Goal: Task Accomplishment & Management: Complete application form

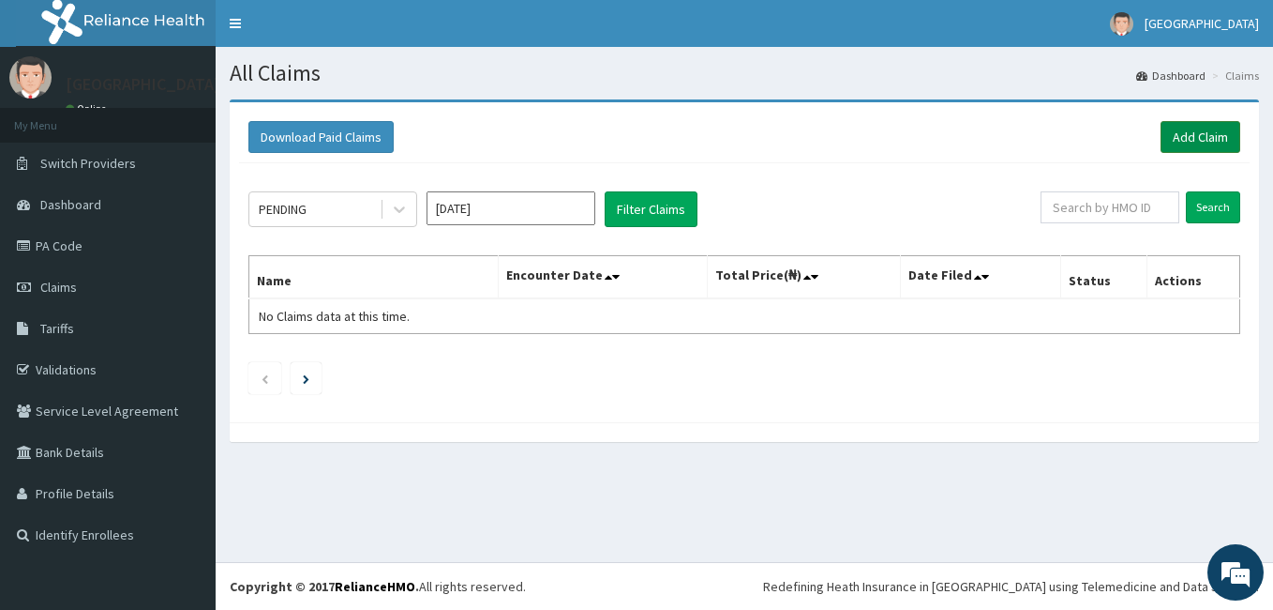
click at [1202, 128] on link "Add Claim" at bounding box center [1201, 137] width 80 height 32
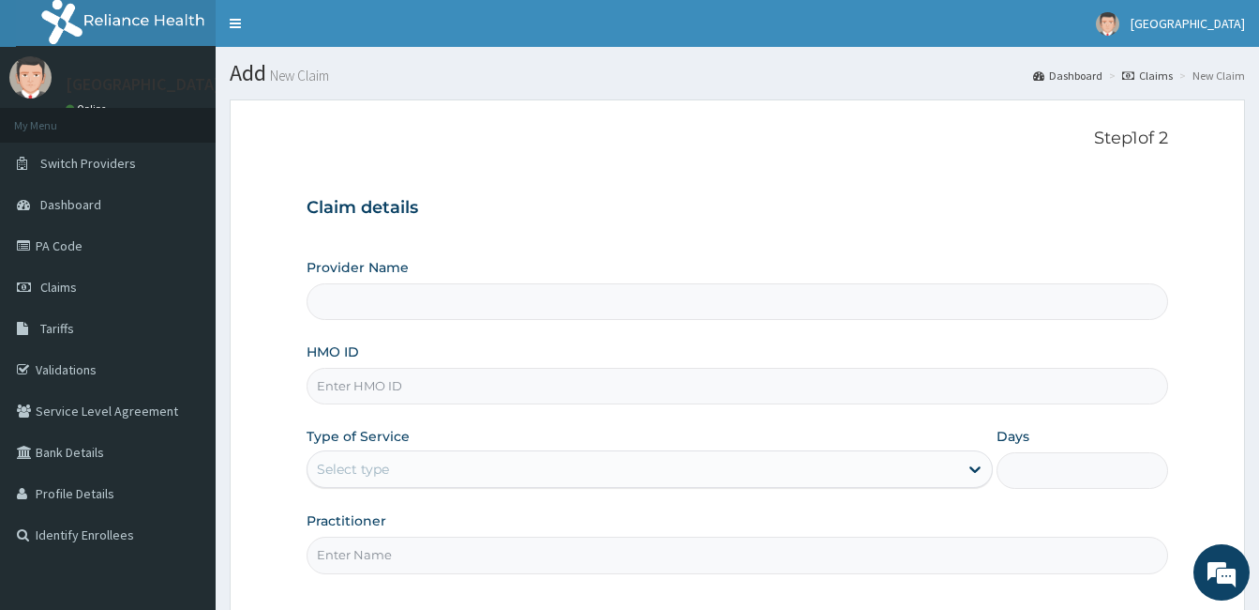
type input "[GEOGRAPHIC_DATA]- [GEOGRAPHIC_DATA]"
click at [363, 384] on input "HMO ID" at bounding box center [738, 386] width 862 height 37
type input "DNN/10068"
click at [341, 460] on div "Select type" at bounding box center [353, 468] width 72 height 19
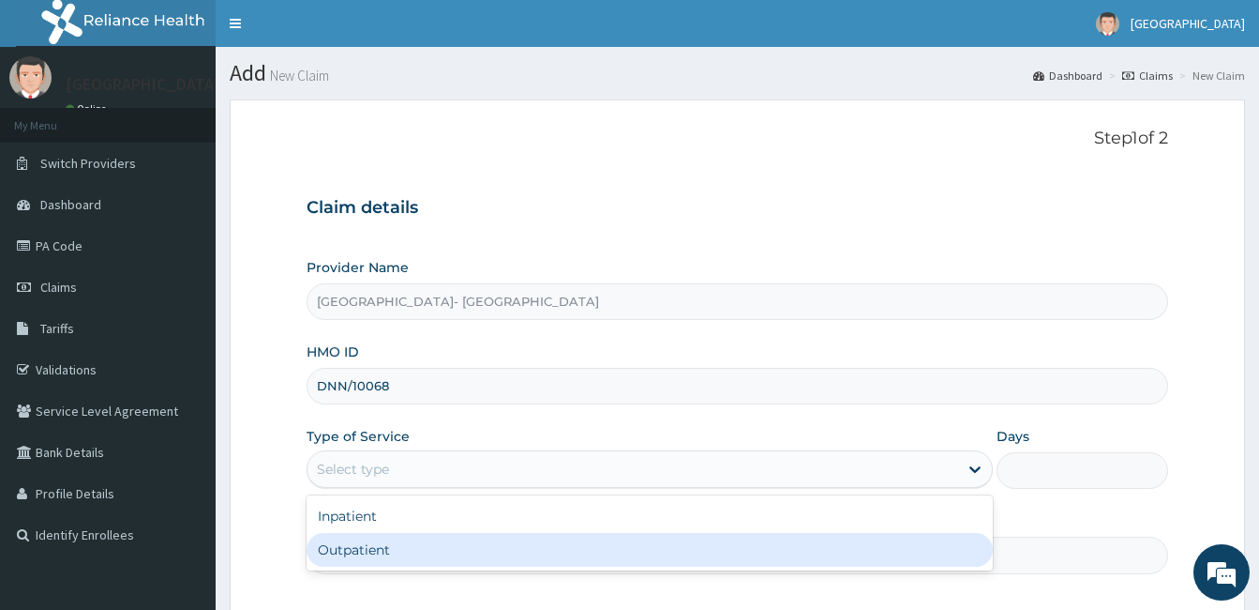
click at [345, 544] on div "Outpatient" at bounding box center [650, 550] width 686 height 34
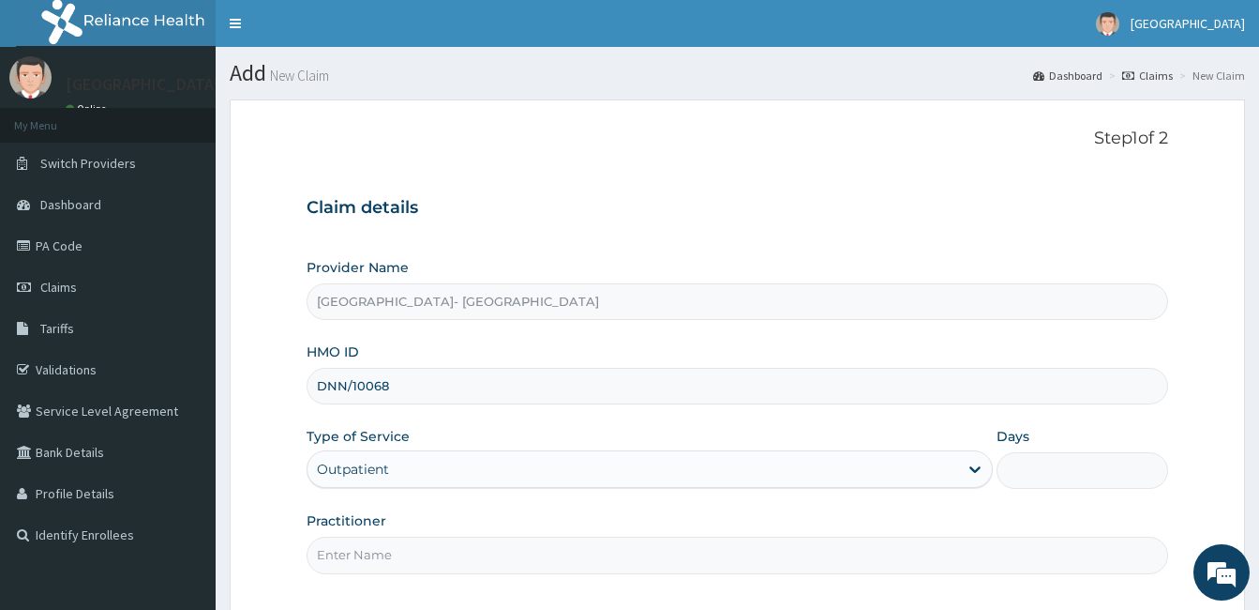
type input "1"
click at [684, 546] on input "Practitioner" at bounding box center [738, 554] width 862 height 37
type input "GENERAL PRACTICE"
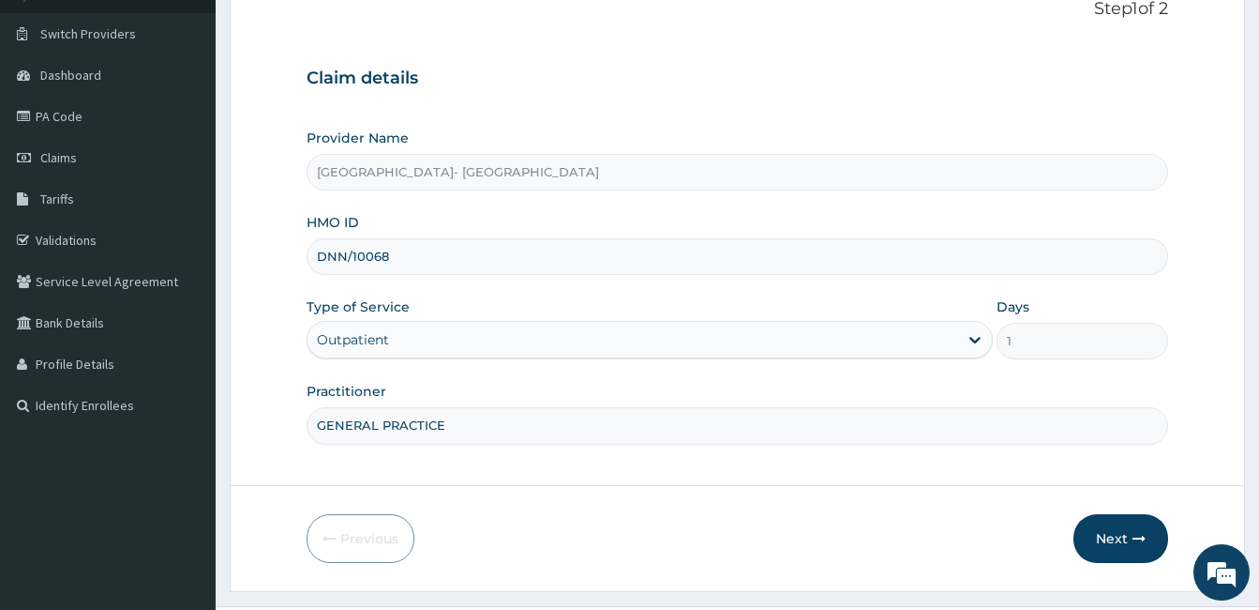
scroll to position [173, 0]
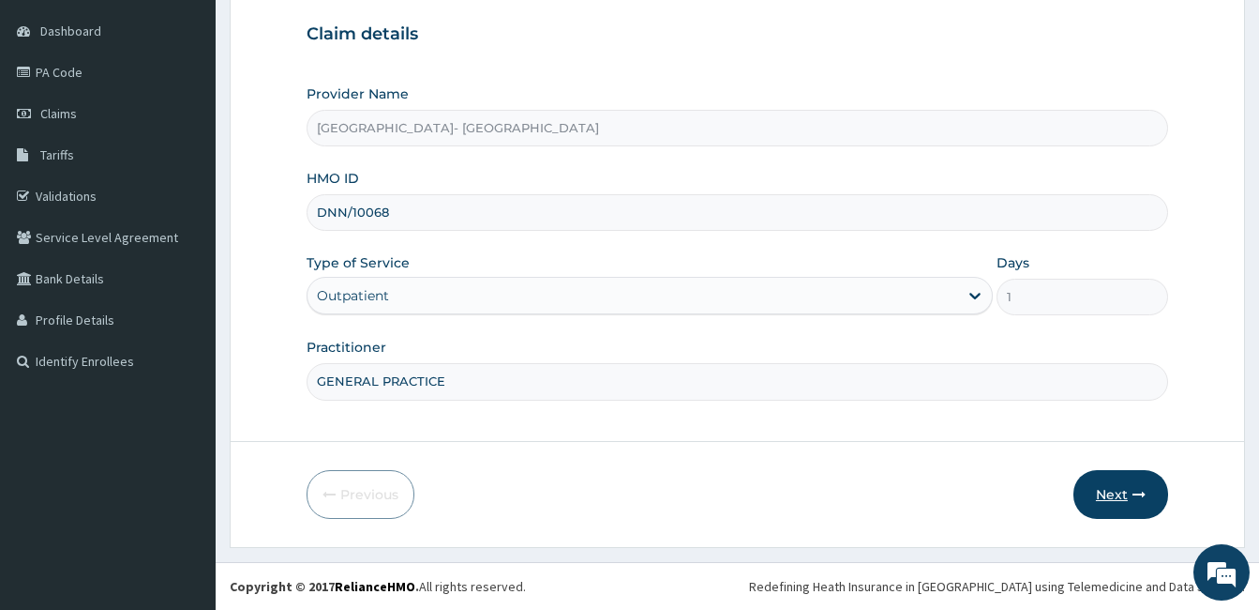
click at [1104, 483] on button "Next" at bounding box center [1121, 494] width 95 height 49
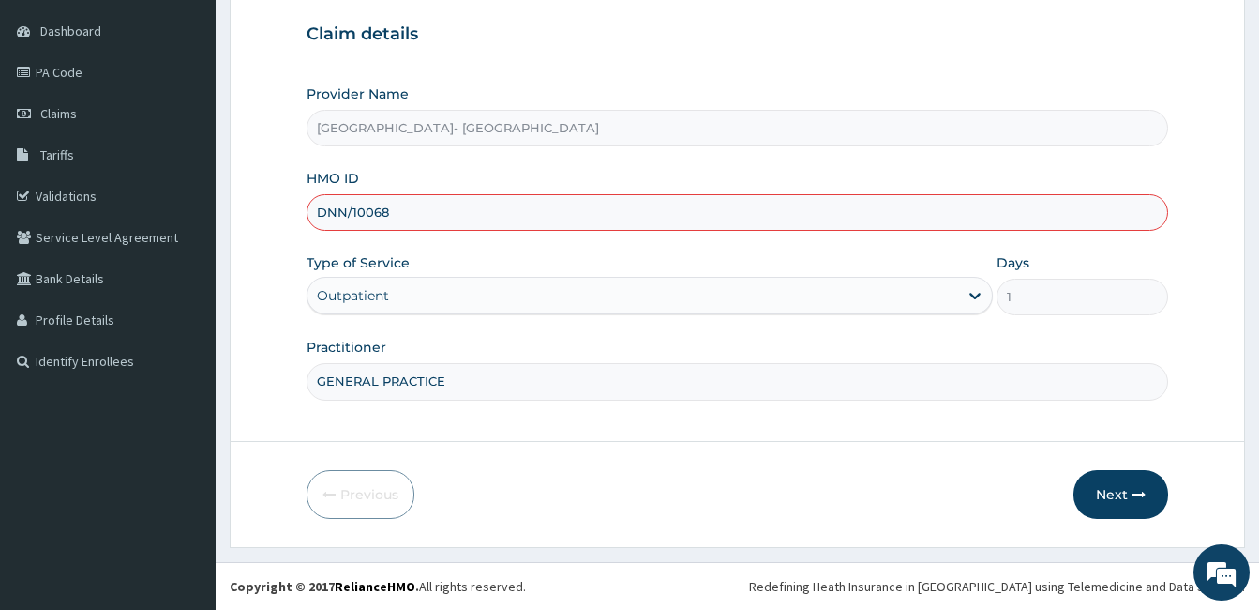
click at [325, 211] on input "DNN/10068" at bounding box center [738, 212] width 862 height 37
click at [1096, 489] on button "Next" at bounding box center [1121, 494] width 95 height 49
click at [952, 467] on form "Step 1 of 2 Claim details Provider Name El- Bethel Medical centre- Ogun HMO ID …" at bounding box center [738, 237] width 1016 height 622
click at [1131, 482] on button "Next" at bounding box center [1121, 494] width 95 height 49
click at [418, 213] on input "ONN/10068" at bounding box center [738, 212] width 862 height 37
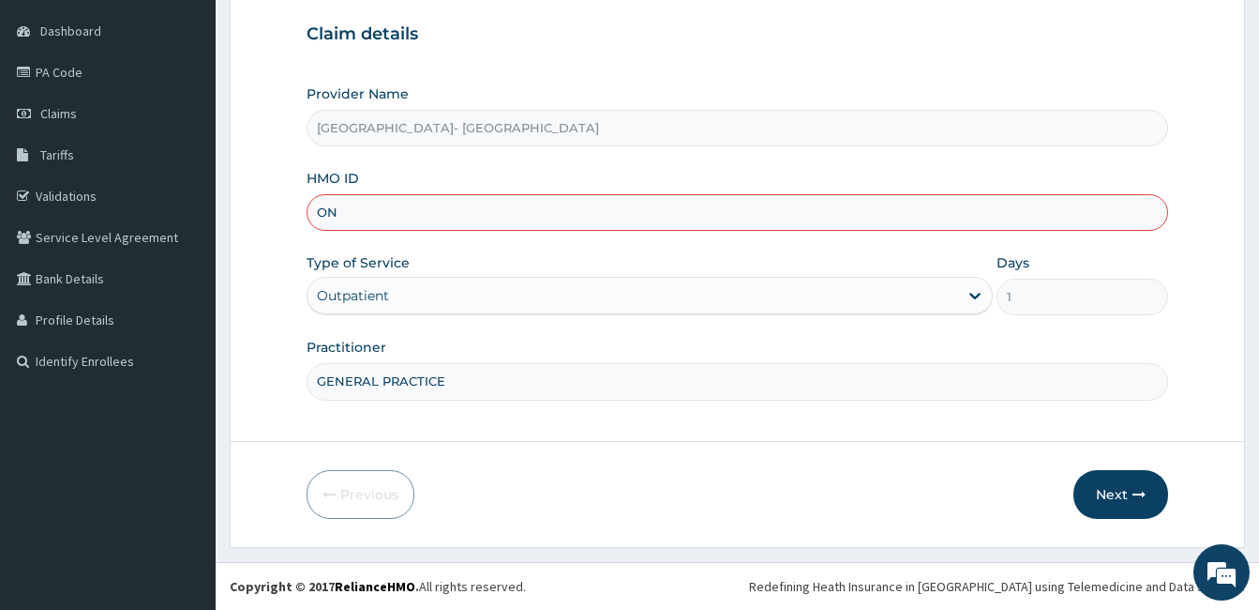
type input "O"
type input "OLM/10035/B"
click at [1115, 474] on button "Next" at bounding box center [1121, 494] width 95 height 49
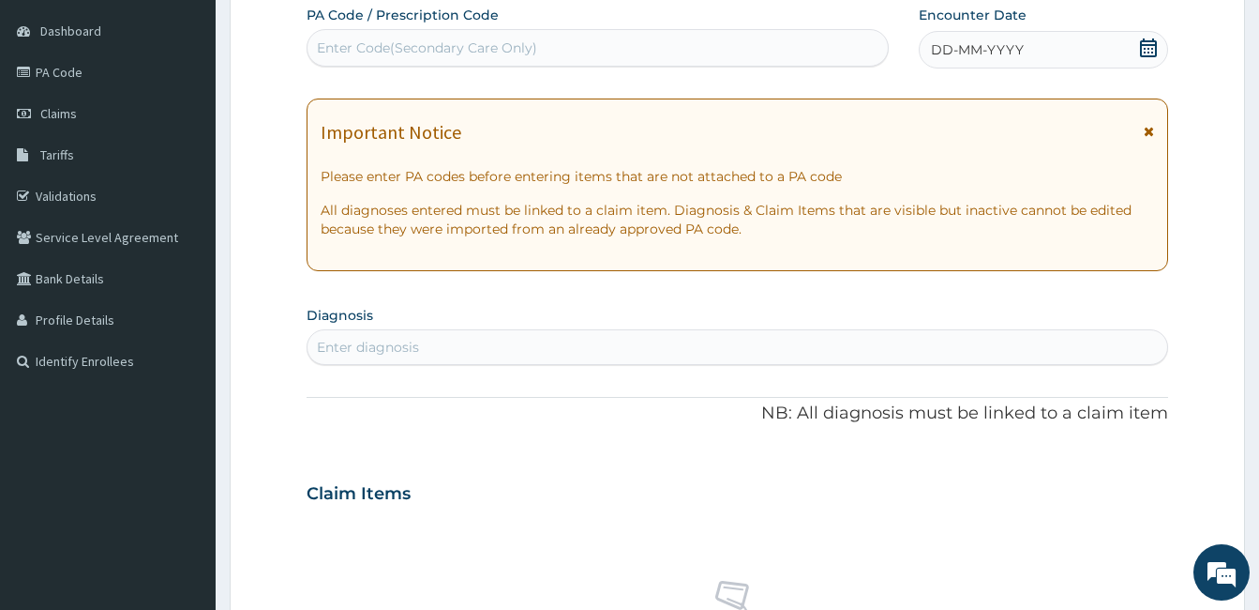
click at [1149, 43] on icon at bounding box center [1148, 47] width 19 height 19
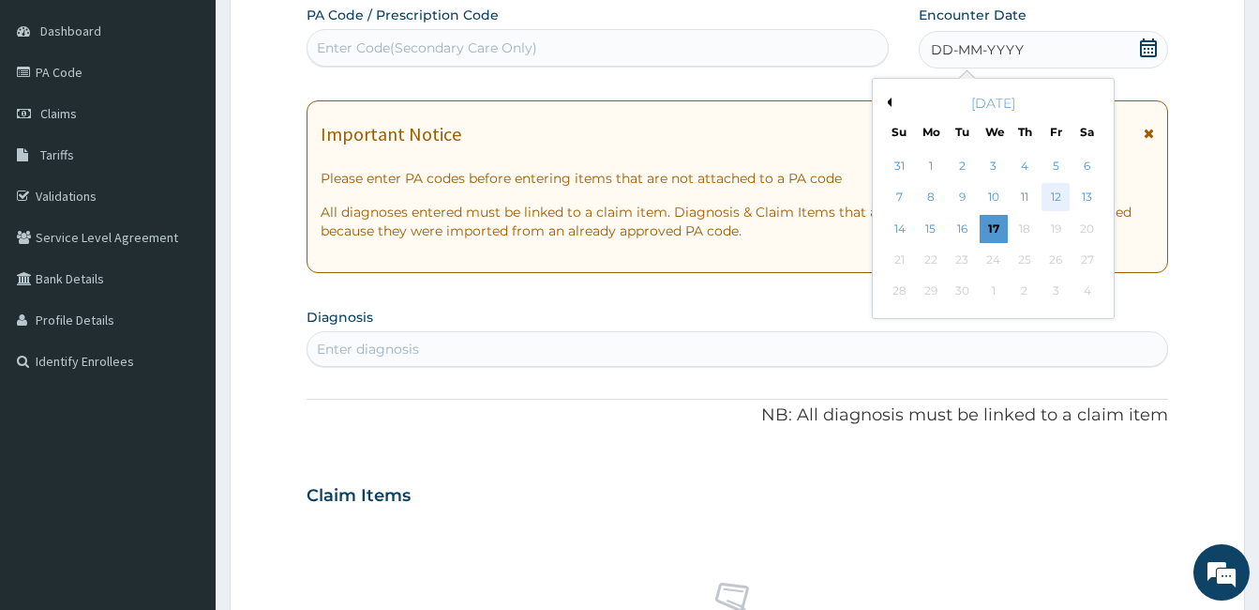
click at [1050, 206] on div "12" at bounding box center [1056, 198] width 28 height 28
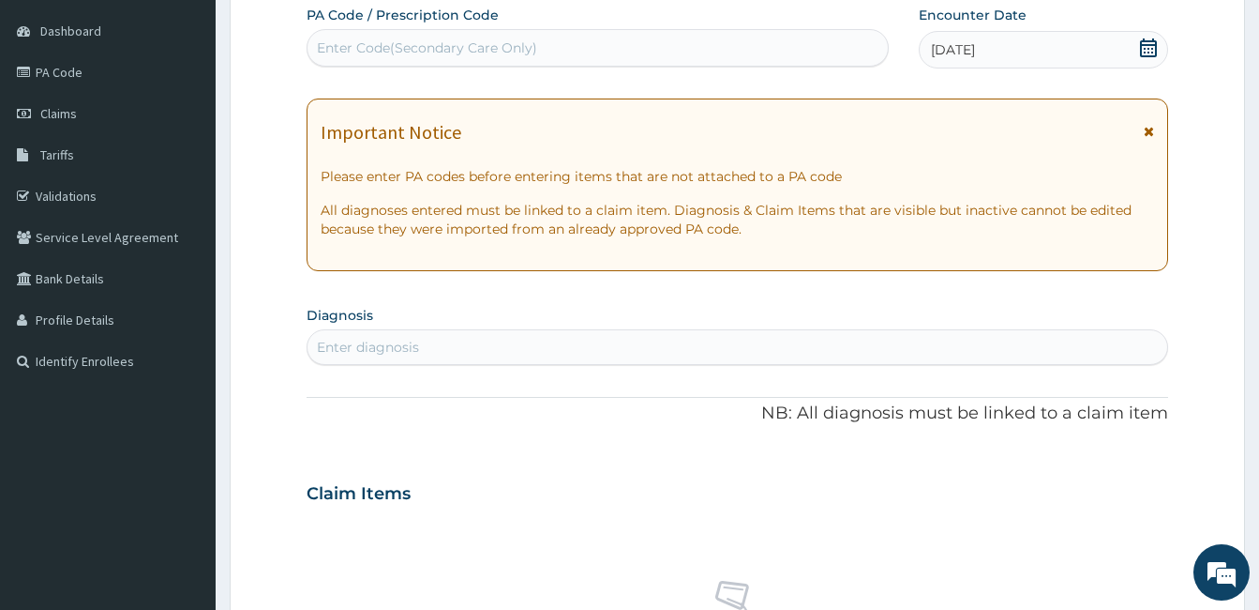
click at [985, 337] on div "Enter diagnosis" at bounding box center [738, 347] width 860 height 30
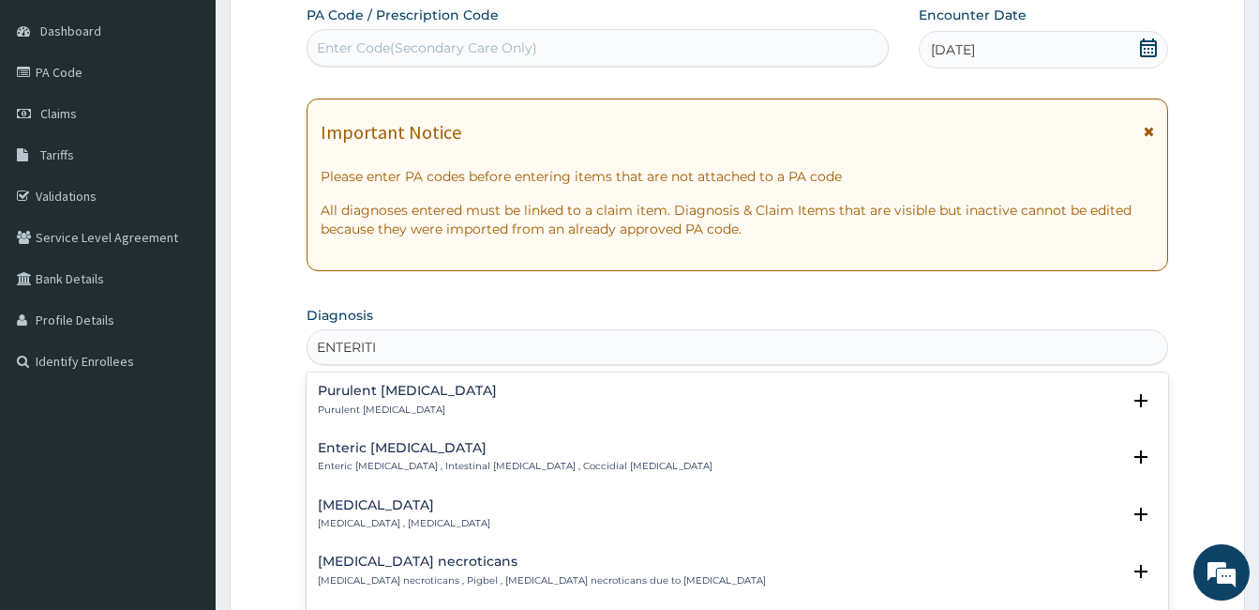
type input "ENTERITIS"
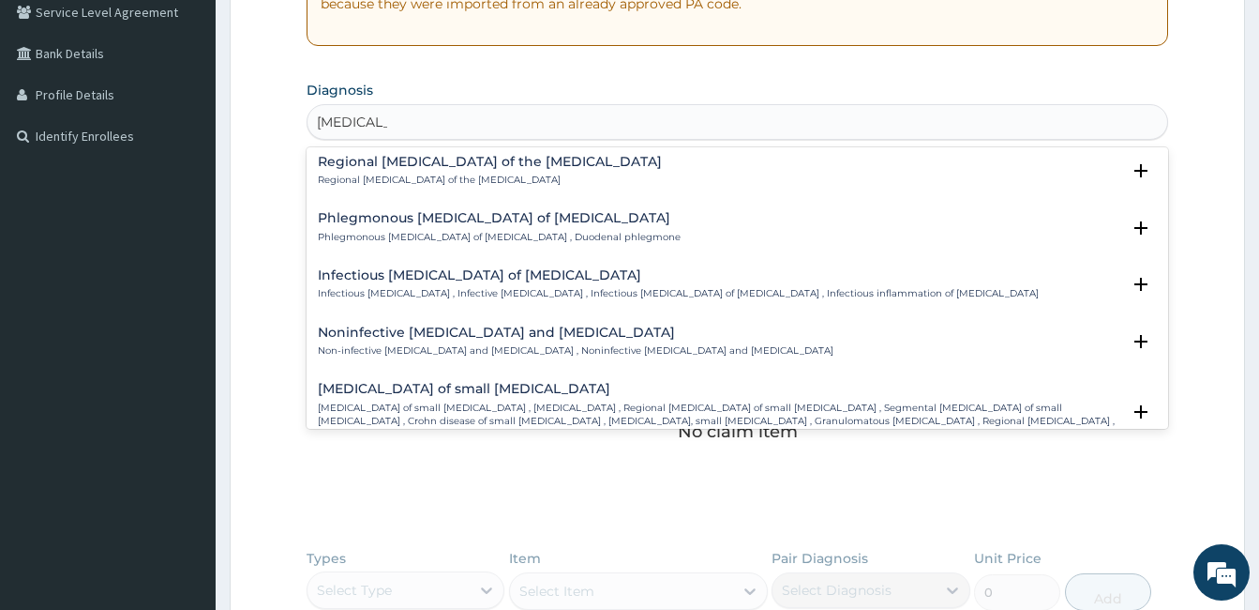
scroll to position [1763, 0]
click at [456, 327] on h4 "Noninfective enteritis and colitis" at bounding box center [576, 334] width 516 height 14
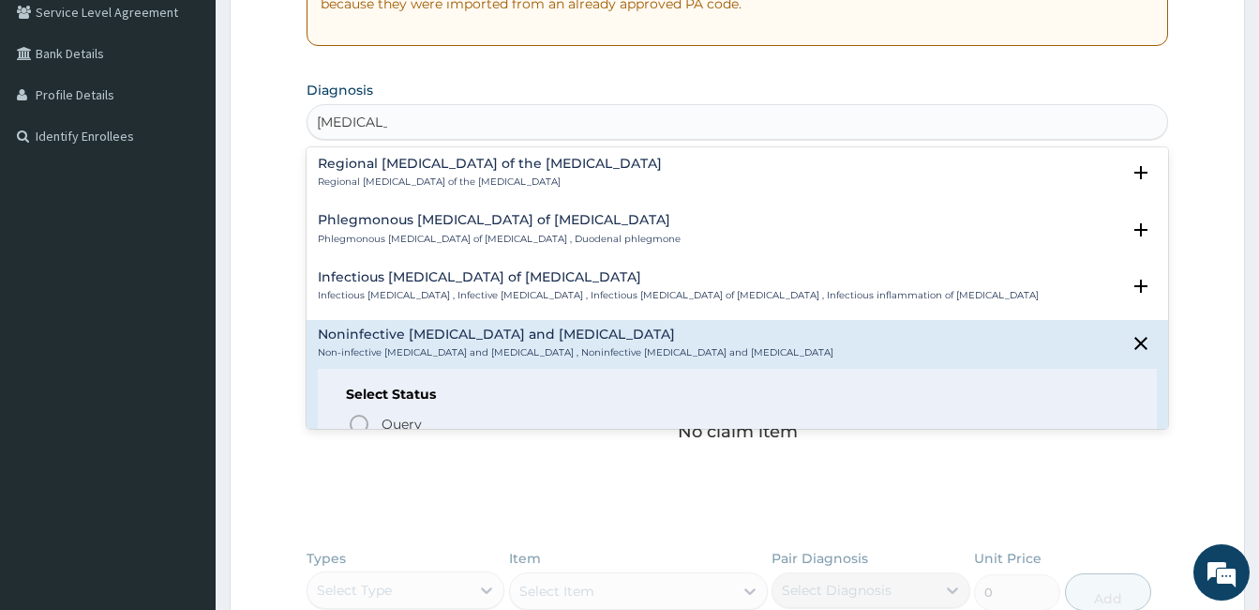
click at [456, 327] on h4 "Noninfective enteritis and colitis" at bounding box center [576, 334] width 516 height 14
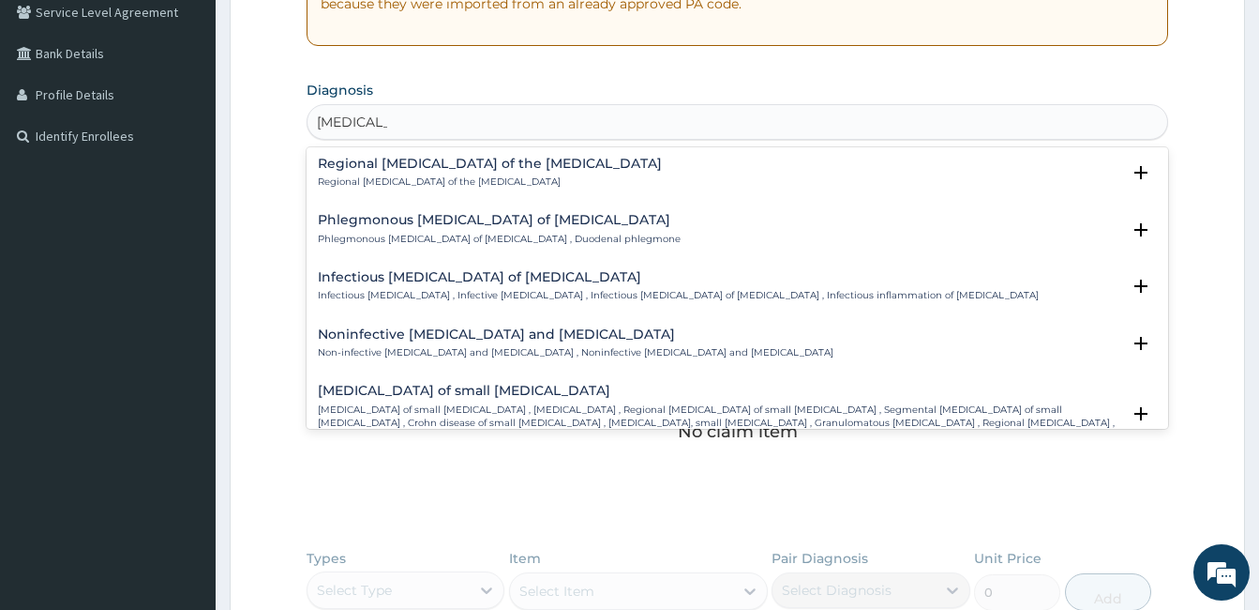
click at [507, 327] on h4 "Noninfective enteritis and colitis" at bounding box center [576, 334] width 516 height 14
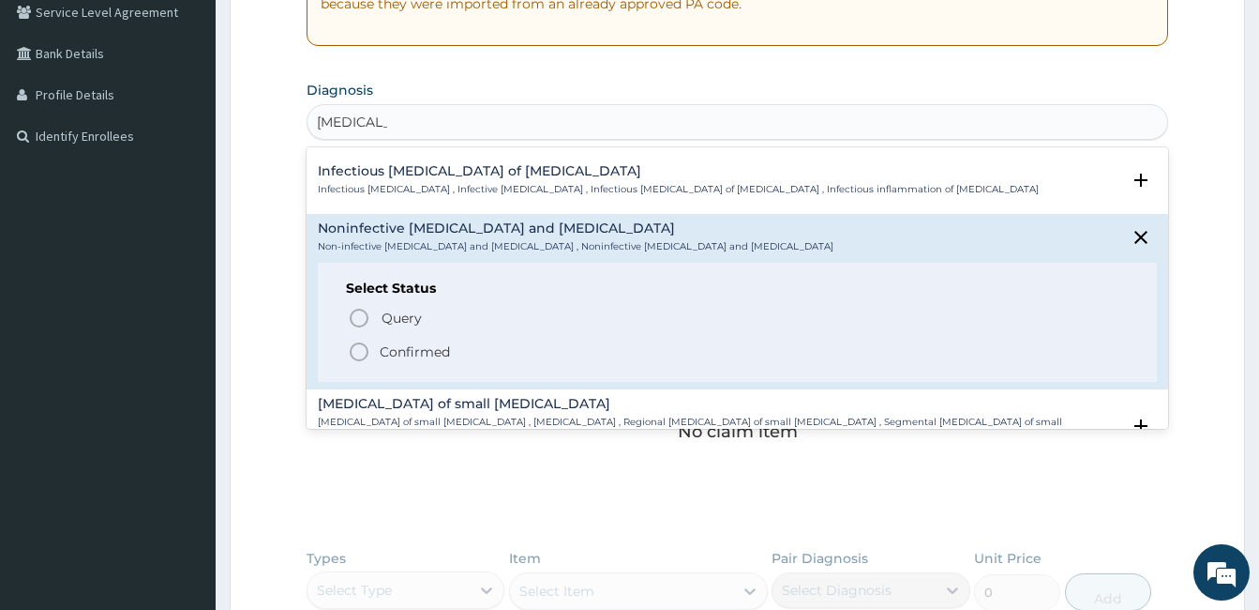
scroll to position [1875, 0]
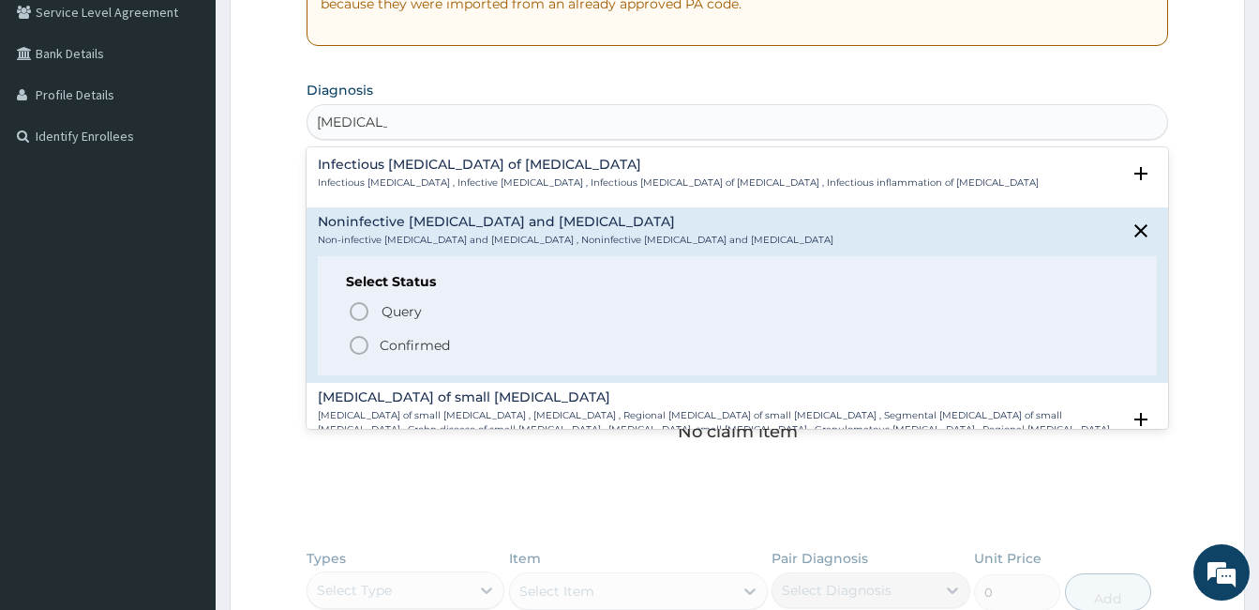
click at [359, 334] on icon "status option filled" at bounding box center [359, 345] width 23 height 23
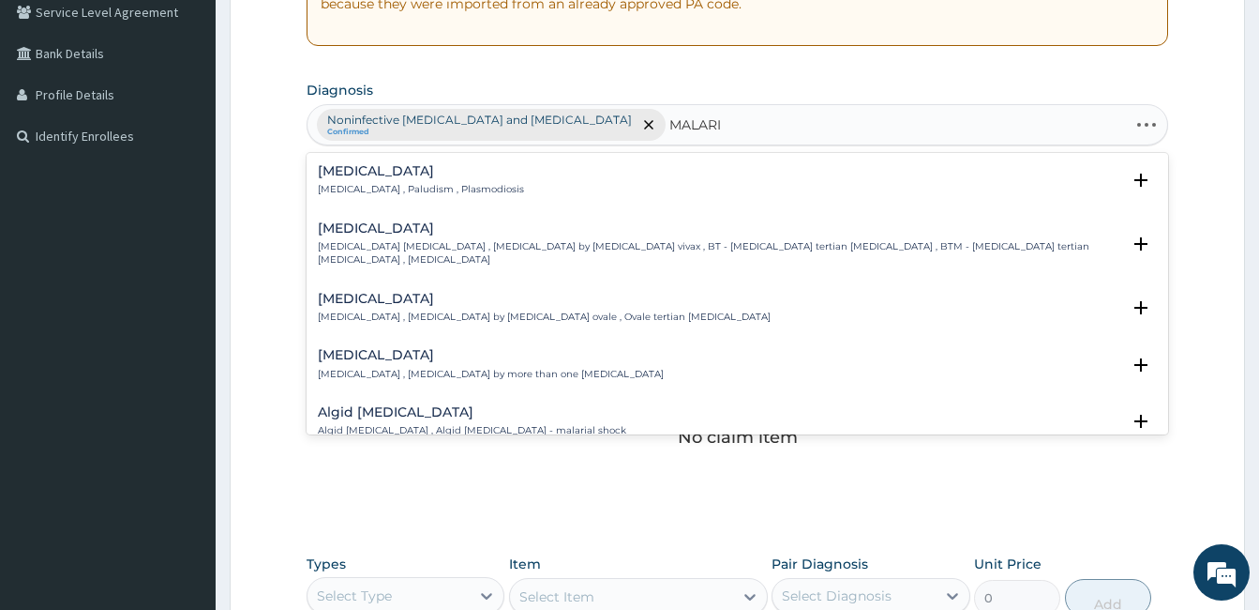
type input "MALARIA"
click at [515, 177] on div "Malaria Malaria , Paludism , Plasmodiosis" at bounding box center [737, 180] width 839 height 33
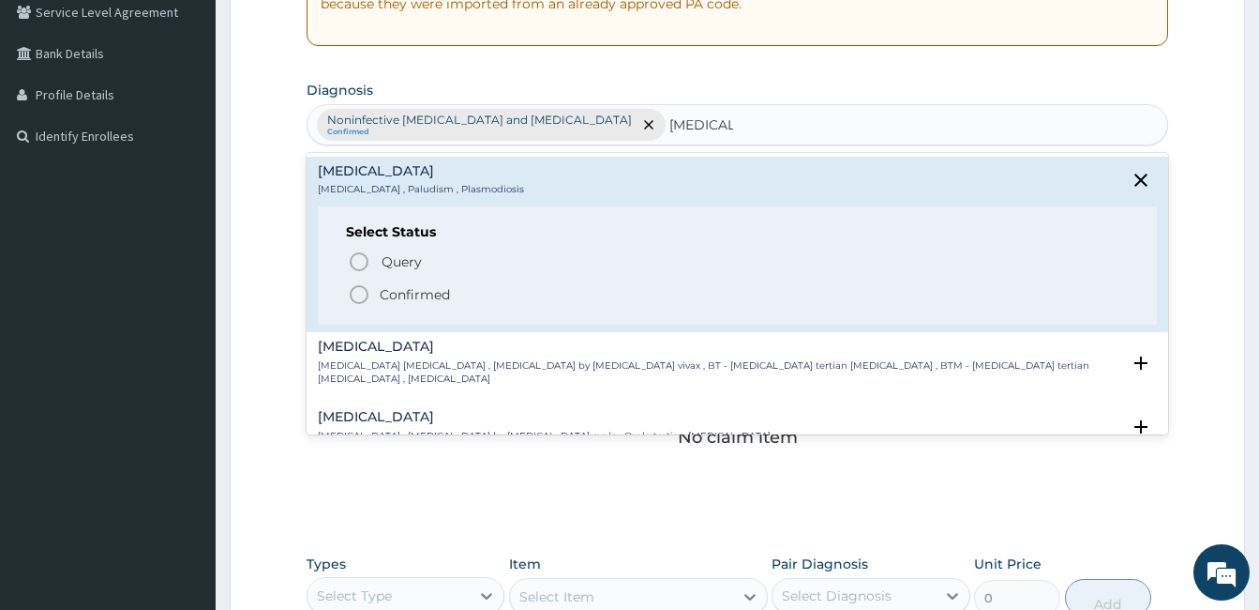
click at [400, 285] on p "Confirmed" at bounding box center [415, 294] width 70 height 19
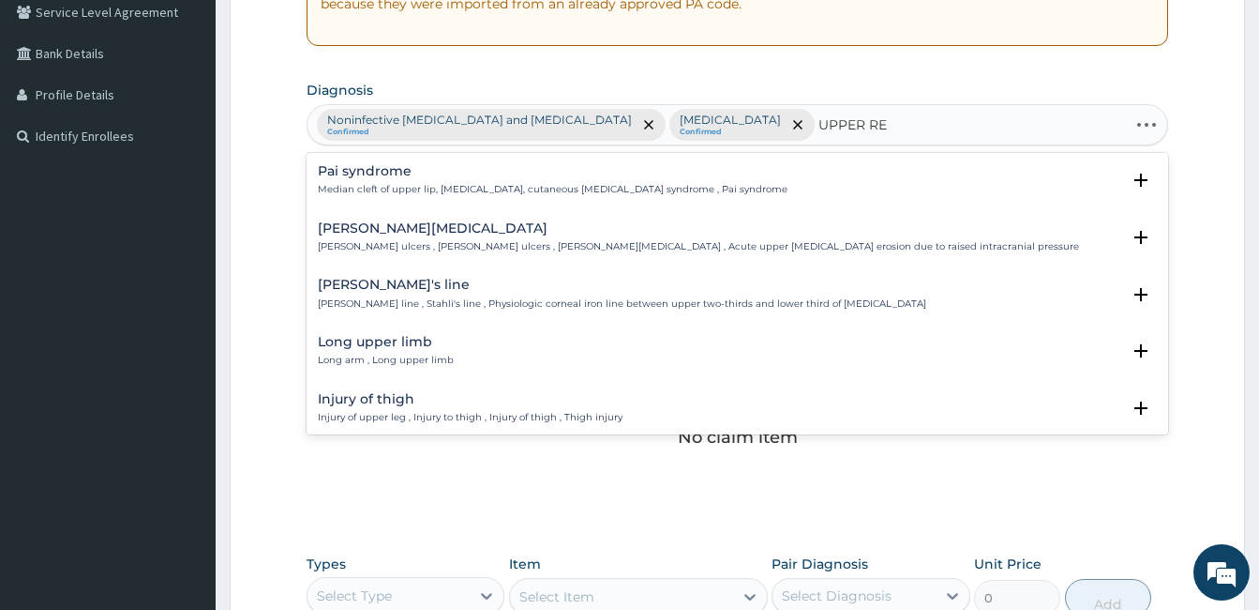
type input "UPPER RES"
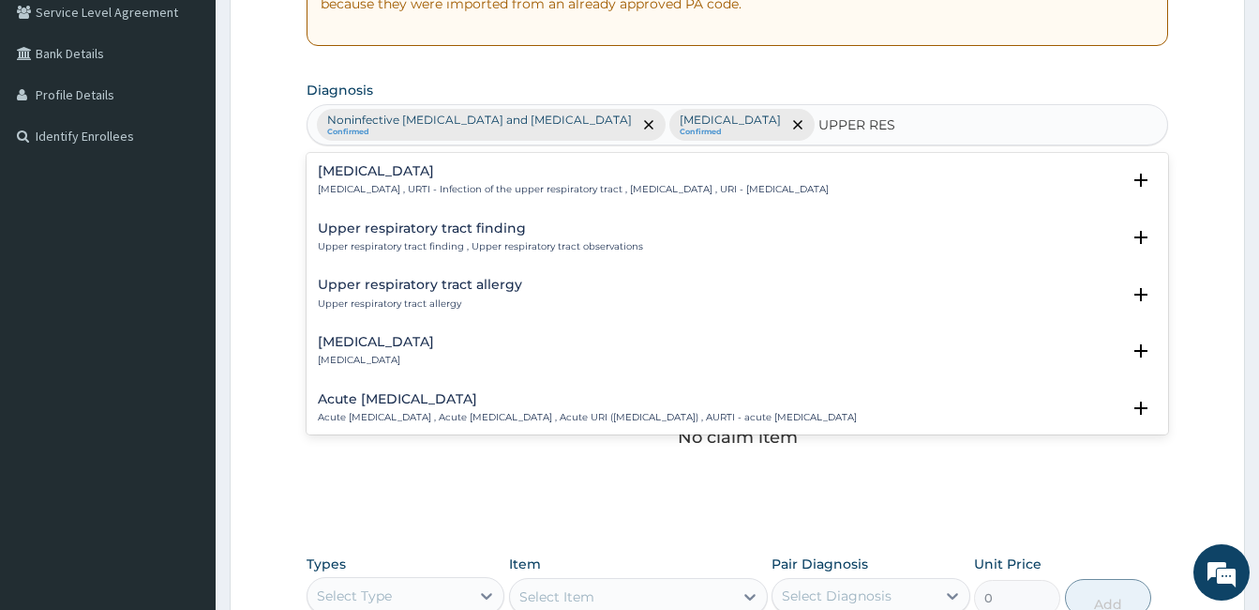
click at [405, 411] on p "Acute upper respiratory infection , Acute upper respiratory tract infection , A…" at bounding box center [587, 417] width 539 height 13
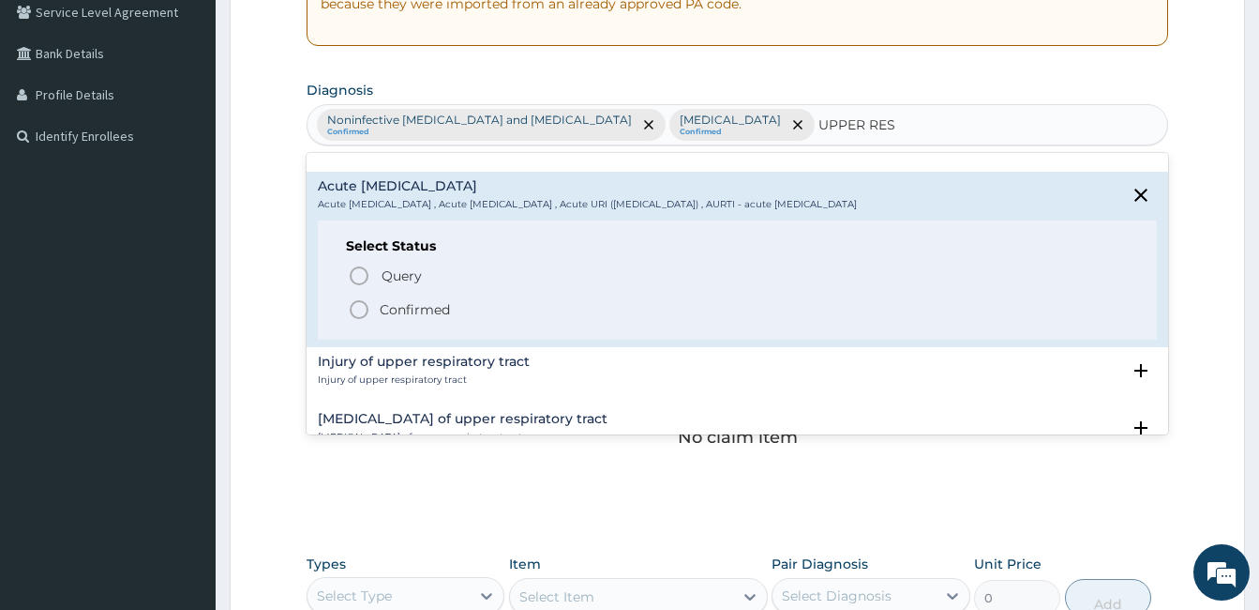
scroll to position [225, 0]
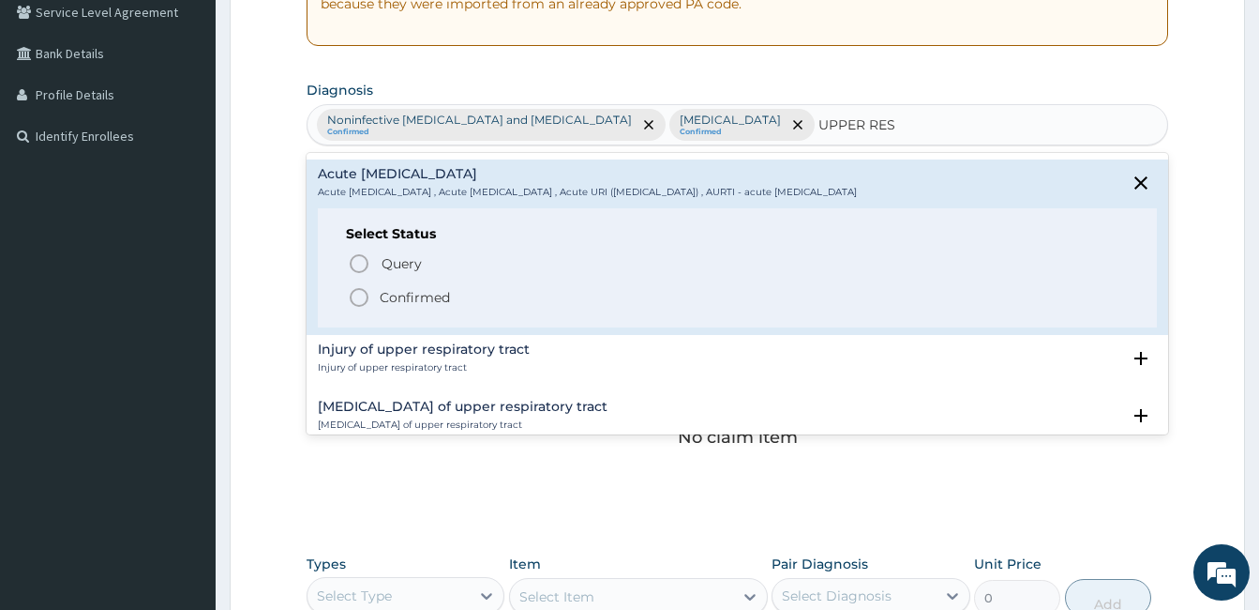
click at [415, 294] on p "Confirmed" at bounding box center [415, 297] width 70 height 19
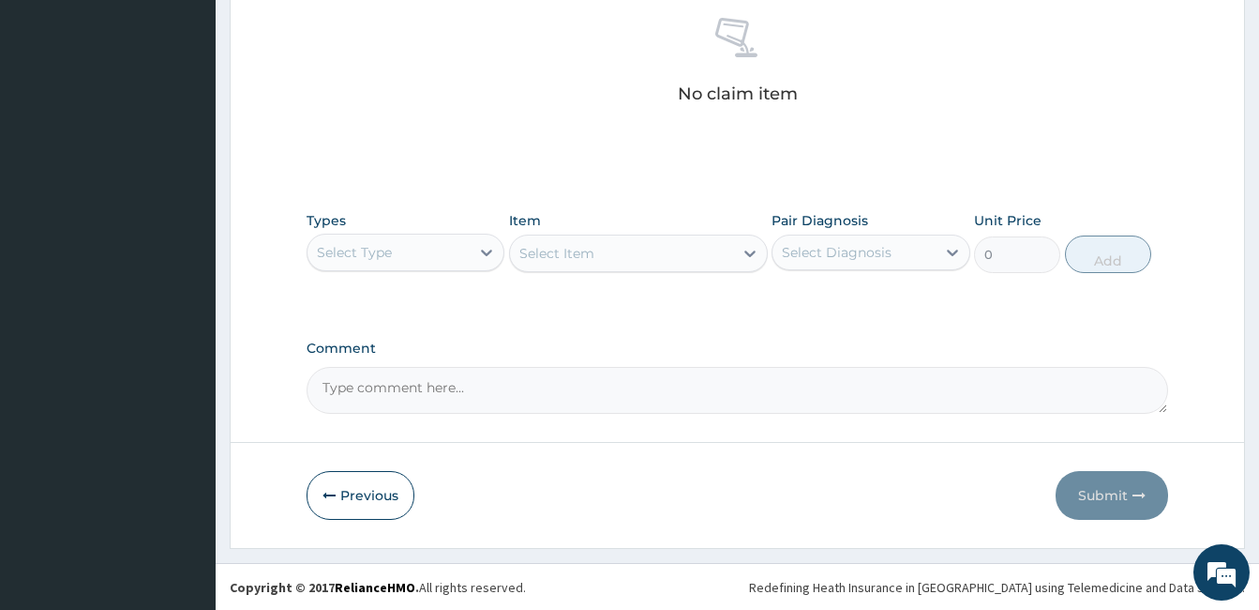
scroll to position [743, 0]
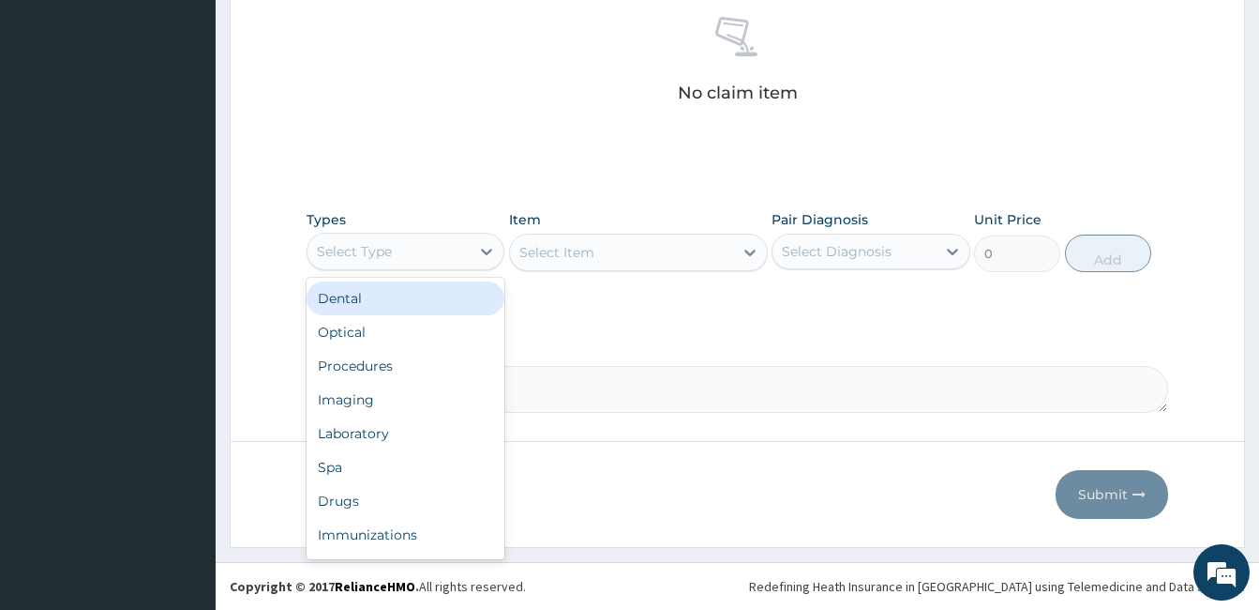
click at [411, 234] on div "Select Type" at bounding box center [406, 252] width 198 height 38
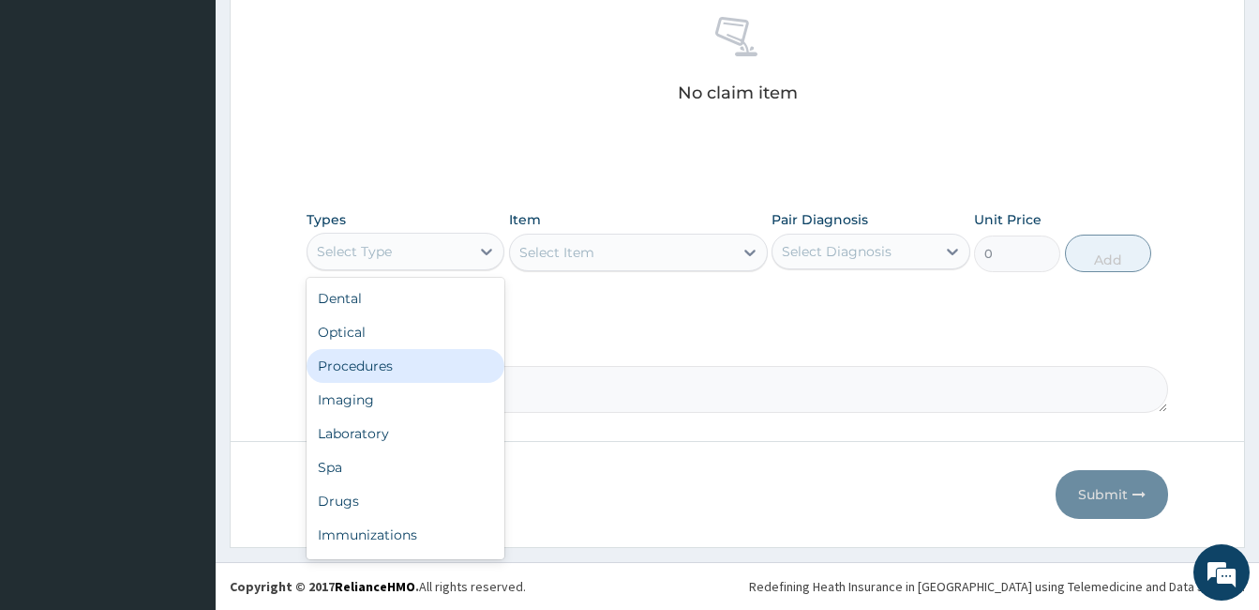
click at [365, 359] on div "Procedures" at bounding box center [406, 366] width 198 height 34
click at [469, 249] on div "Procedures" at bounding box center [389, 251] width 162 height 30
click at [630, 244] on div "Select Item" at bounding box center [621, 252] width 223 height 30
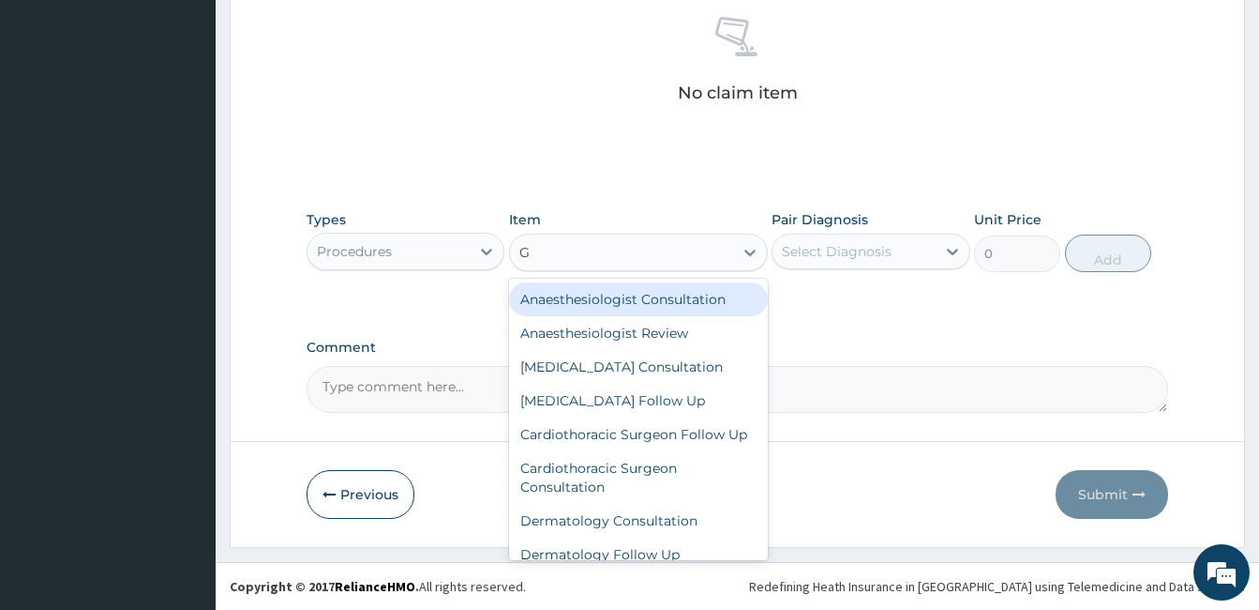
type input "GP"
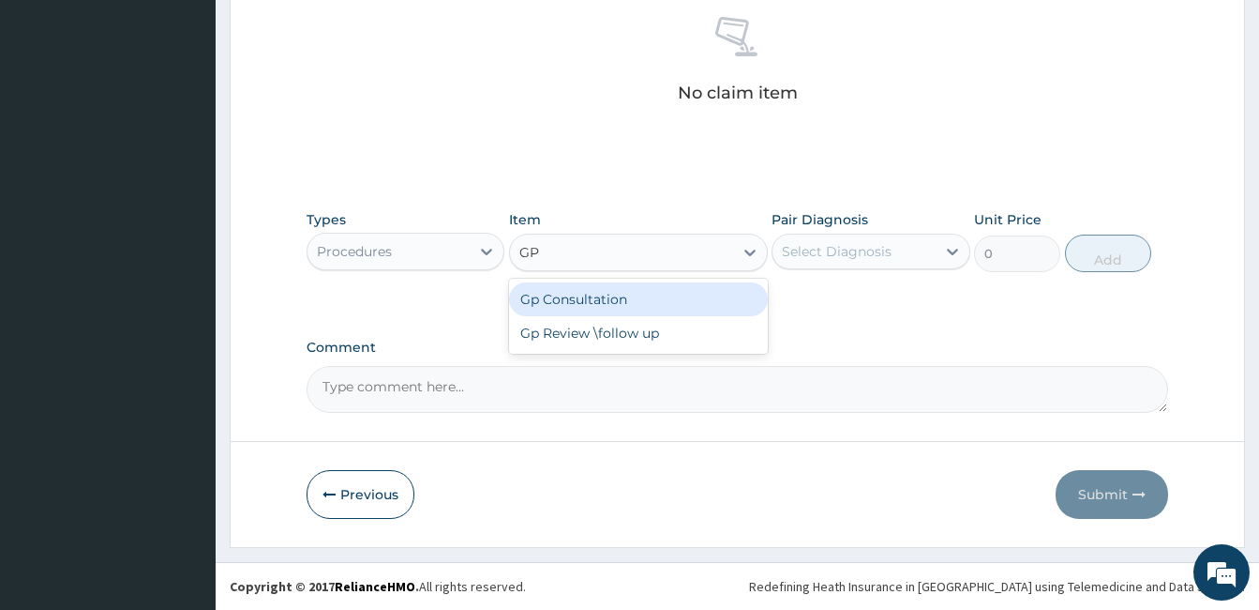
click at [618, 291] on div "Gp Consultation" at bounding box center [638, 299] width 259 height 34
type input "2000"
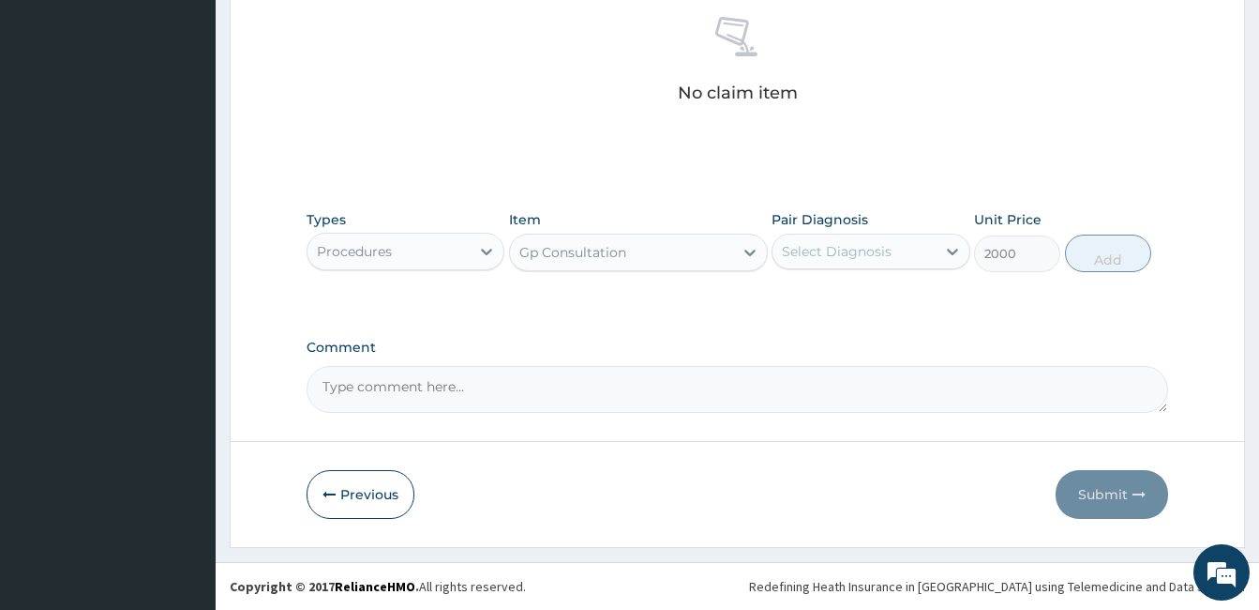
click at [793, 257] on div "Select Diagnosis" at bounding box center [837, 251] width 110 height 19
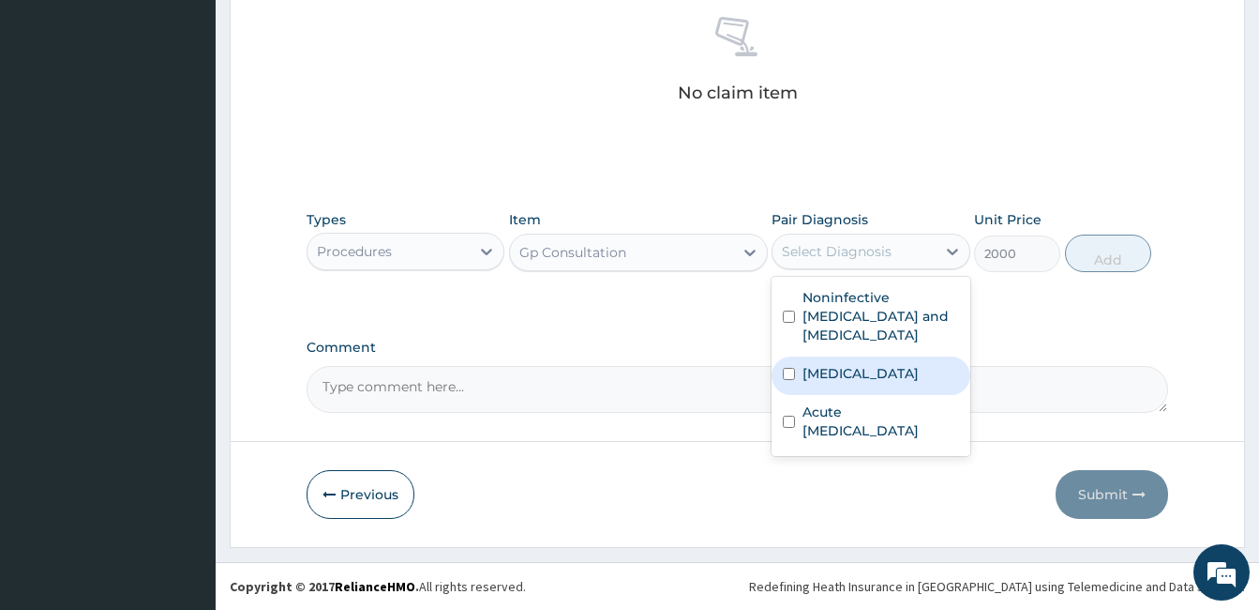
drag, startPoint x: 795, startPoint y: 302, endPoint x: 810, endPoint y: 354, distance: 53.7
click at [810, 354] on div "Noninfective enteritis and colitis Malaria Acute upper respiratory infection" at bounding box center [871, 366] width 198 height 179
click at [810, 364] on label "Malaria" at bounding box center [861, 373] width 116 height 19
checkbox input "true"
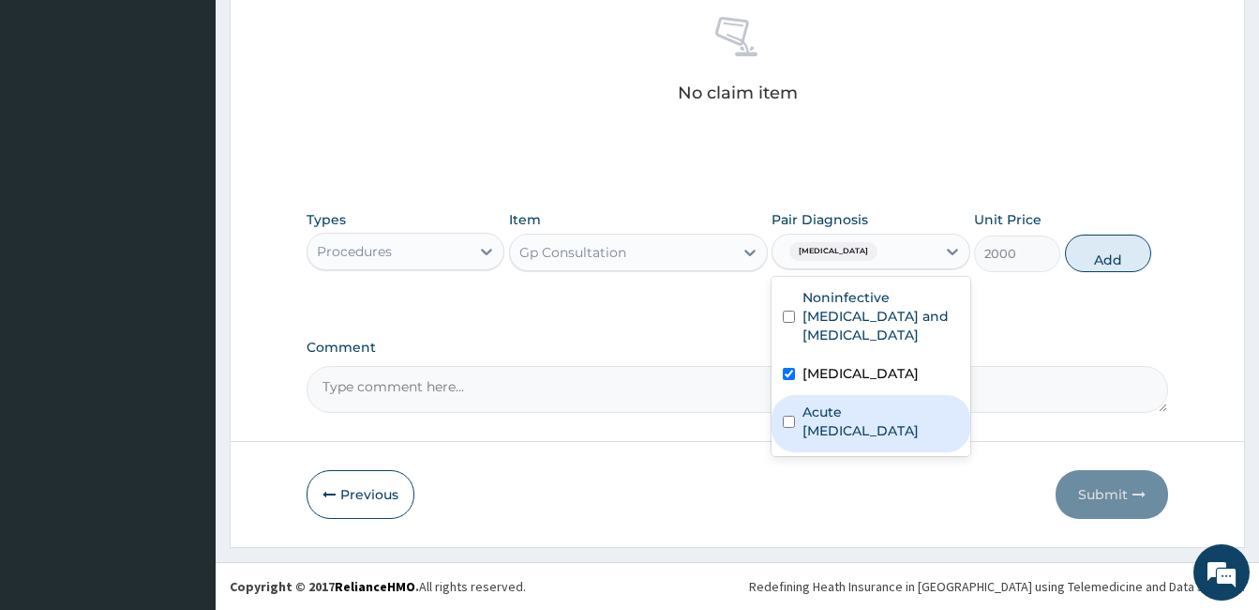
click at [802, 414] on div "Acute upper respiratory infection" at bounding box center [871, 423] width 198 height 57
checkbox input "true"
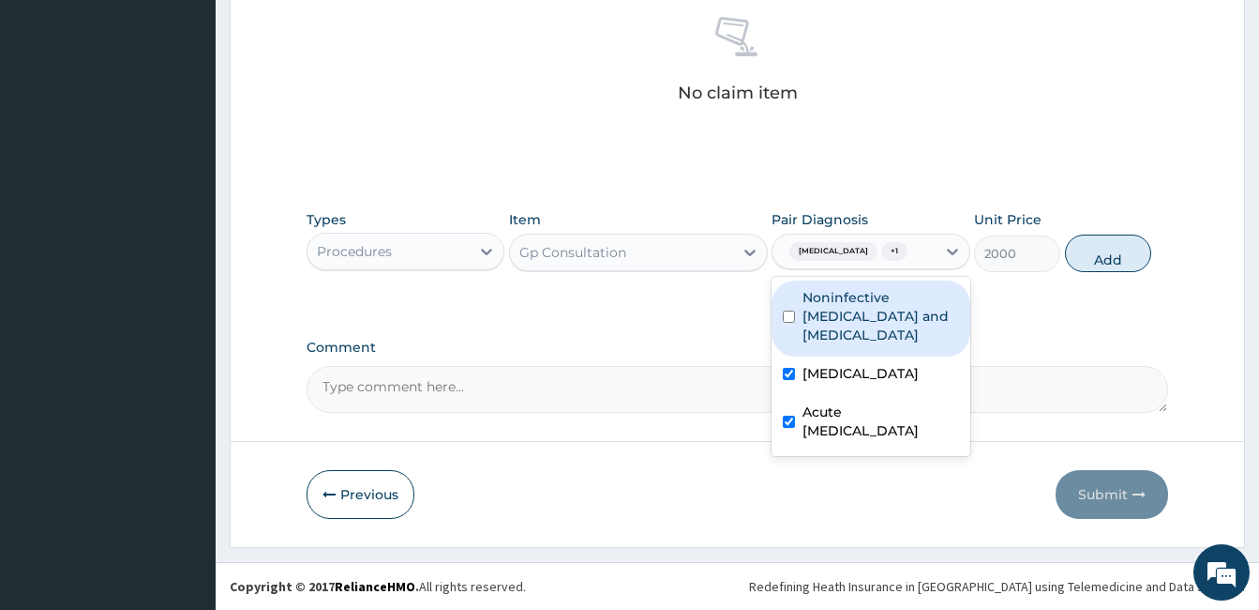
click at [814, 304] on label "Noninfective enteritis and colitis" at bounding box center [881, 316] width 156 height 56
checkbox input "true"
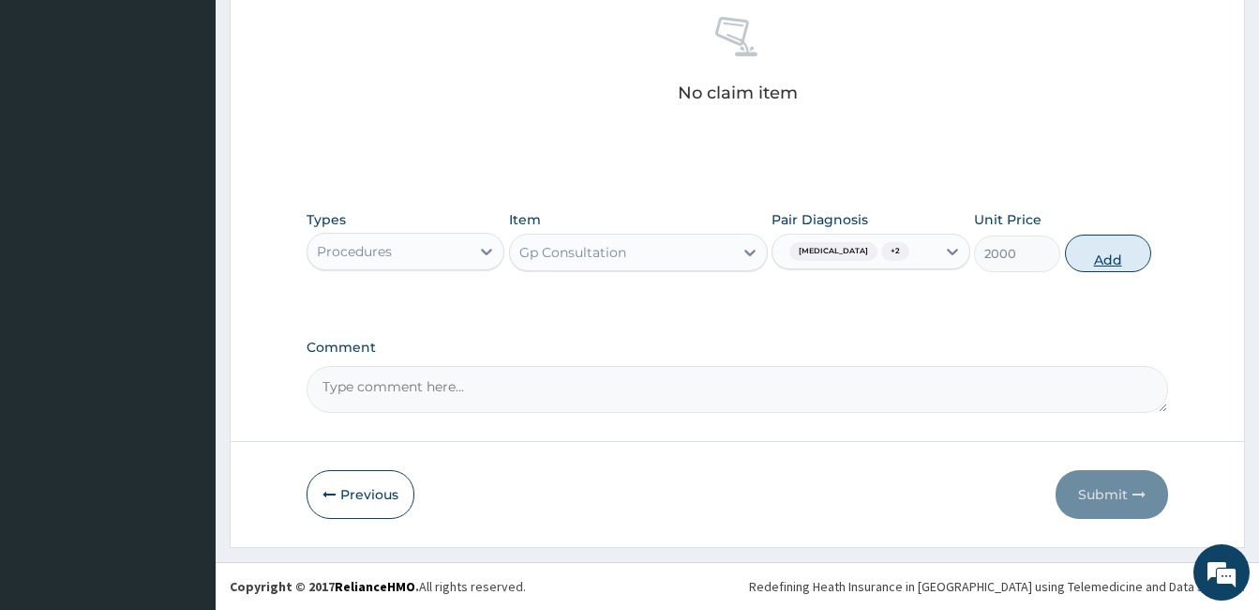
click at [1104, 244] on button "Add" at bounding box center [1108, 253] width 86 height 38
type input "0"
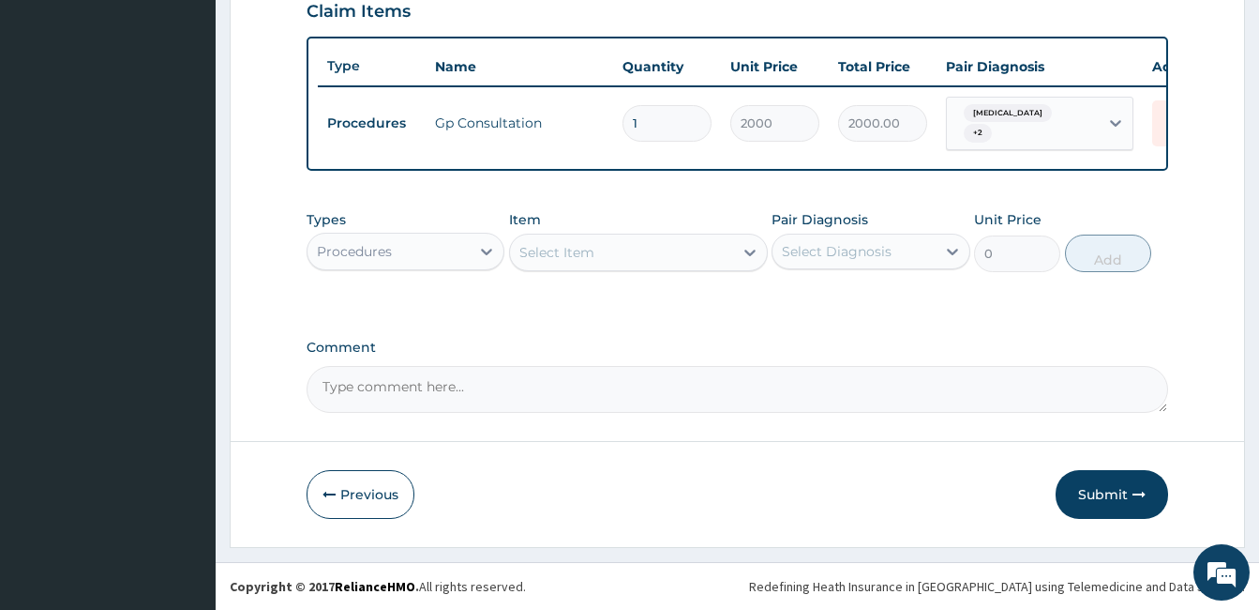
click at [438, 270] on div "Types Procedures" at bounding box center [406, 241] width 198 height 62
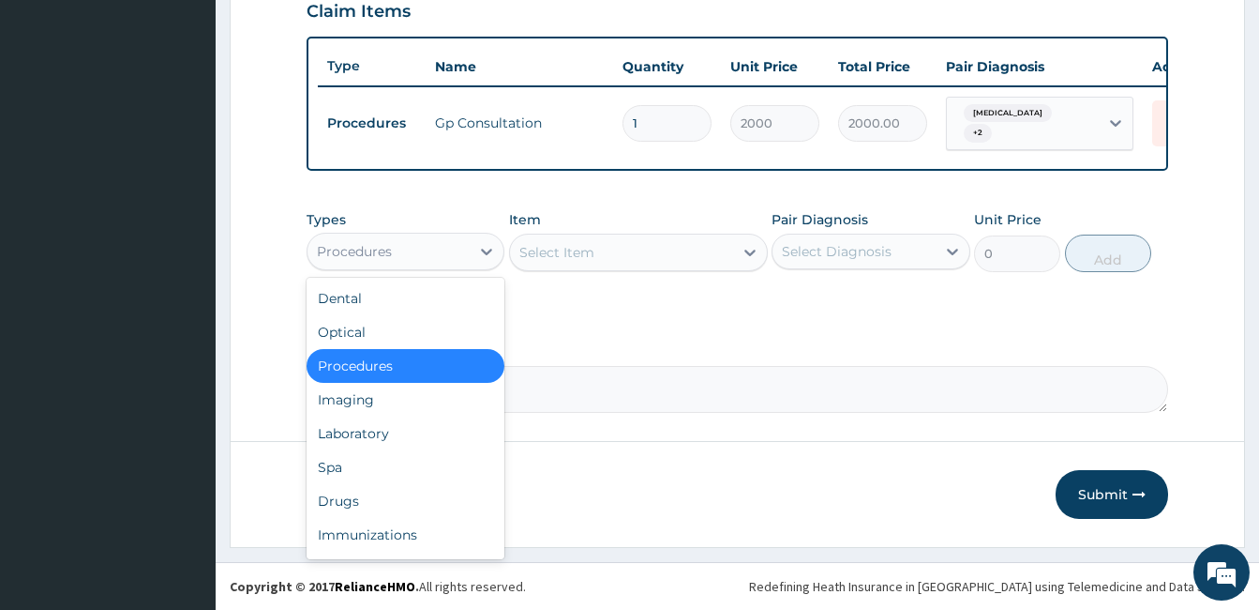
click at [444, 247] on div "Procedures" at bounding box center [389, 251] width 162 height 30
click at [330, 509] on div "Drugs" at bounding box center [406, 501] width 198 height 34
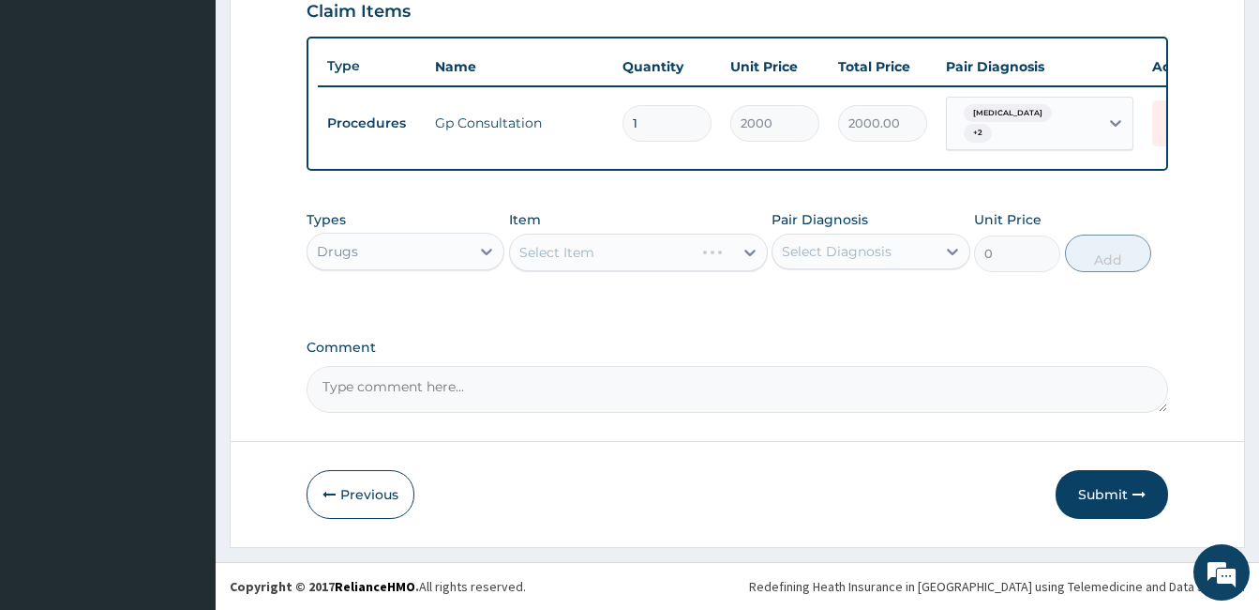
click at [692, 243] on div "Select Item" at bounding box center [638, 252] width 259 height 38
click at [692, 243] on div "Select Item" at bounding box center [621, 252] width 223 height 30
type input "PALU"
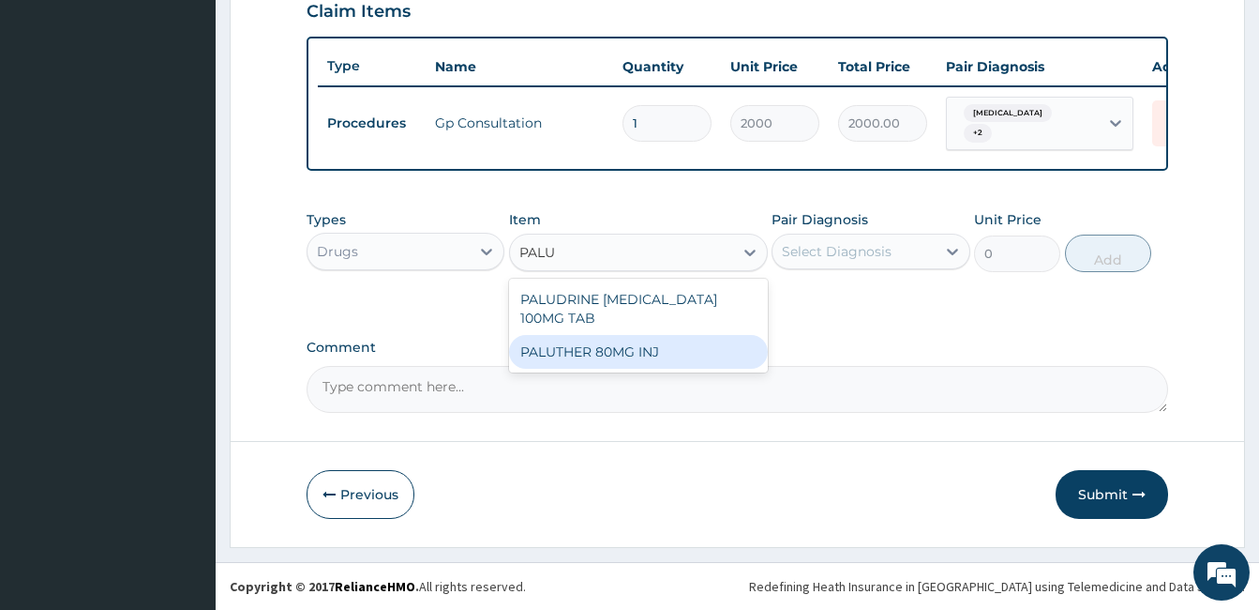
click at [644, 341] on div "PALUTHER 80MG INJ" at bounding box center [638, 352] width 259 height 34
type input "870.75"
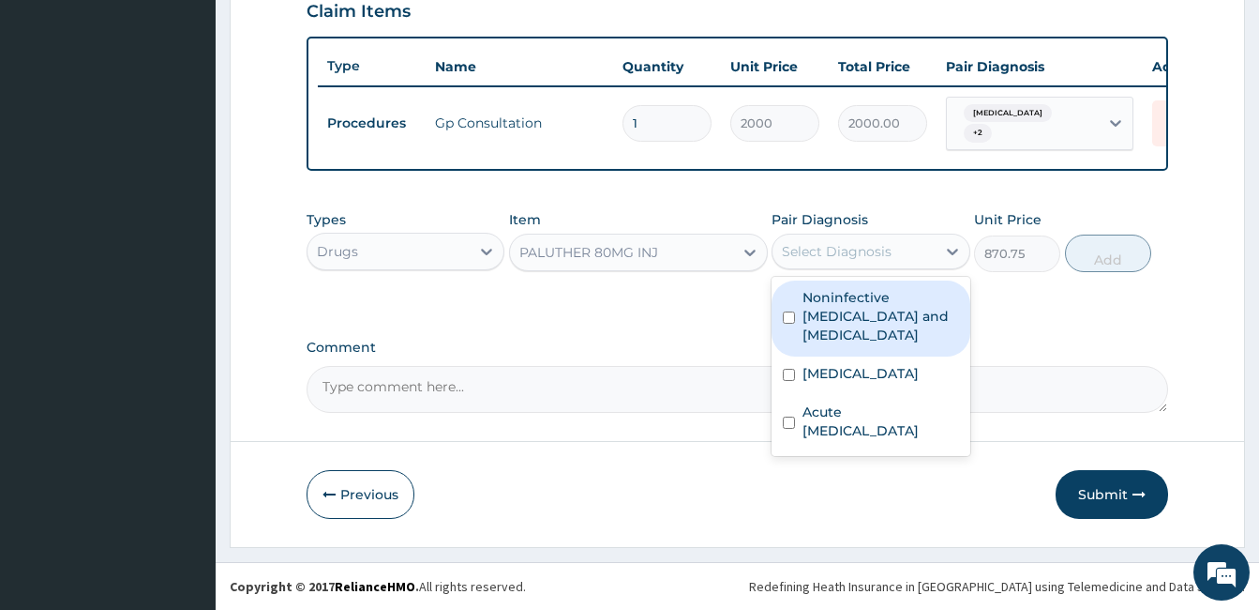
click at [875, 251] on div "Select Diagnosis" at bounding box center [837, 251] width 110 height 19
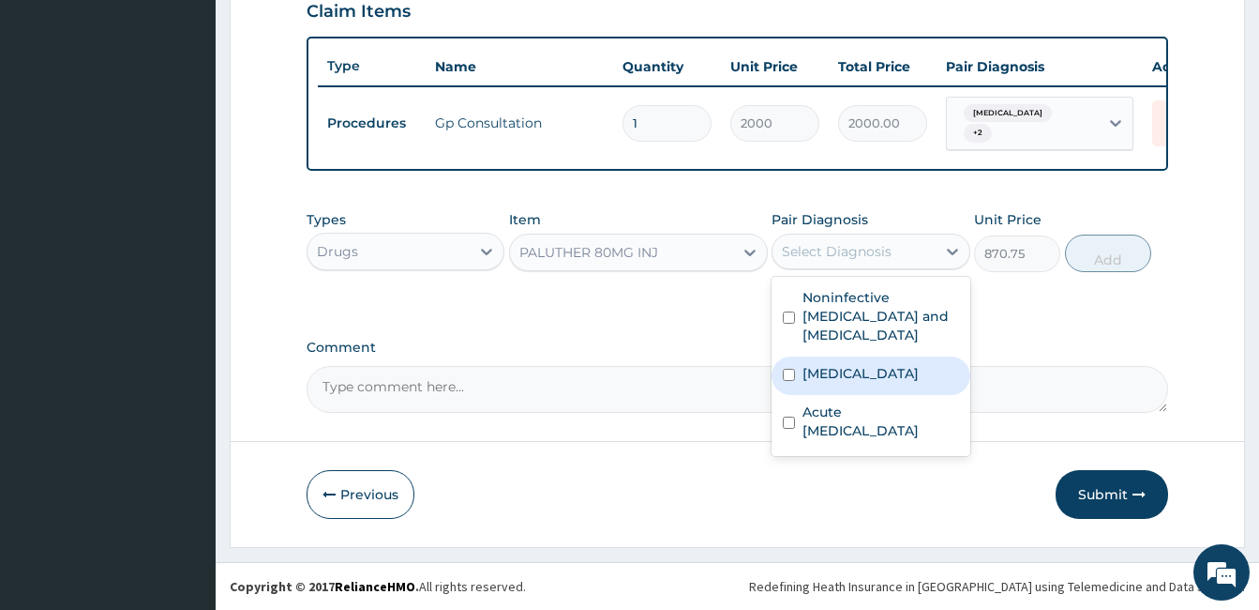
click at [815, 364] on label "Malaria" at bounding box center [861, 373] width 116 height 19
checkbox input "true"
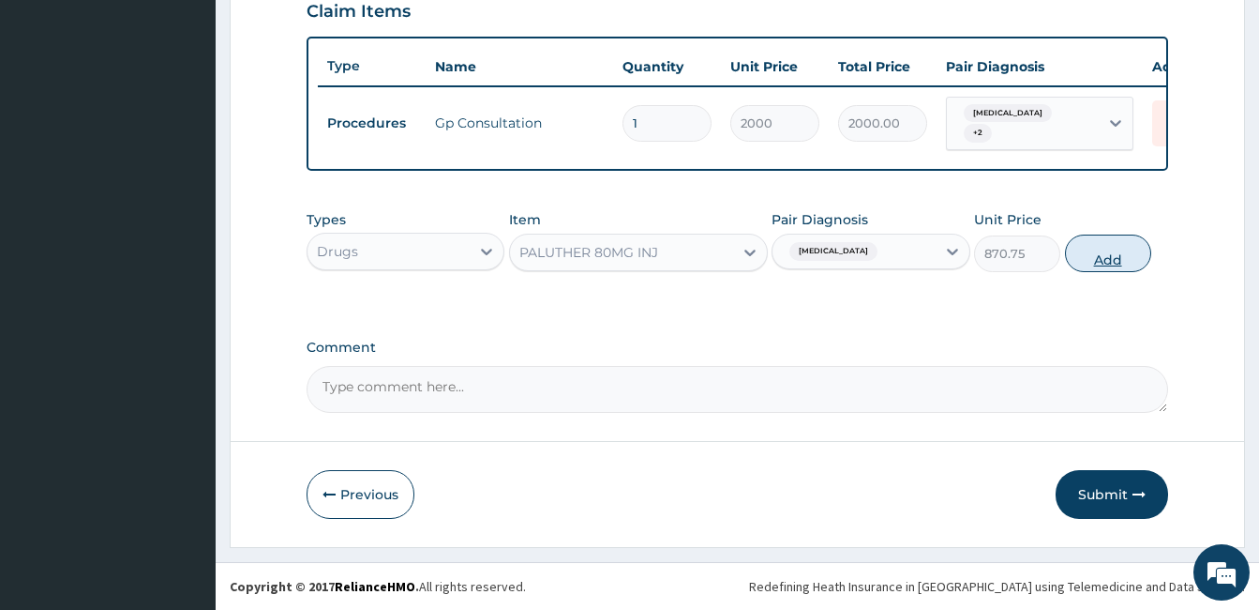
click at [1108, 263] on button "Add" at bounding box center [1108, 253] width 86 height 38
type input "0"
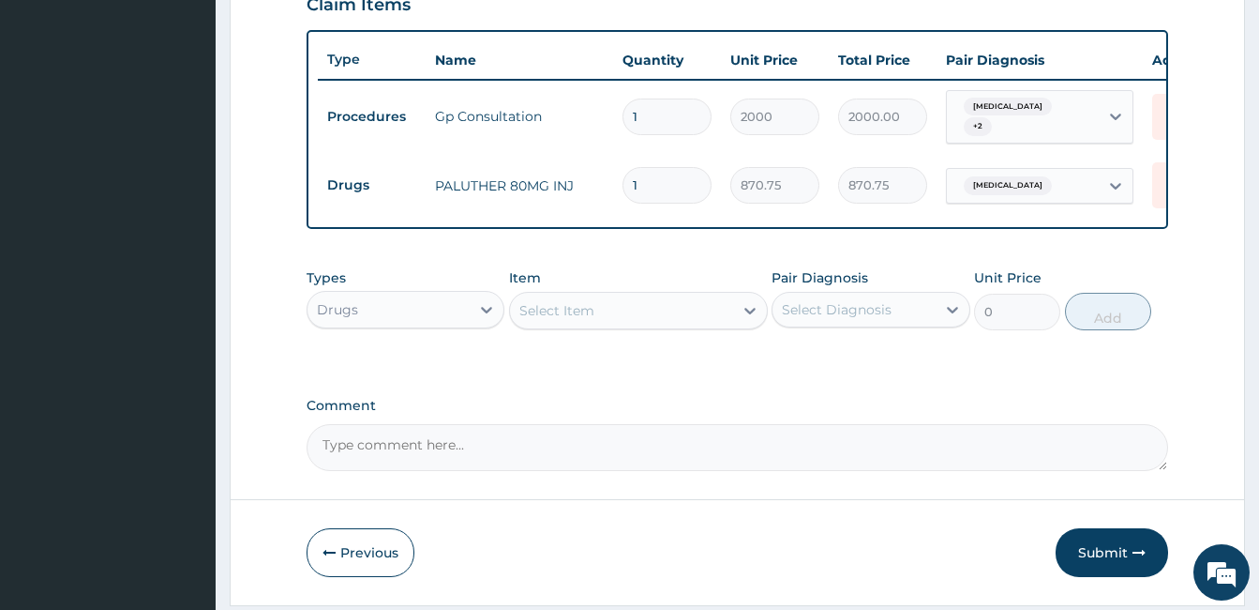
type input "0.00"
type input "2"
type input "1741.50"
type input "2"
click at [691, 310] on div "Select Item" at bounding box center [621, 310] width 223 height 30
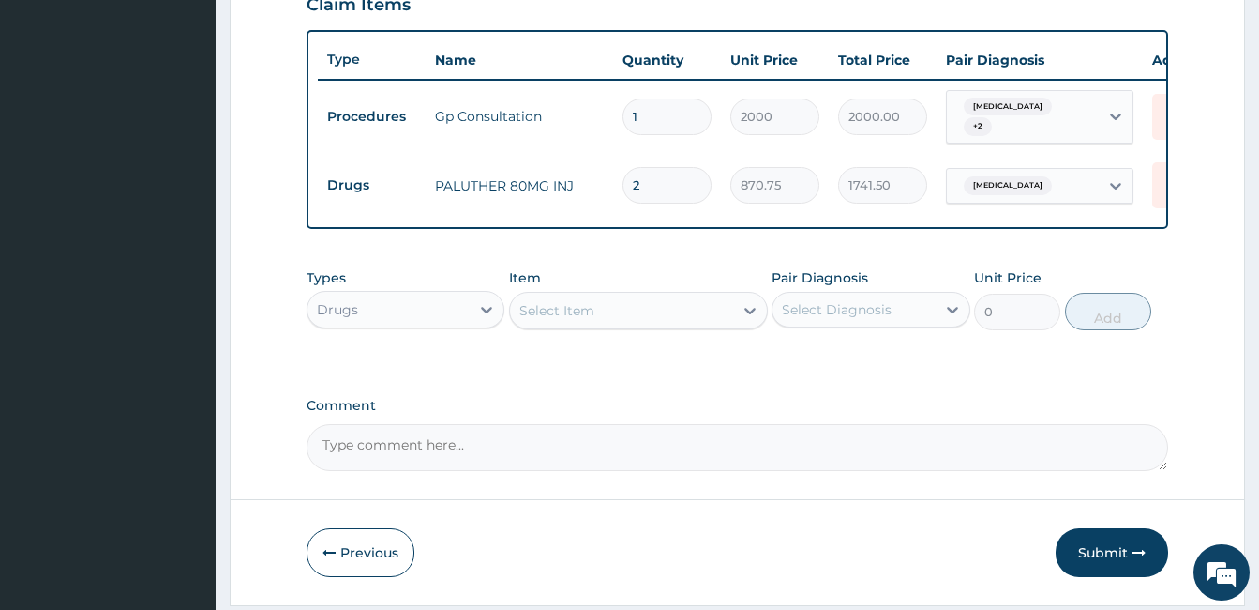
click at [691, 310] on div "Select Item" at bounding box center [621, 310] width 223 height 30
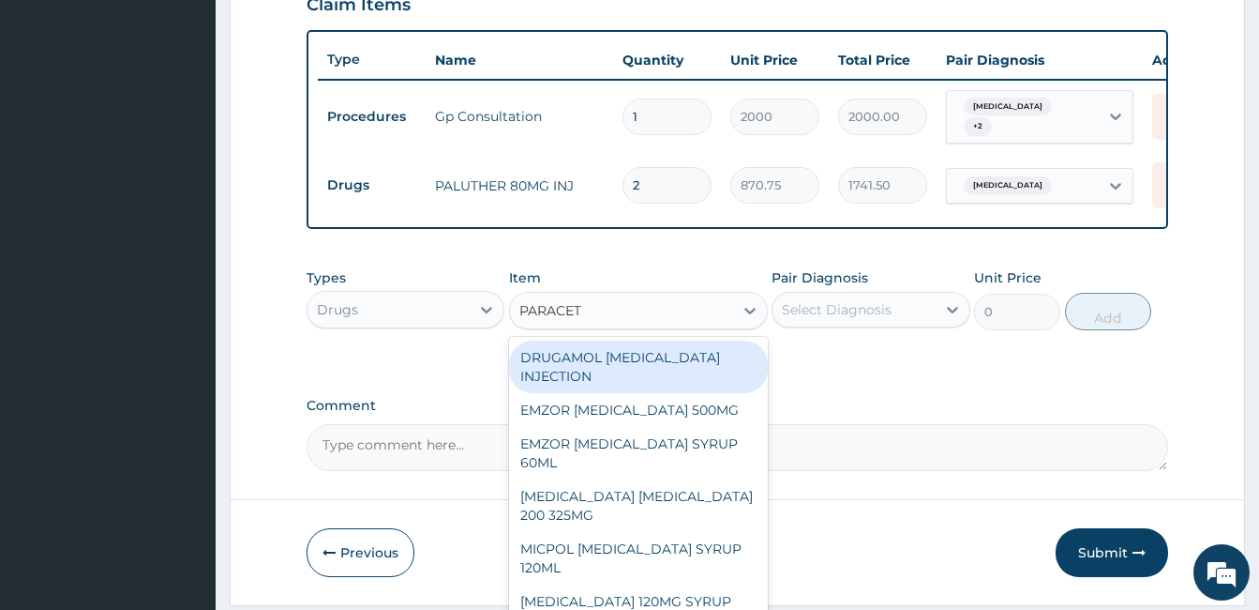
type input "PARACETA"
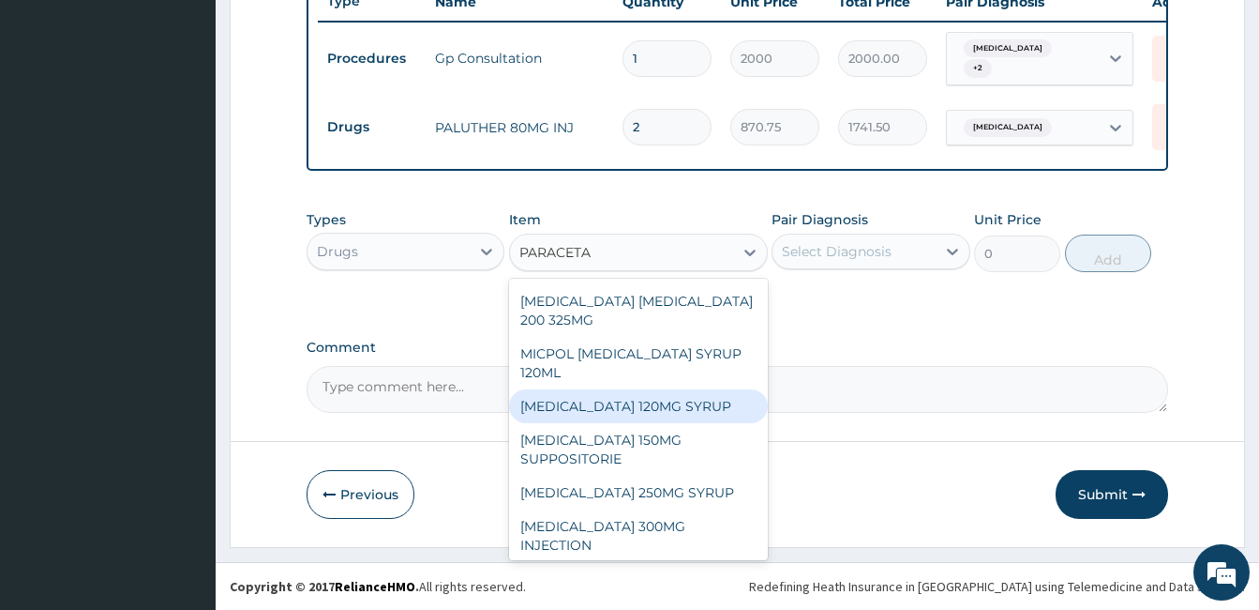
scroll to position [188, 0]
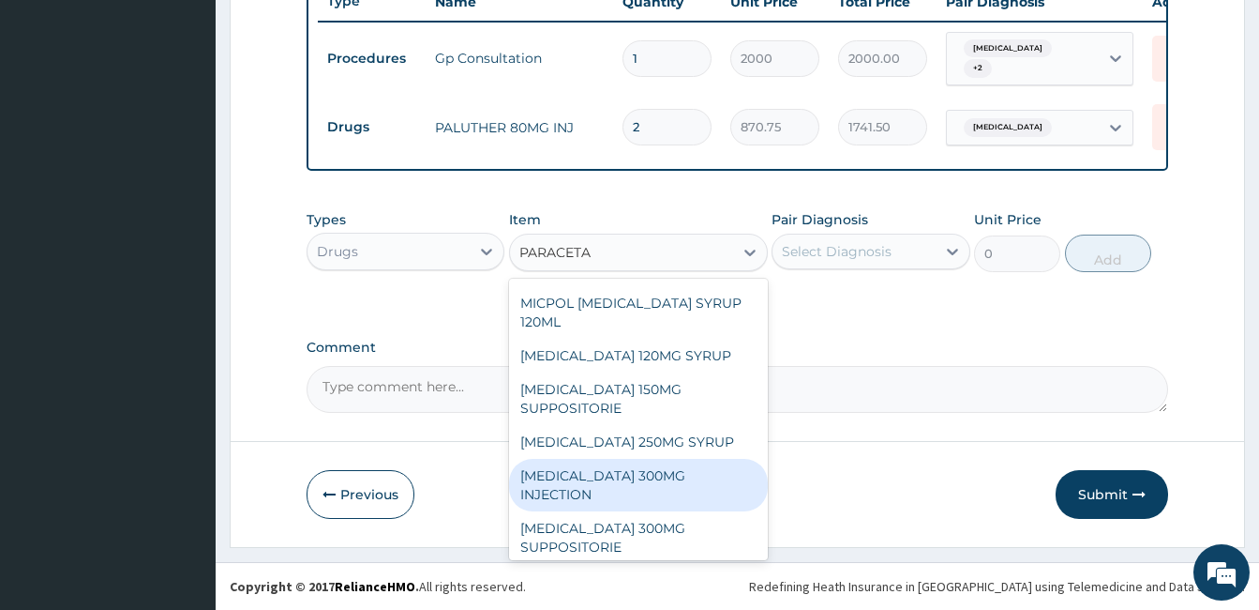
click at [595, 489] on div "PARACETAMOL 300MG INJECTION" at bounding box center [638, 485] width 259 height 53
type input "215"
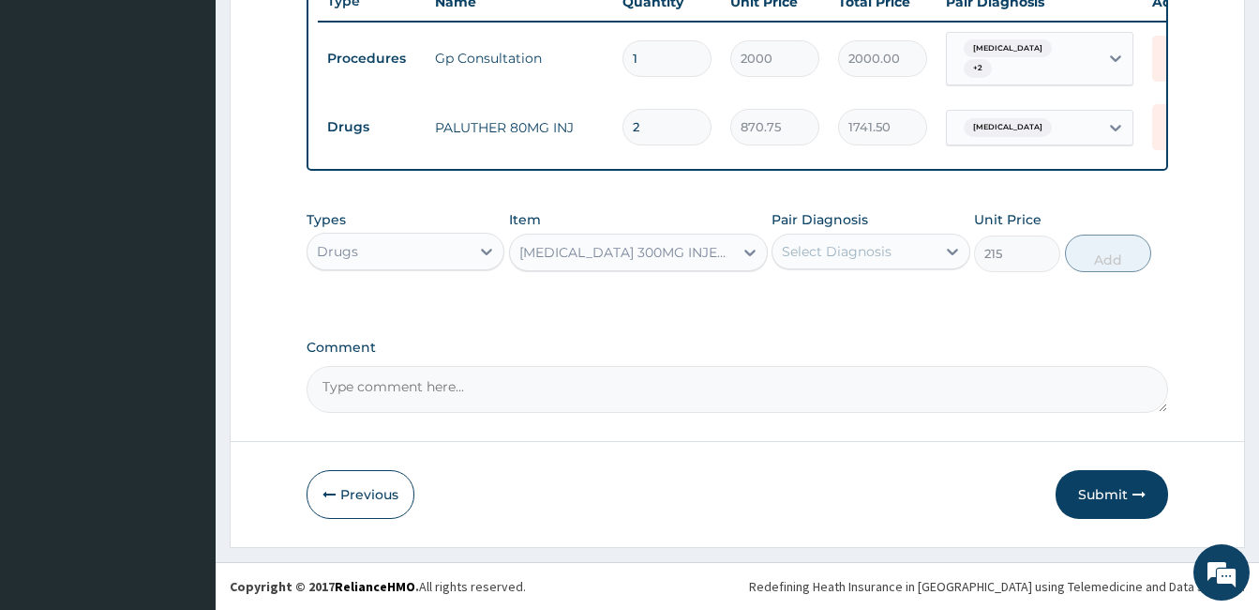
click at [897, 230] on div "Pair Diagnosis Select Diagnosis" at bounding box center [871, 241] width 198 height 62
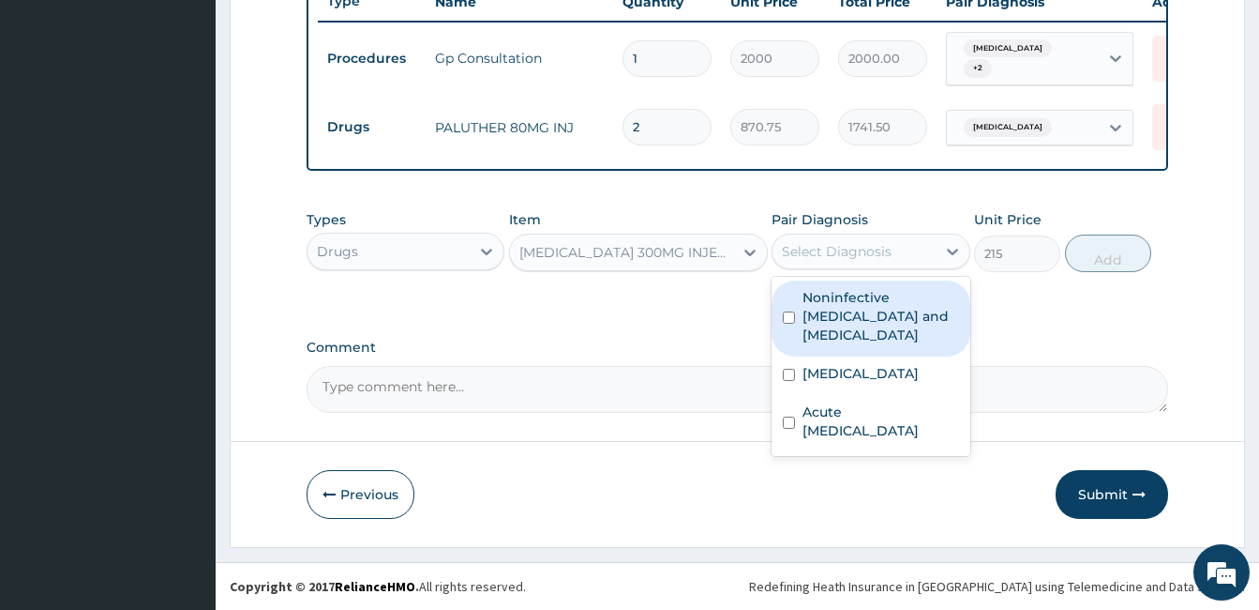
click at [889, 263] on div "Select Diagnosis" at bounding box center [854, 251] width 162 height 30
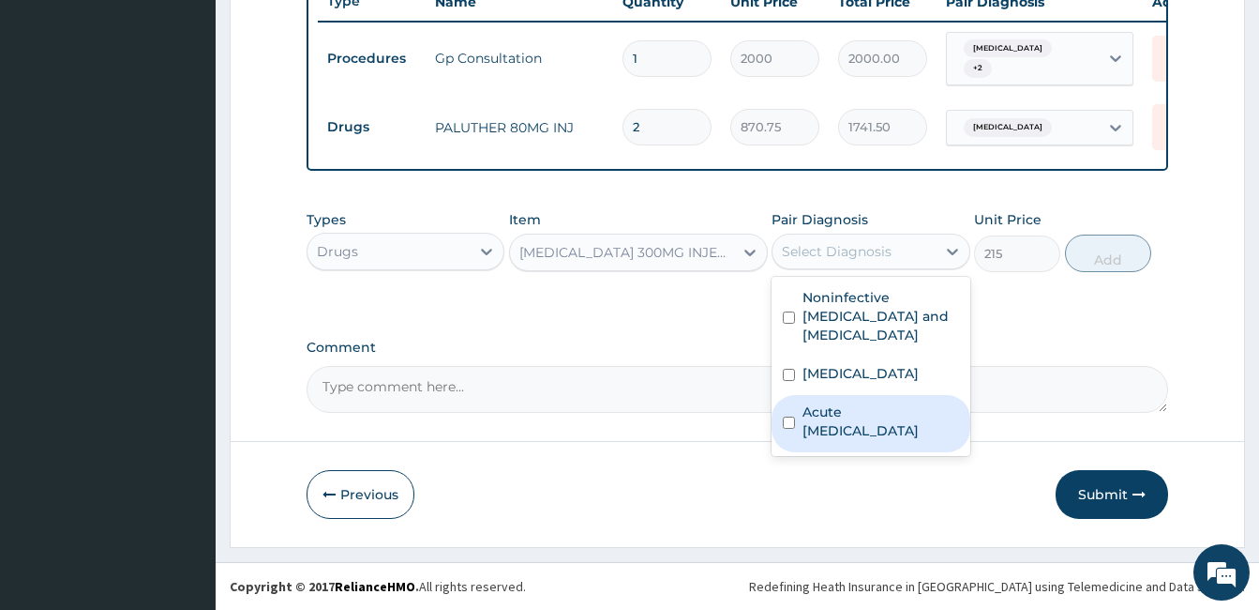
click at [845, 395] on div "Acute upper respiratory infection" at bounding box center [871, 423] width 198 height 57
checkbox input "true"
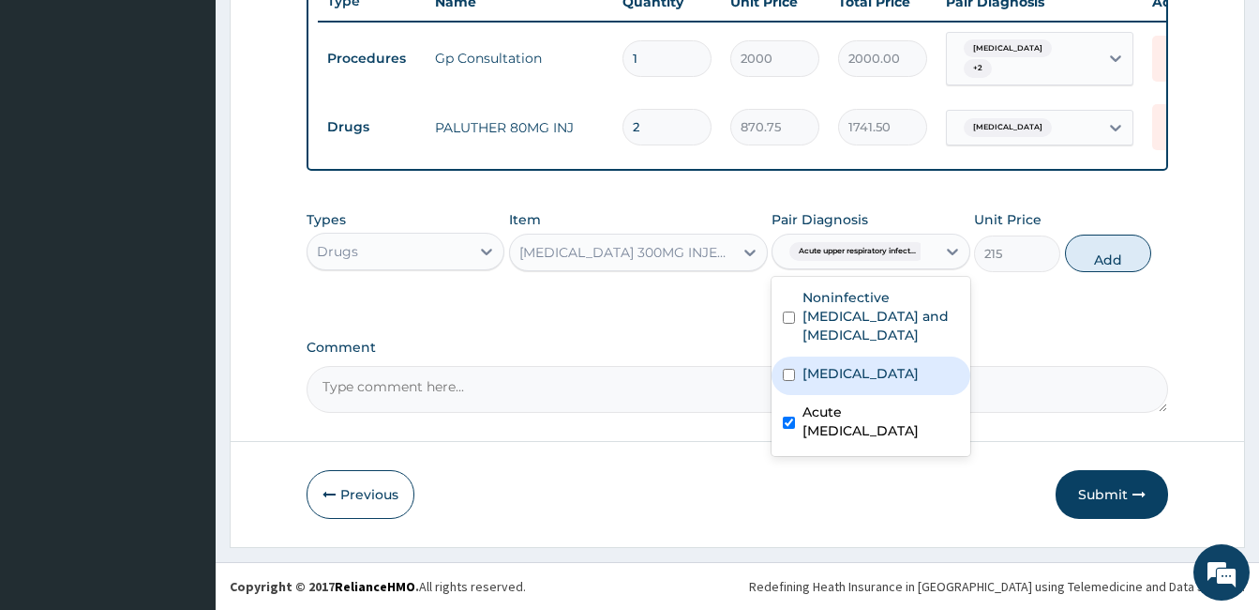
click at [852, 357] on div "Malaria" at bounding box center [871, 375] width 198 height 38
checkbox input "true"
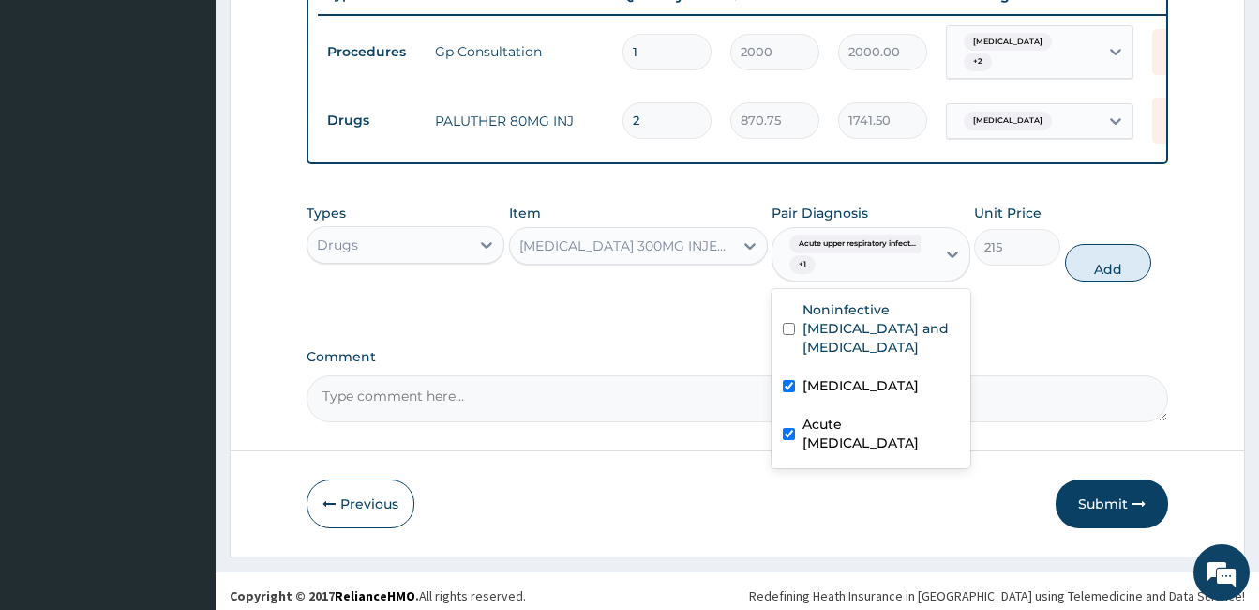
click at [832, 414] on label "Acute upper respiratory infection" at bounding box center [881, 433] width 156 height 38
checkbox input "false"
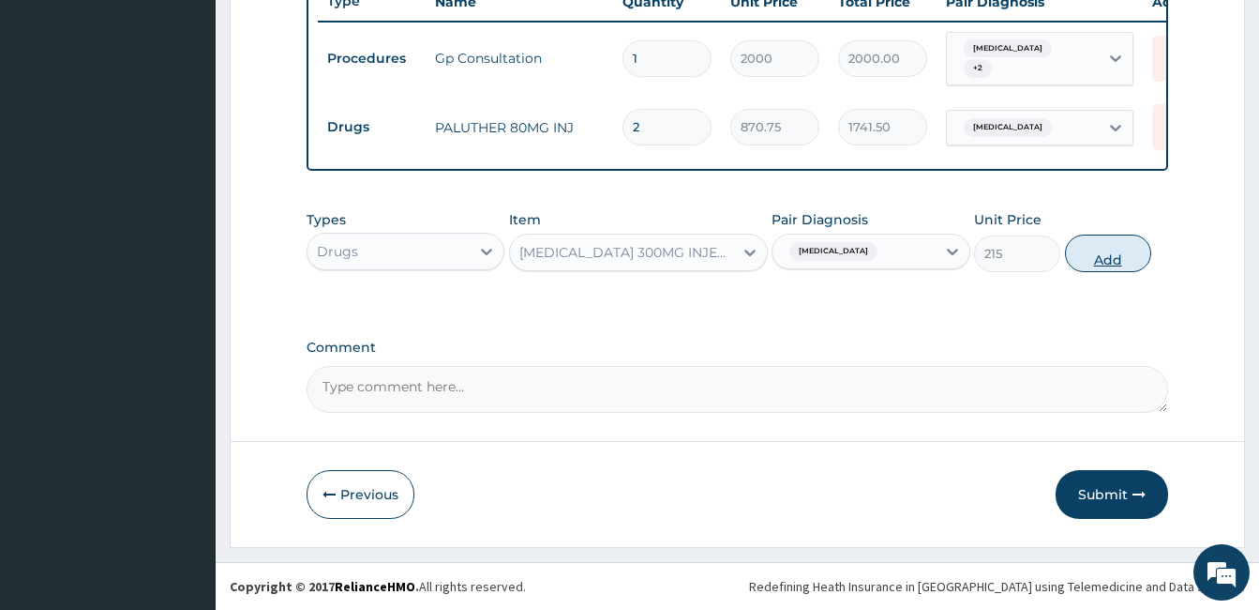
click at [1092, 245] on button "Add" at bounding box center [1108, 253] width 86 height 38
type input "0"
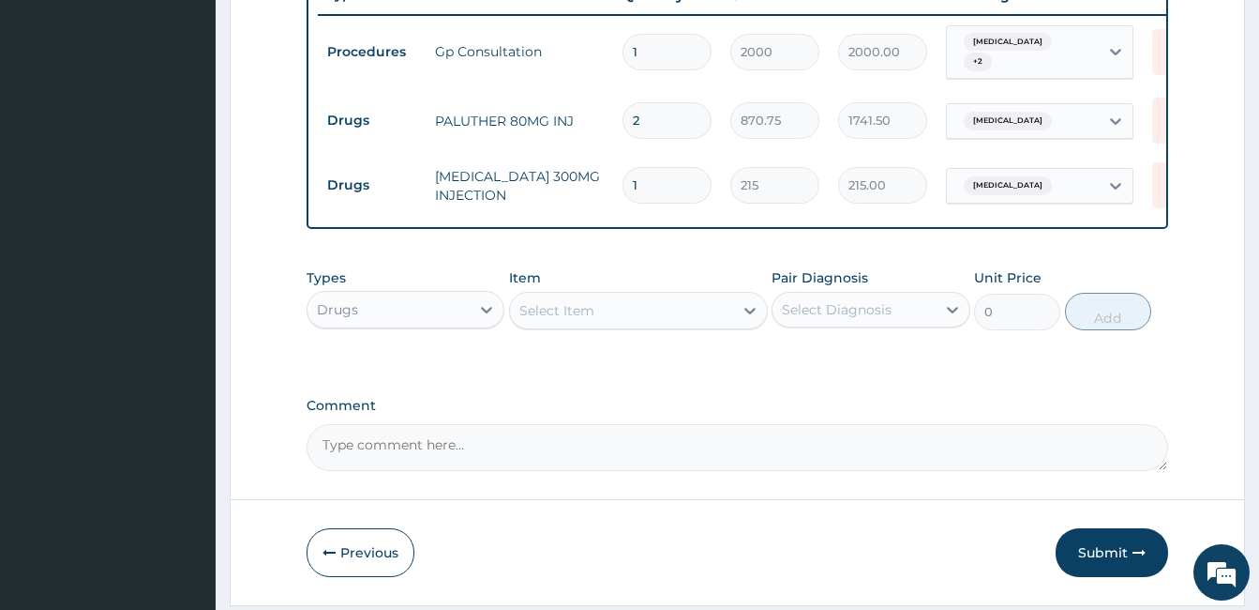
type input "0.00"
type input "2"
type input "430.00"
type input "2"
click at [597, 319] on div "Select Item" at bounding box center [621, 310] width 223 height 30
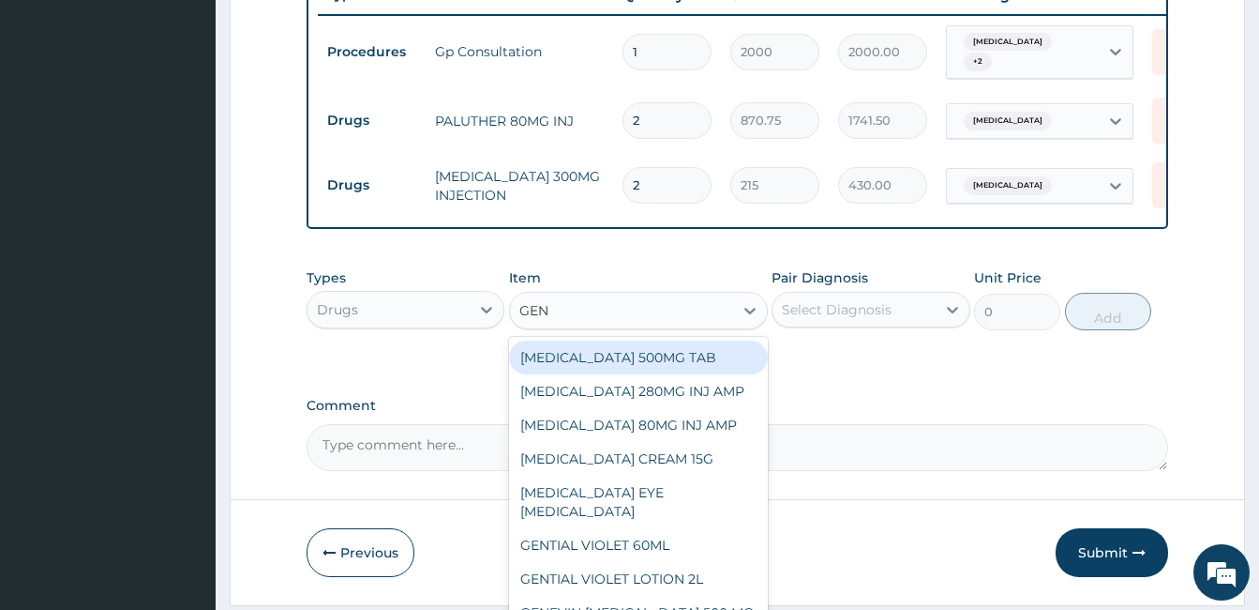
type input "GENT"
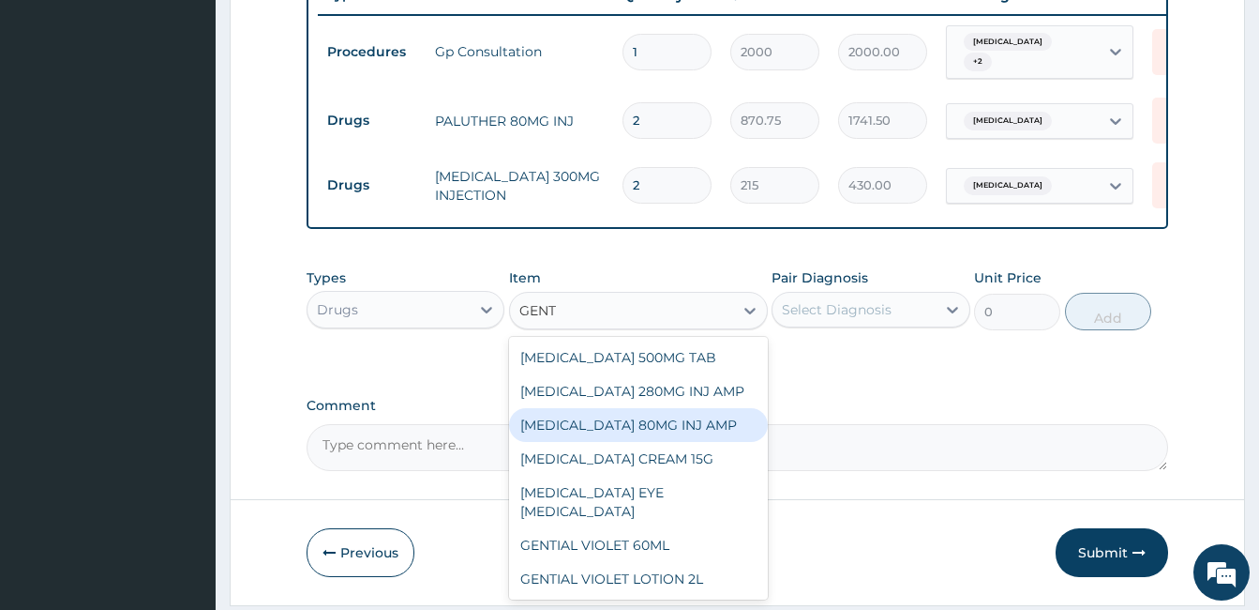
click at [631, 429] on div "GENTAMICIN 80MG INJ AMP" at bounding box center [638, 425] width 259 height 34
type input "135"
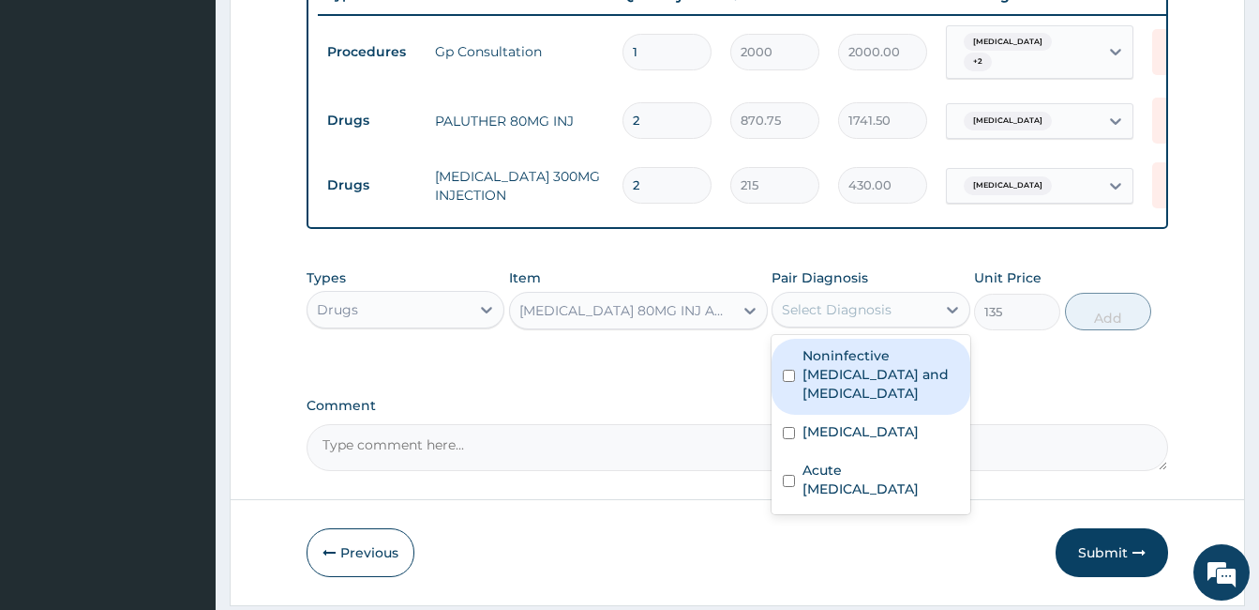
click at [828, 316] on div "Select Diagnosis" at bounding box center [837, 309] width 110 height 19
click at [813, 354] on label "Noninfective enteritis and colitis" at bounding box center [881, 374] width 156 height 56
checkbox input "true"
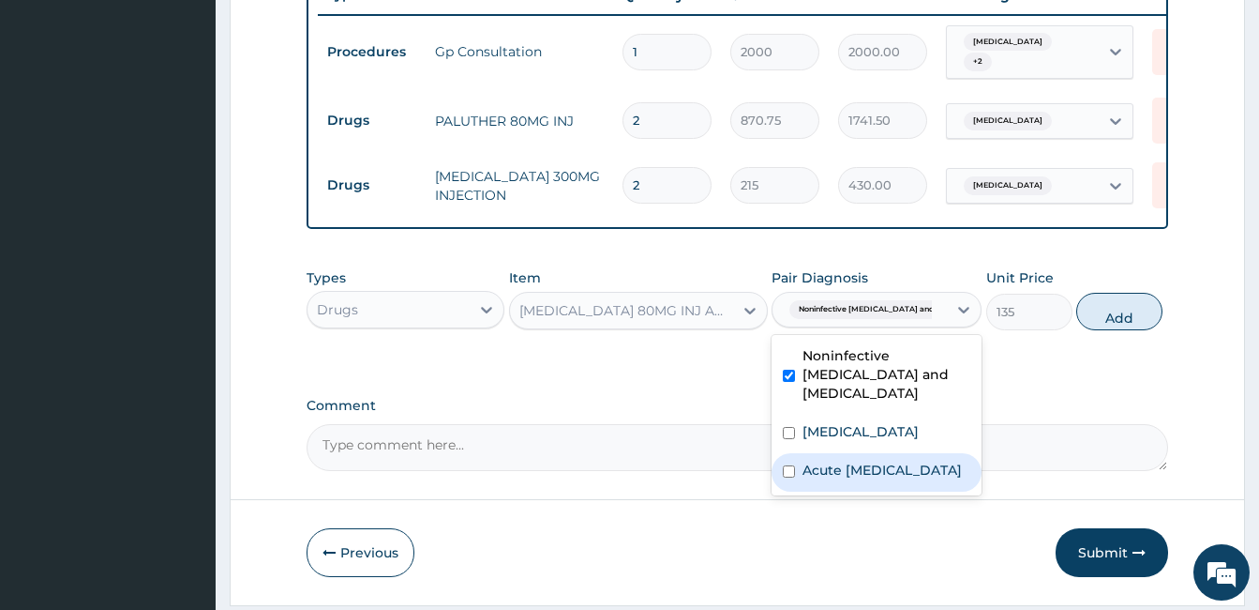
click at [834, 474] on label "Acute upper respiratory infection" at bounding box center [882, 469] width 159 height 19
checkbox input "true"
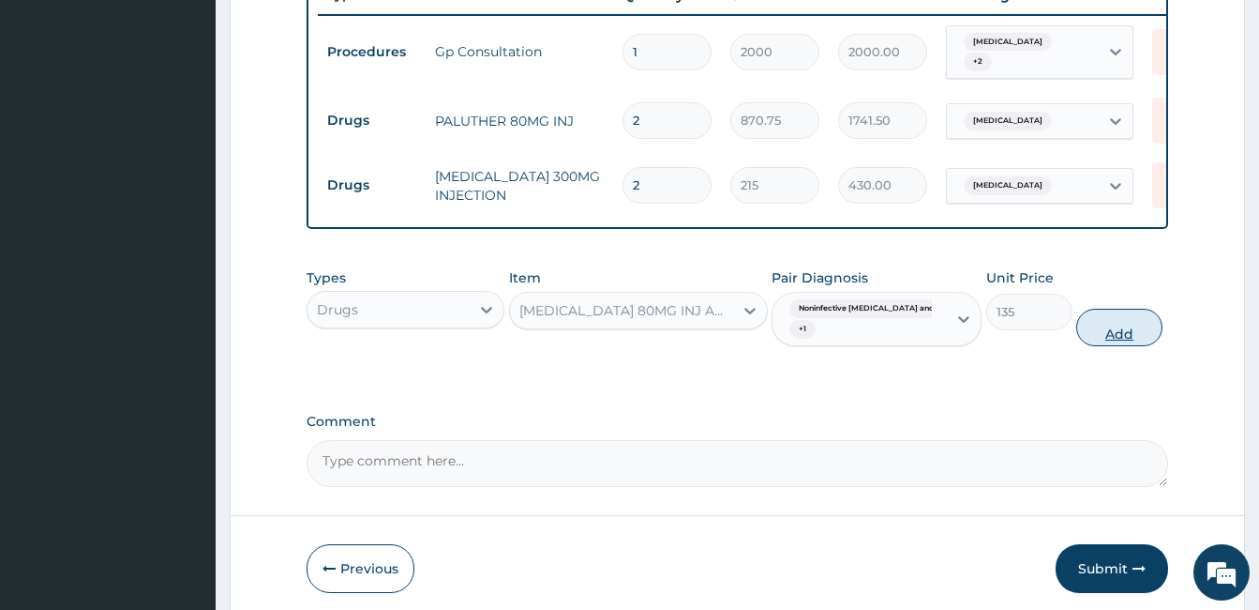
click at [1119, 325] on button "Add" at bounding box center [1119, 328] width 86 height 38
type input "0"
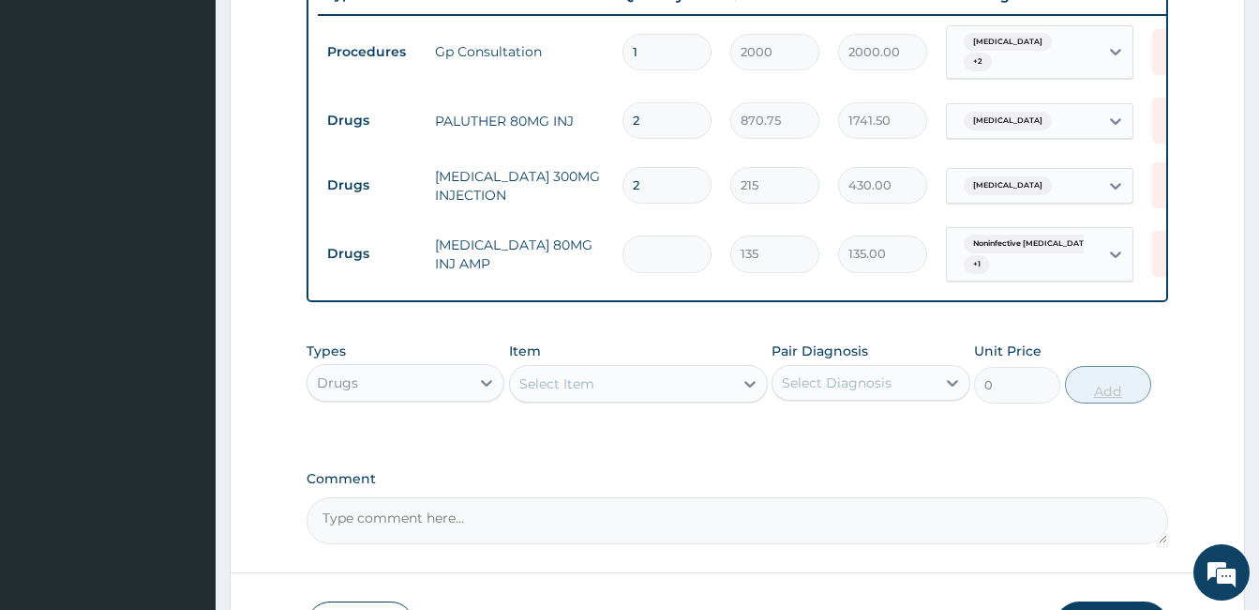
type input "0.00"
type input "2"
type input "270.00"
type input "2"
click at [611, 383] on div "Select Item" at bounding box center [621, 384] width 223 height 30
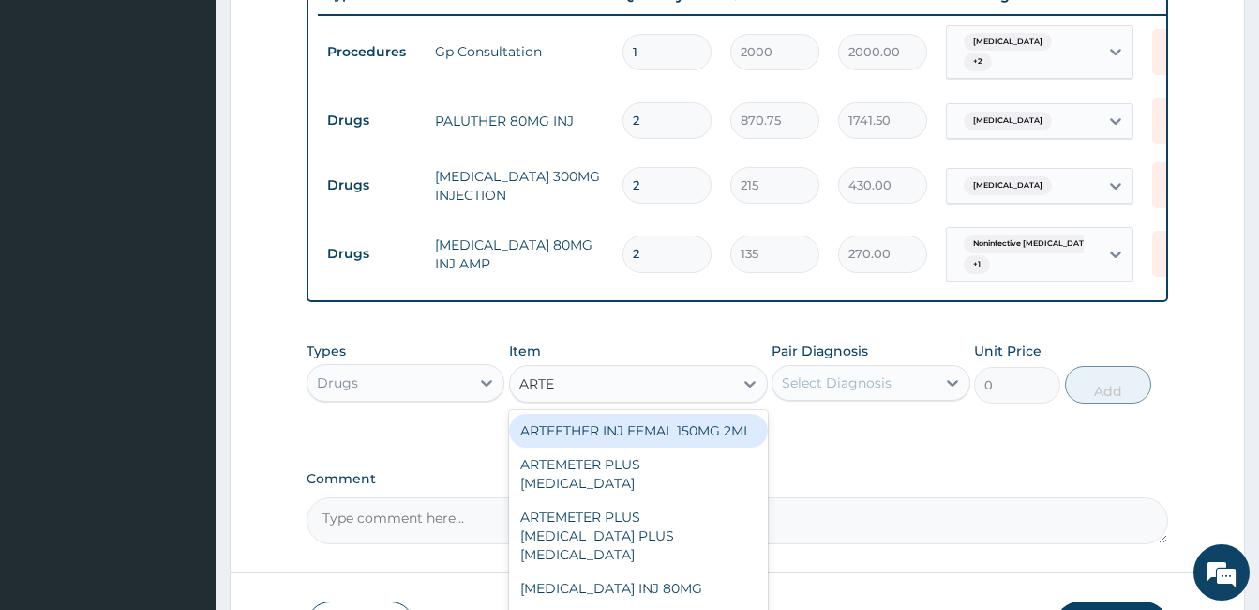
type input "ARTEM"
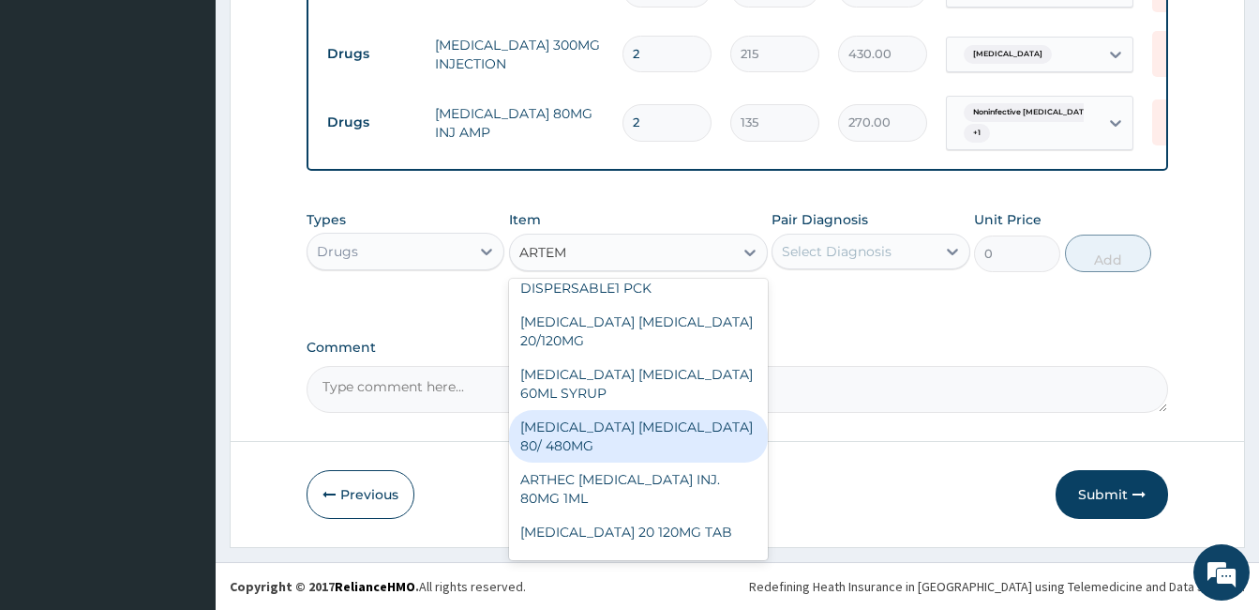
click at [629, 431] on div "ARTEMETHER LUMEFANTRINE 80/ 480MG" at bounding box center [638, 436] width 259 height 53
type input "337.5"
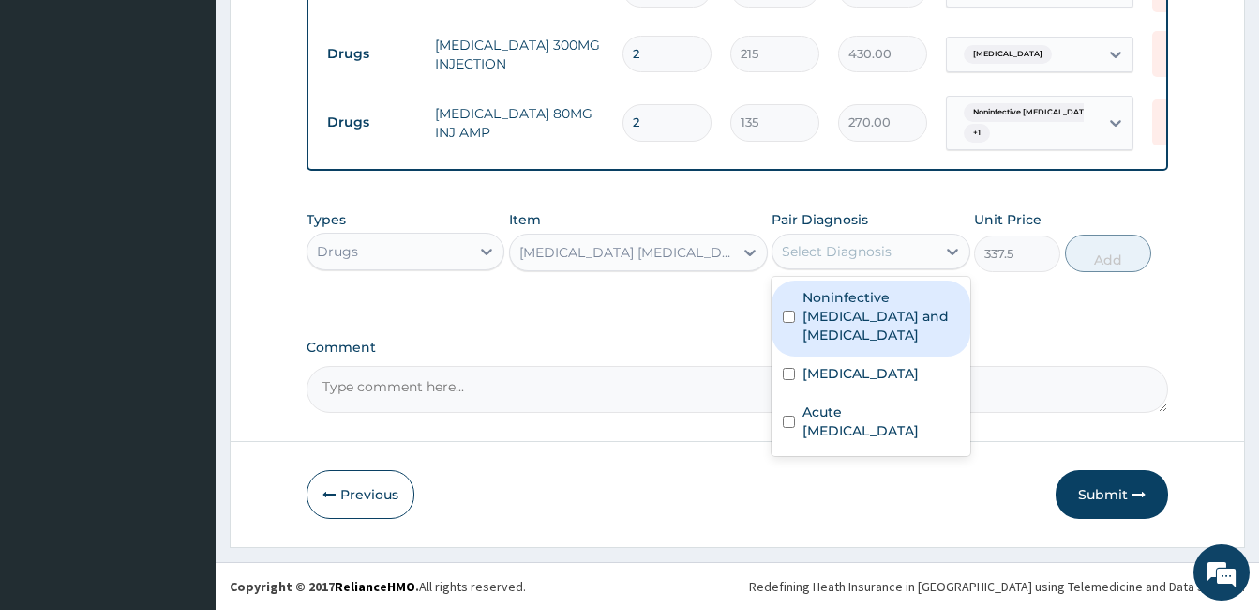
drag, startPoint x: 896, startPoint y: 255, endPoint x: 894, endPoint y: 270, distance: 15.3
click at [895, 255] on div "Select Diagnosis" at bounding box center [854, 251] width 162 height 30
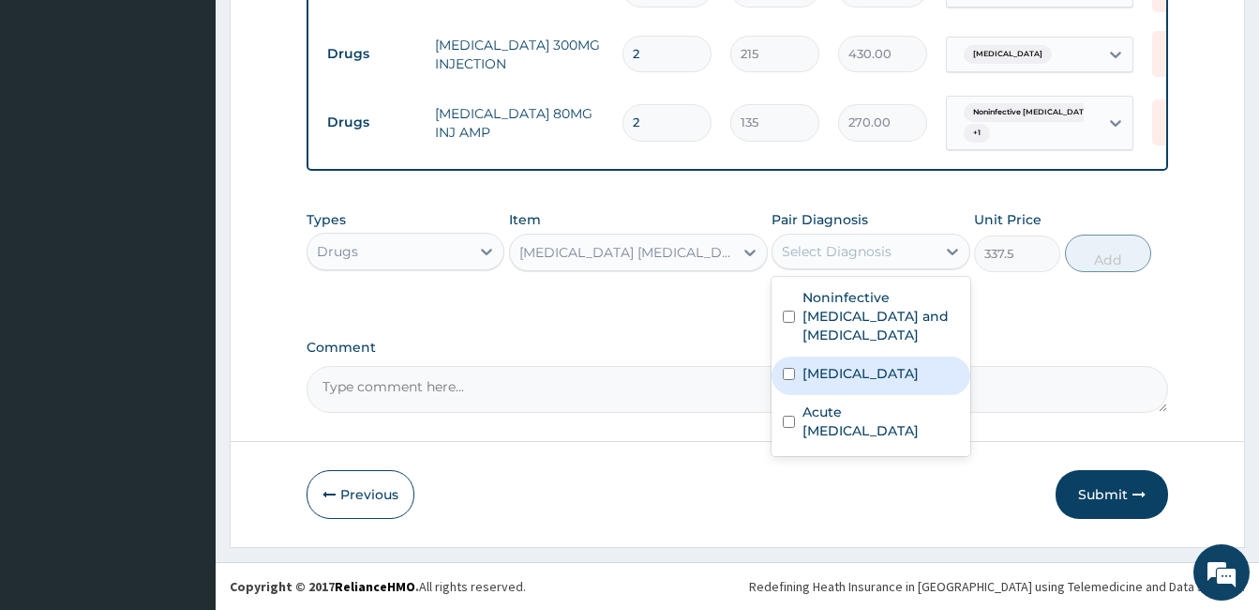
click at [856, 356] on div "Malaria" at bounding box center [871, 375] width 198 height 38
checkbox input "true"
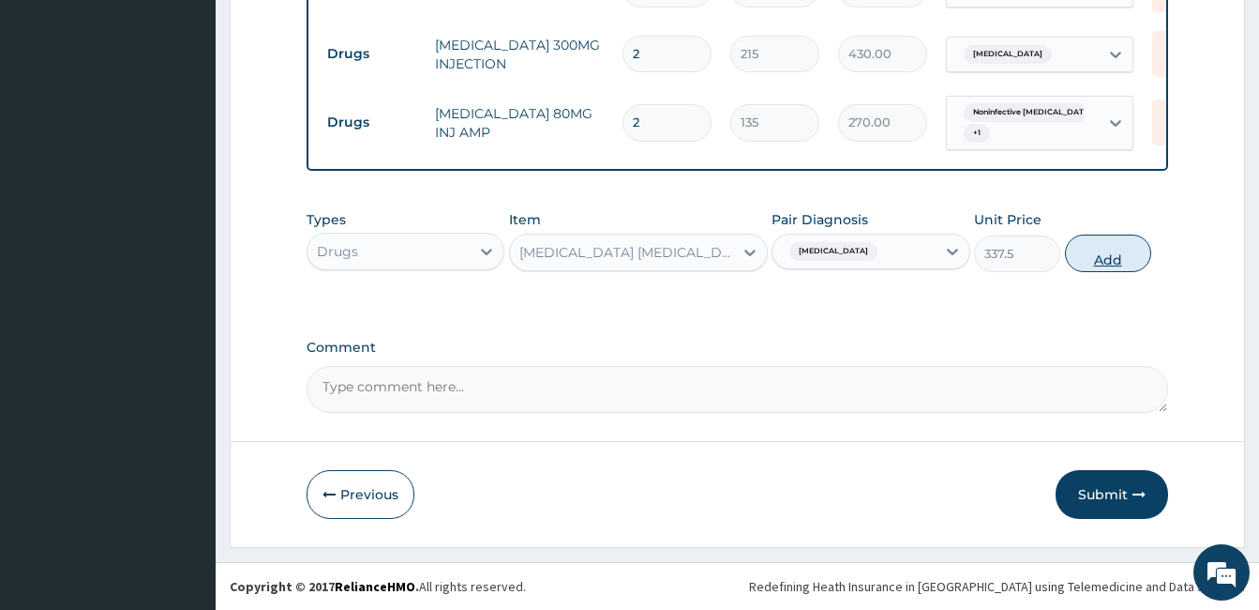
click at [1101, 248] on button "Add" at bounding box center [1108, 253] width 86 height 38
type input "0"
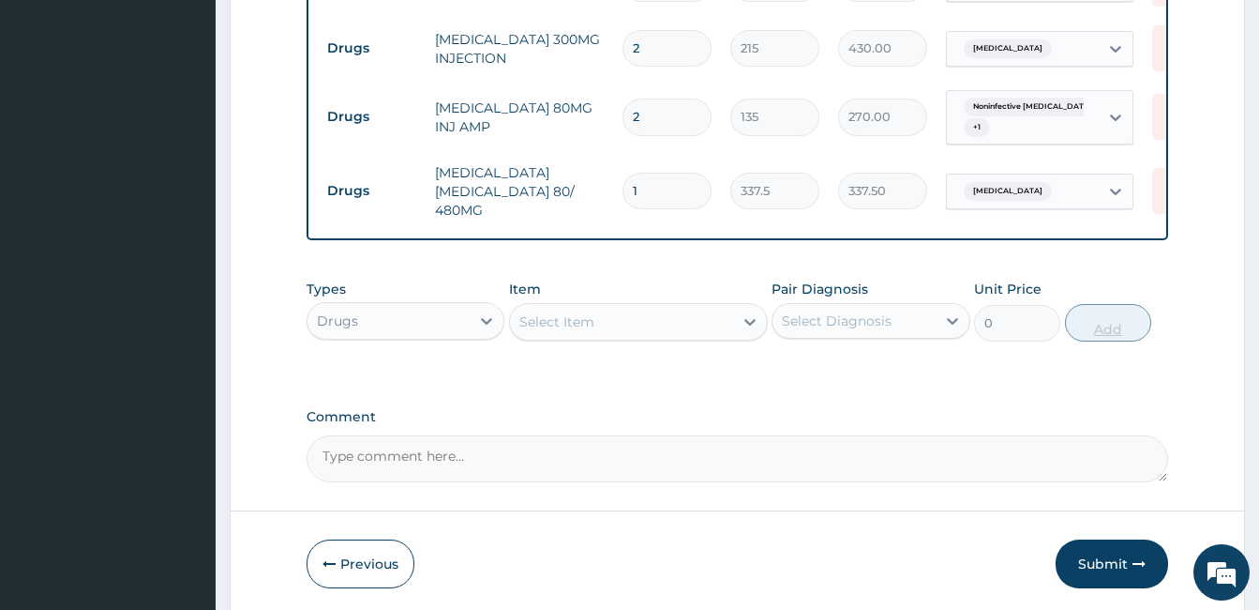
type input "0.00"
type input "6"
type input "2025.00"
type input "6"
click at [698, 323] on div "Select Item" at bounding box center [621, 322] width 223 height 30
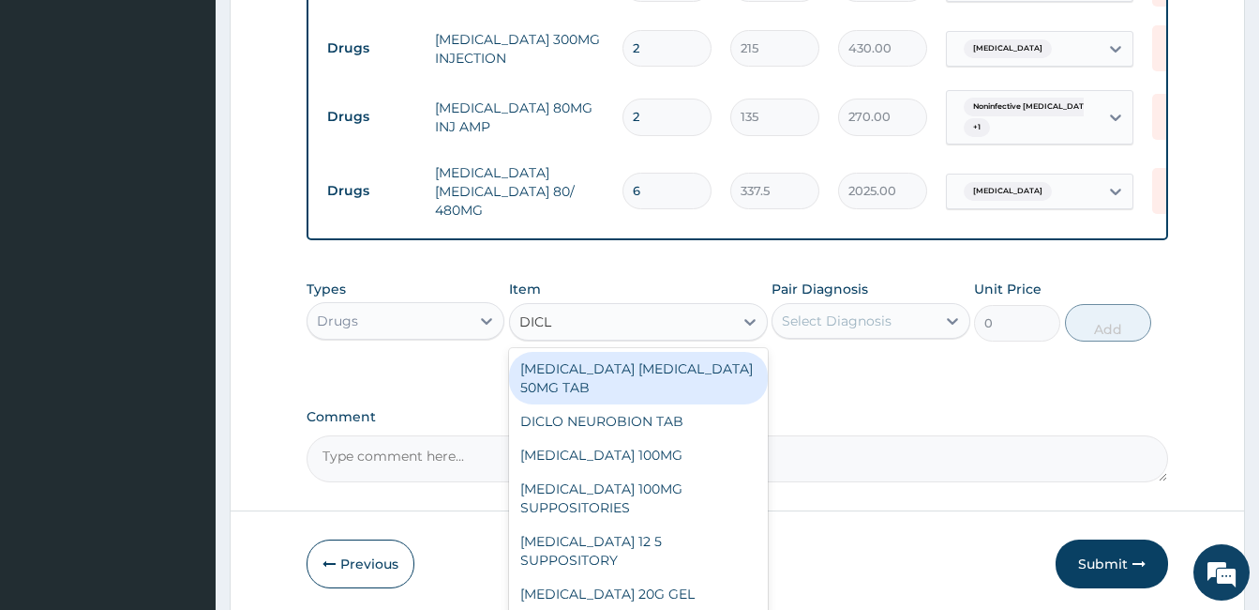
type input "DICLO"
click at [643, 375] on div "CATAFLAM DICLOFENAC 50MG TAB" at bounding box center [638, 378] width 259 height 53
type input "71.55"
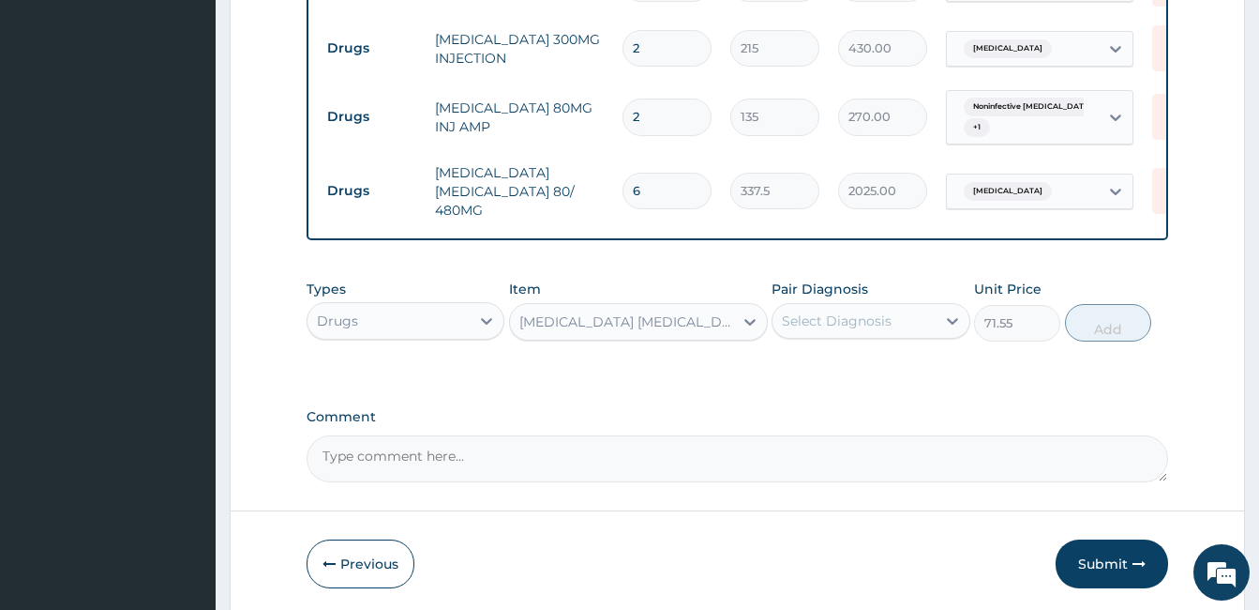
click at [803, 321] on div "Select Diagnosis" at bounding box center [837, 320] width 110 height 19
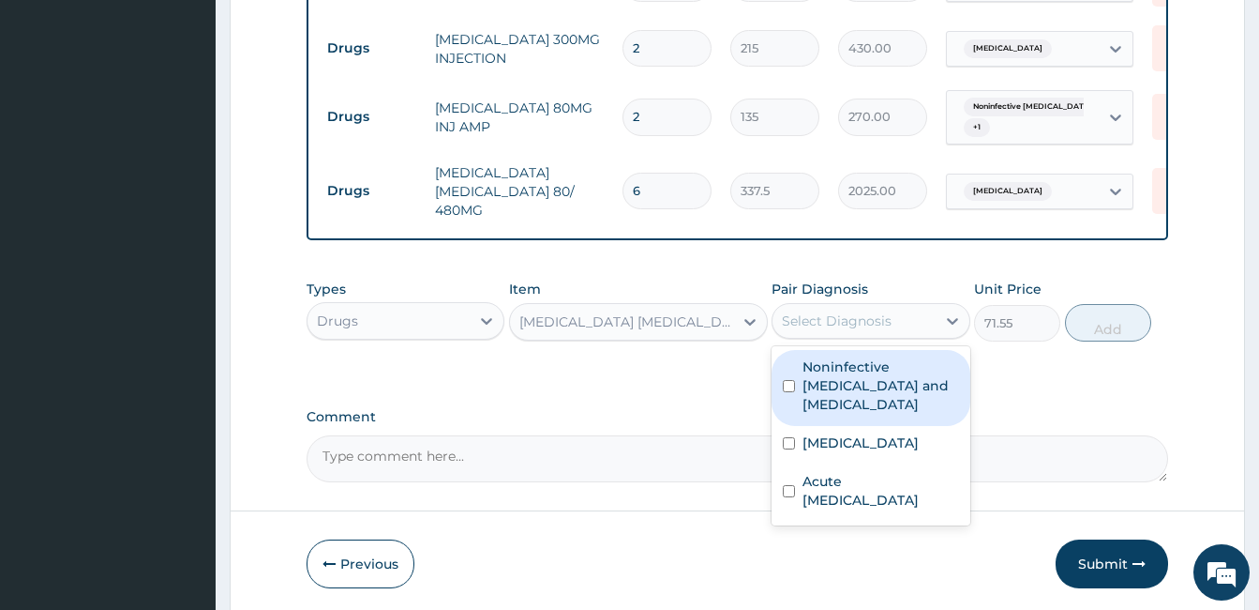
click at [783, 388] on input "checkbox" at bounding box center [789, 386] width 12 height 12
checkbox input "true"
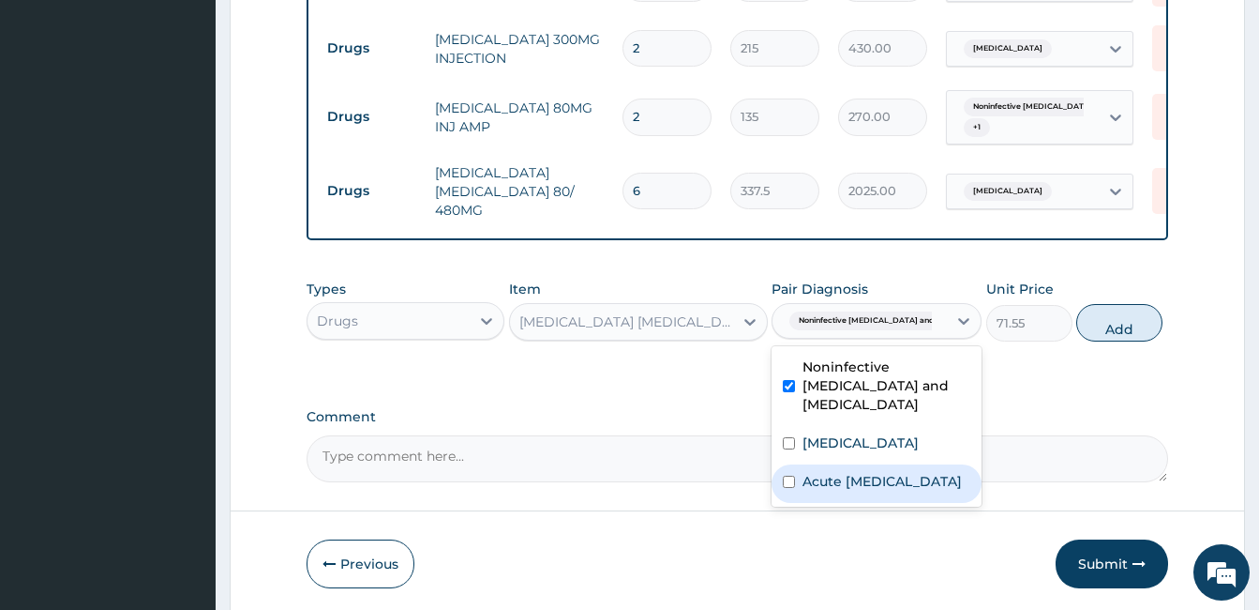
click at [799, 474] on div "Acute upper respiratory infection" at bounding box center [877, 483] width 210 height 38
checkbox input "true"
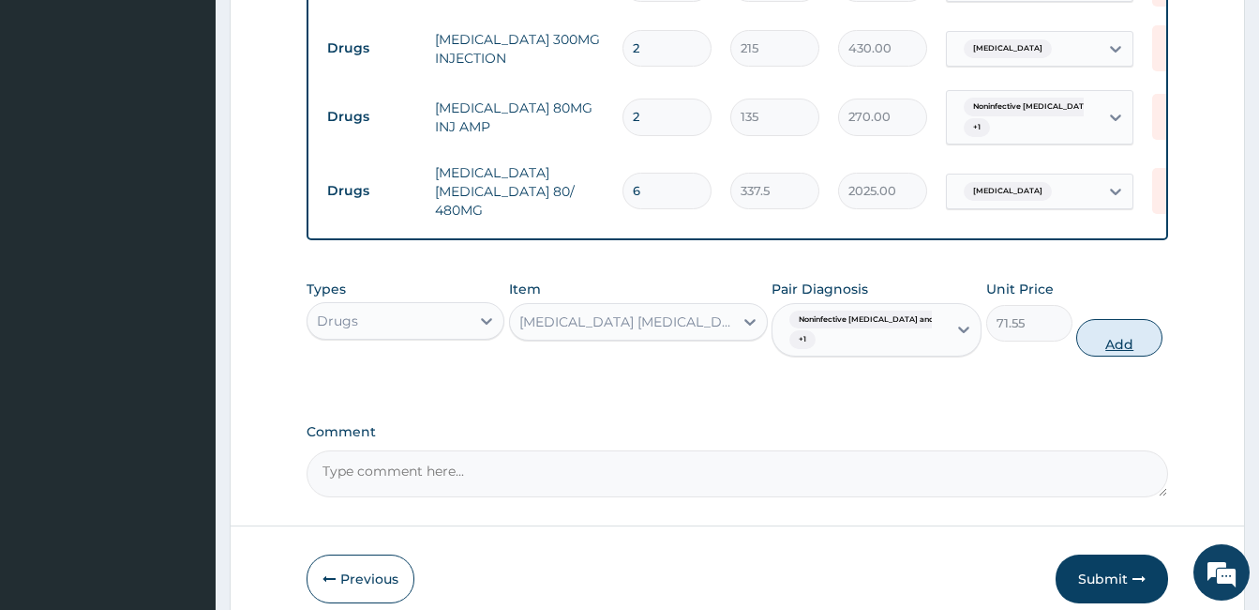
click at [1099, 339] on button "Add" at bounding box center [1119, 338] width 86 height 38
type input "0"
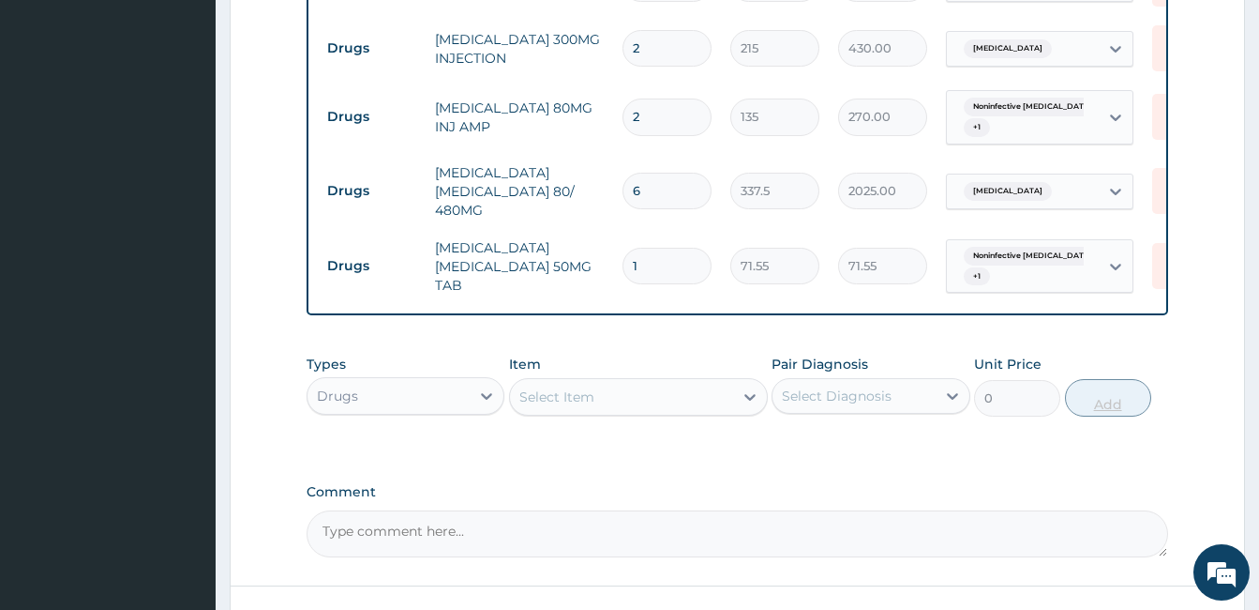
type input "10"
type input "715.50"
type input "10"
click at [592, 388] on div "Select Item" at bounding box center [621, 397] width 223 height 30
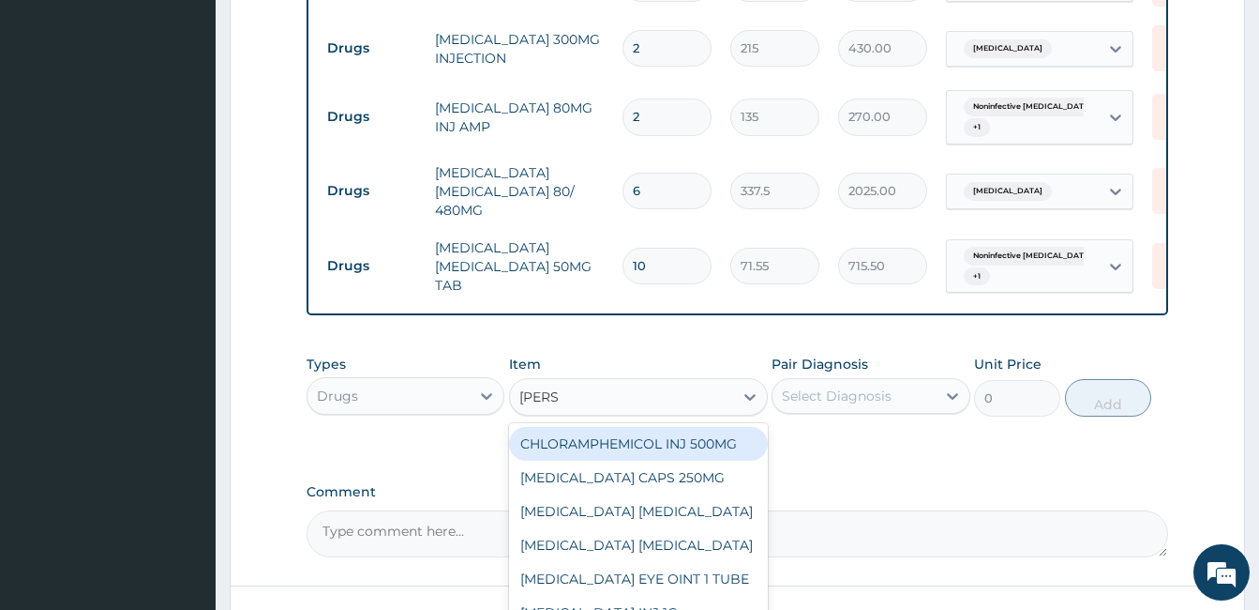
type input "LORAT"
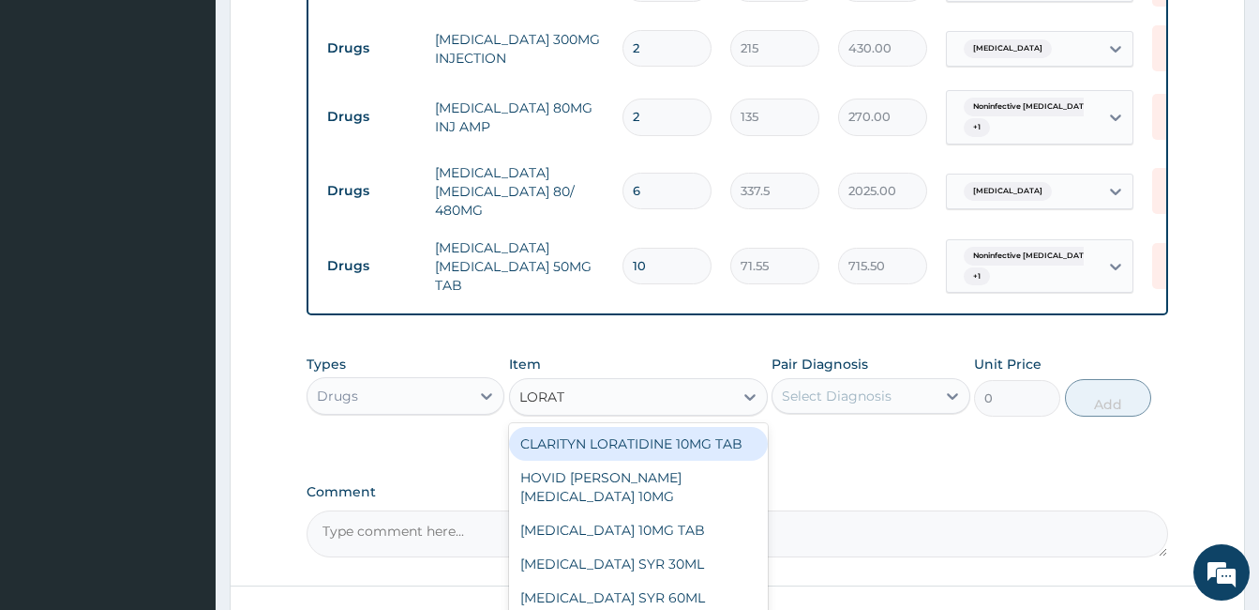
click at [563, 439] on div "CLARITYN LORATIDINE 10MG TAB" at bounding box center [638, 444] width 259 height 34
type input "135"
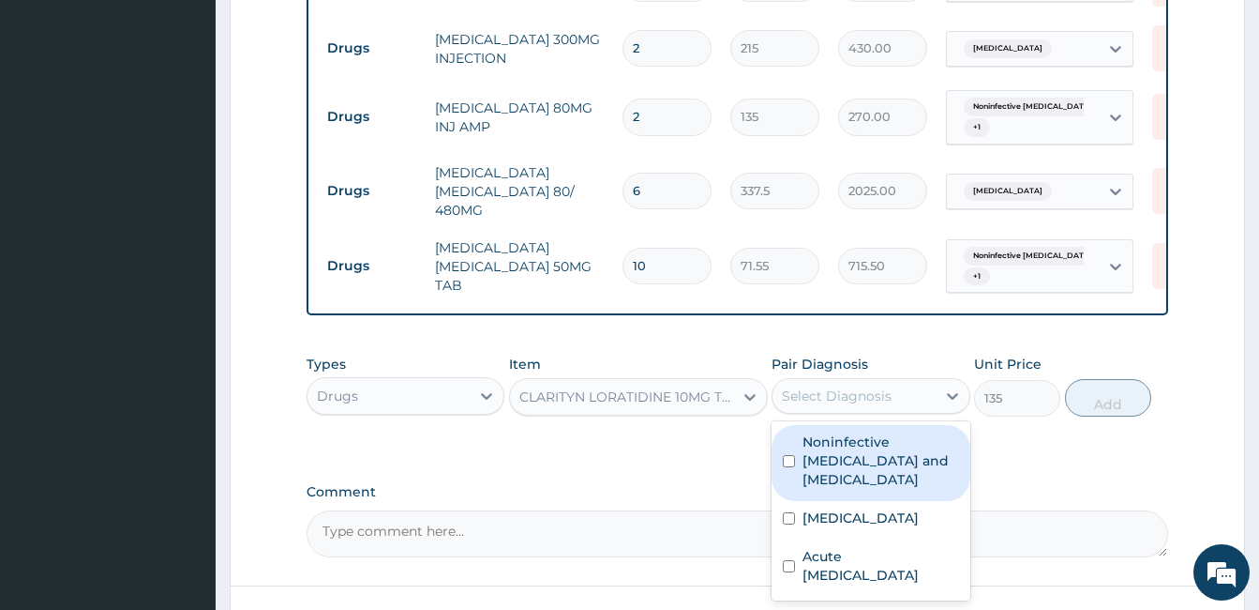
click at [896, 389] on div "Select Diagnosis" at bounding box center [854, 396] width 162 height 30
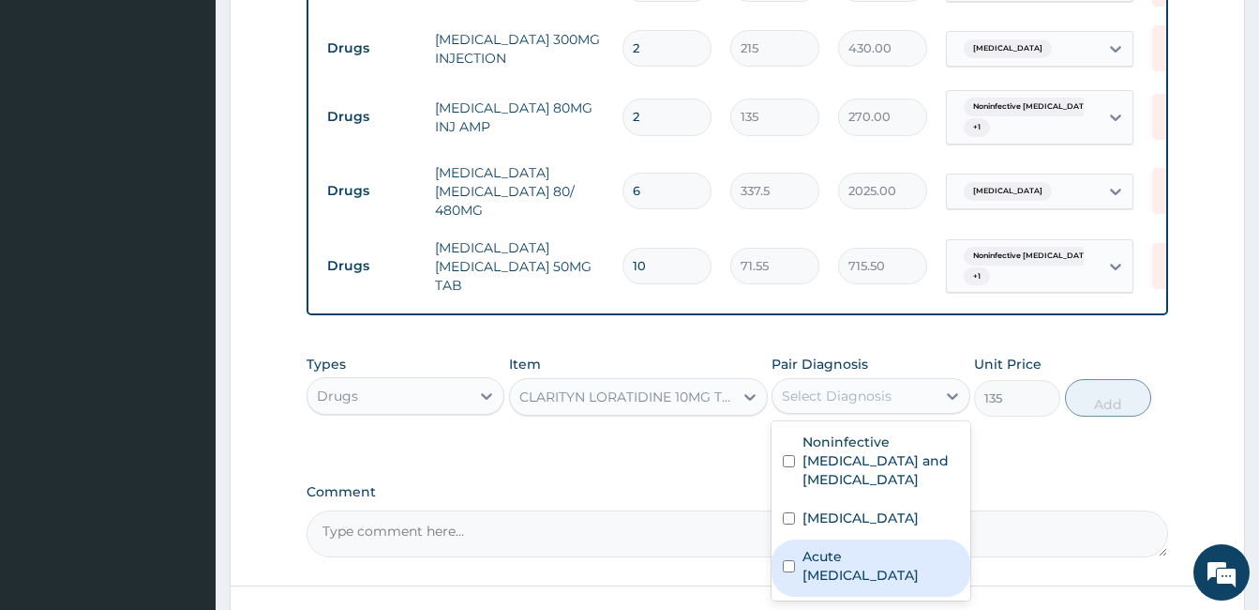
click at [836, 550] on label "Acute upper respiratory infection" at bounding box center [881, 566] width 156 height 38
checkbox input "true"
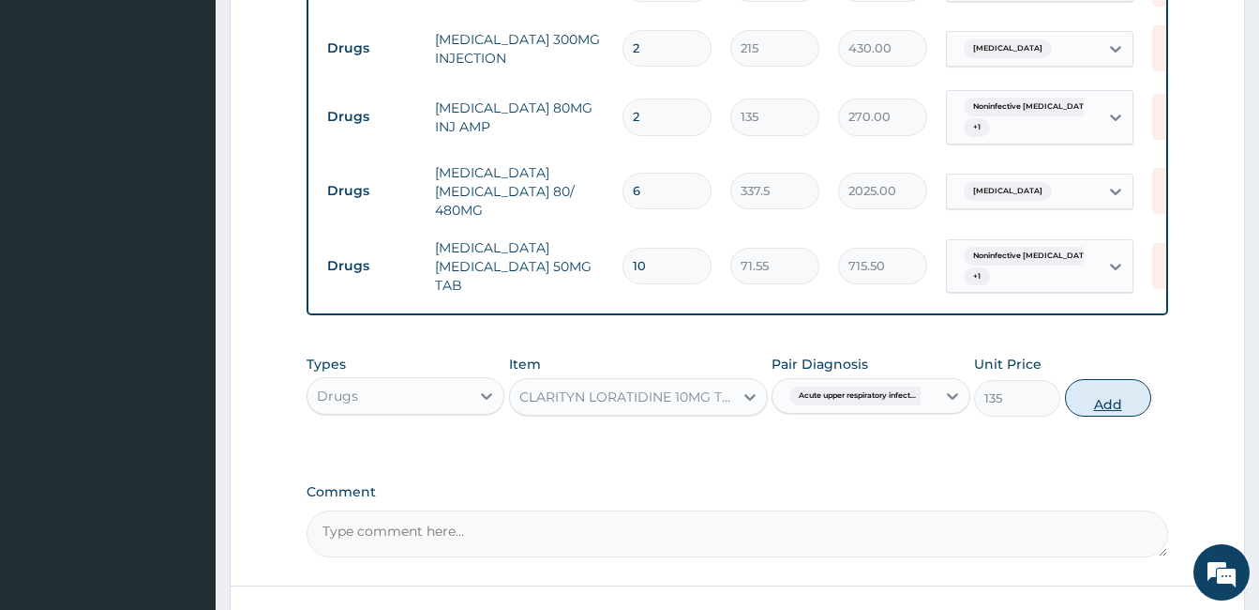
click at [1116, 403] on button "Add" at bounding box center [1108, 398] width 86 height 38
type input "0"
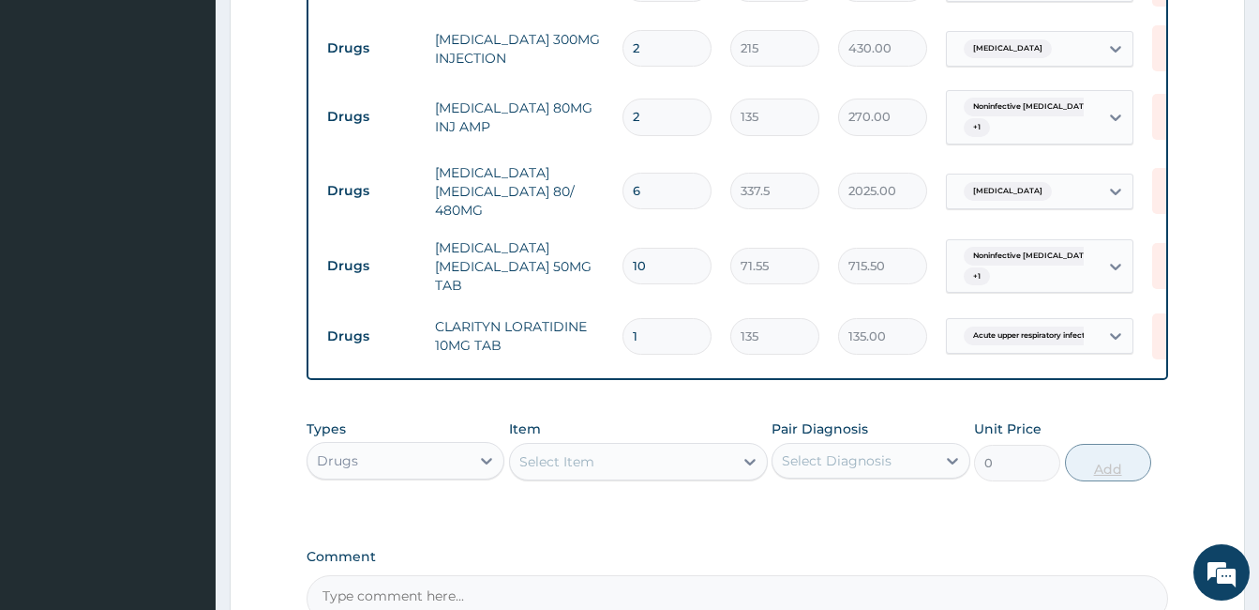
type input "10"
type input "1350.00"
type input "10"
click at [611, 457] on div "Select Item" at bounding box center [621, 461] width 223 height 30
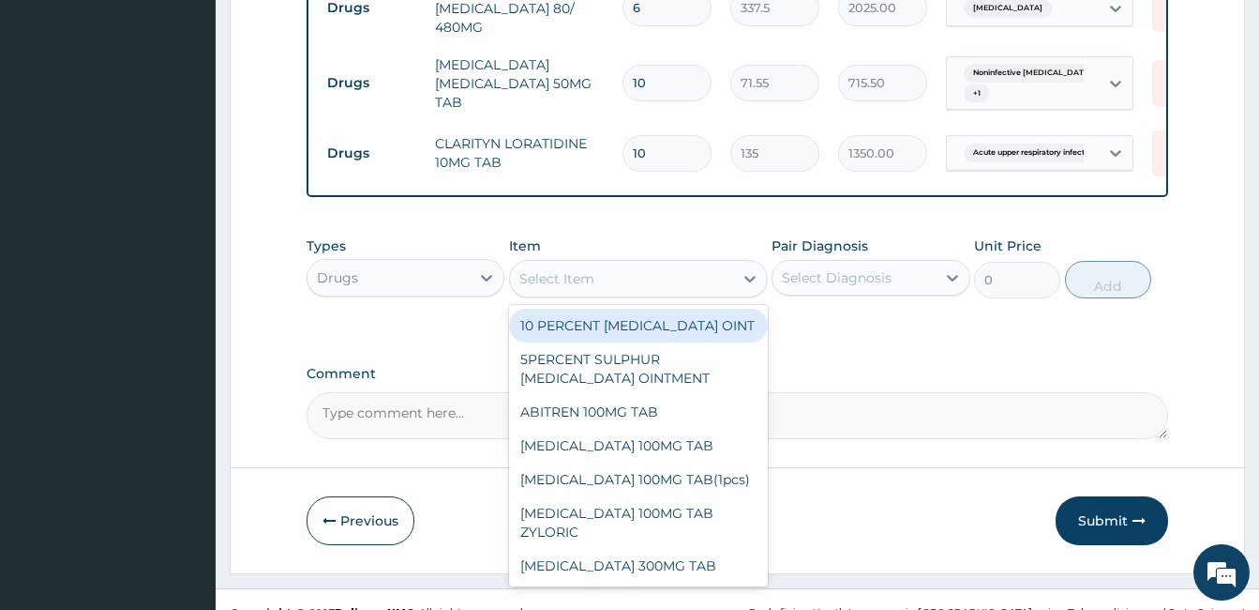
scroll to position [1082, 0]
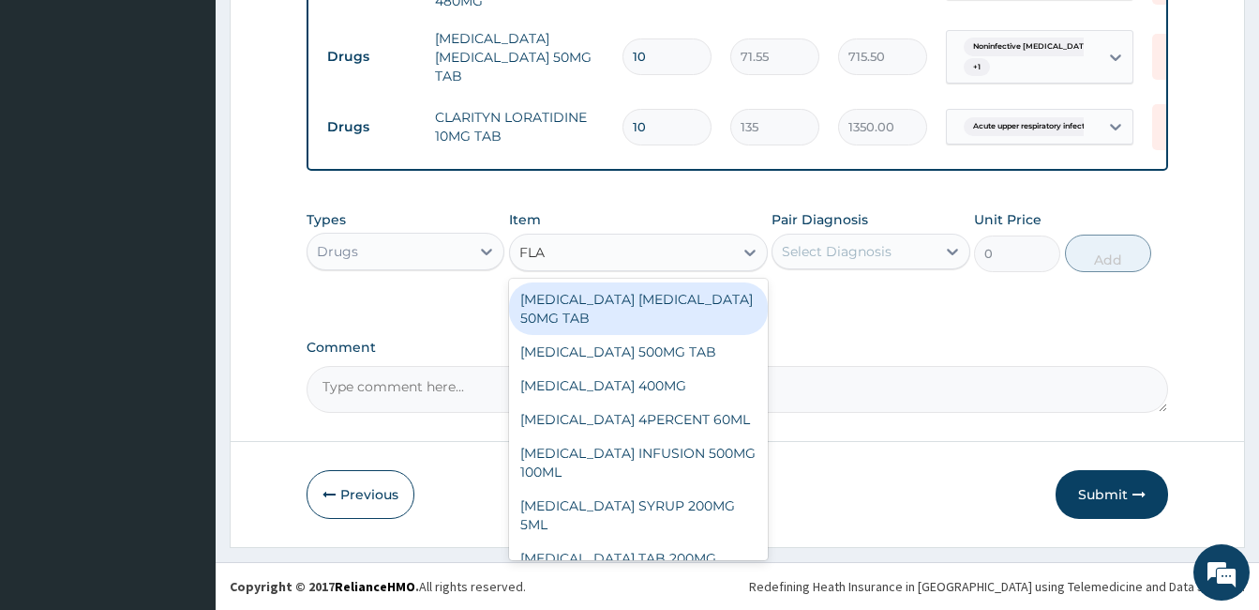
type input "FLAG"
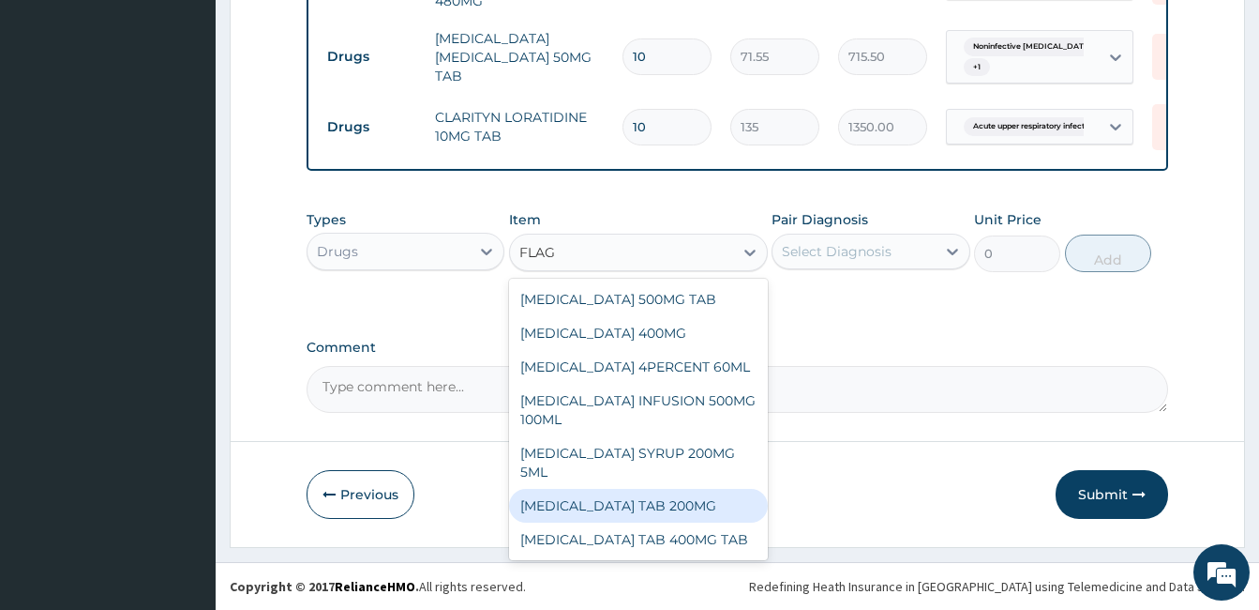
click at [543, 489] on div "FLAGYL TAB 200MG" at bounding box center [638, 506] width 259 height 34
type input "40.5"
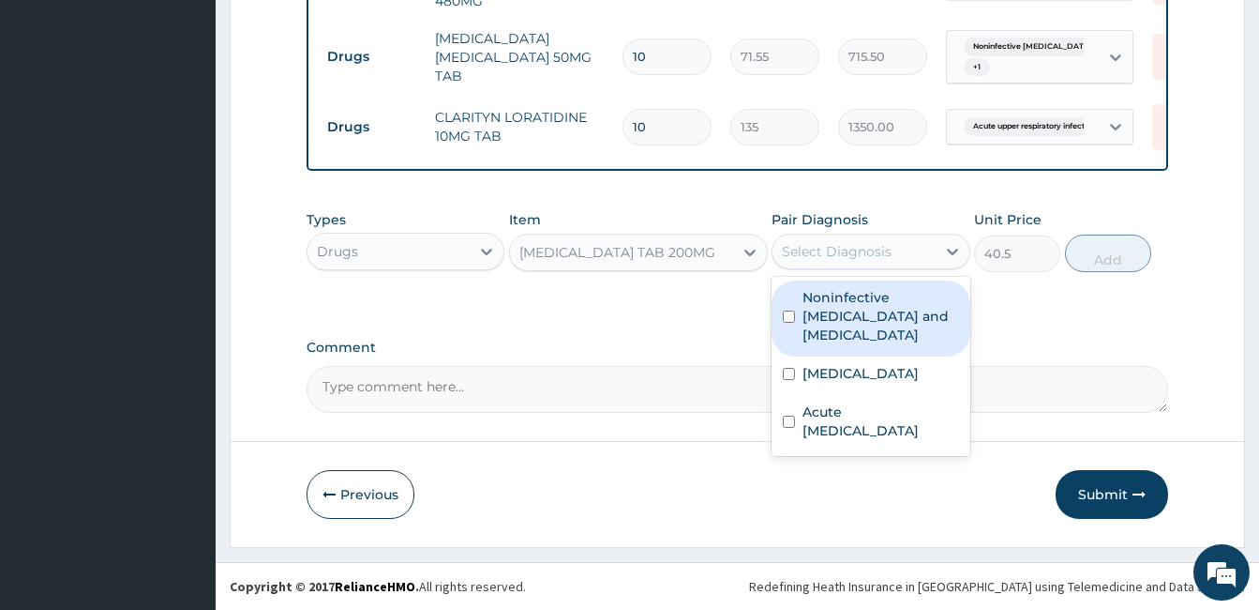
click at [889, 252] on div "Select Diagnosis" at bounding box center [837, 251] width 110 height 19
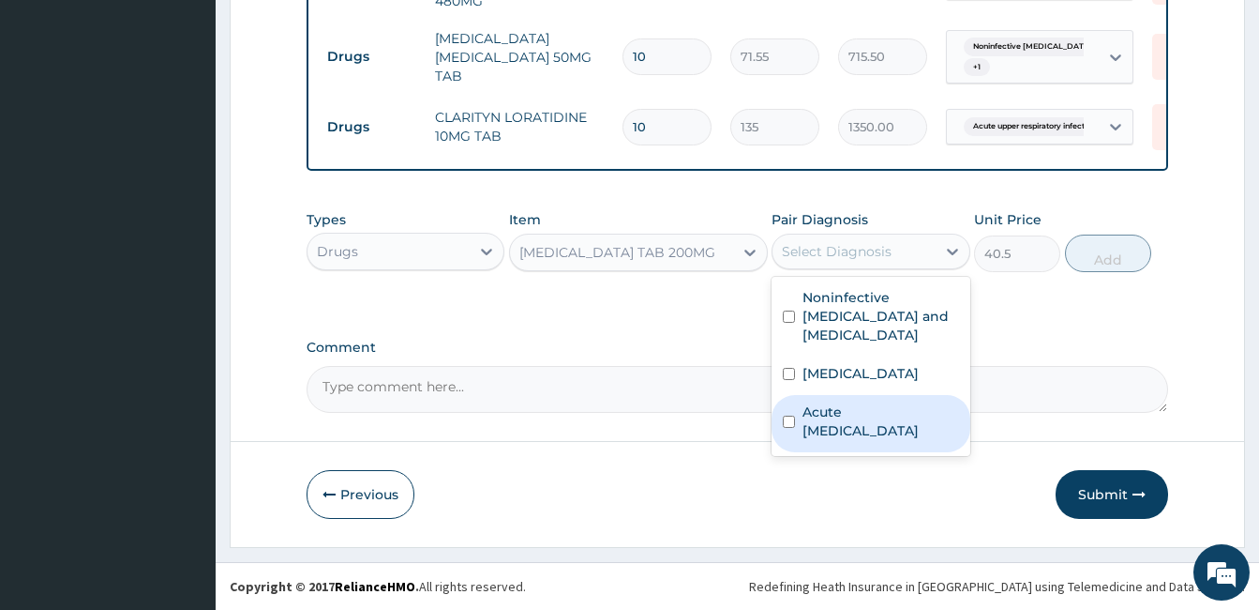
drag, startPoint x: 814, startPoint y: 299, endPoint x: 812, endPoint y: 400, distance: 101.3
click at [812, 400] on div "Noninfective enteritis and colitis Malaria Acute upper respiratory infection" at bounding box center [871, 366] width 198 height 179
drag, startPoint x: 812, startPoint y: 400, endPoint x: 807, endPoint y: 390, distance: 11.3
click at [811, 402] on label "Acute upper respiratory infection" at bounding box center [881, 421] width 156 height 38
checkbox input "true"
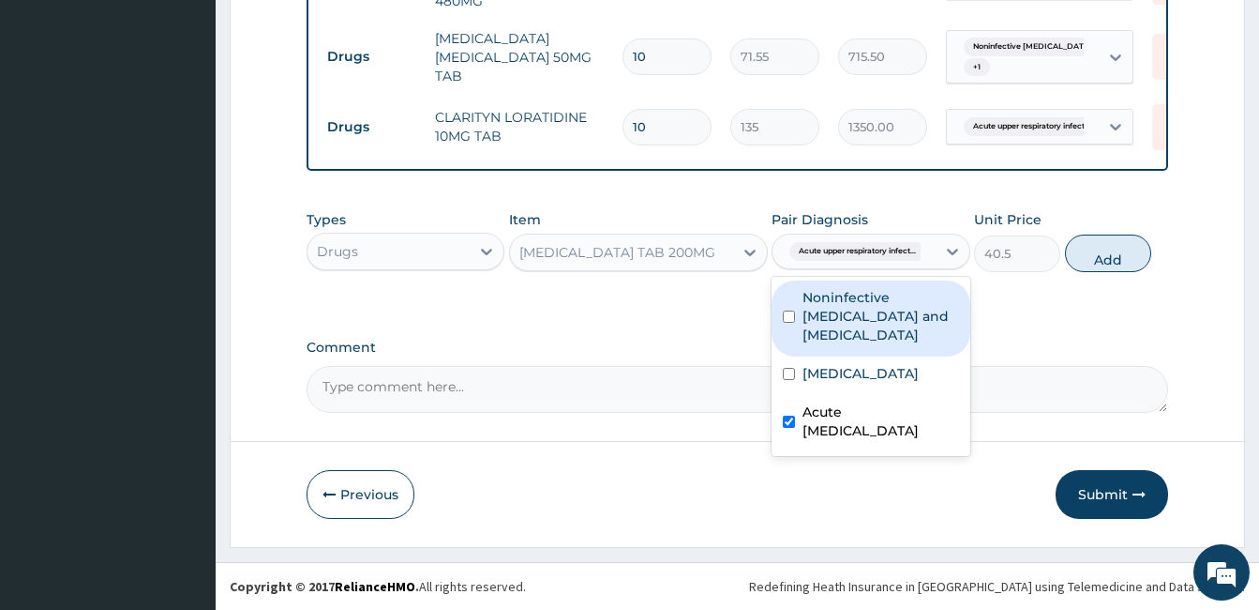
click at [816, 312] on label "Noninfective enteritis and colitis" at bounding box center [881, 316] width 156 height 56
checkbox input "true"
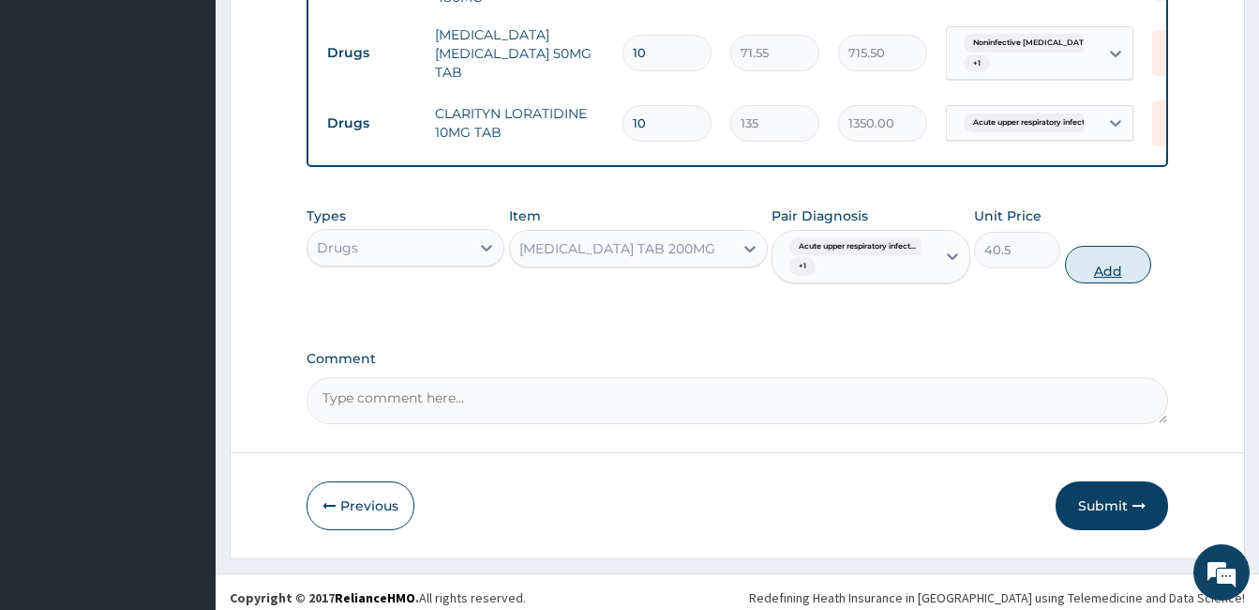
click at [1080, 260] on button "Add" at bounding box center [1108, 265] width 86 height 38
type input "0"
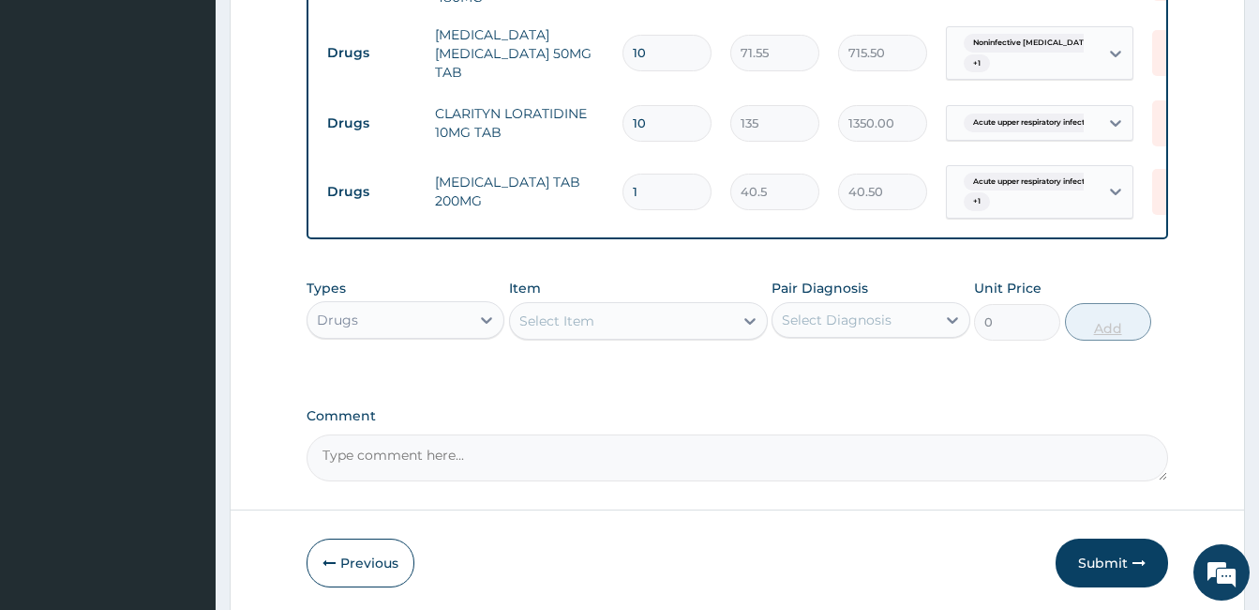
type input "0.00"
type input "3"
type input "121.50"
type input "30"
type input "1215.00"
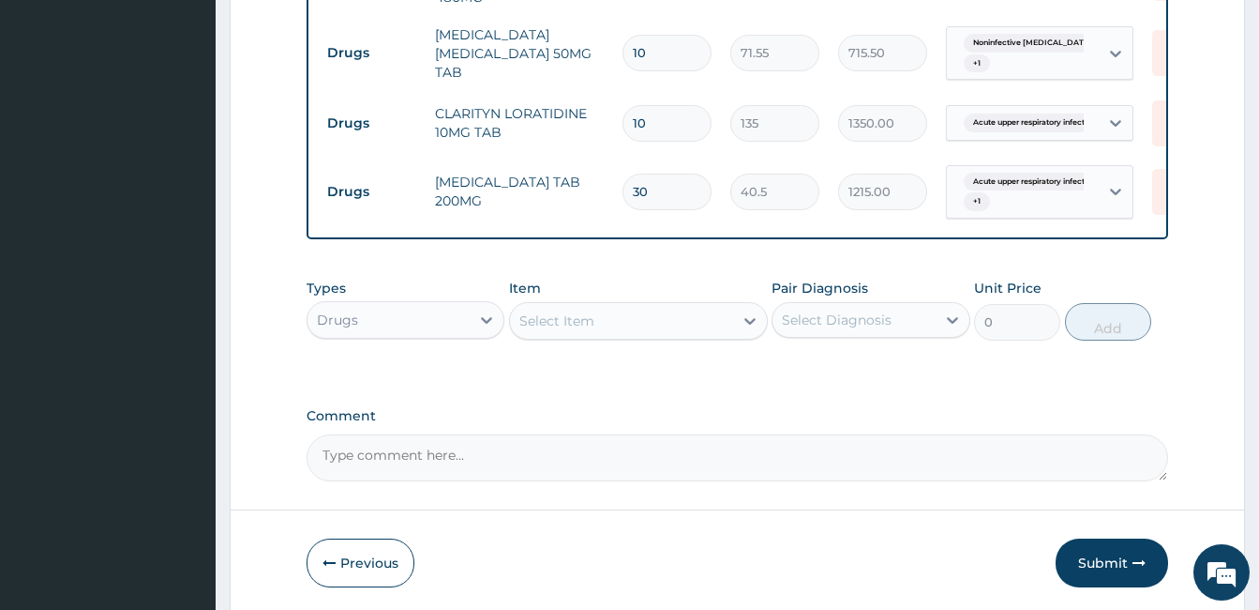
type input "30"
click at [685, 331] on div "Select Item" at bounding box center [621, 321] width 223 height 30
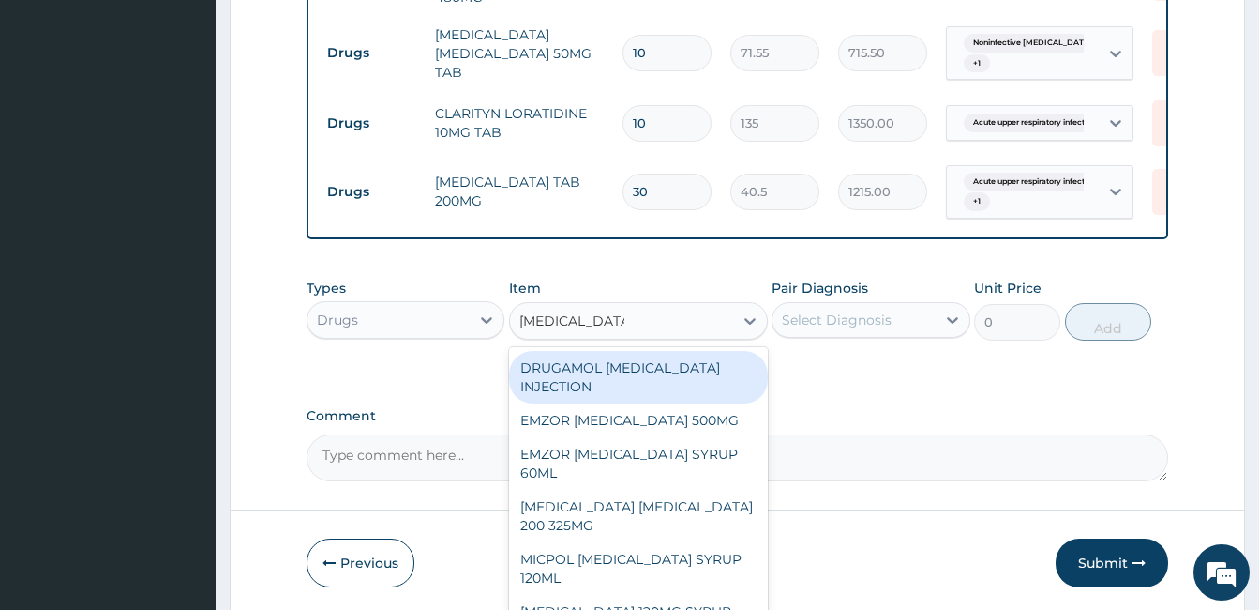
type input "PARACETAMOL"
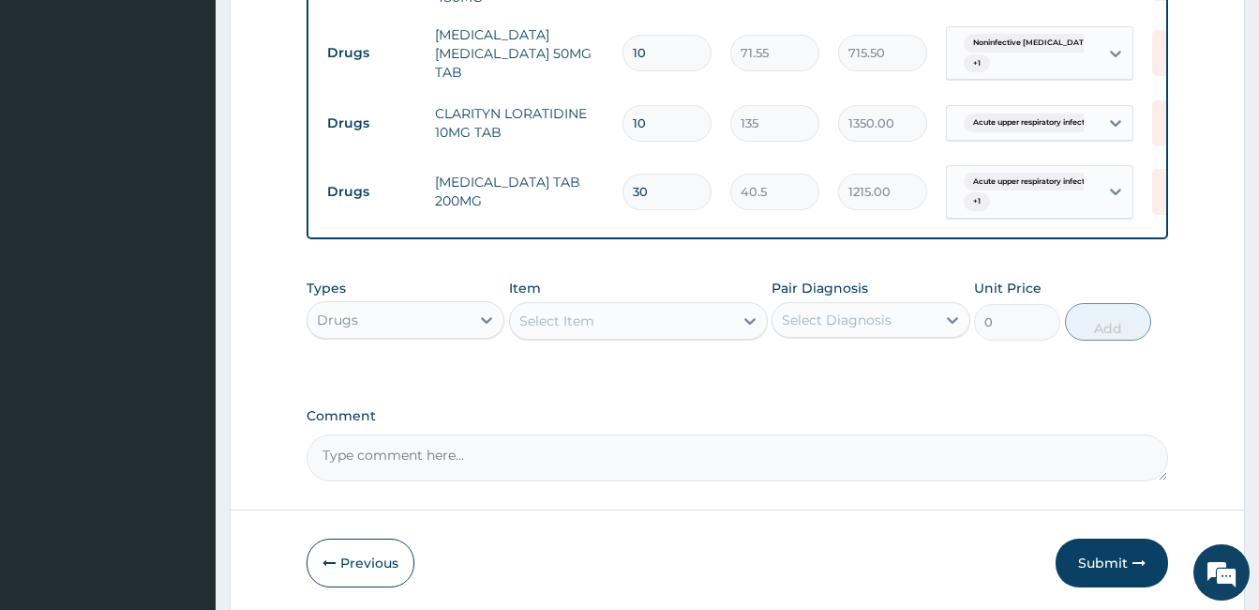
click at [715, 323] on div "Select Item" at bounding box center [621, 321] width 223 height 30
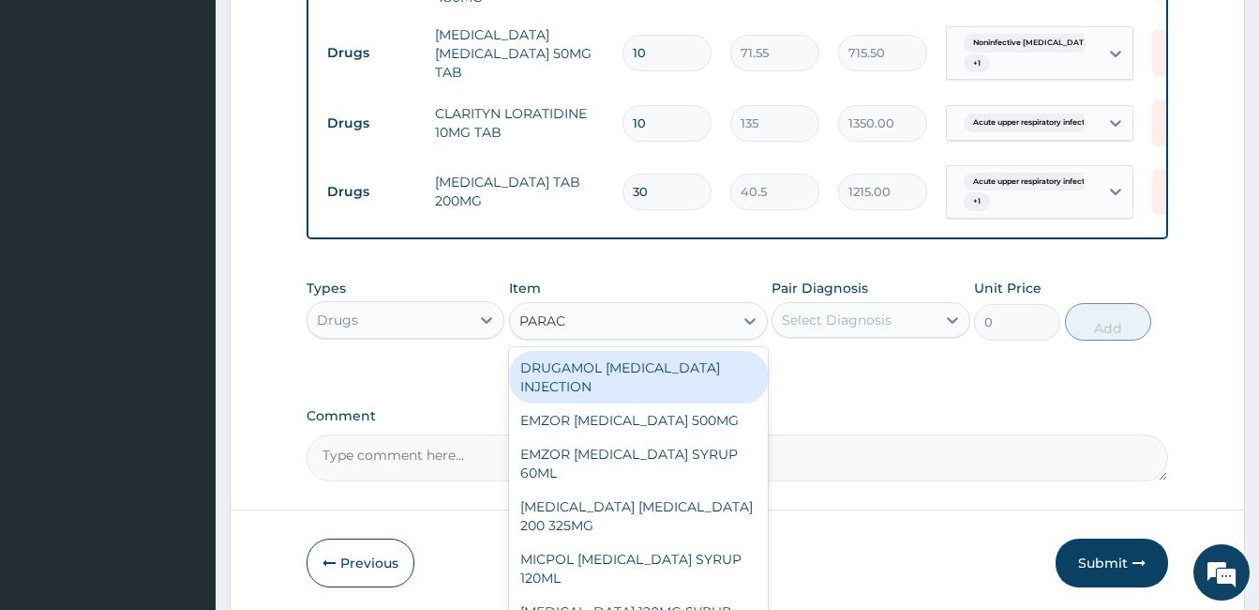
type input "PARACE"
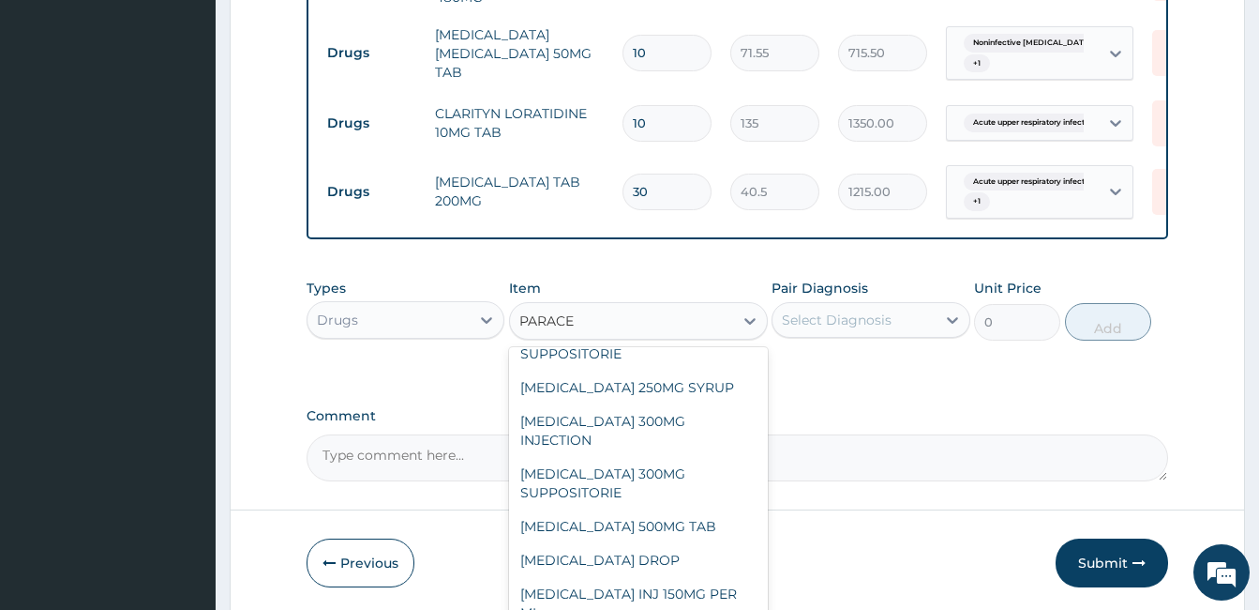
scroll to position [315, 0]
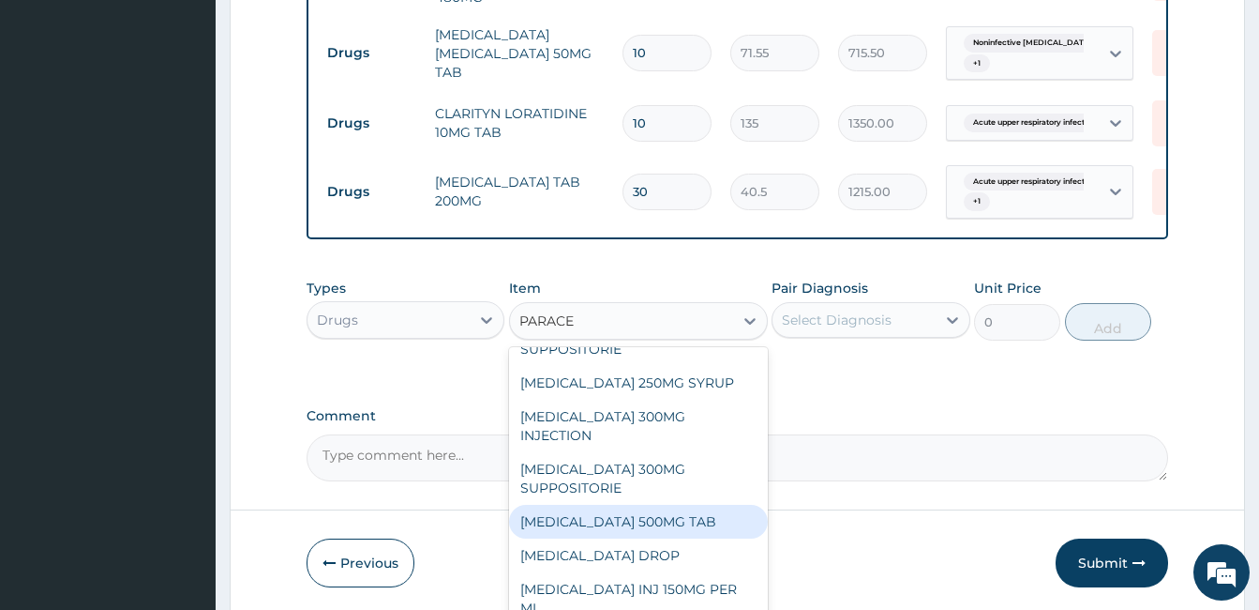
click at [683, 529] on div "PARACETAMOL 500MG TAB" at bounding box center [638, 521] width 259 height 34
type input "6.75"
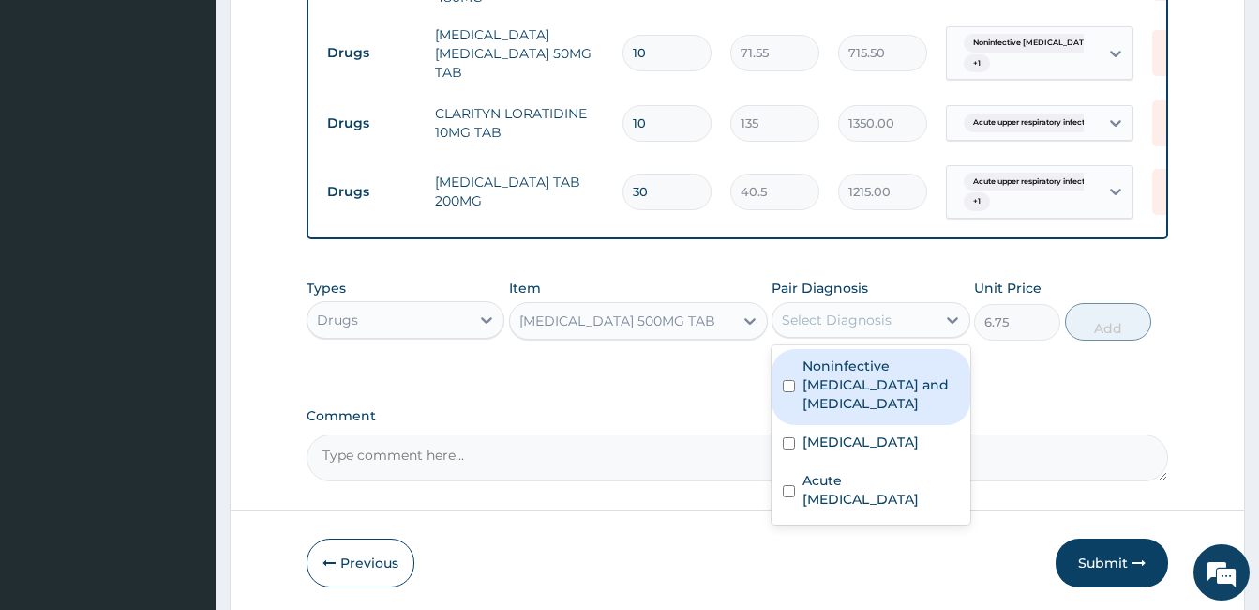
click at [872, 313] on div "Select Diagnosis" at bounding box center [854, 320] width 162 height 30
drag, startPoint x: 874, startPoint y: 382, endPoint x: 864, endPoint y: 439, distance: 58.1
click at [871, 381] on label "Noninfective enteritis and colitis" at bounding box center [881, 384] width 156 height 56
checkbox input "true"
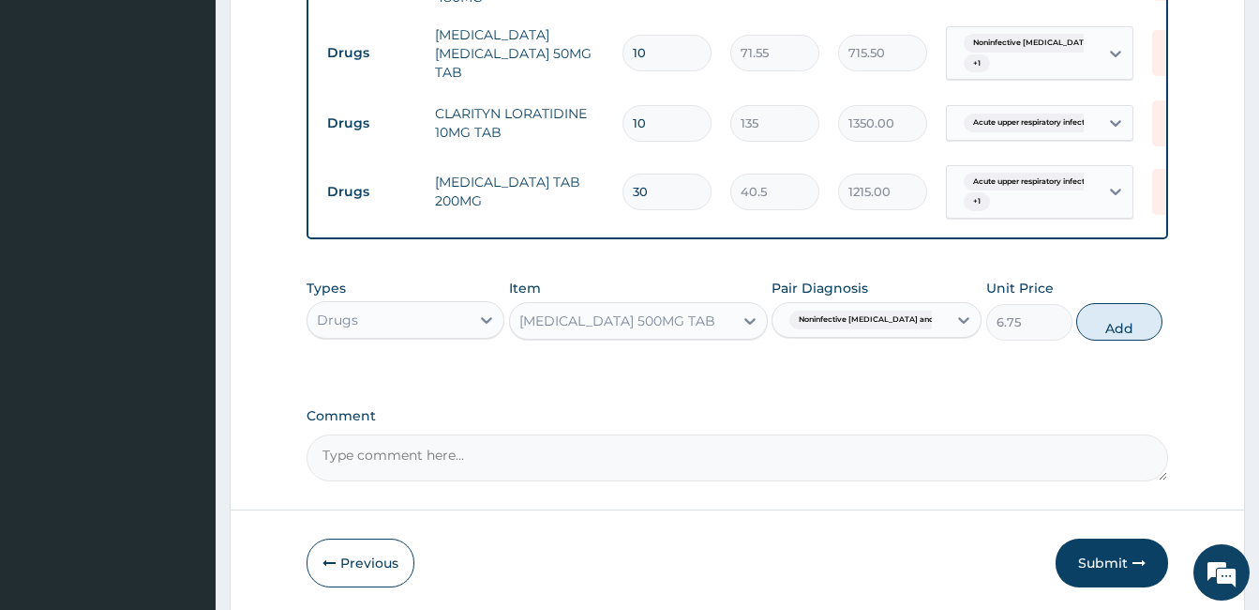
click at [848, 313] on div "Noninfective enteritis and col..." at bounding box center [857, 320] width 150 height 24
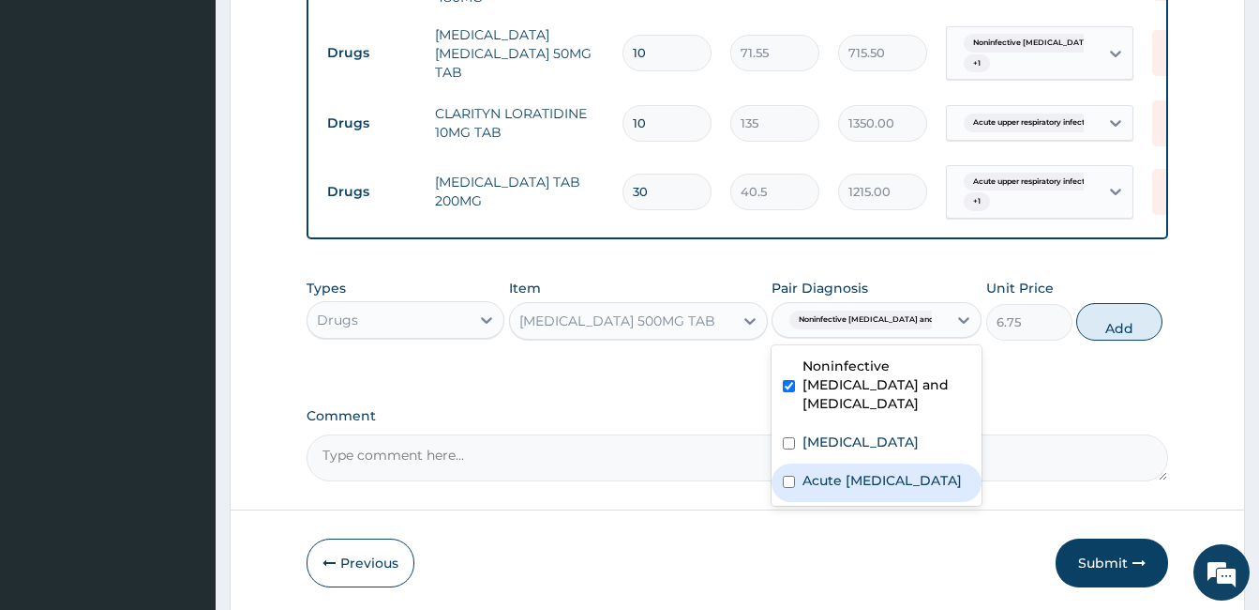
click at [822, 489] on label "Acute upper respiratory infection" at bounding box center [882, 480] width 159 height 19
checkbox input "true"
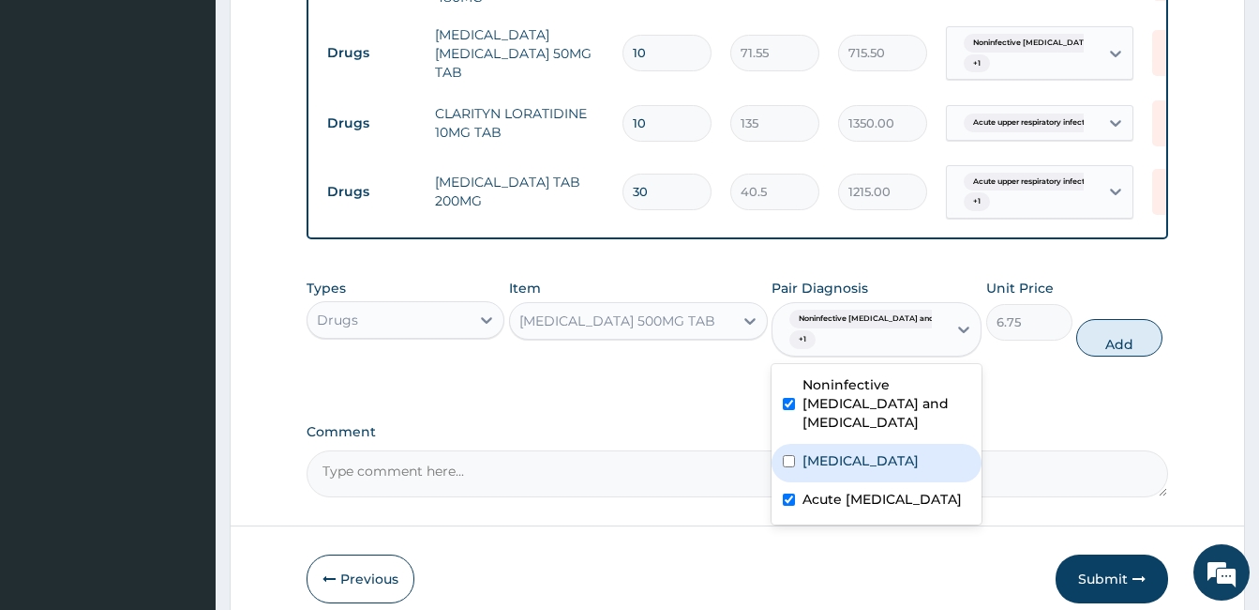
click at [814, 453] on label "Malaria" at bounding box center [861, 460] width 116 height 19
checkbox input "true"
click at [1078, 339] on button "Add" at bounding box center [1119, 338] width 86 height 38
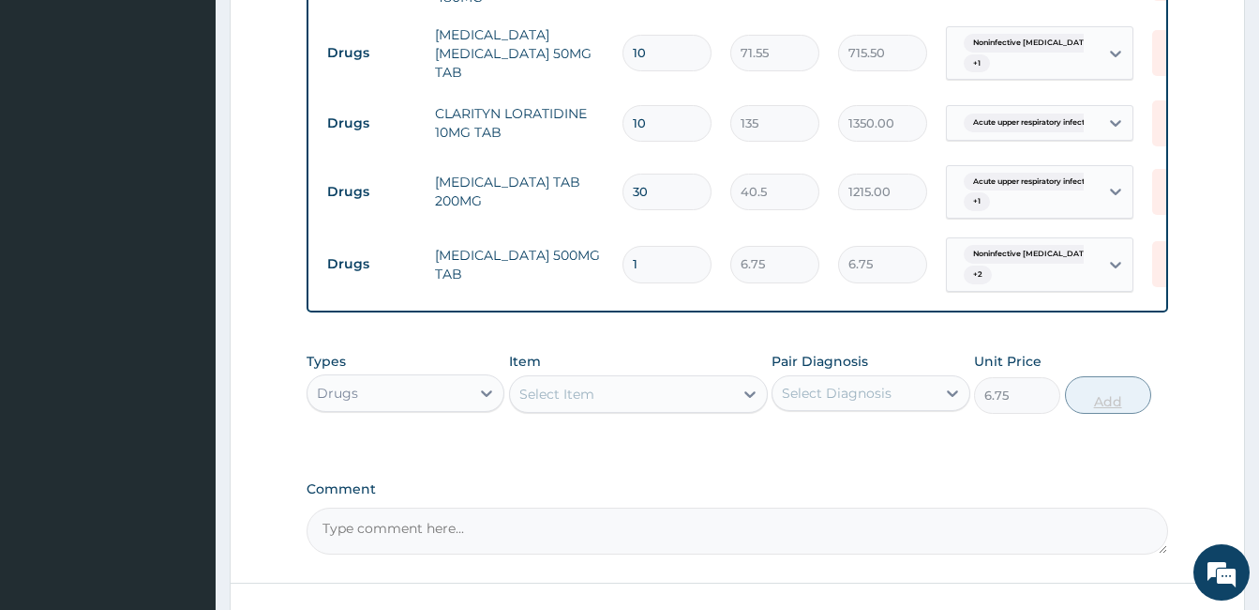
type input "0"
type input "18"
type input "121.50"
type input "18"
click at [690, 398] on div "Select Item" at bounding box center [621, 394] width 223 height 30
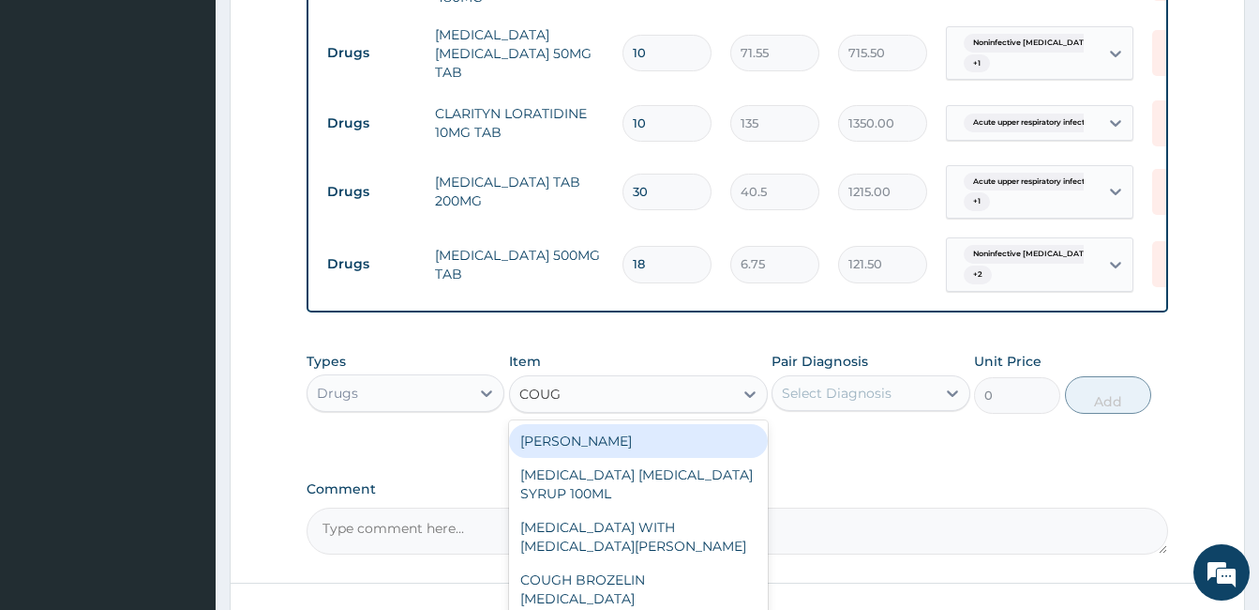
type input "COUGH"
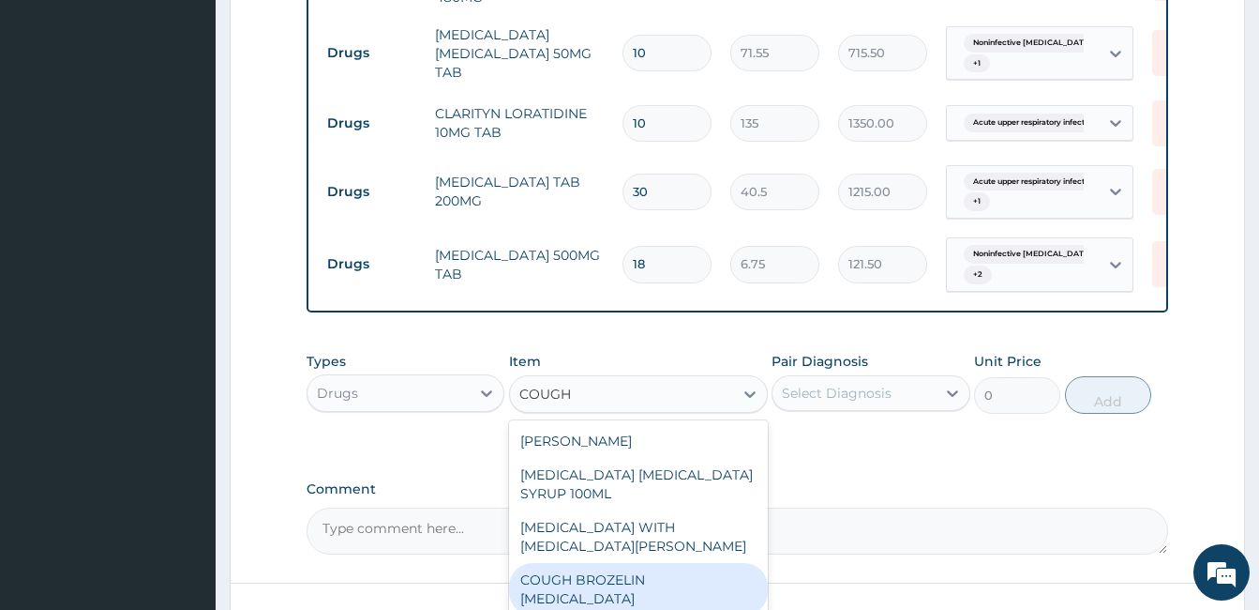
click at [629, 583] on div "COUGH BROZELIN EXPECTORANT" at bounding box center [638, 589] width 259 height 53
type input "1350"
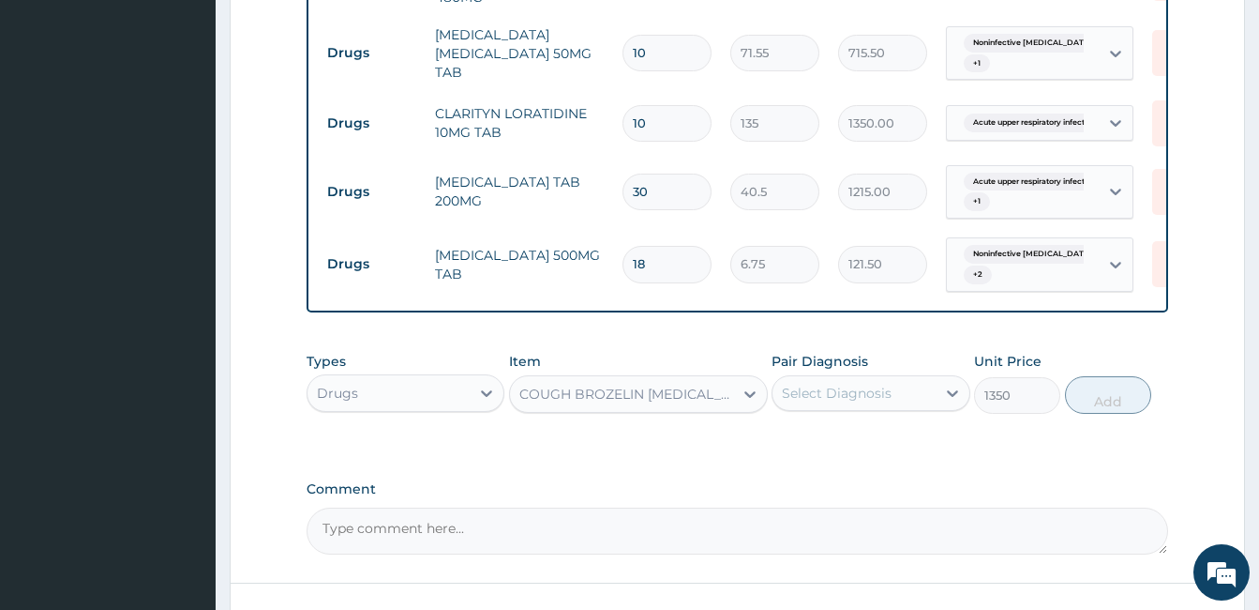
click at [919, 398] on div "Select Diagnosis" at bounding box center [854, 393] width 162 height 30
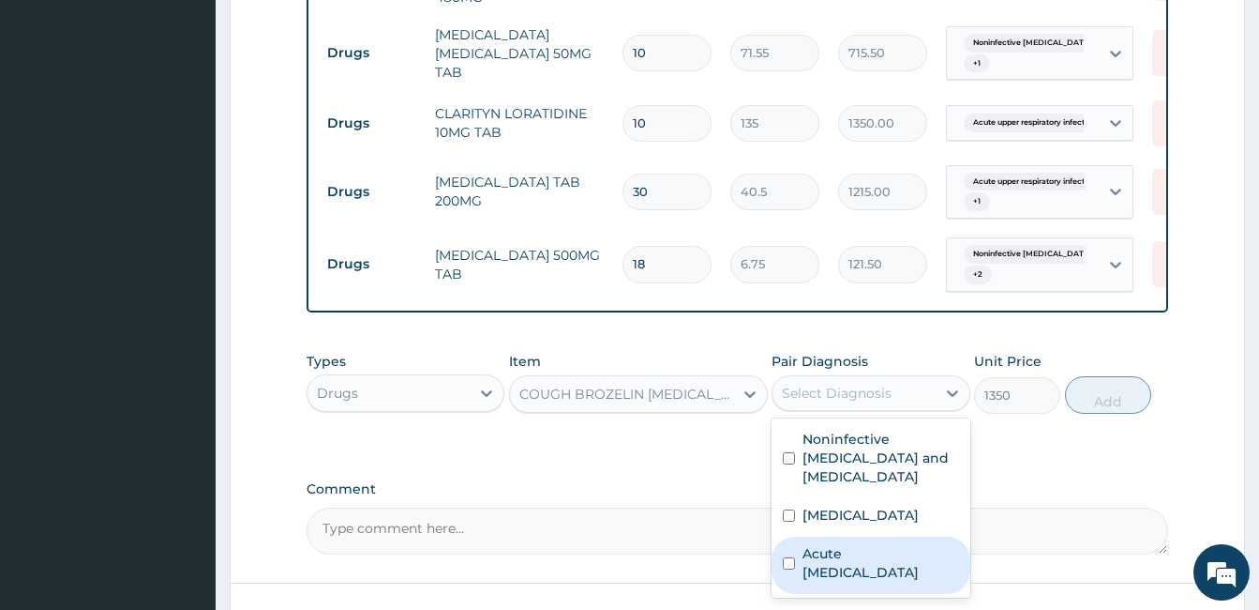
click at [829, 544] on label "Acute upper respiratory infection" at bounding box center [881, 563] width 156 height 38
checkbox input "true"
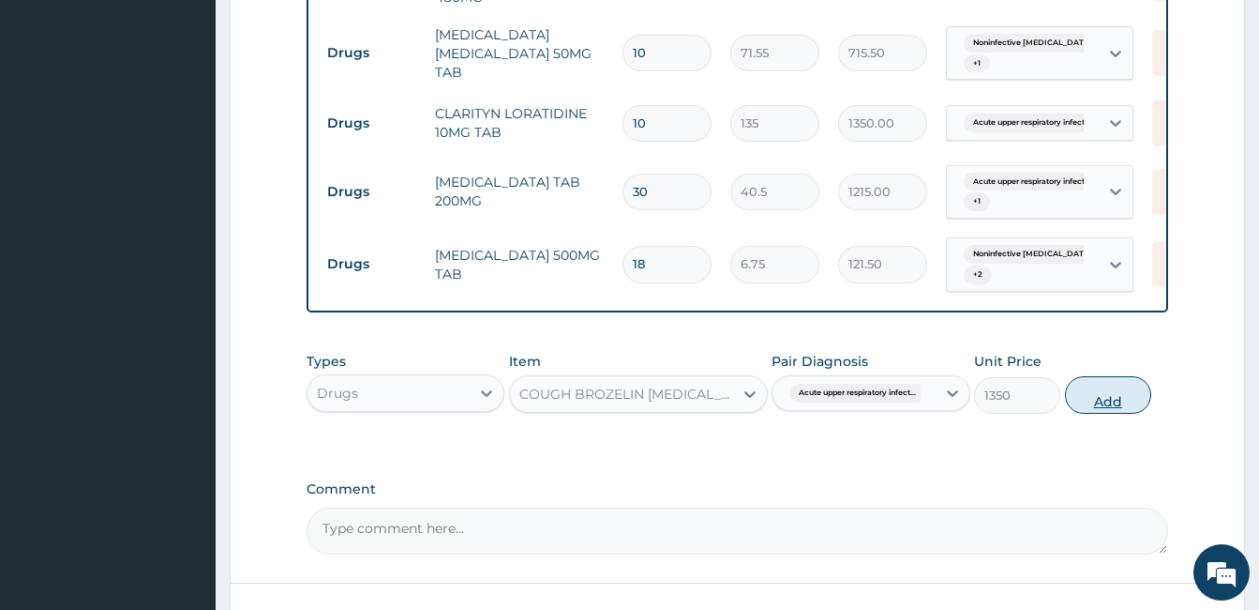
click at [1104, 398] on button "Add" at bounding box center [1108, 395] width 86 height 38
type input "0"
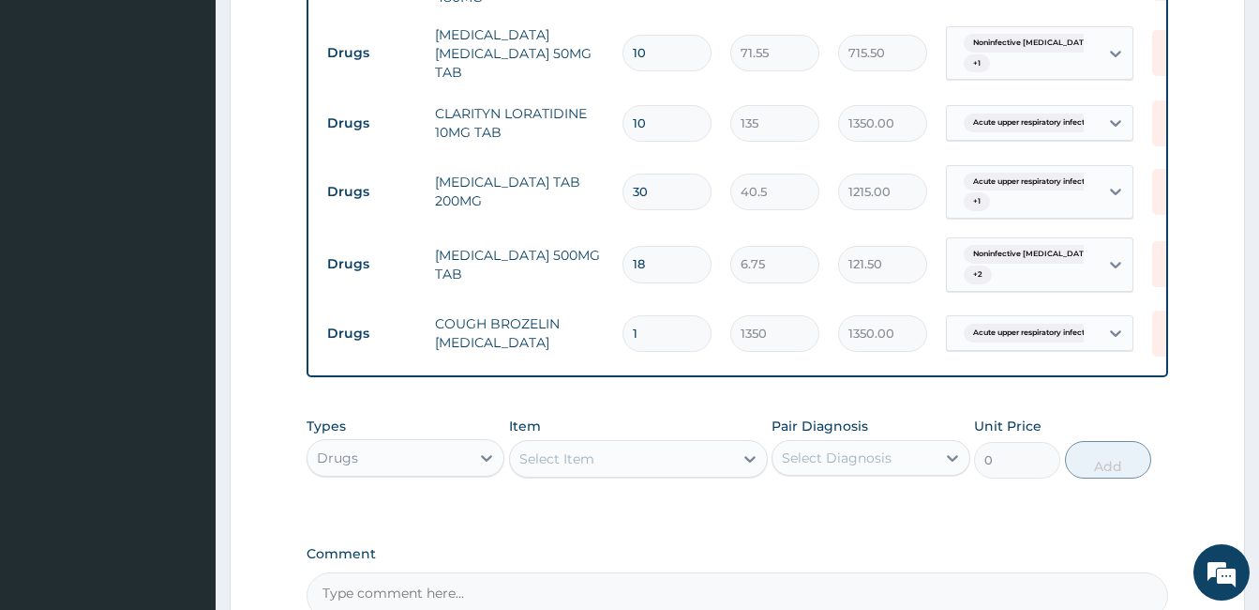
click at [721, 459] on div "Select Item" at bounding box center [621, 459] width 223 height 30
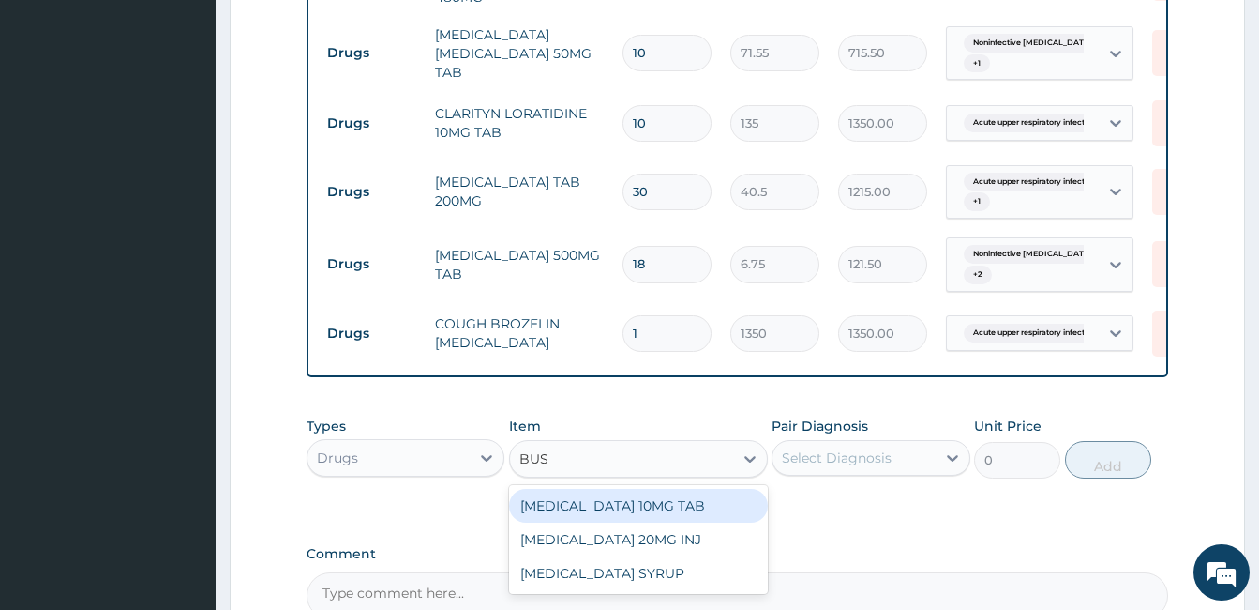
type input "BUSC"
click at [705, 506] on div "BUSCOPAN 10MG TAB" at bounding box center [638, 506] width 259 height 34
type input "121.5"
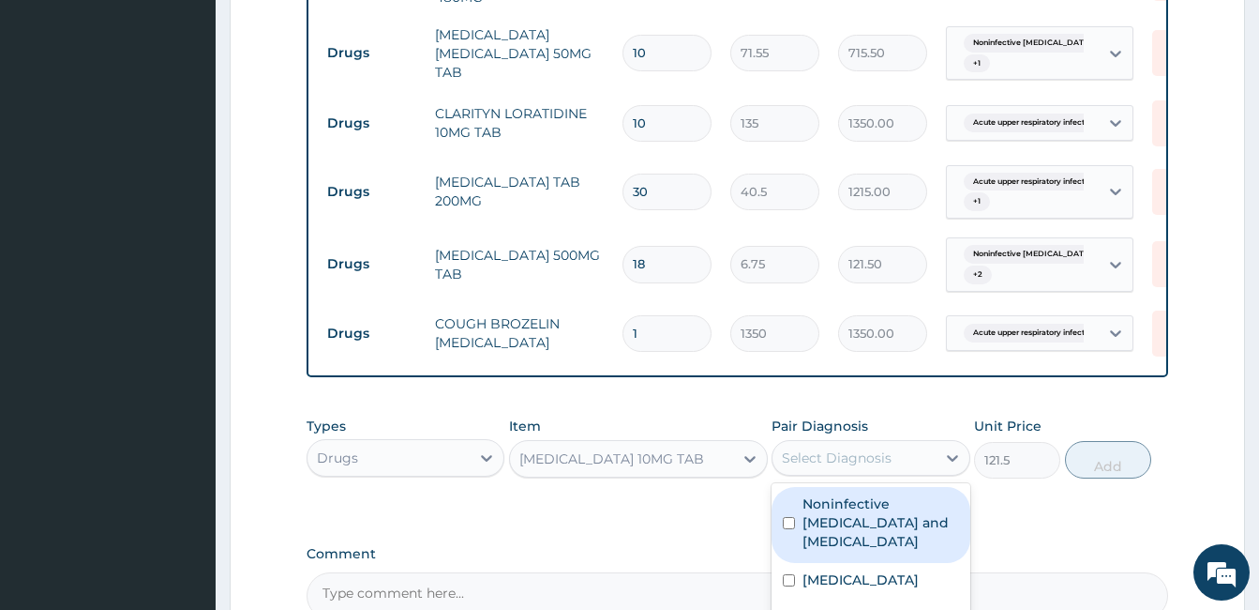
drag, startPoint x: 850, startPoint y: 450, endPoint x: 835, endPoint y: 541, distance: 92.2
click at [835, 475] on div "option Acute upper respiratory infection, selected. option Noninfective enterit…" at bounding box center [871, 458] width 198 height 36
click at [835, 541] on div "Noninfective enteritis and colitis" at bounding box center [871, 525] width 198 height 76
checkbox input "true"
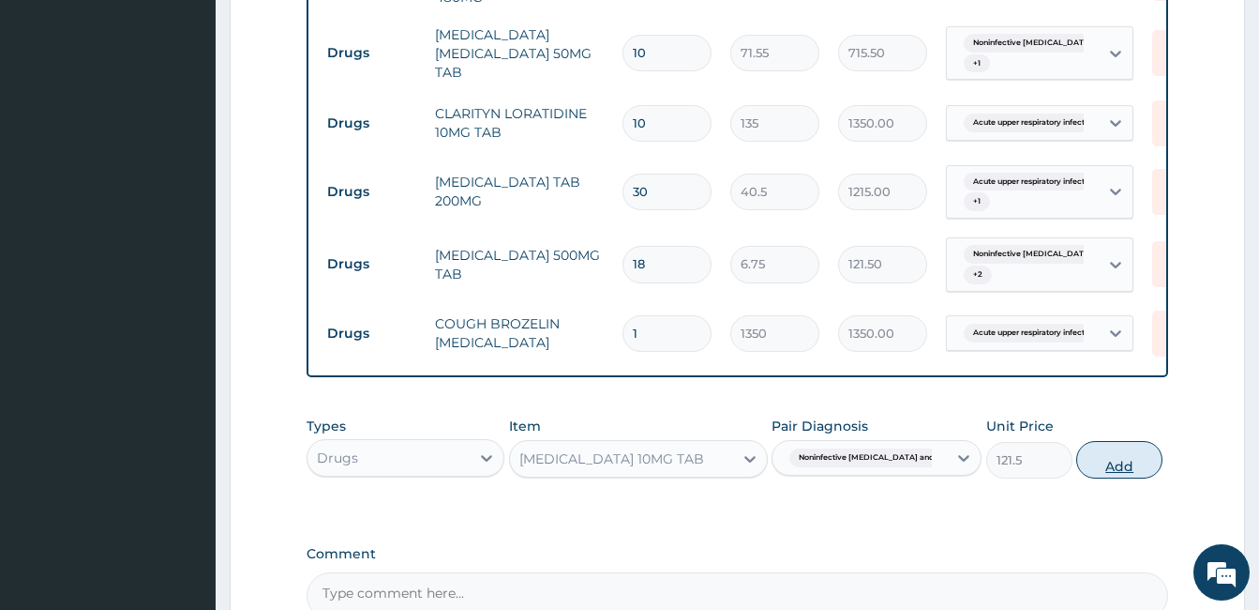
click at [1110, 458] on button "Add" at bounding box center [1119, 460] width 86 height 38
type input "0"
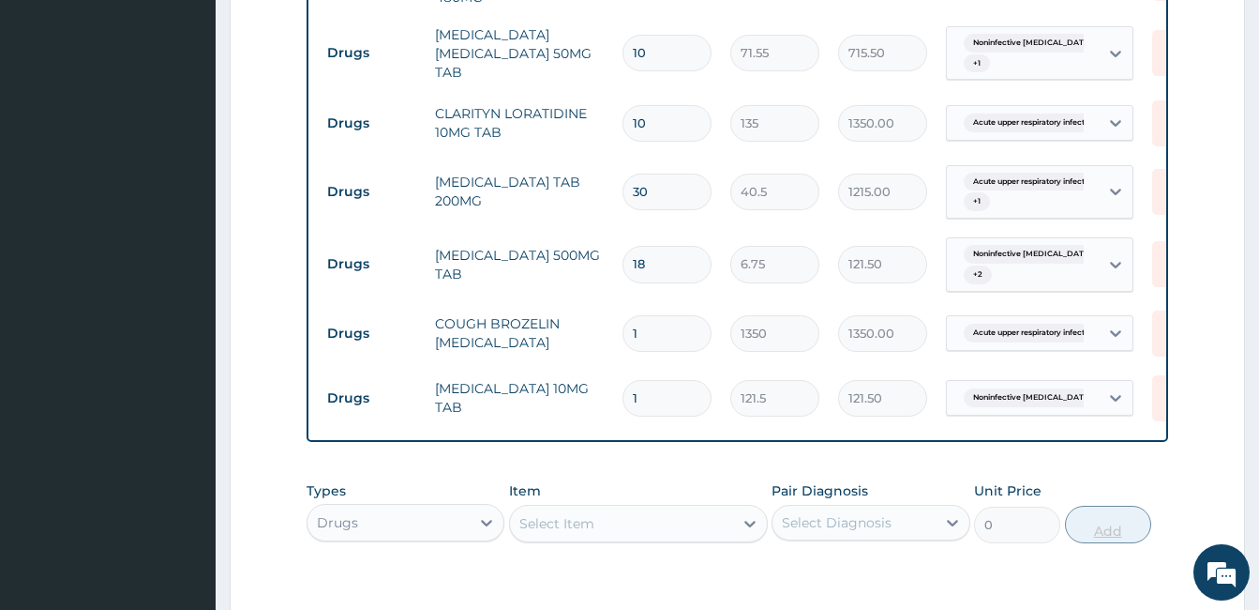
type input "10"
type input "1215.00"
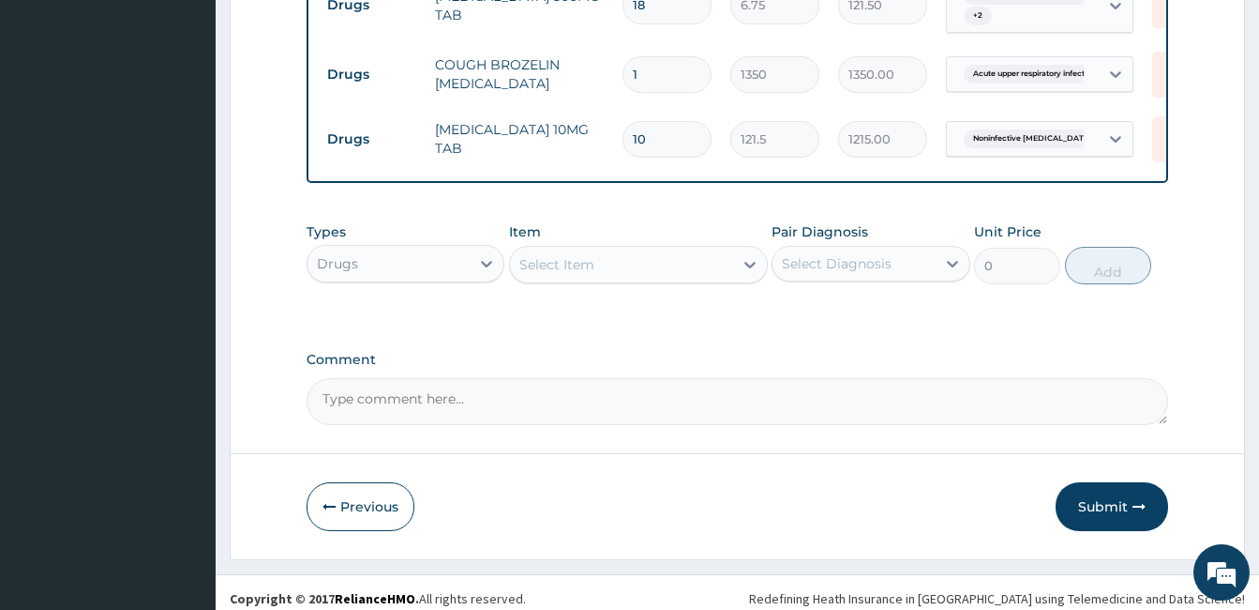
scroll to position [1357, 0]
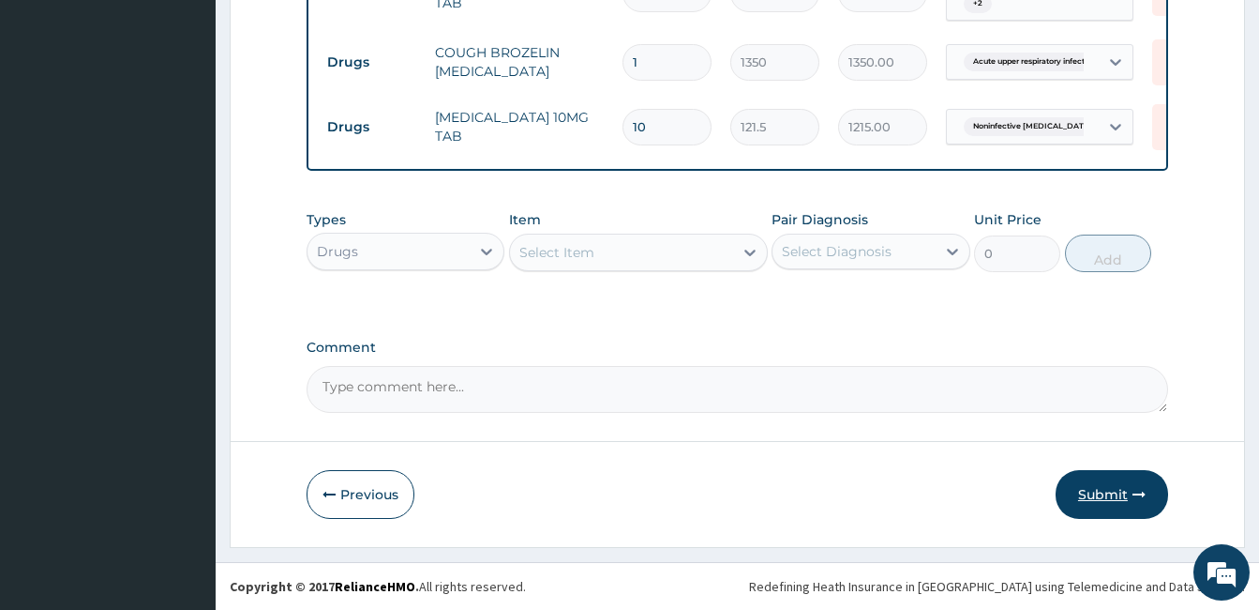
type input "10"
click at [1086, 493] on button "Submit" at bounding box center [1112, 494] width 113 height 49
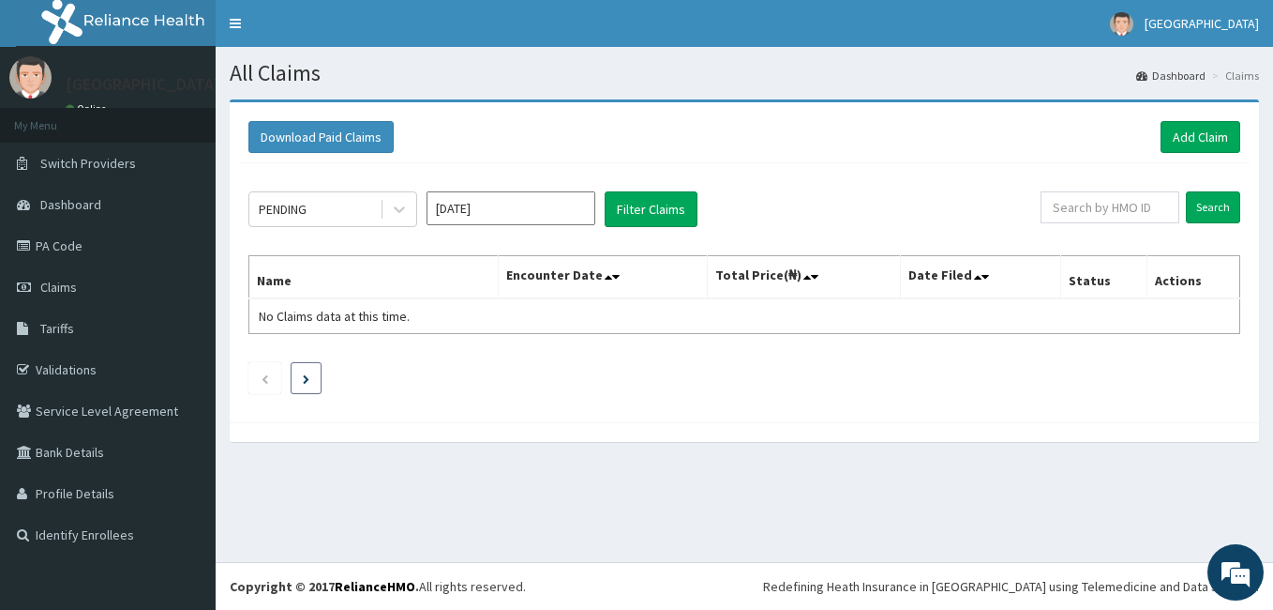
click at [309, 381] on icon "Next page" at bounding box center [306, 378] width 7 height 9
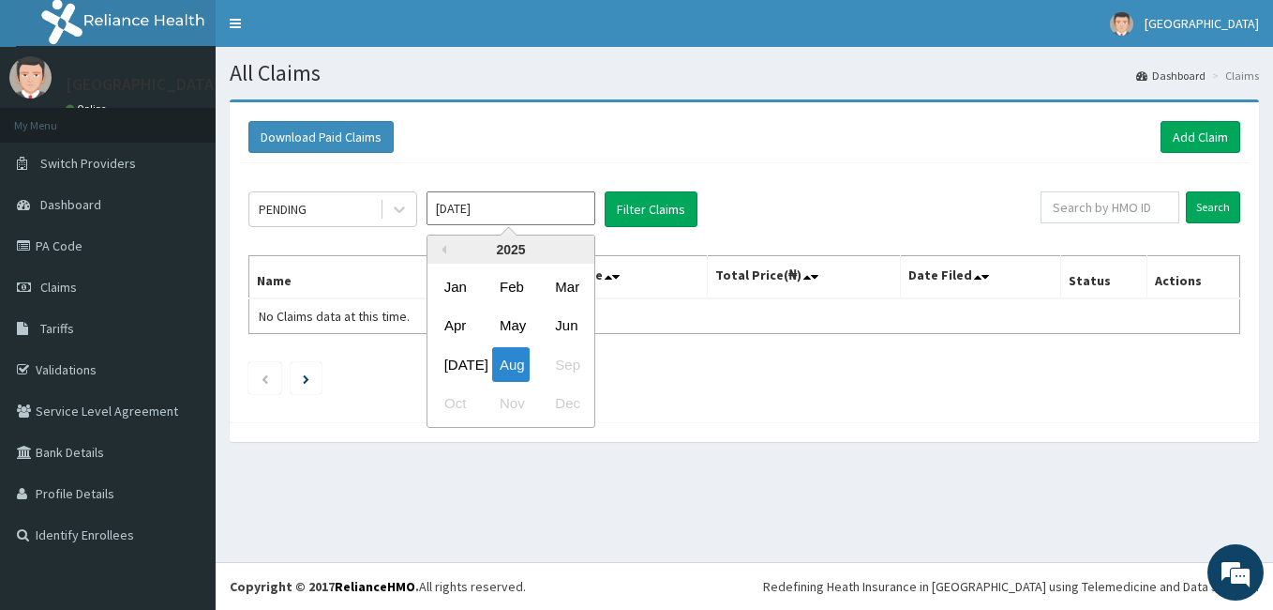
click at [509, 203] on input "[DATE]" at bounding box center [511, 208] width 169 height 34
click at [35, 384] on link "Validations" at bounding box center [108, 369] width 216 height 41
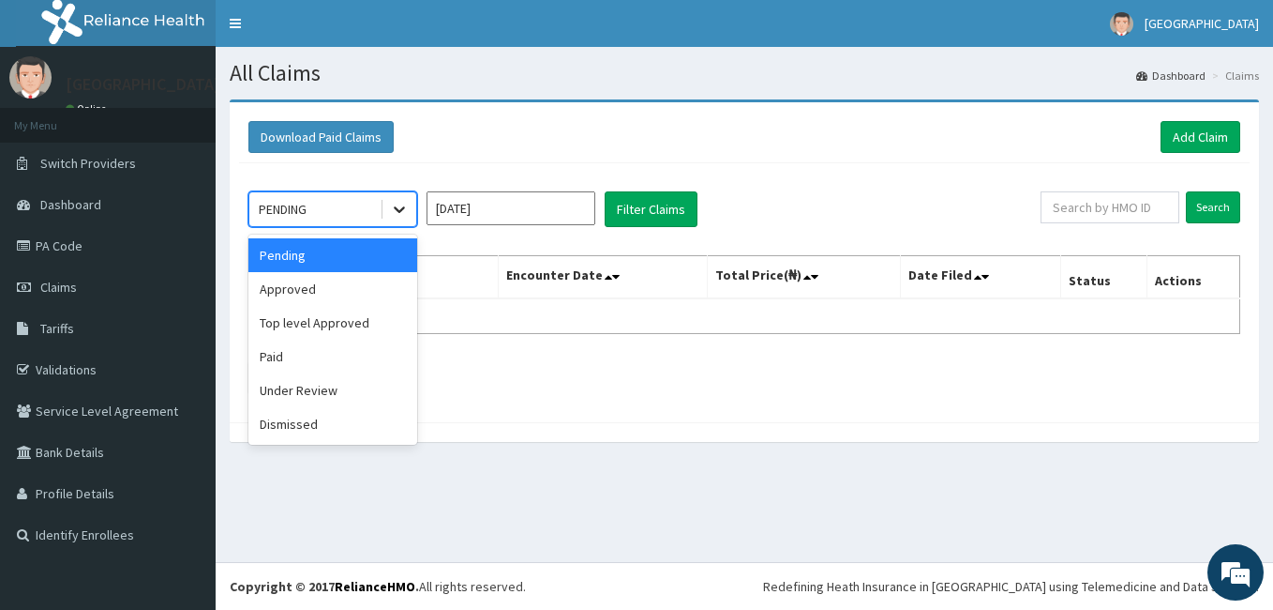
click at [385, 199] on div at bounding box center [400, 209] width 34 height 34
click at [349, 314] on div "Top level Approved" at bounding box center [332, 323] width 169 height 34
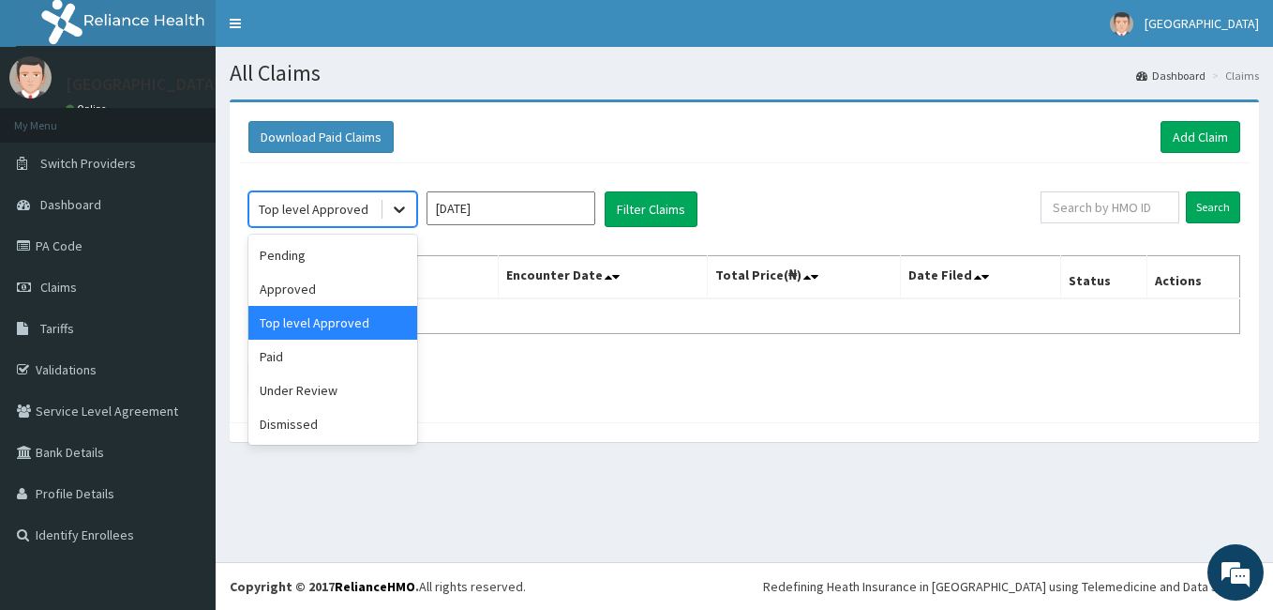
click at [397, 197] on div at bounding box center [400, 209] width 34 height 34
click at [277, 257] on div "Pending" at bounding box center [332, 255] width 169 height 34
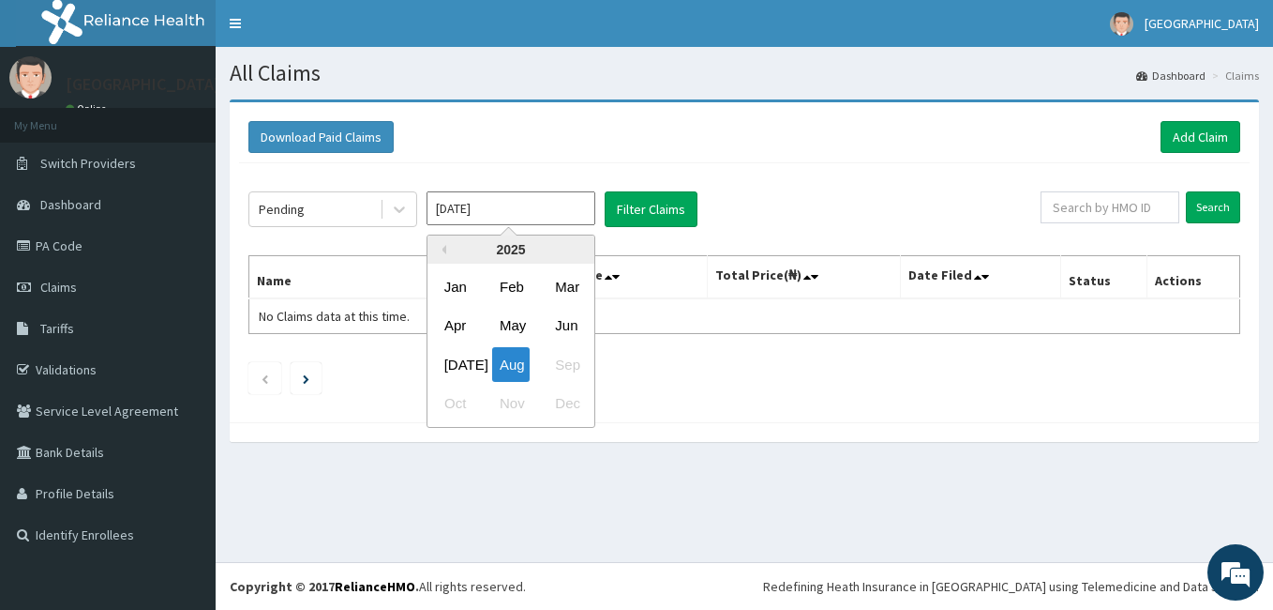
click at [486, 208] on input "[DATE]" at bounding box center [511, 208] width 169 height 34
click at [566, 357] on div "[DATE] Aug Sep" at bounding box center [511, 364] width 167 height 38
click at [566, 357] on div "Jul Aug Sep" at bounding box center [511, 364] width 167 height 38
click at [562, 358] on div "Jul Aug Sep" at bounding box center [511, 364] width 167 height 38
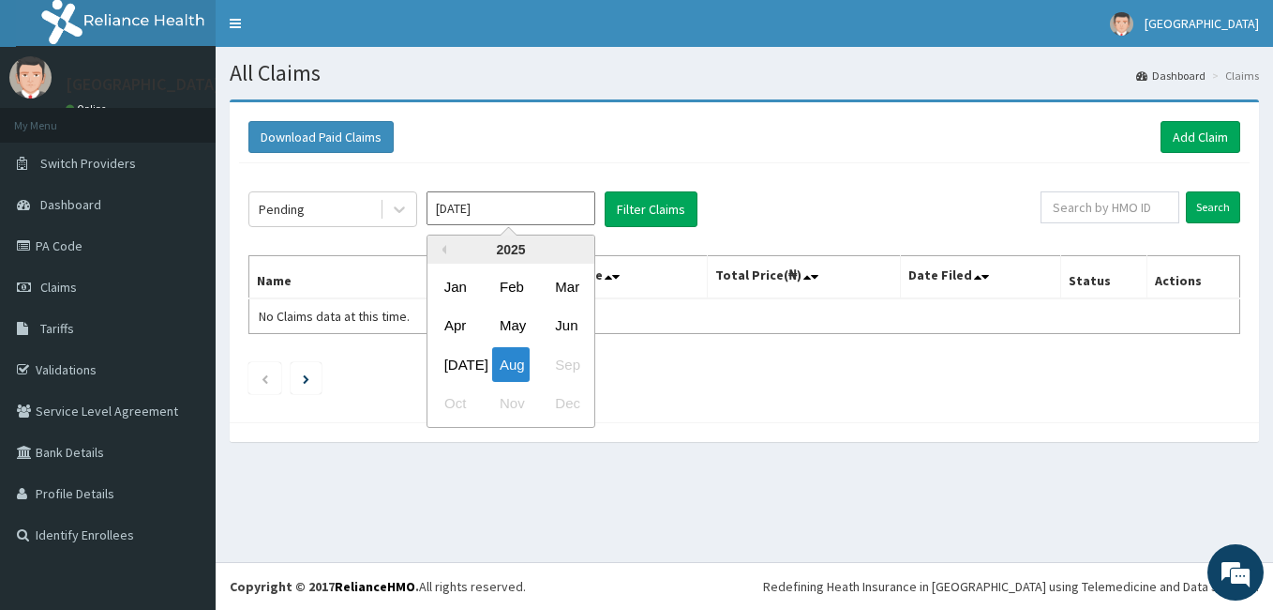
click at [562, 358] on div "Jul Aug Sep" at bounding box center [511, 364] width 167 height 38
drag, startPoint x: 562, startPoint y: 358, endPoint x: 605, endPoint y: 372, distance: 45.4
click at [605, 372] on div "Previous Year 2025 Jan Feb Mar Apr May Jun Jul Aug Sep Oct Nov Dec" at bounding box center [539, 333] width 319 height 198
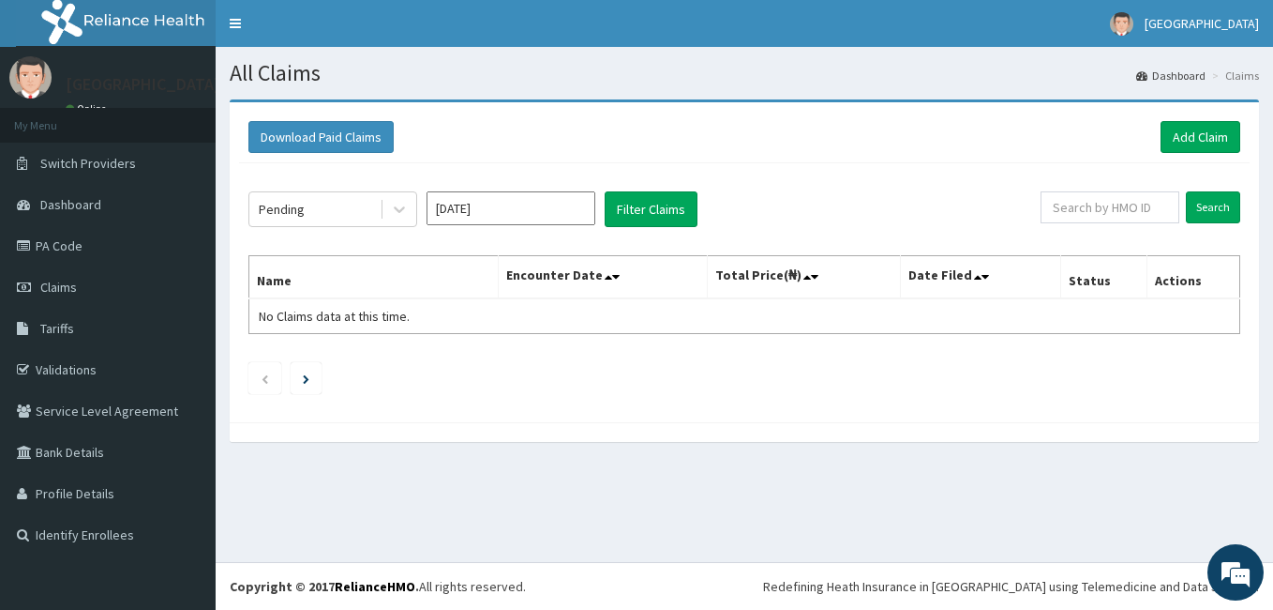
click at [972, 180] on div "Pending Aug 2025 Filter Claims Search Name Encounter Date Total Price(₦) Date F…" at bounding box center [744, 287] width 1011 height 249
click at [1088, 213] on input "text" at bounding box center [1110, 207] width 139 height 32
type input "OLM/10035/B"
click at [1219, 206] on input "Search" at bounding box center [1213, 207] width 54 height 32
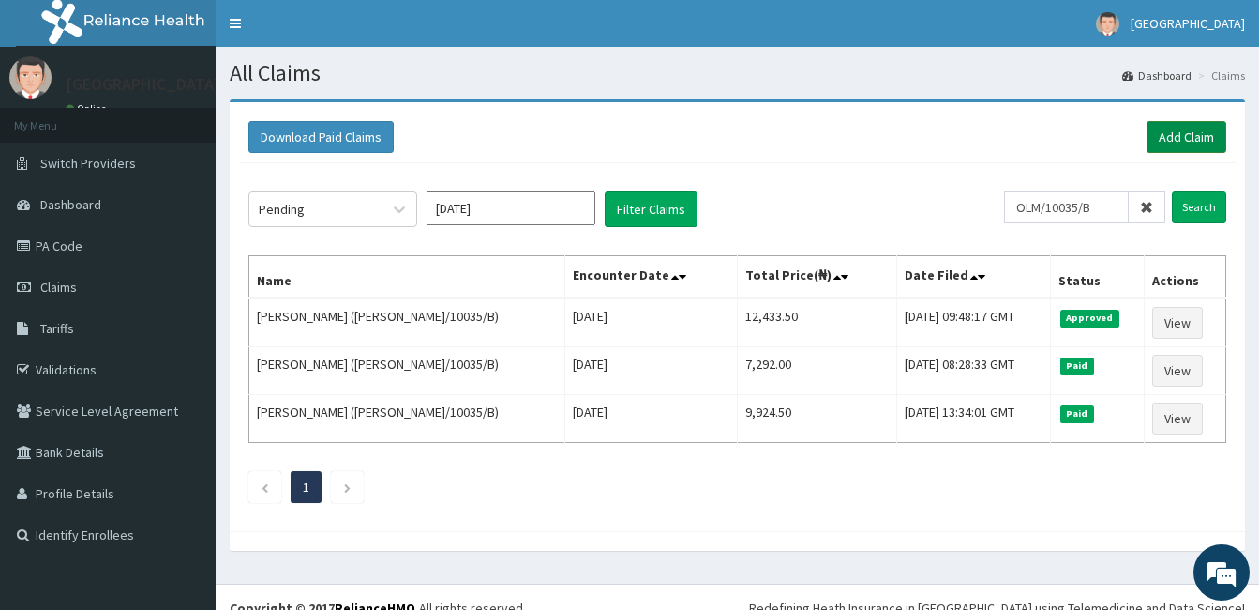
click at [1183, 128] on link "Add Claim" at bounding box center [1187, 137] width 80 height 32
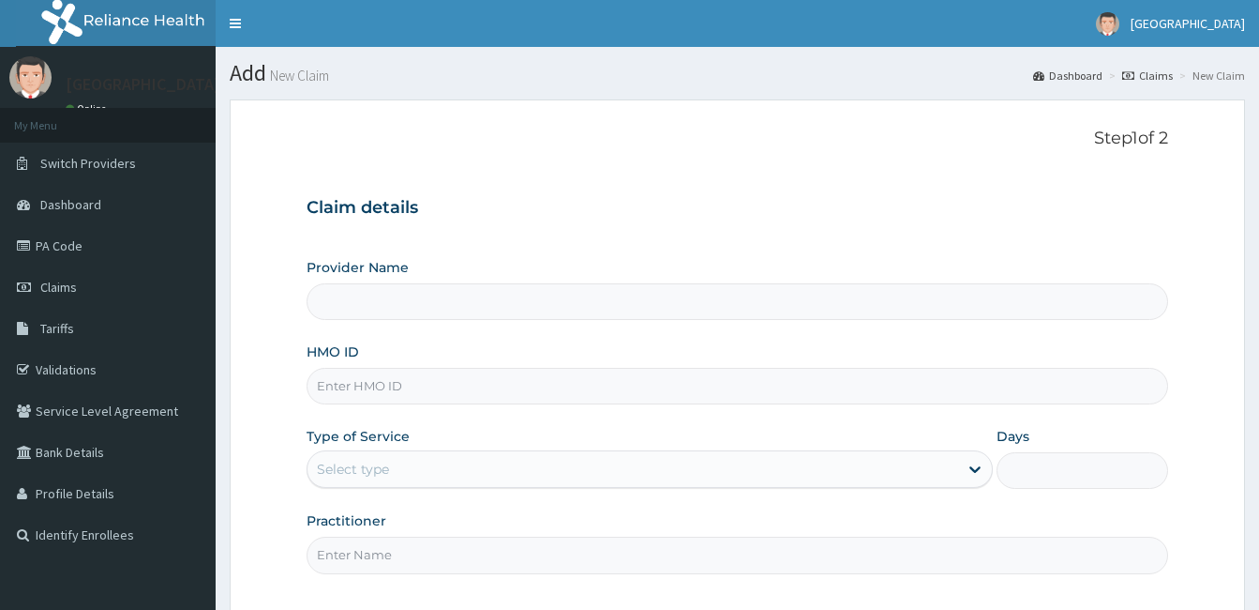
type input "[GEOGRAPHIC_DATA]- [GEOGRAPHIC_DATA]"
click at [419, 395] on input "HMO ID" at bounding box center [738, 386] width 862 height 37
type input "DNN/10068/B"
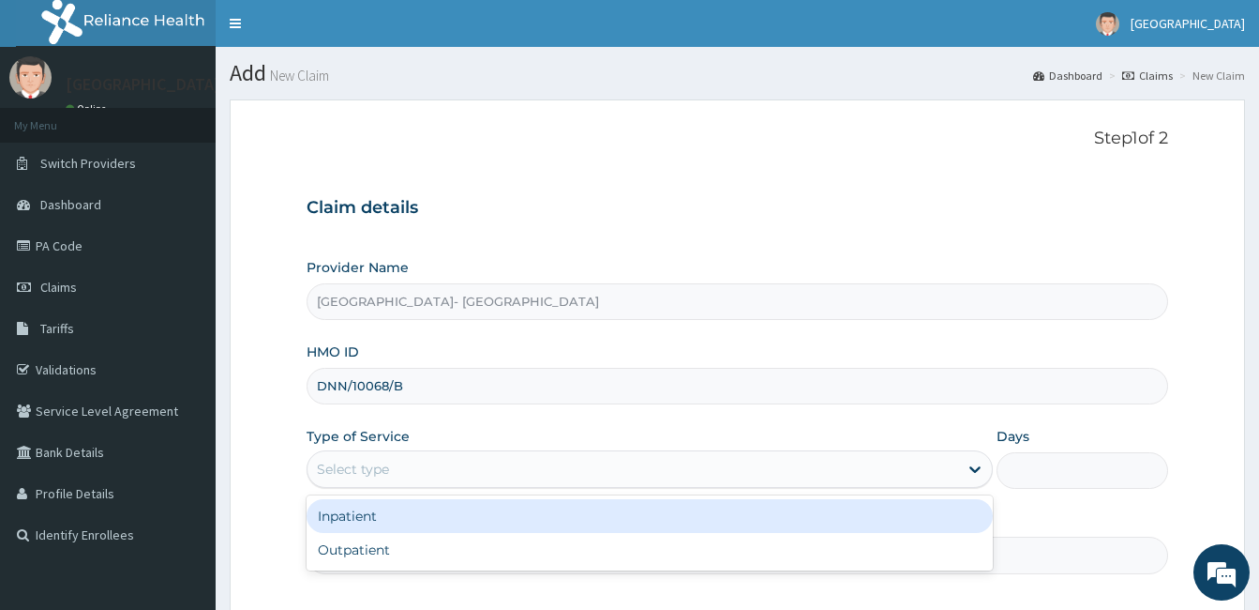
click at [391, 463] on div "Select type" at bounding box center [633, 469] width 651 height 30
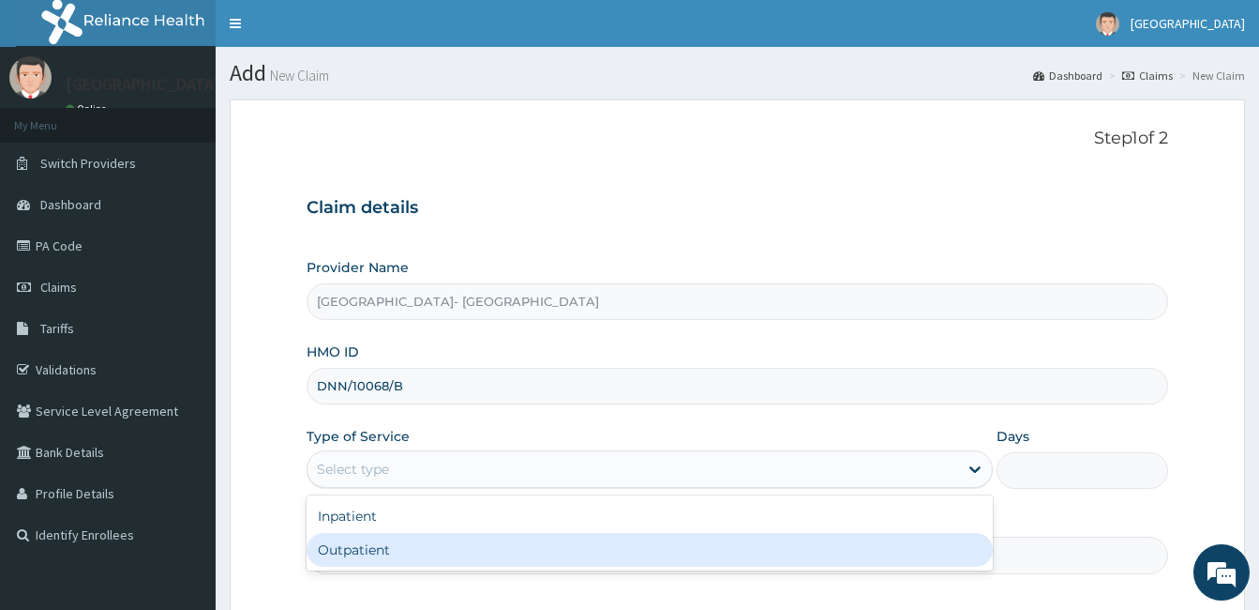
click at [369, 541] on div "Outpatient" at bounding box center [650, 550] width 686 height 34
type input "1"
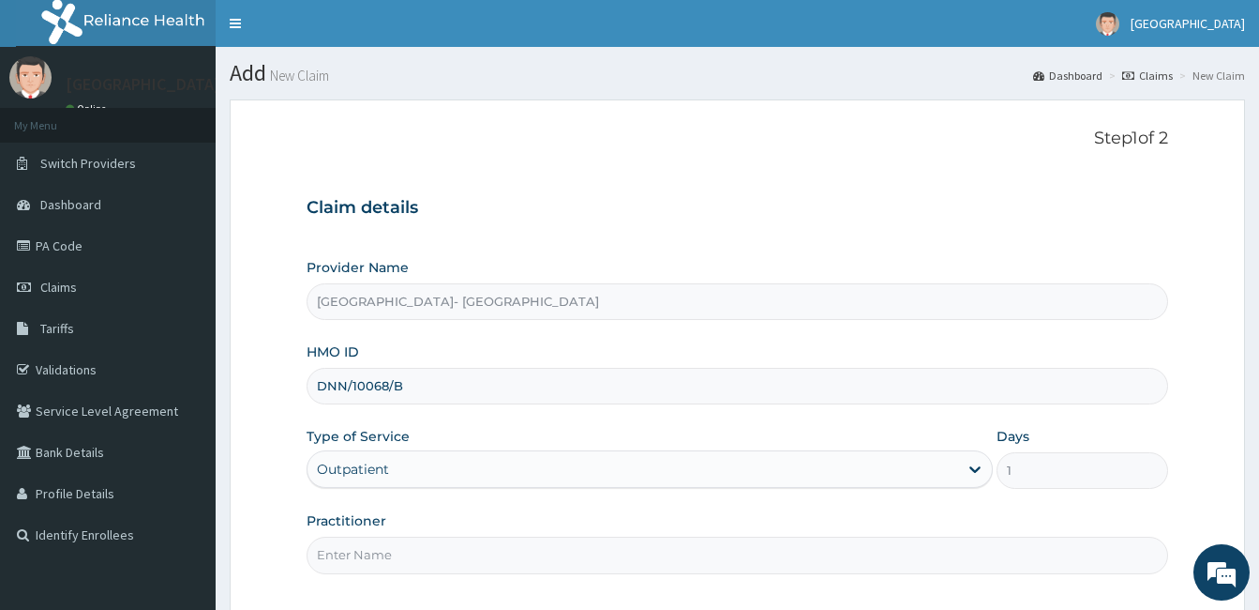
click at [359, 565] on input "Practitioner" at bounding box center [738, 554] width 862 height 37
type input "GENERAL PRACTICE"
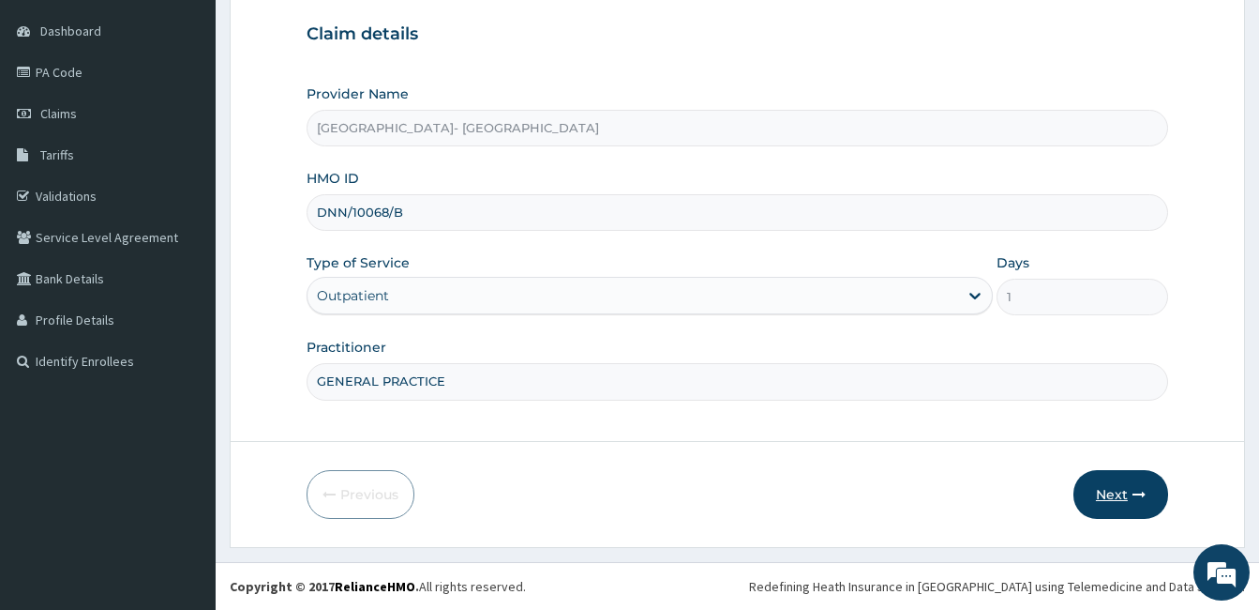
click at [1108, 487] on button "Next" at bounding box center [1121, 494] width 95 height 49
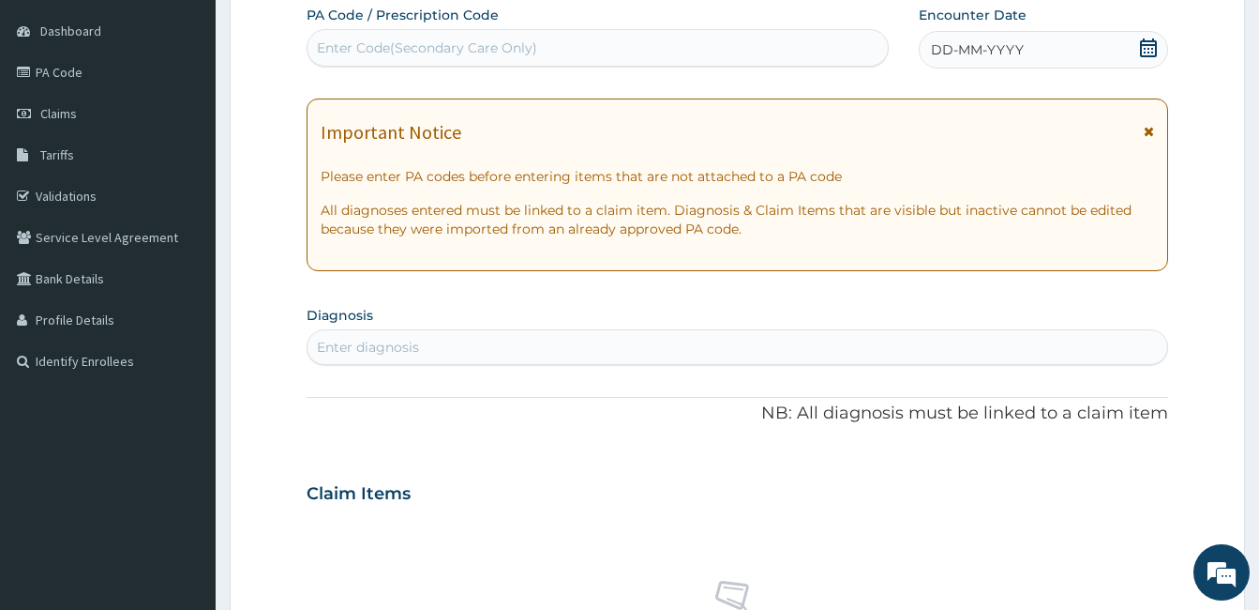
click at [1152, 46] on icon at bounding box center [1148, 47] width 19 height 19
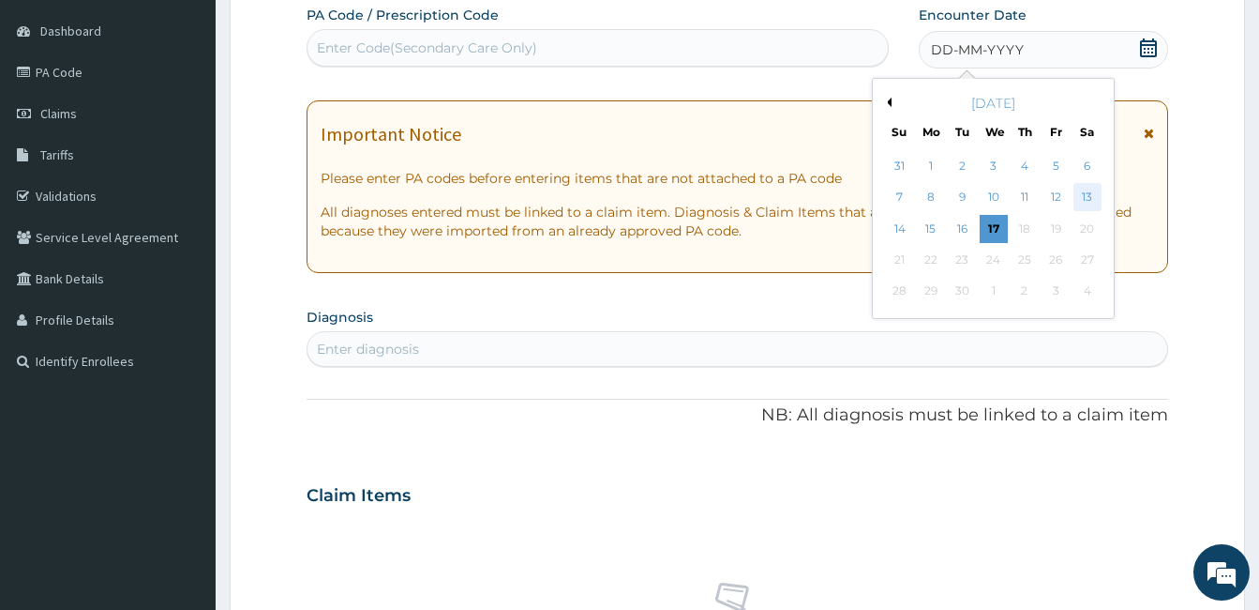
click at [1094, 202] on div "13" at bounding box center [1087, 198] width 28 height 28
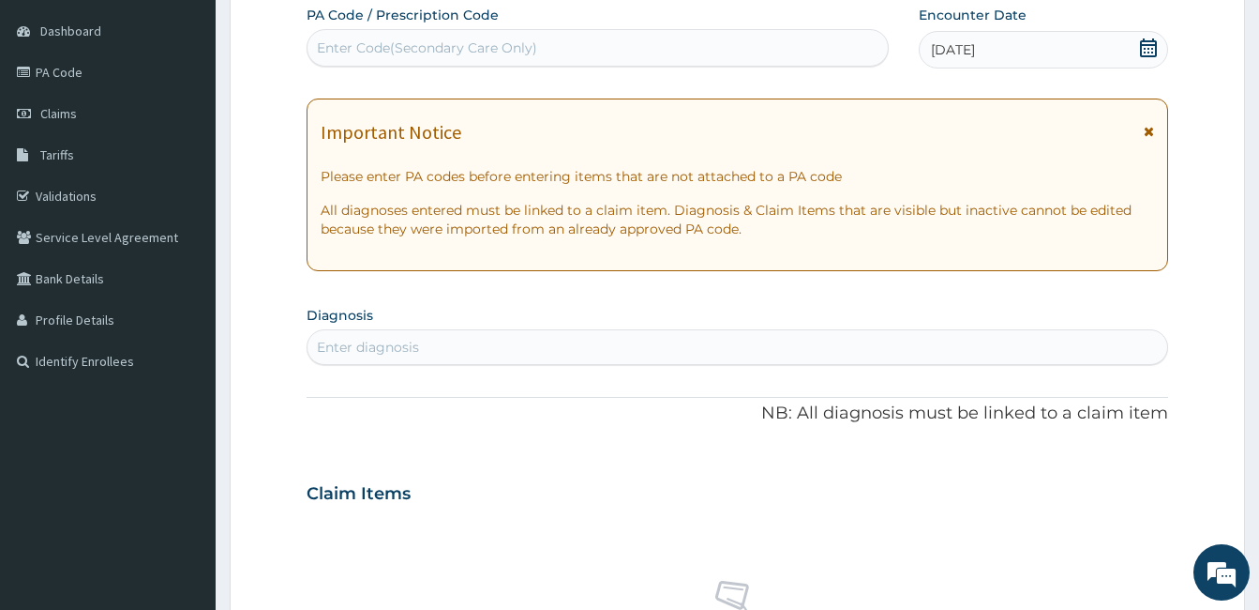
click at [519, 348] on div "Enter diagnosis" at bounding box center [738, 347] width 860 height 30
type input "UPPER RES"
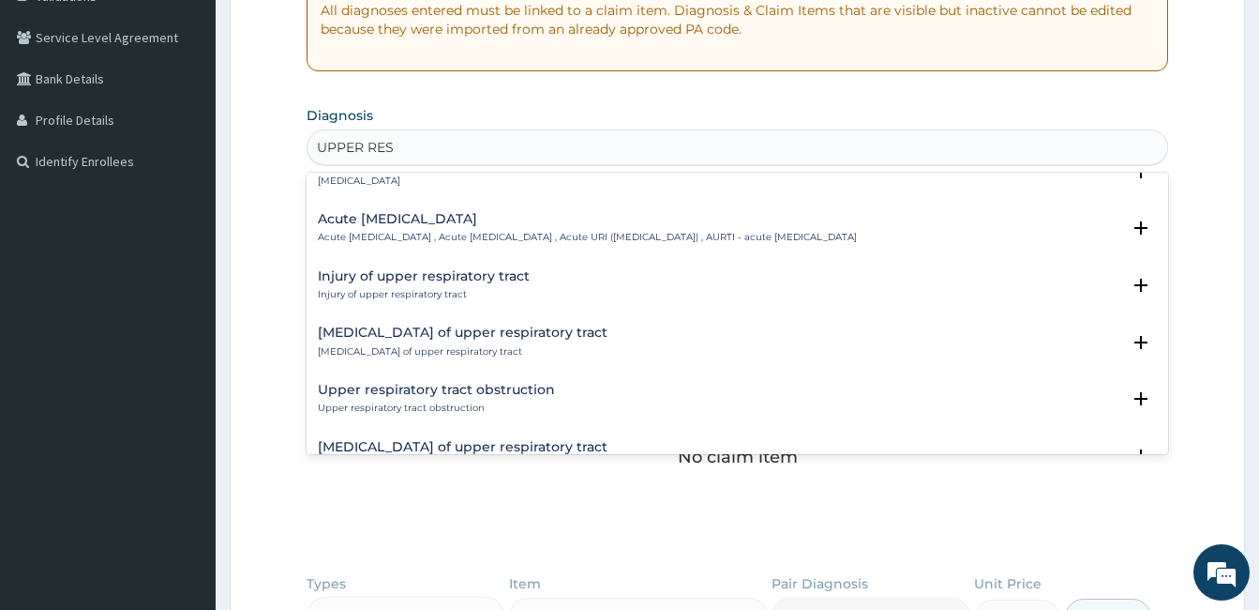
scroll to position [162, 0]
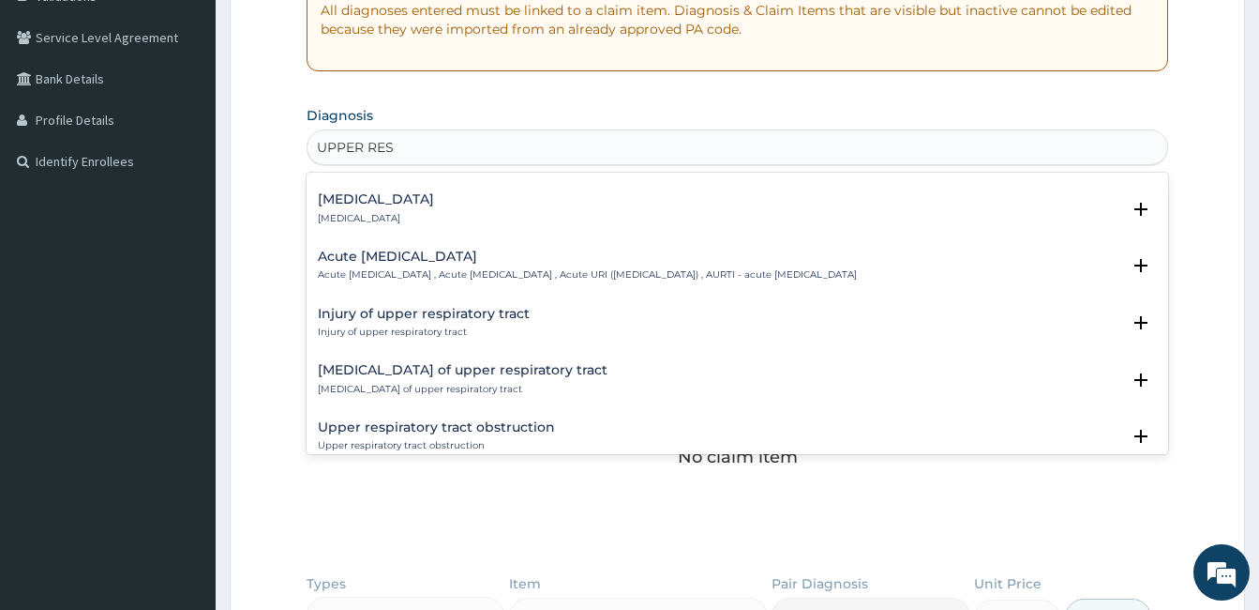
click at [857, 265] on div "Acute upper respiratory infection Acute upper respiratory infection , Acute upp…" at bounding box center [587, 265] width 539 height 33
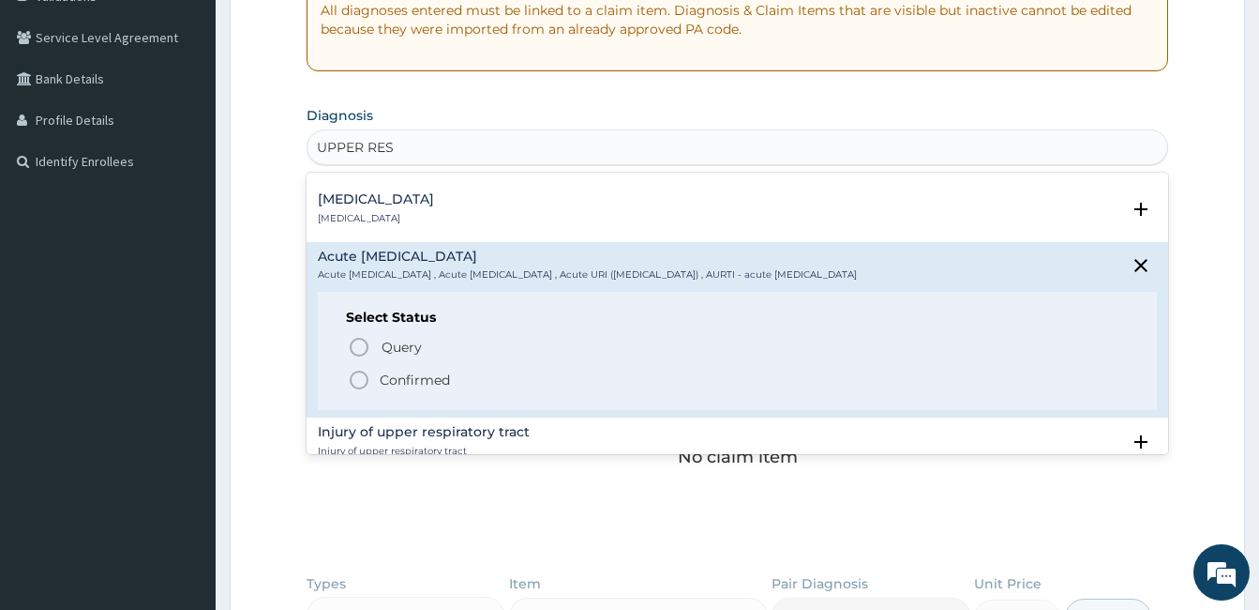
click at [404, 373] on p "Confirmed" at bounding box center [415, 379] width 70 height 19
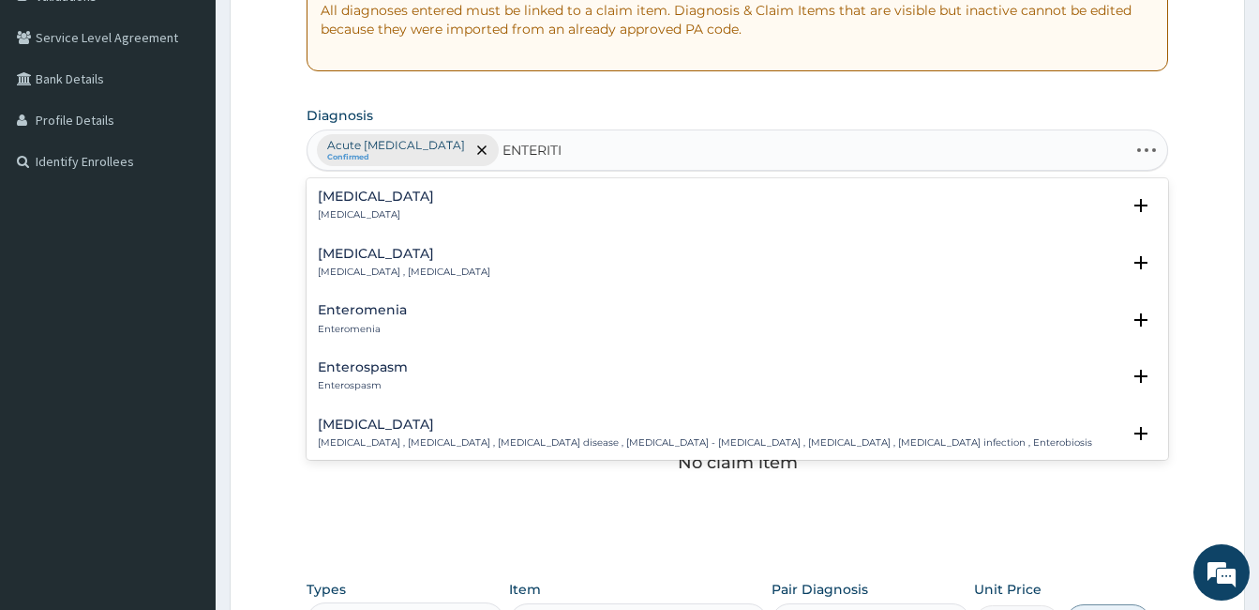
type input "ENTERITIS"
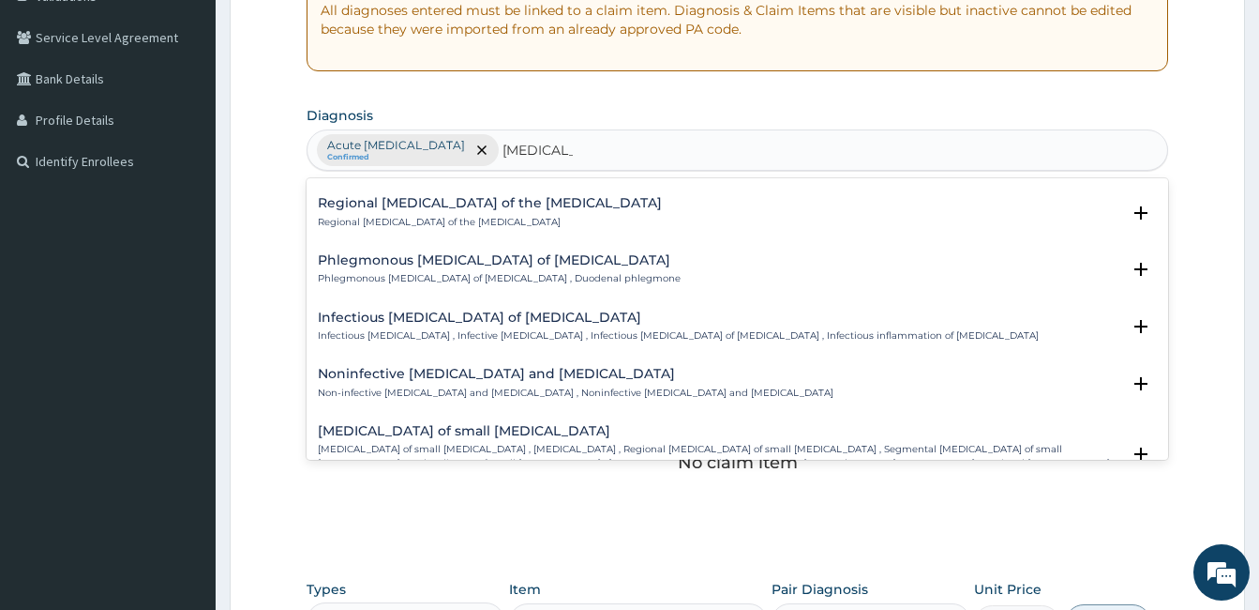
scroll to position [1775, 0]
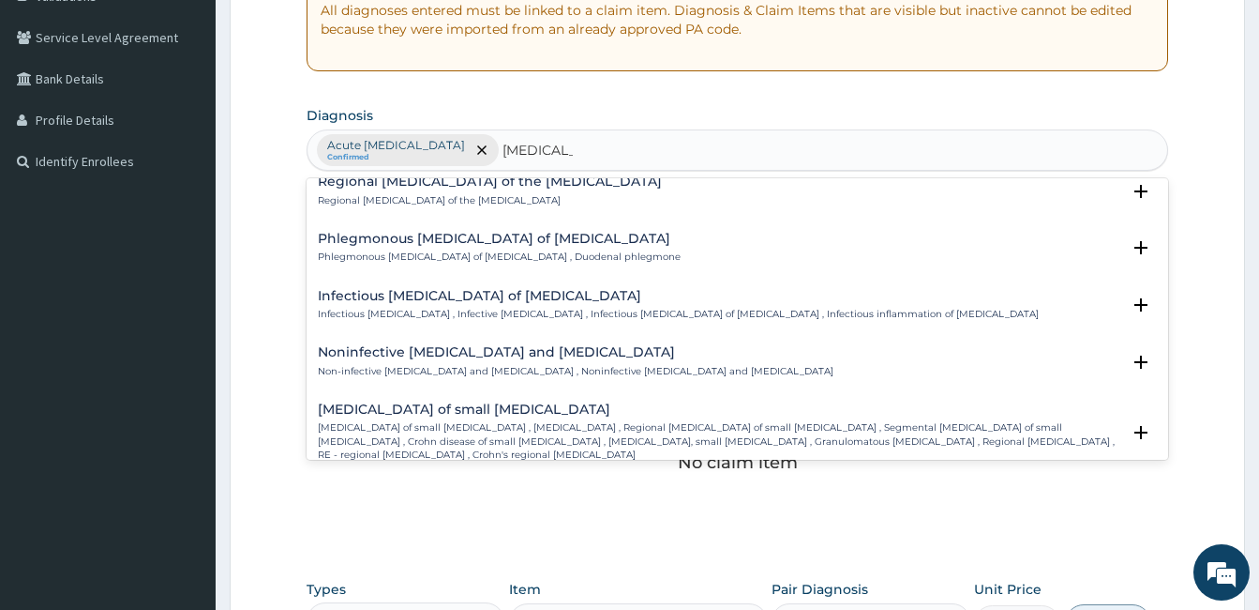
click at [644, 345] on div "Noninfective enteritis and colitis Non-infective enteritis and colitis , Noninf…" at bounding box center [737, 361] width 839 height 33
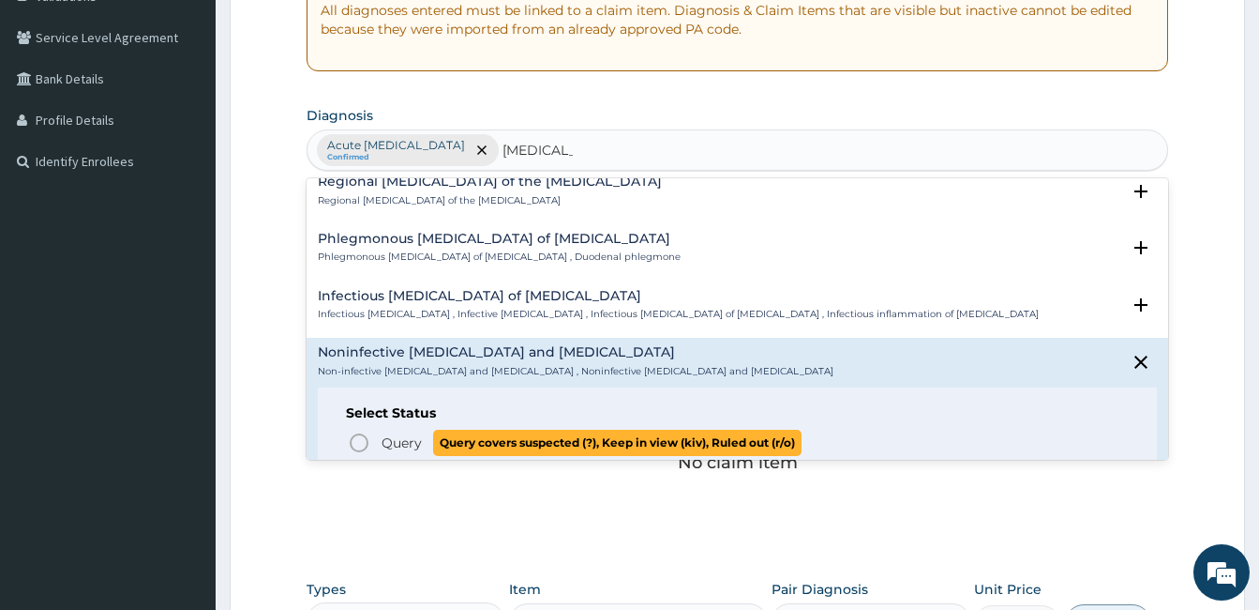
click at [391, 433] on span "Query" at bounding box center [402, 442] width 40 height 19
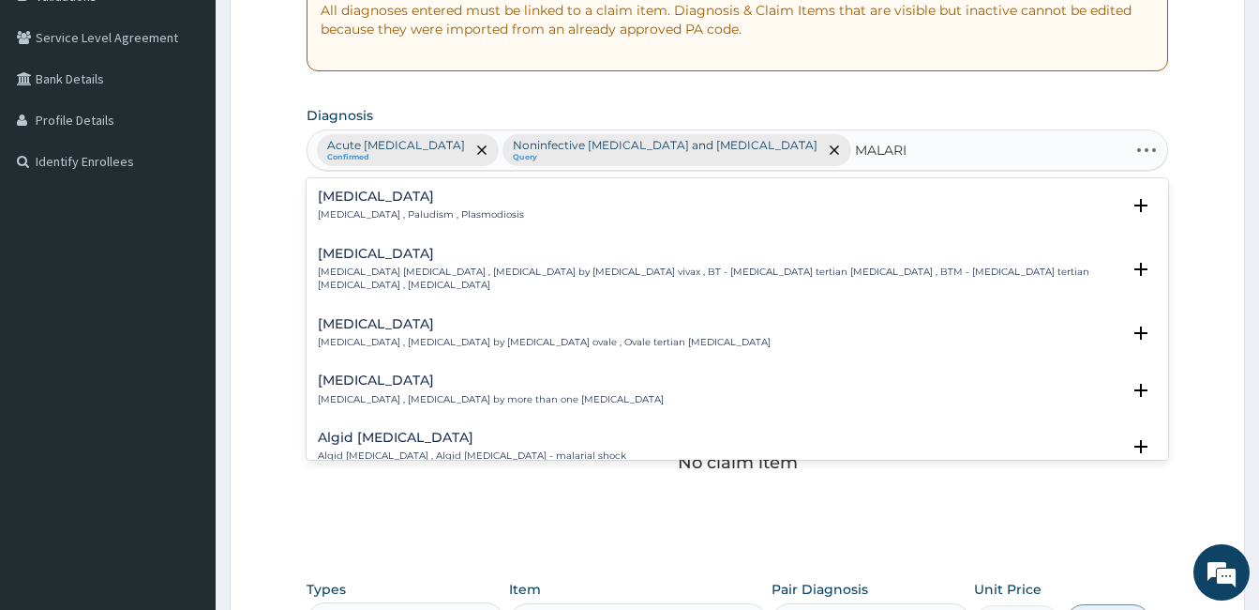
type input "MALARIA"
click at [982, 207] on div "Malaria Malaria , Paludism , Plasmodiosis" at bounding box center [737, 205] width 839 height 33
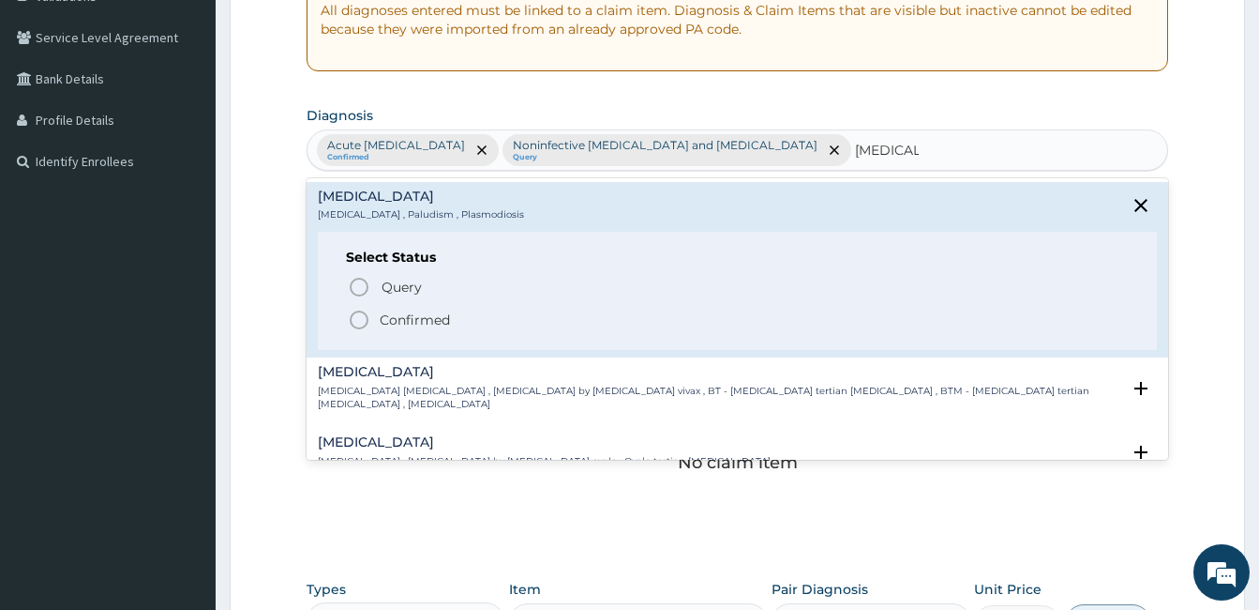
click at [751, 322] on span "Confirmed" at bounding box center [738, 320] width 781 height 23
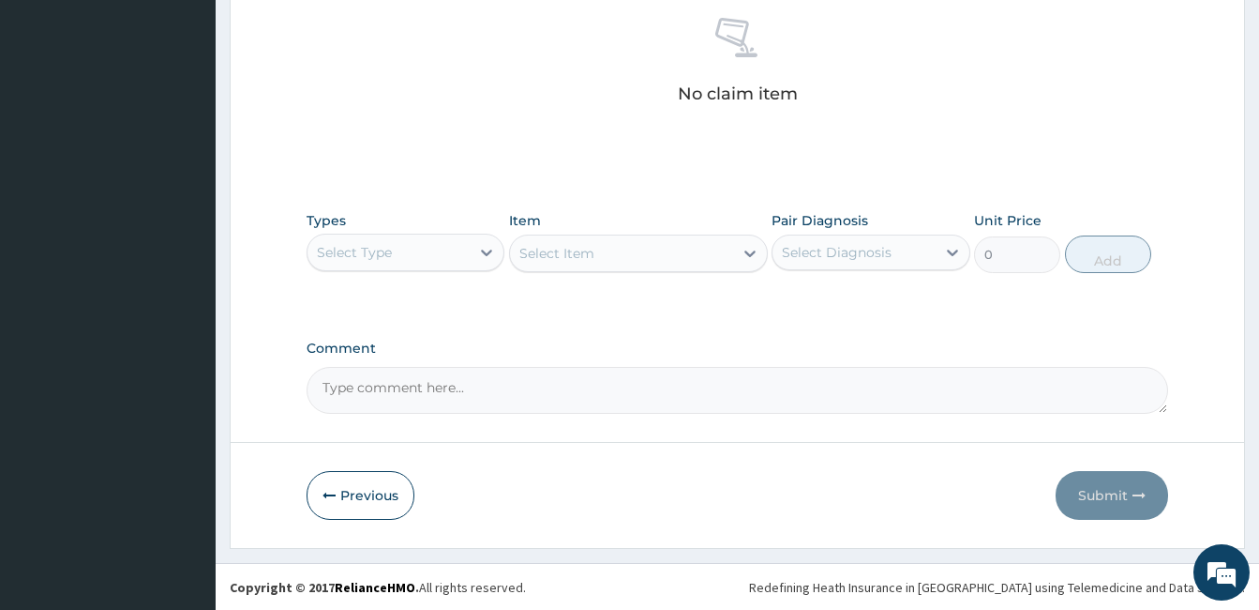
scroll to position [743, 0]
click at [418, 242] on div "Select Type" at bounding box center [389, 251] width 162 height 30
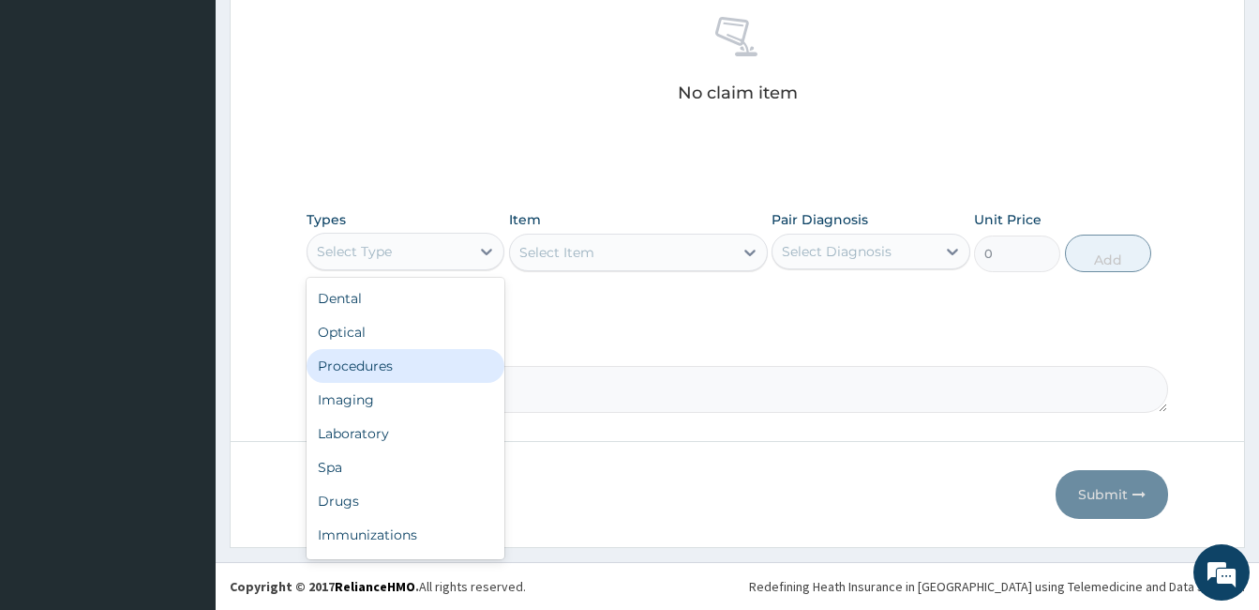
click at [328, 374] on div "Procedures" at bounding box center [406, 366] width 198 height 34
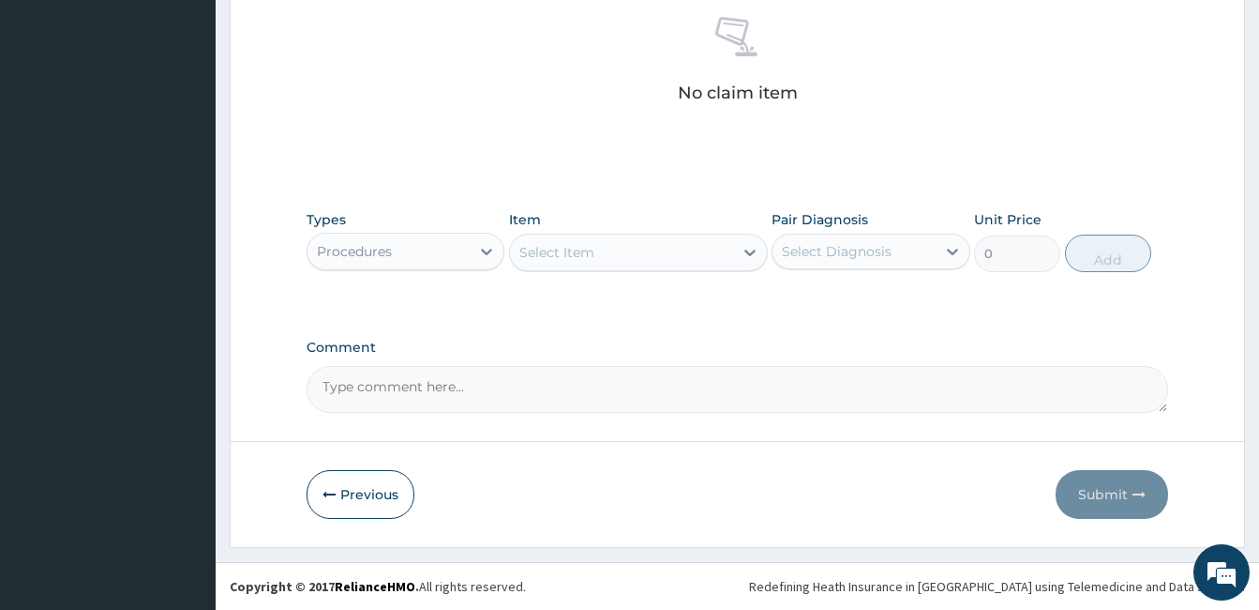
click at [693, 251] on div "Select Item" at bounding box center [621, 252] width 223 height 30
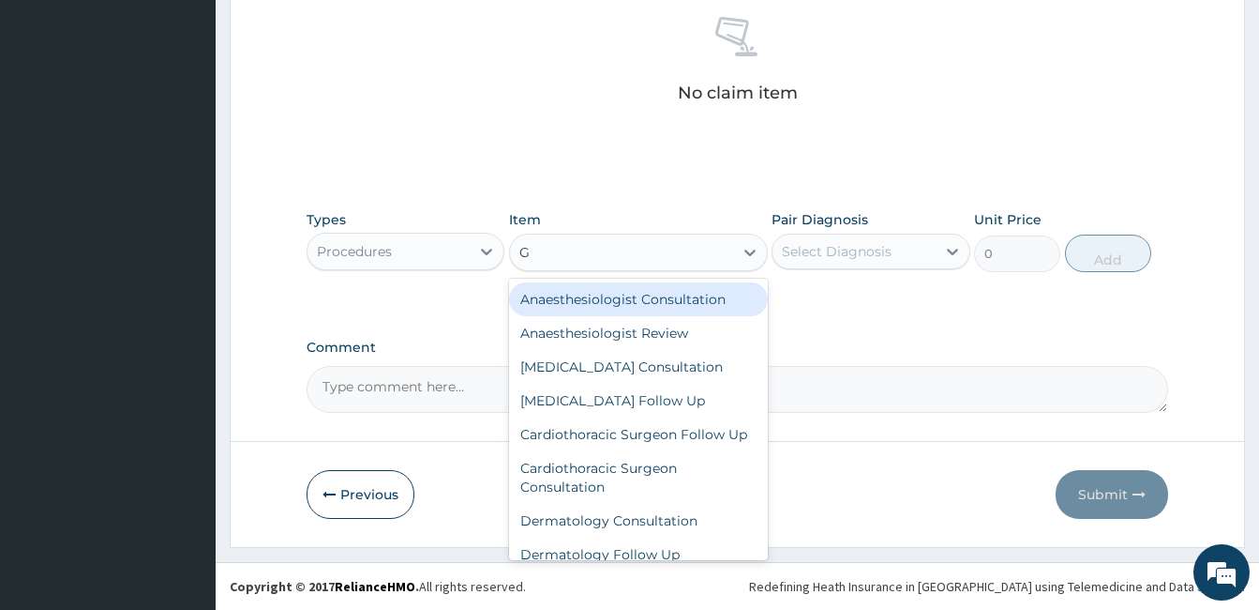
type input "GP"
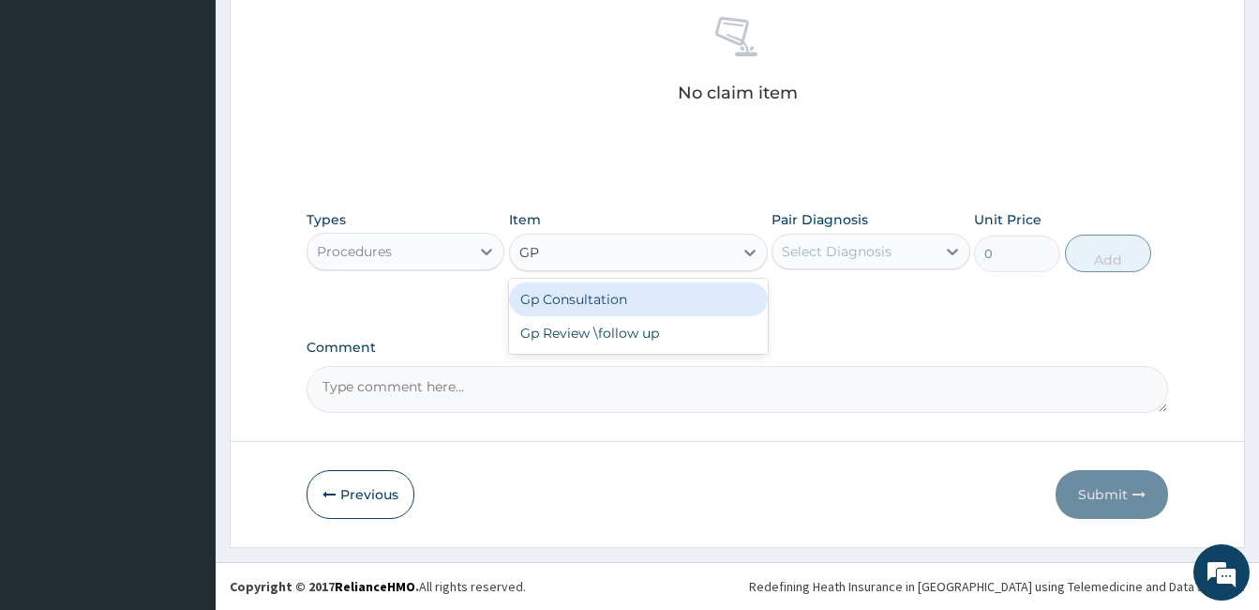
click at [677, 294] on div "Gp Consultation" at bounding box center [638, 299] width 259 height 34
type input "2000"
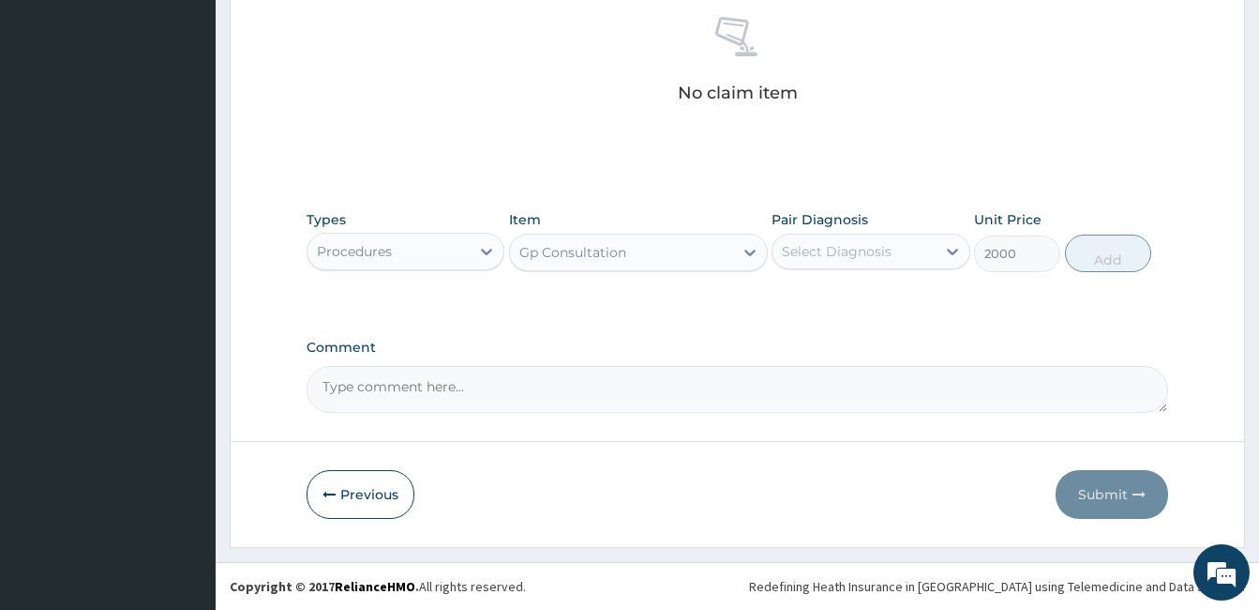
click at [837, 239] on div "Select Diagnosis" at bounding box center [854, 251] width 162 height 30
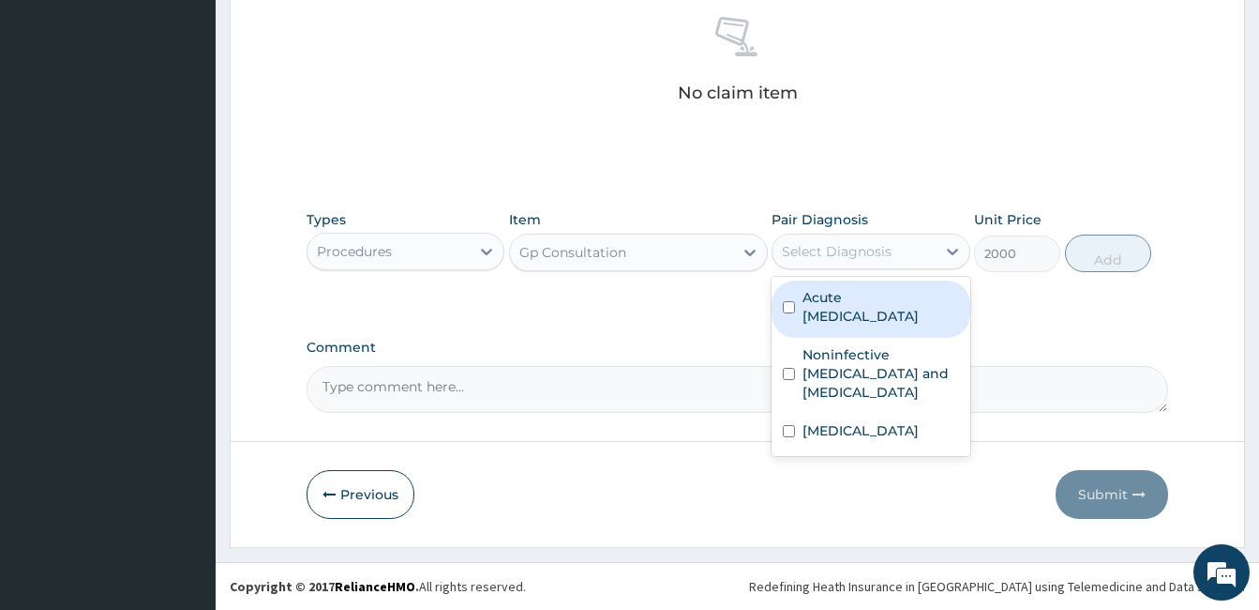
click at [823, 294] on label "Acute upper respiratory infection" at bounding box center [881, 307] width 156 height 38
checkbox input "true"
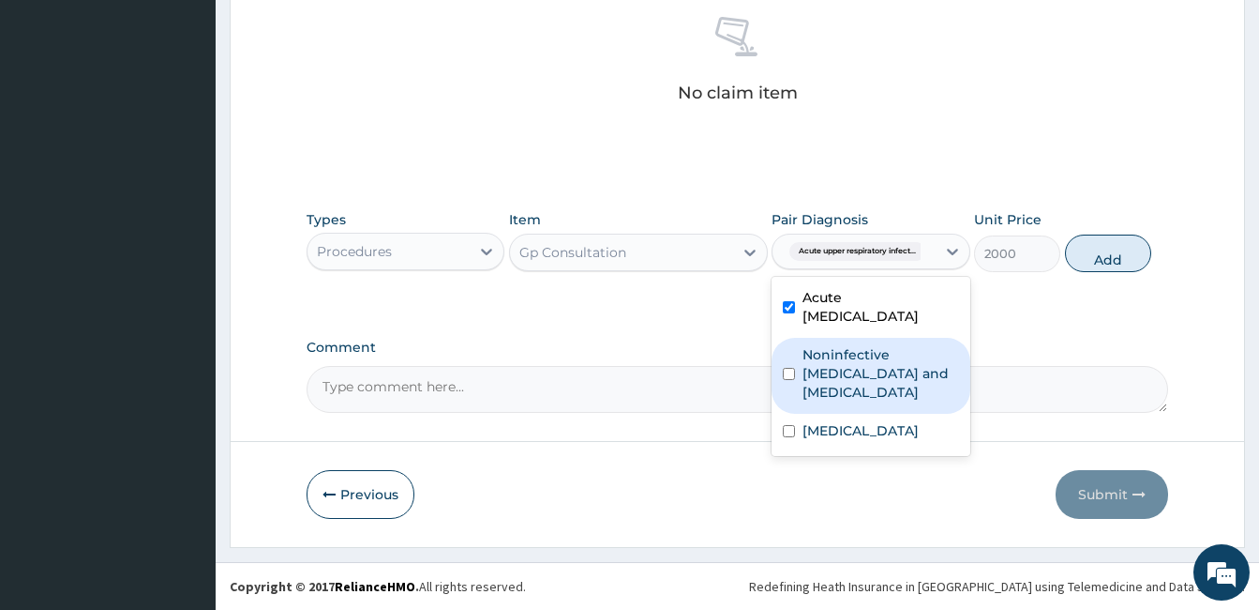
click at [811, 349] on label "Noninfective [MEDICAL_DATA] and [MEDICAL_DATA]" at bounding box center [881, 373] width 156 height 56
checkbox input "true"
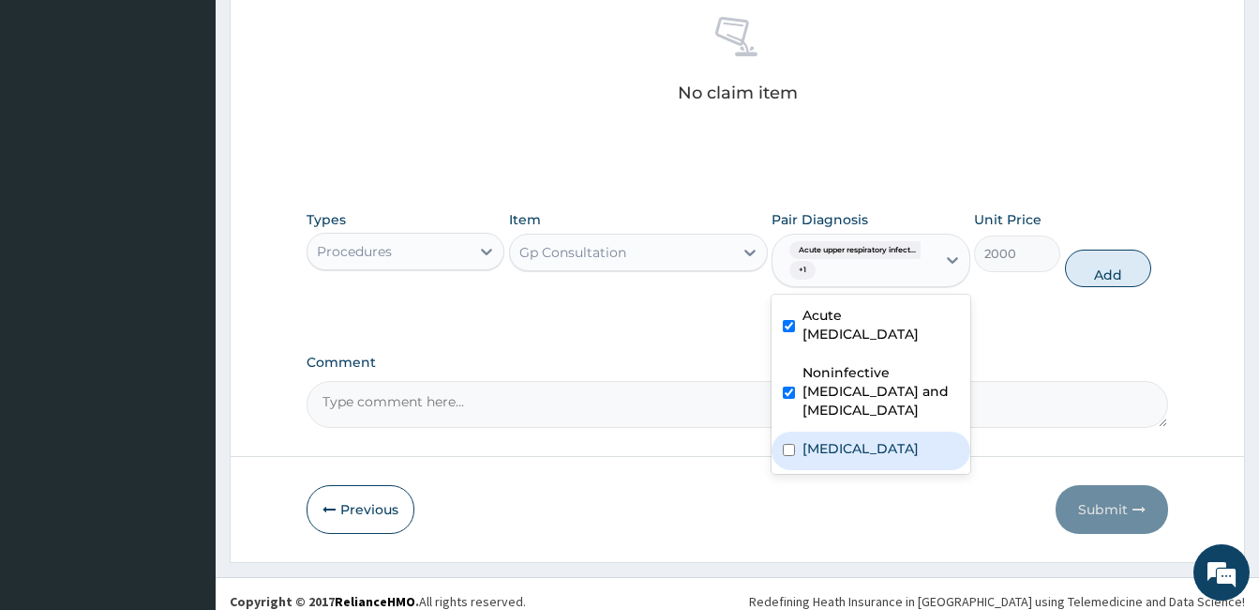
click at [802, 431] on div "Malaria" at bounding box center [871, 450] width 198 height 38
checkbox input "true"
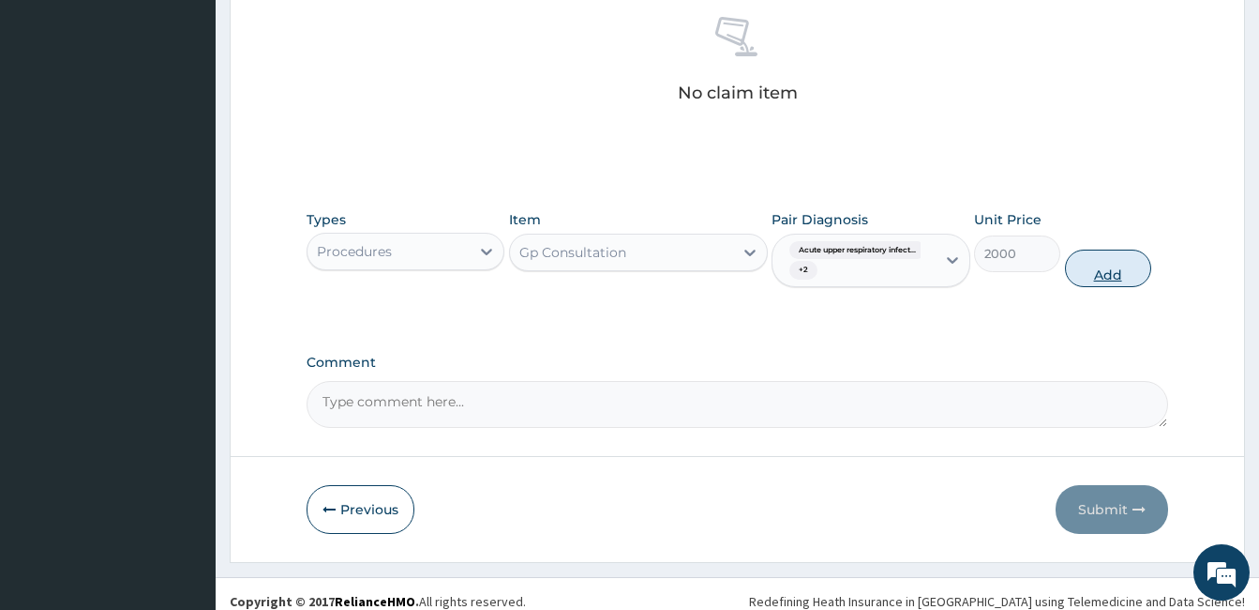
click at [1107, 260] on button "Add" at bounding box center [1108, 268] width 86 height 38
type input "0"
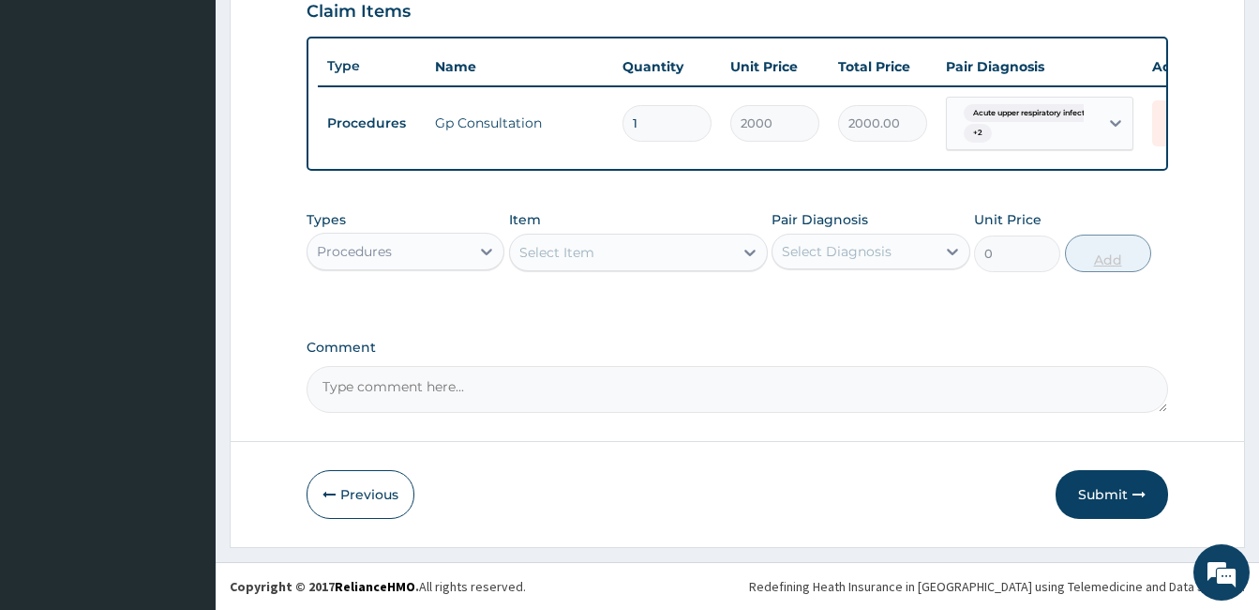
scroll to position [675, 0]
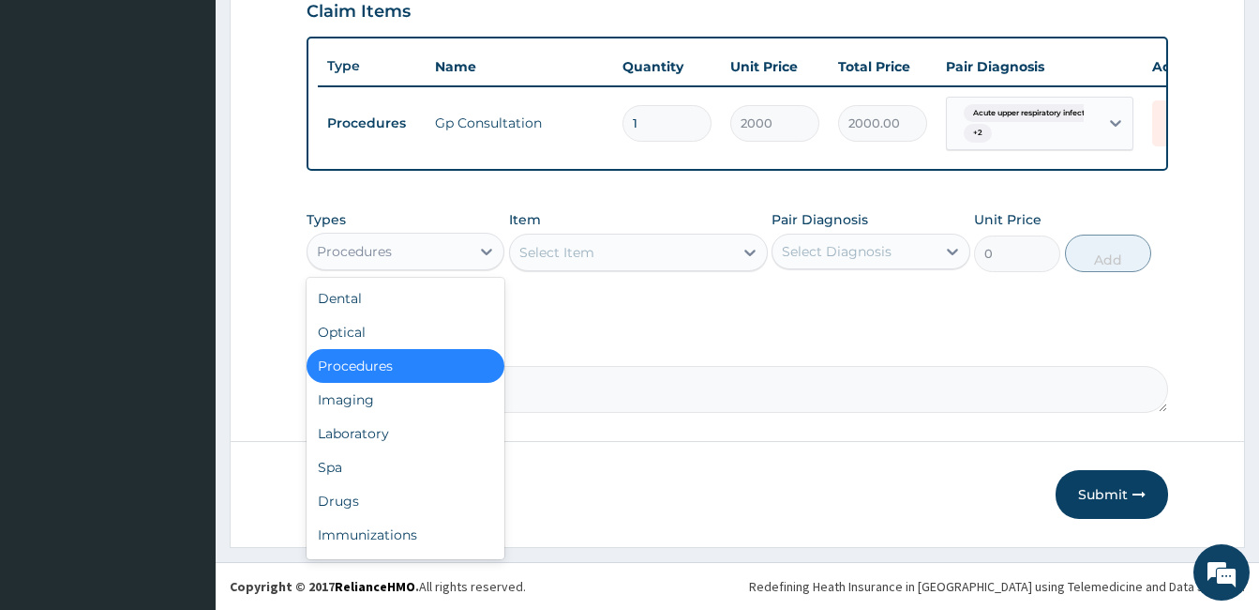
click at [352, 242] on div "Procedures" at bounding box center [354, 251] width 75 height 19
click at [337, 508] on div "Drugs" at bounding box center [406, 501] width 198 height 34
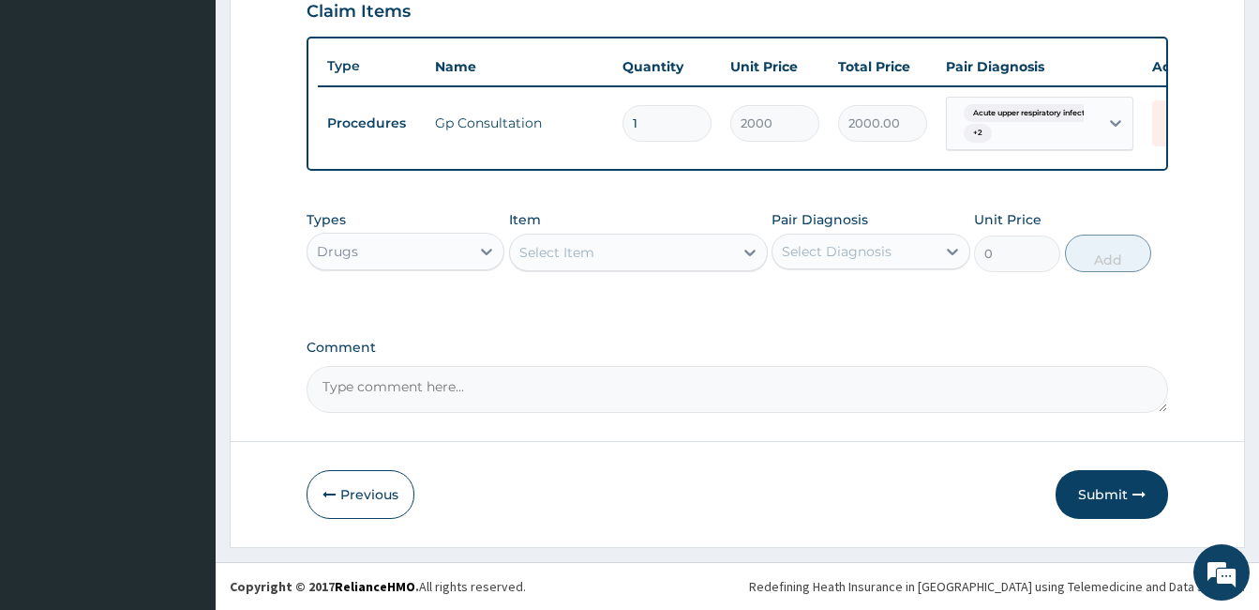
click at [731, 250] on div "Select Item" at bounding box center [621, 252] width 223 height 30
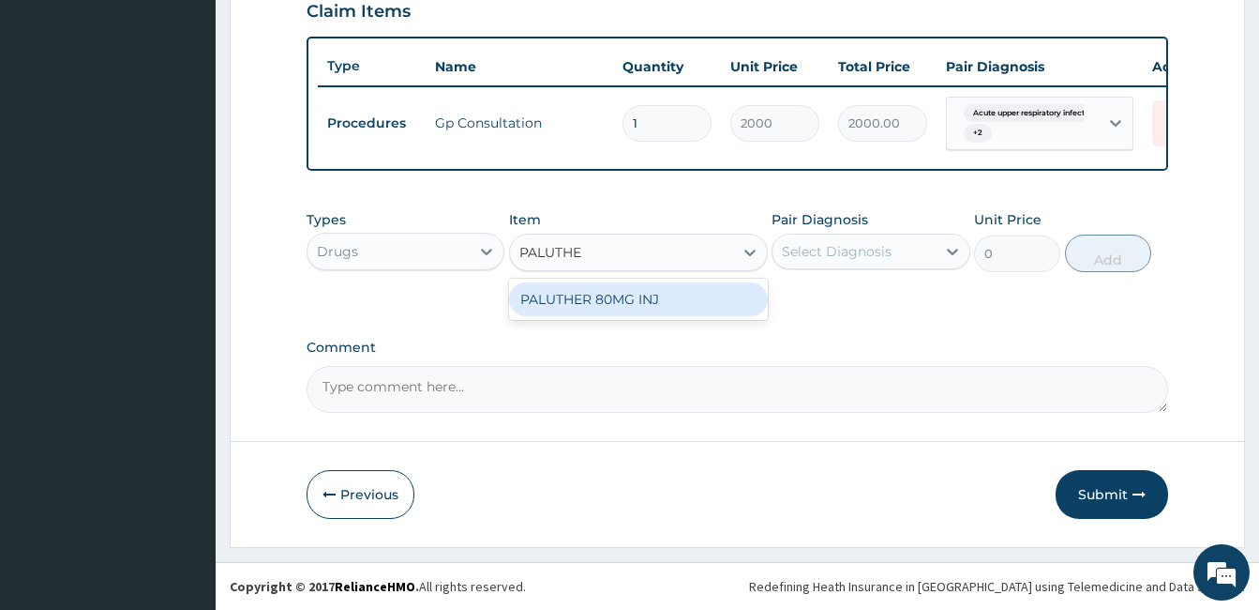
type input "PALUTHER"
click at [684, 309] on div "PALUTHER 80MG INJ" at bounding box center [638, 299] width 259 height 34
type input "870.75"
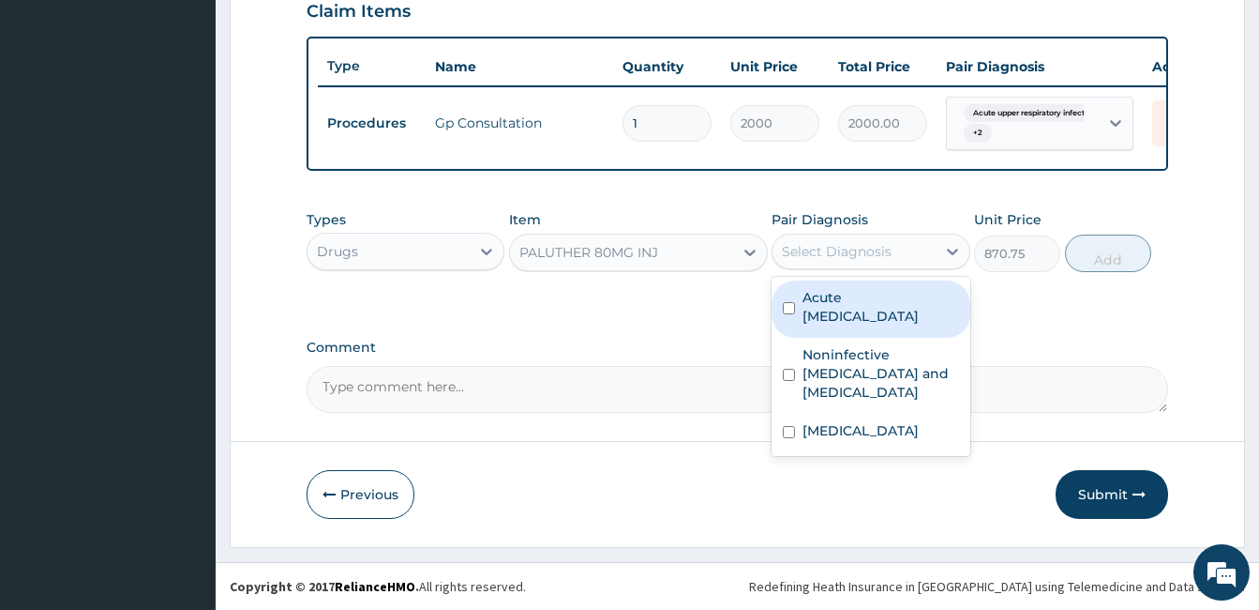
click at [840, 242] on div "Select Diagnosis" at bounding box center [837, 251] width 110 height 19
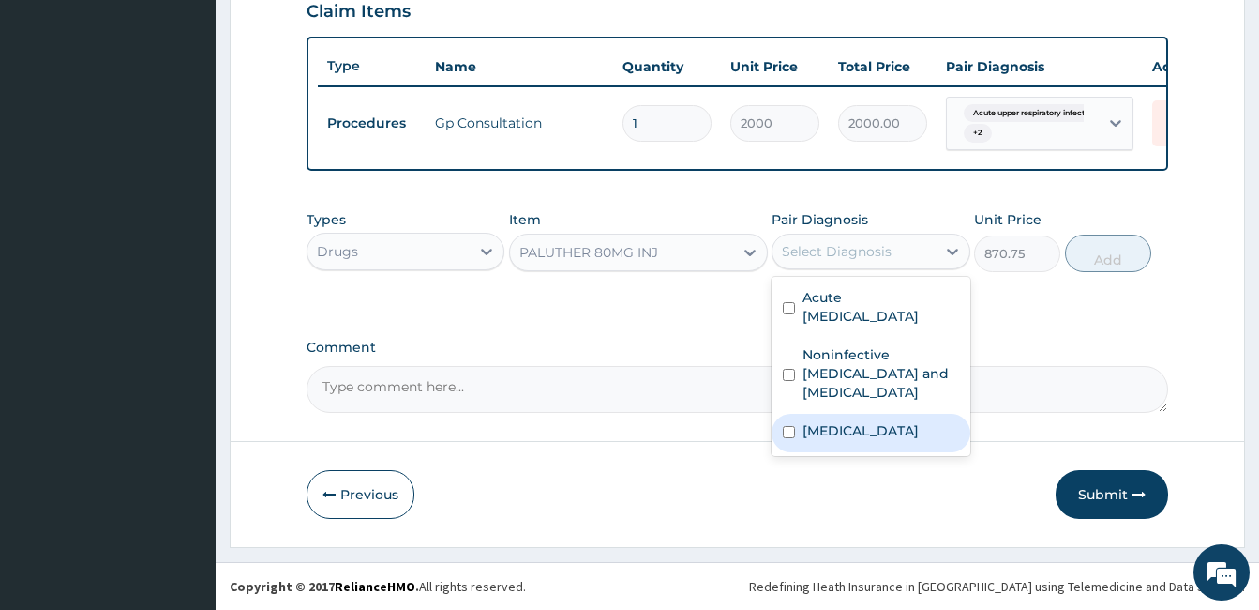
click at [803, 421] on label "Malaria" at bounding box center [861, 430] width 116 height 19
checkbox input "true"
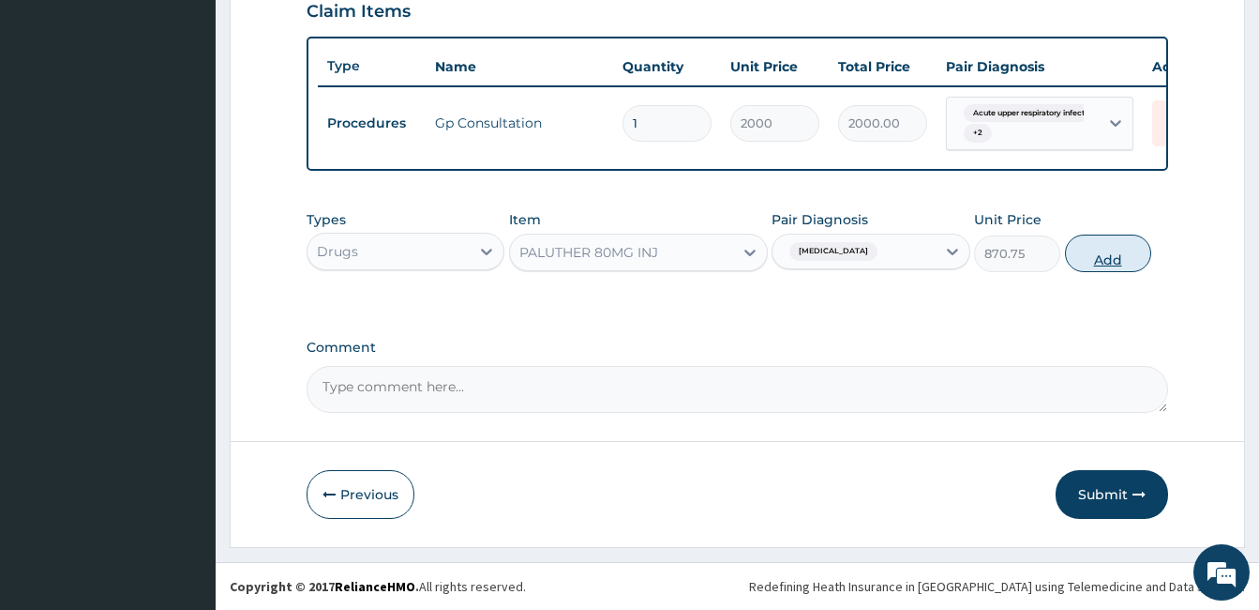
click at [1096, 248] on button "Add" at bounding box center [1108, 253] width 86 height 38
type input "0"
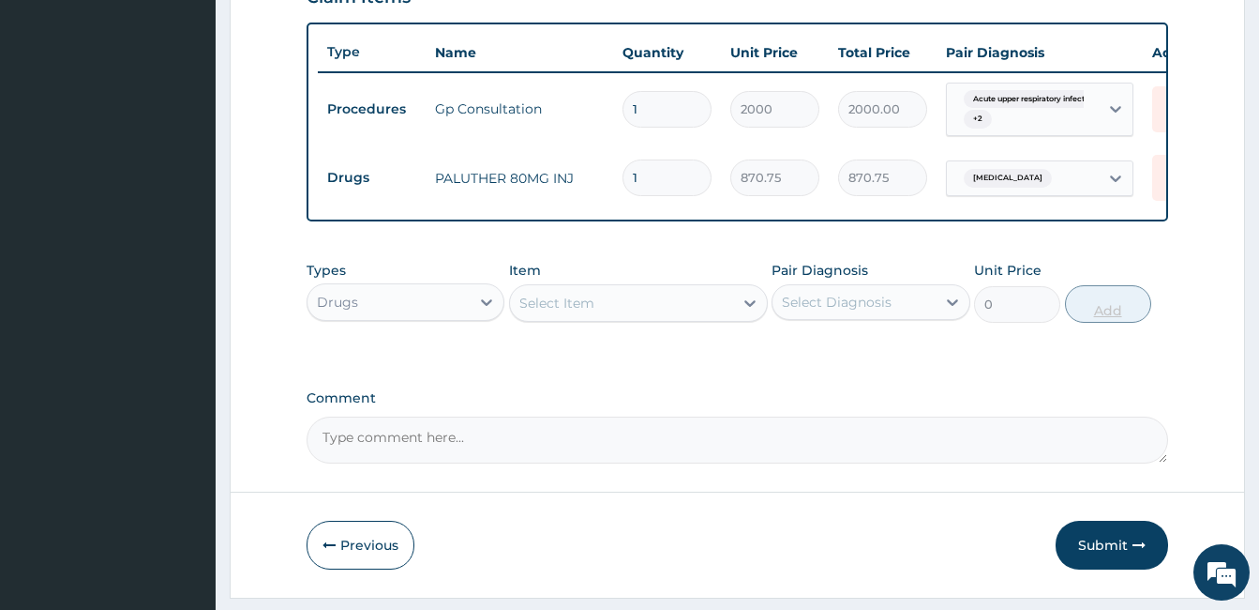
type input "0.00"
type input "2"
type input "1741.50"
type input "2"
click at [640, 315] on div "Select Item" at bounding box center [621, 303] width 223 height 30
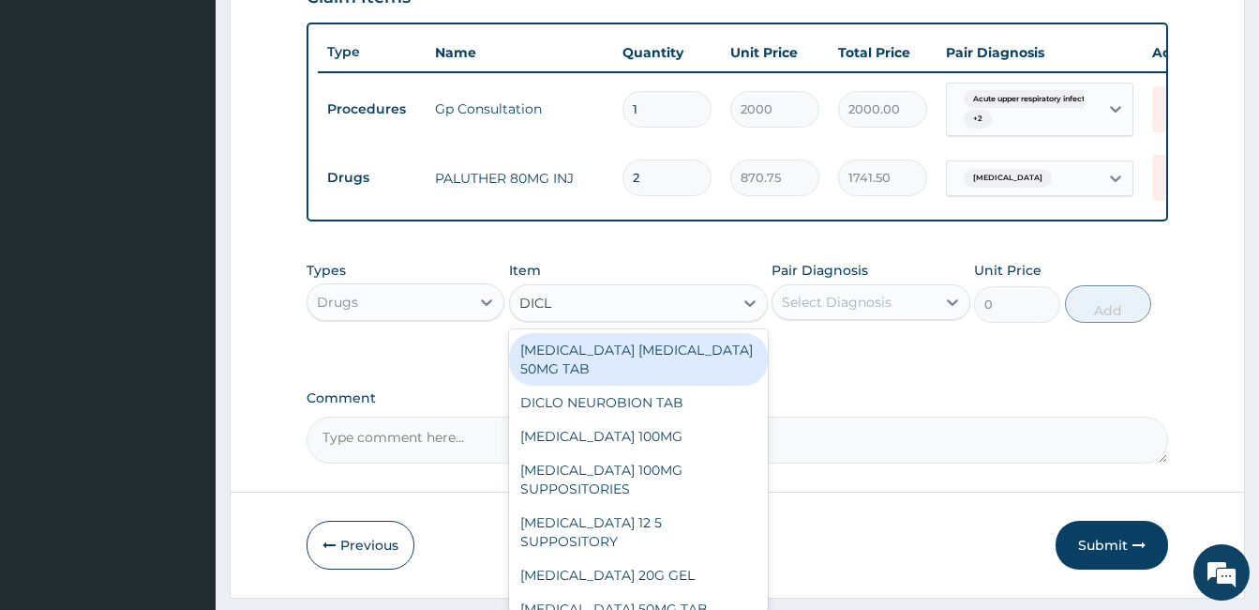
type input "DICLO"
click at [638, 359] on div "CATAFLAM DICLOFENAC 50MG TAB" at bounding box center [638, 359] width 259 height 53
type input "71.55"
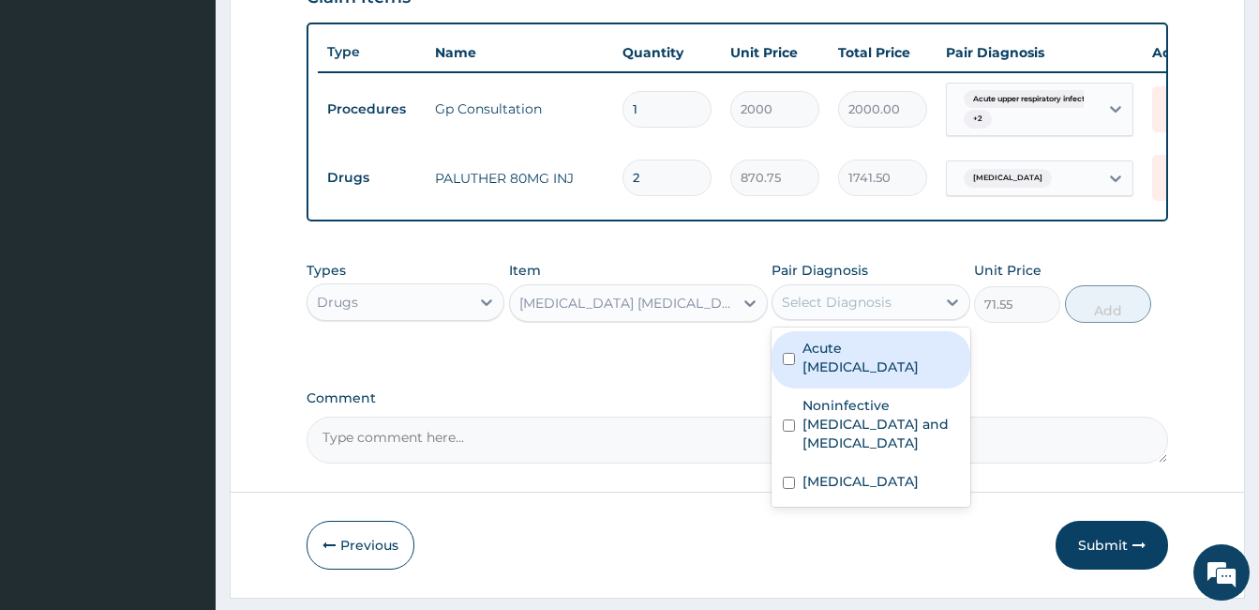
click at [825, 311] on div "Select Diagnosis" at bounding box center [837, 302] width 110 height 19
click at [753, 309] on icon at bounding box center [750, 303] width 19 height 19
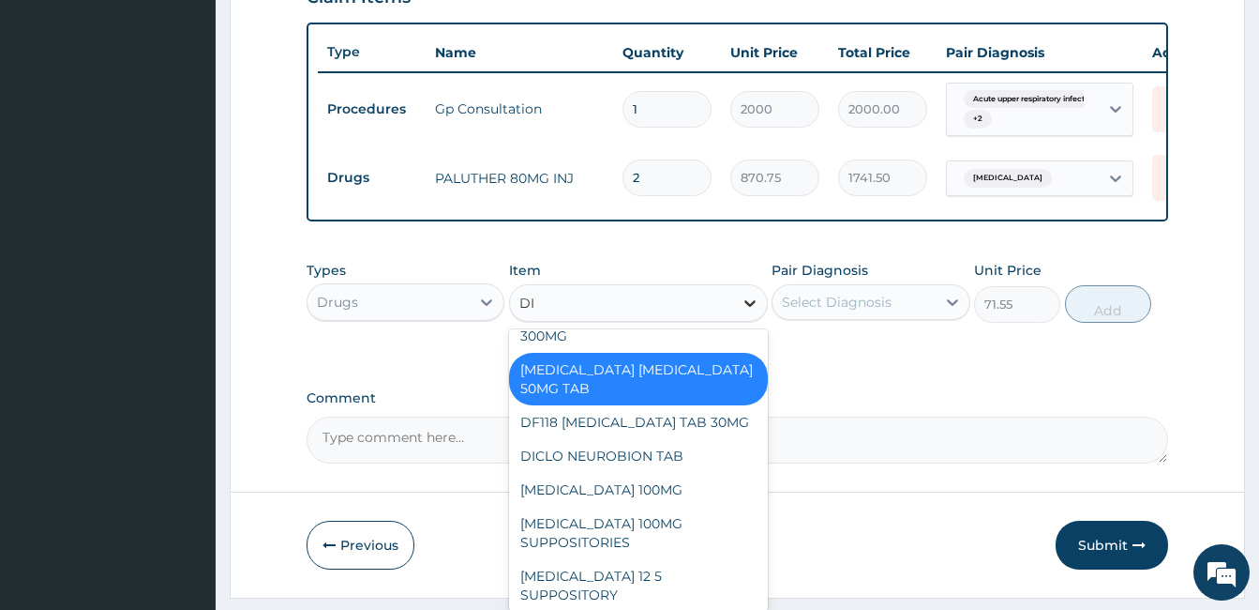
scroll to position [0, 0]
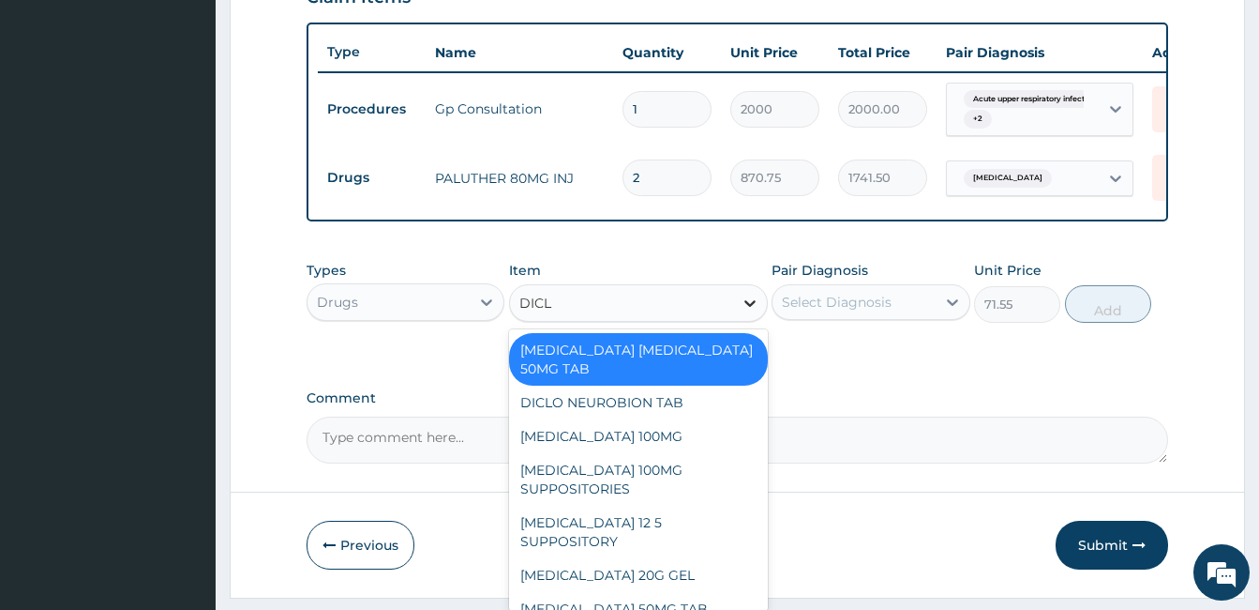
type input "DICLO"
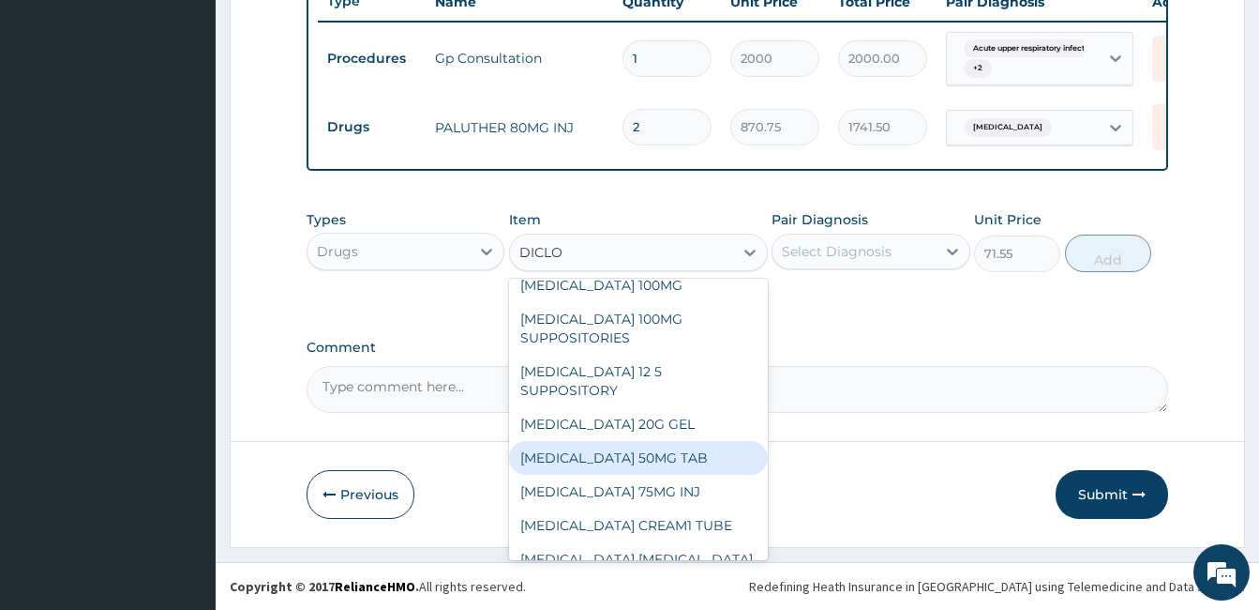
scroll to position [113, 0]
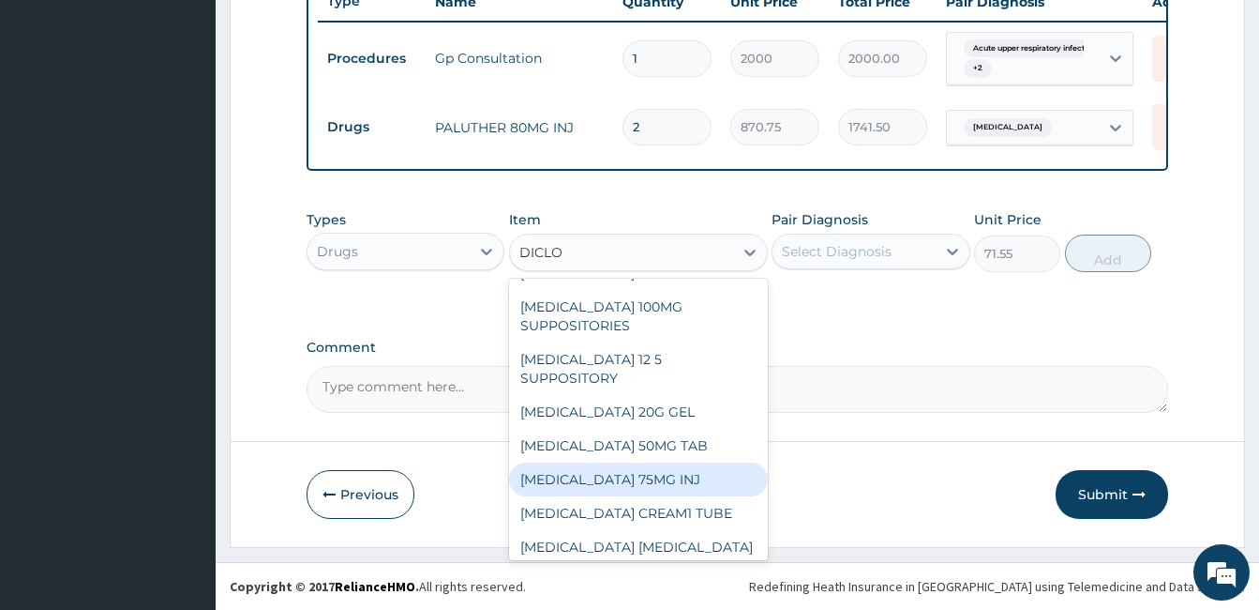
click at [585, 462] on div "DICLOFENAC 75MG INJ" at bounding box center [638, 479] width 259 height 34
type input "202.5"
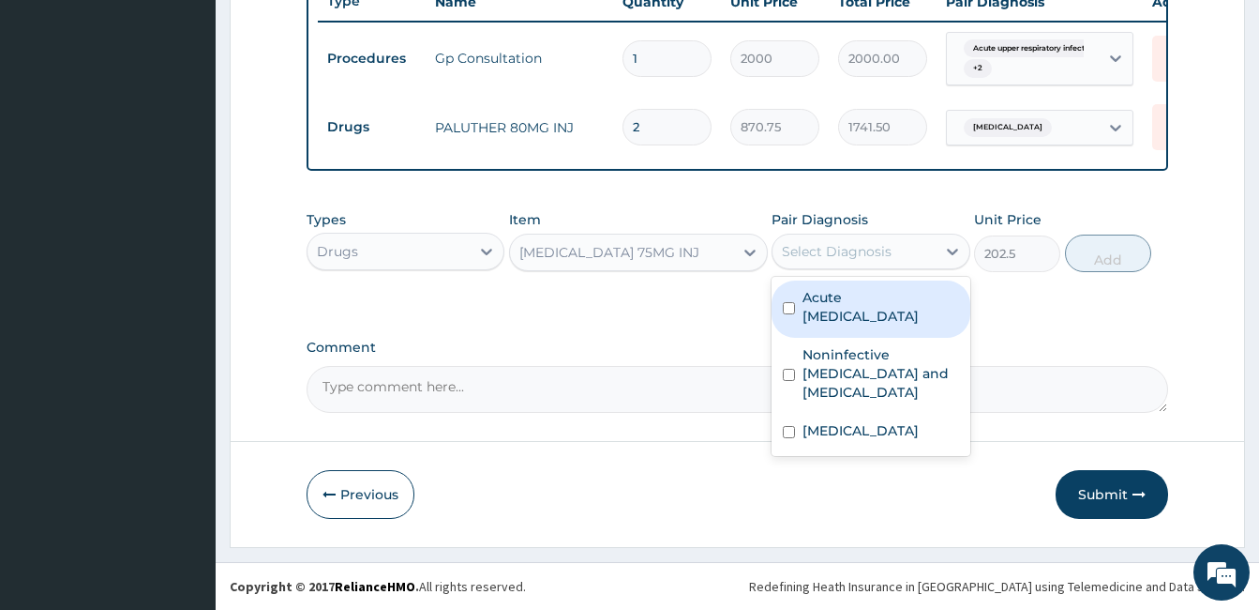
click at [892, 248] on div "Select Diagnosis" at bounding box center [854, 251] width 162 height 30
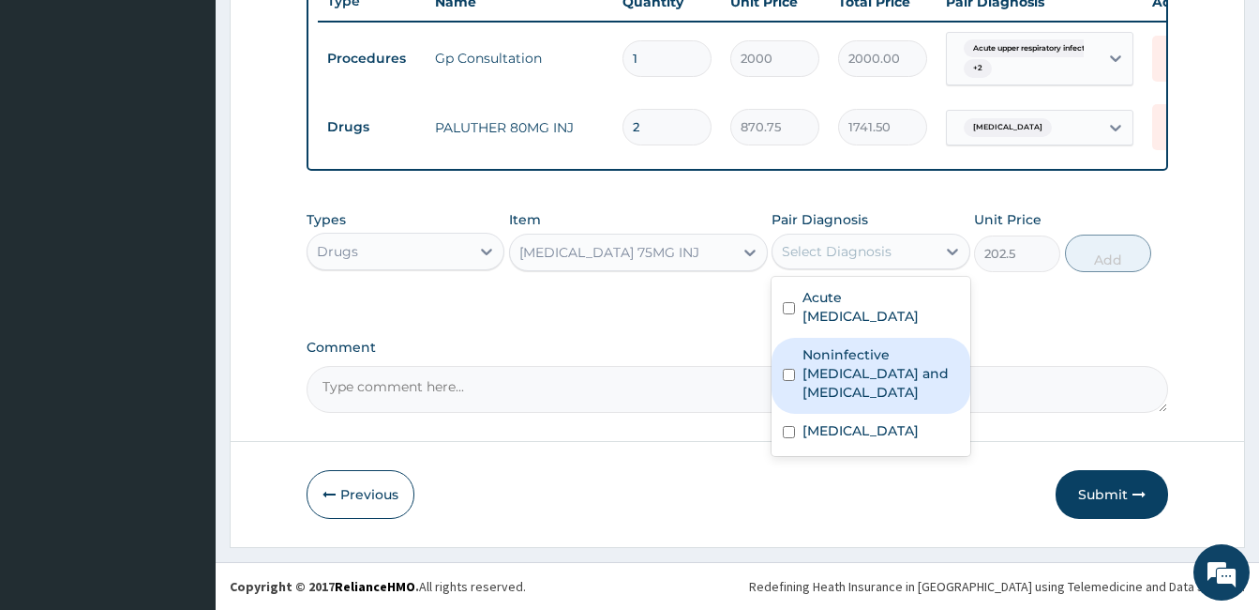
drag, startPoint x: 841, startPoint y: 294, endPoint x: 835, endPoint y: 361, distance: 66.9
click at [835, 361] on div "Acute upper respiratory infection Noninfective enteritis and colitis Malaria" at bounding box center [871, 366] width 198 height 179
click at [835, 361] on label "Noninfective enteritis and colitis" at bounding box center [881, 373] width 156 height 56
checkbox input "true"
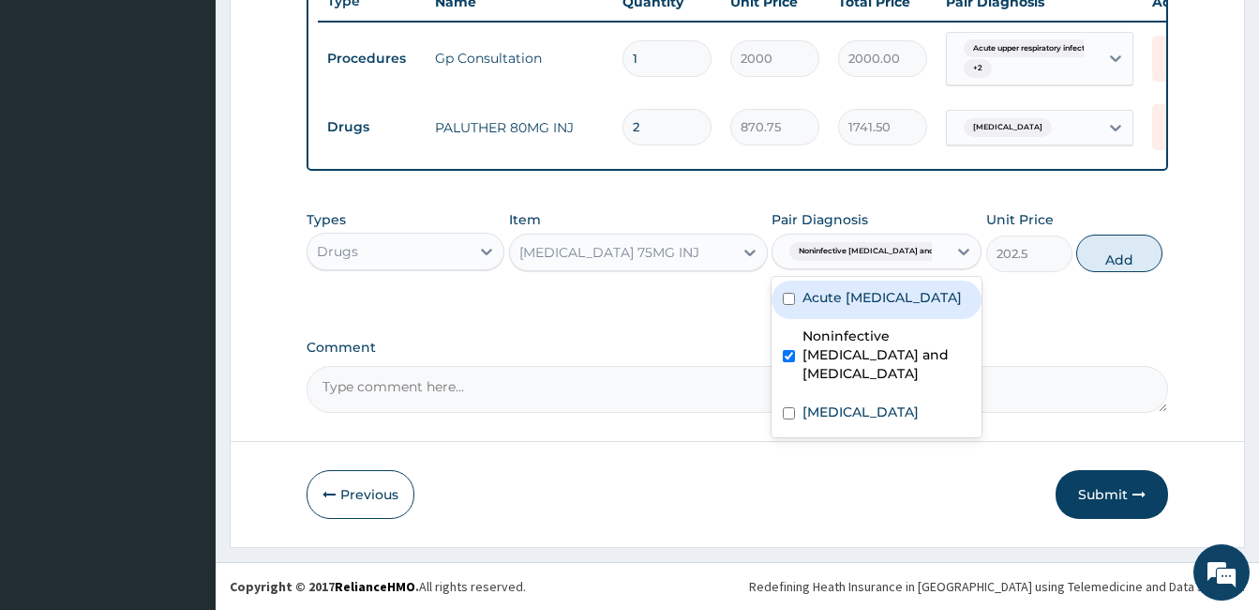
click at [828, 307] on label "Acute upper respiratory infection" at bounding box center [882, 297] width 159 height 19
checkbox input "true"
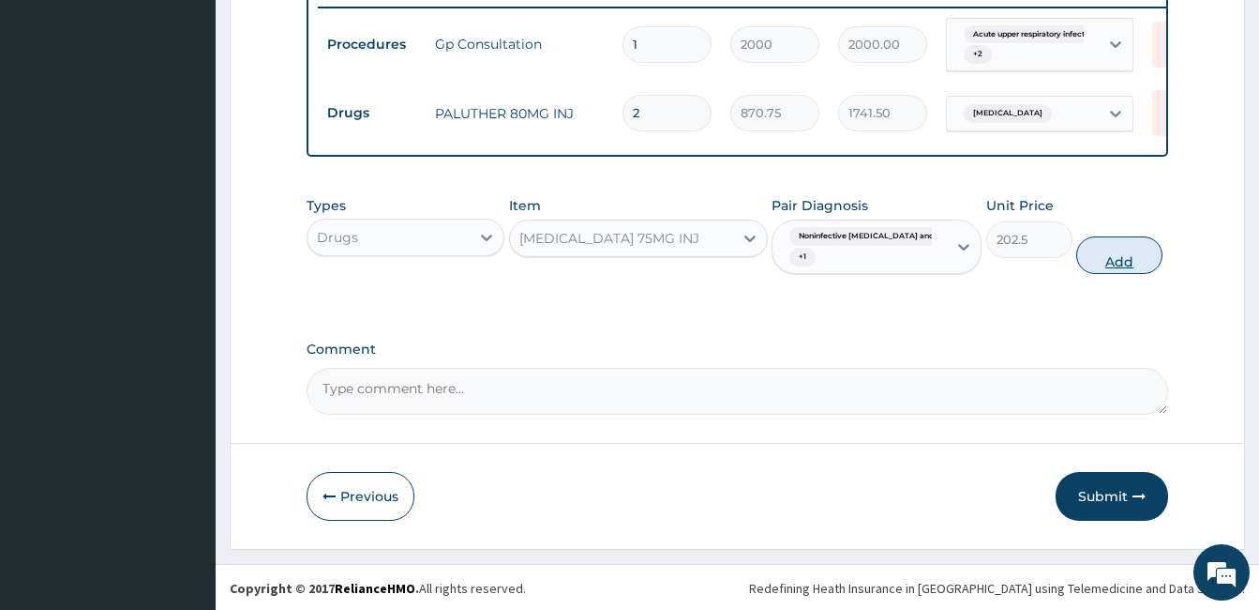
click at [1093, 269] on button "Add" at bounding box center [1119, 255] width 86 height 38
type input "0"
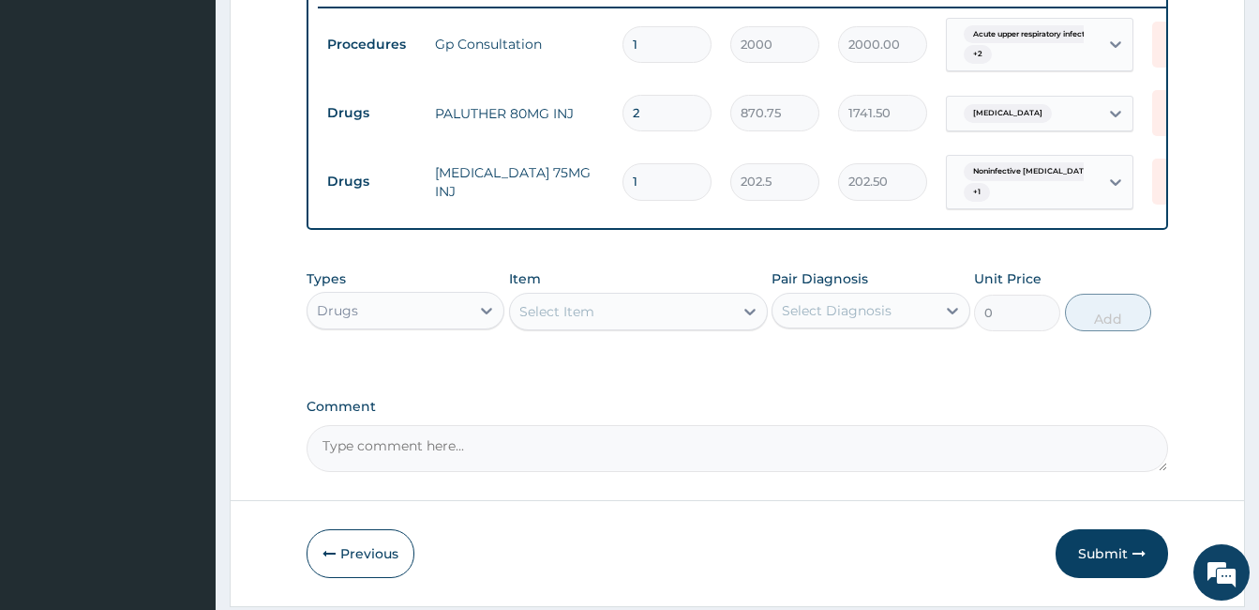
click at [616, 315] on div "Select Item" at bounding box center [621, 311] width 223 height 30
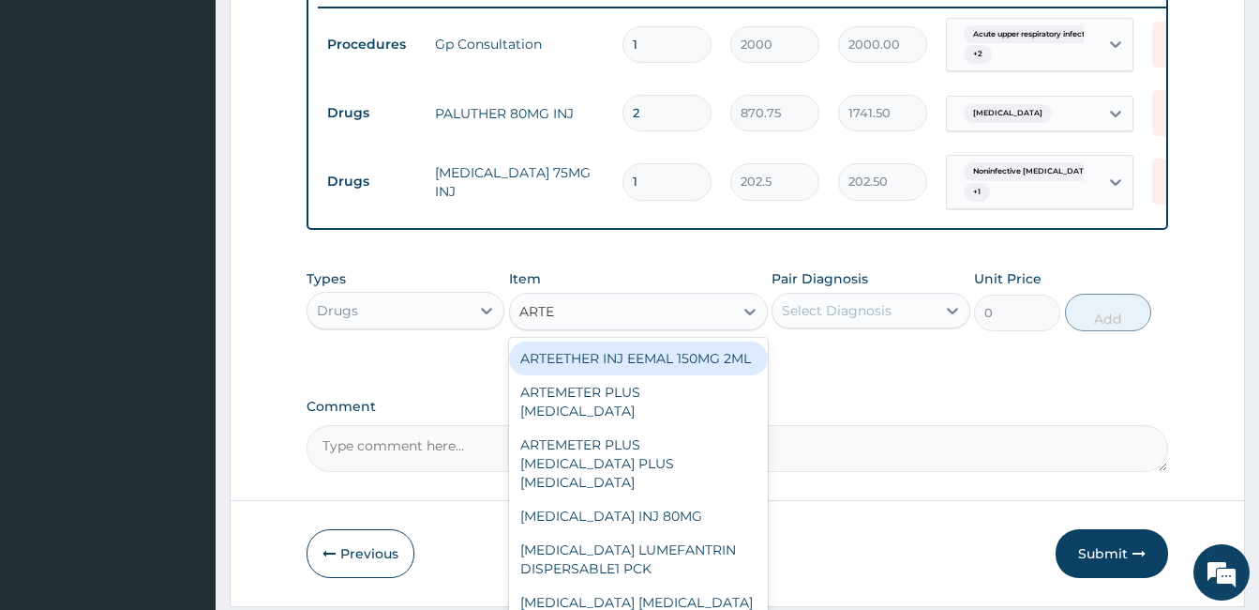
type input "ARTEM"
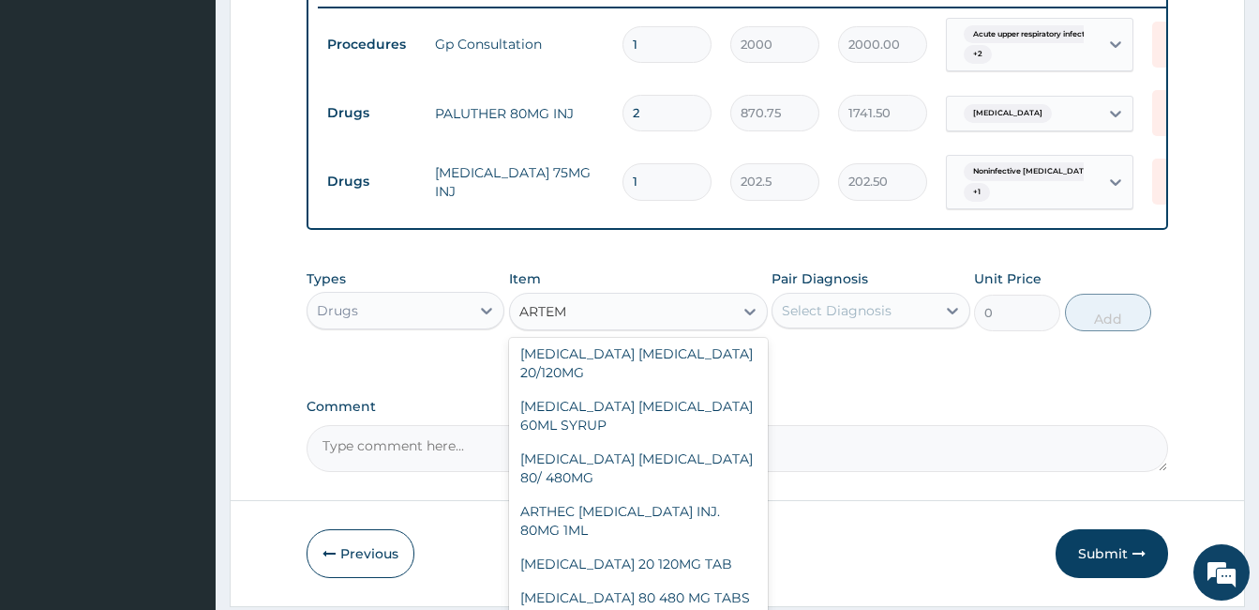
scroll to position [218, 0]
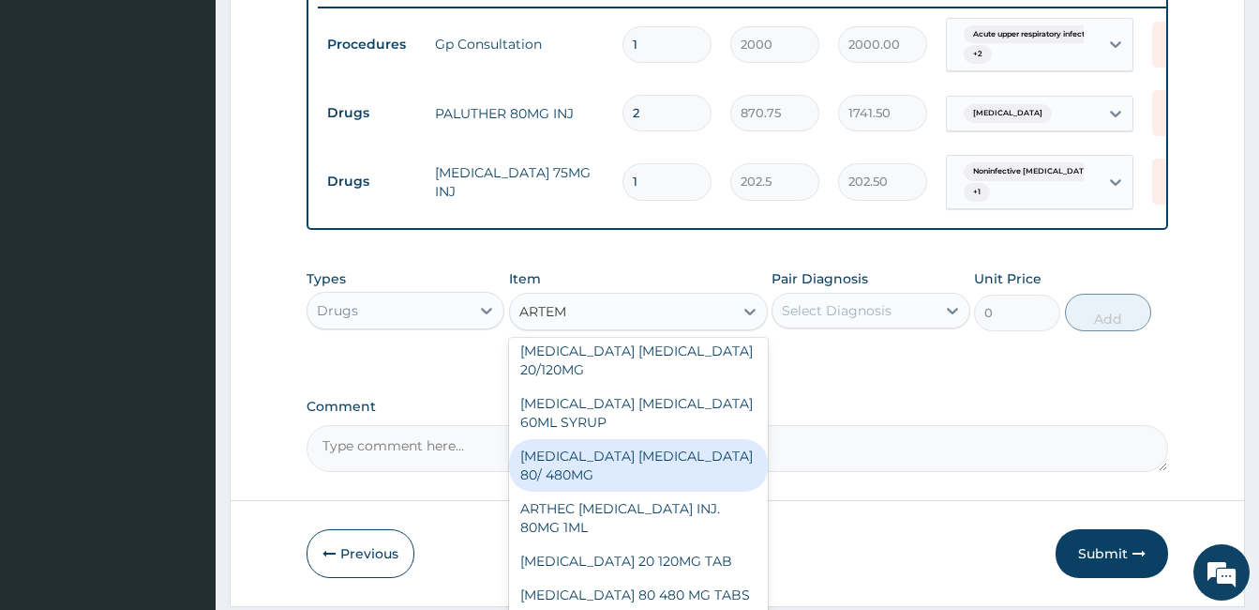
click at [636, 456] on div "ARTEMETHER LUMEFANTRINE 80/ 480MG" at bounding box center [638, 465] width 259 height 53
type input "337.5"
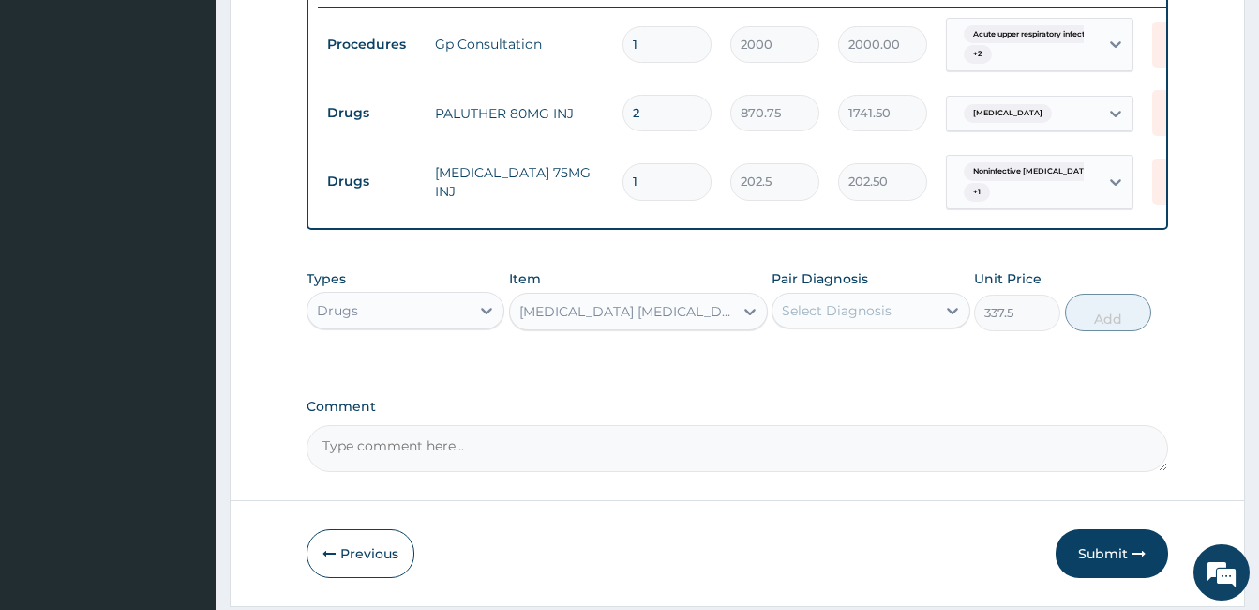
click at [846, 312] on div "Select Diagnosis" at bounding box center [854, 310] width 162 height 30
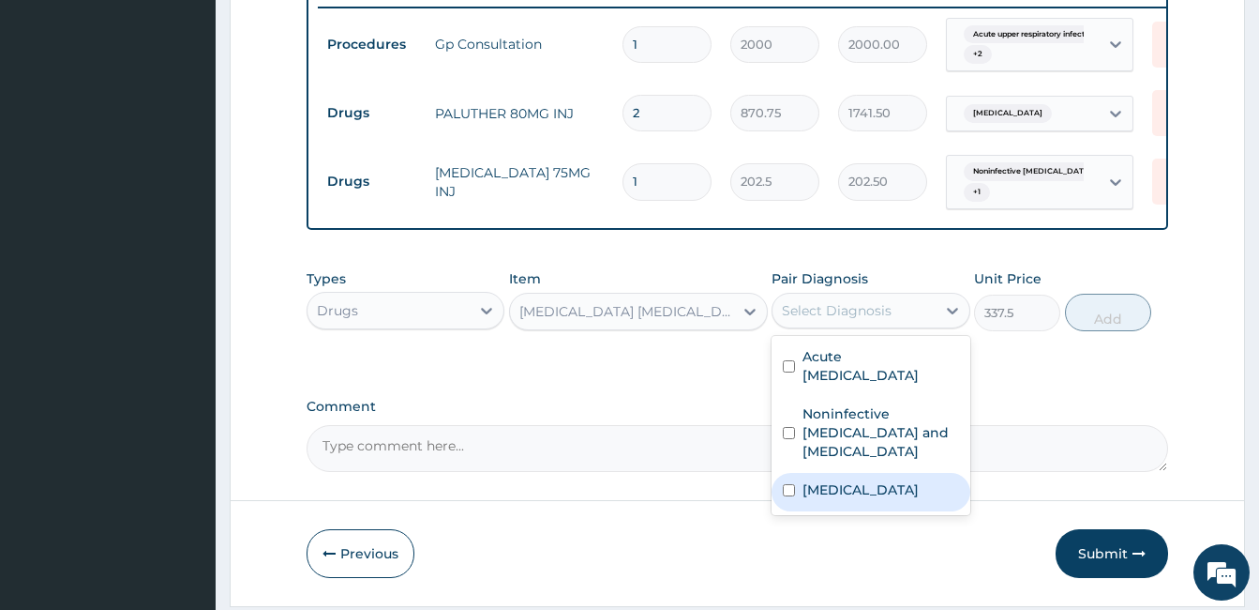
click at [819, 473] on div "Malaria" at bounding box center [871, 492] width 198 height 38
checkbox input "true"
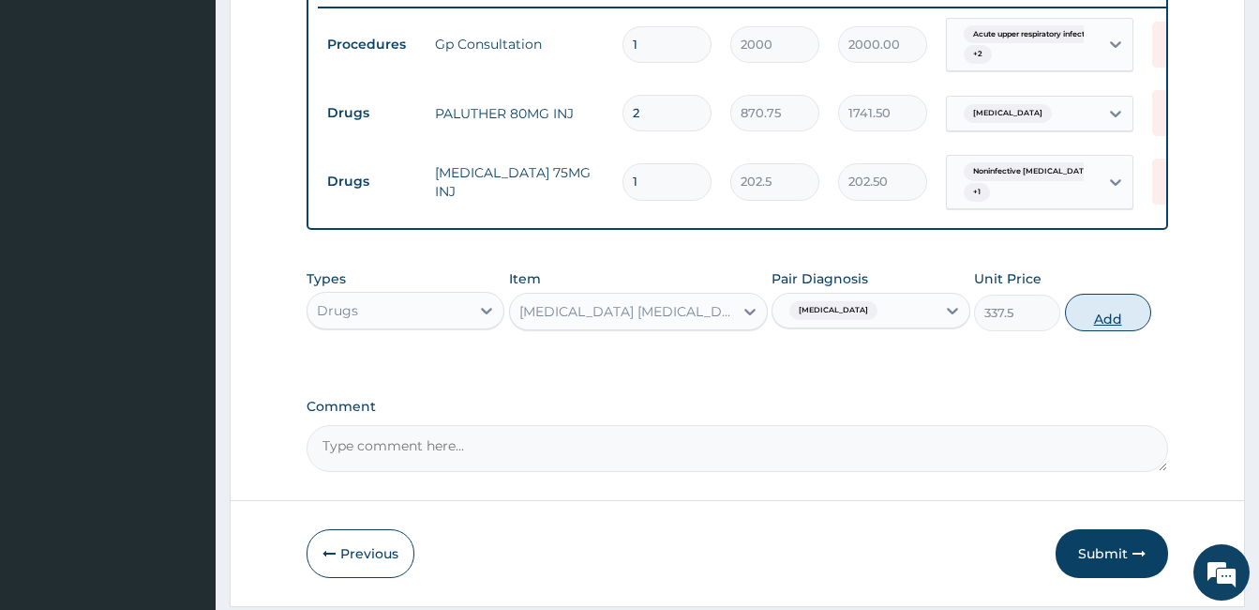
click at [1107, 327] on button "Add" at bounding box center [1108, 313] width 86 height 38
type input "0"
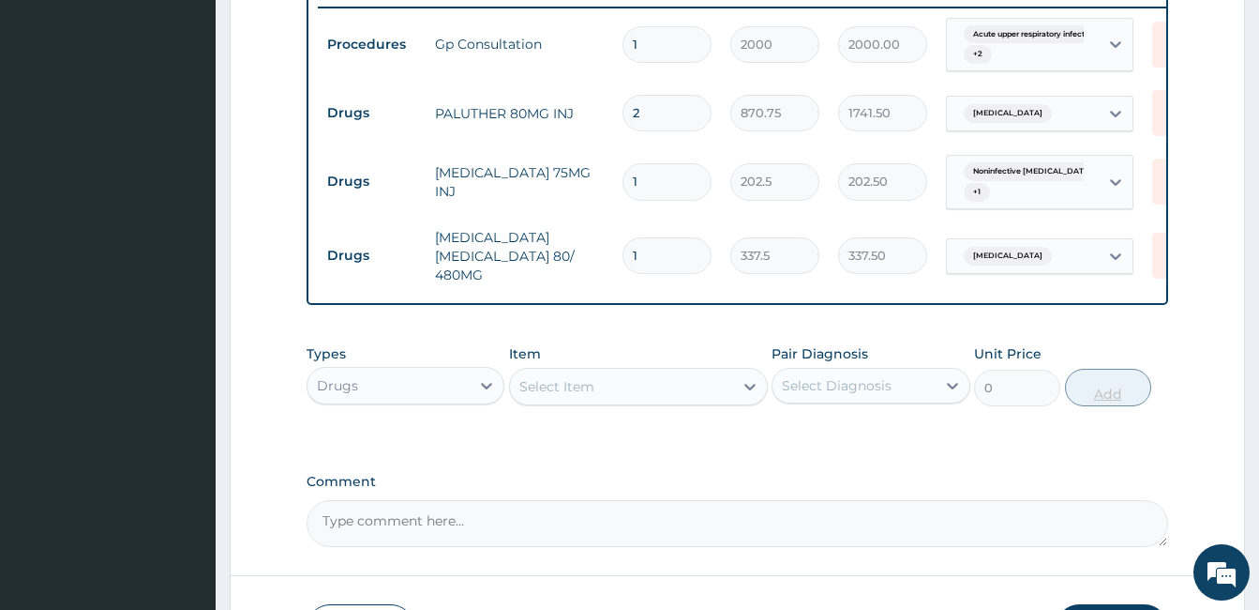
type input "0.00"
type input "6"
type input "2025.00"
type input "6"
click at [688, 401] on div "Select Item" at bounding box center [621, 386] width 223 height 30
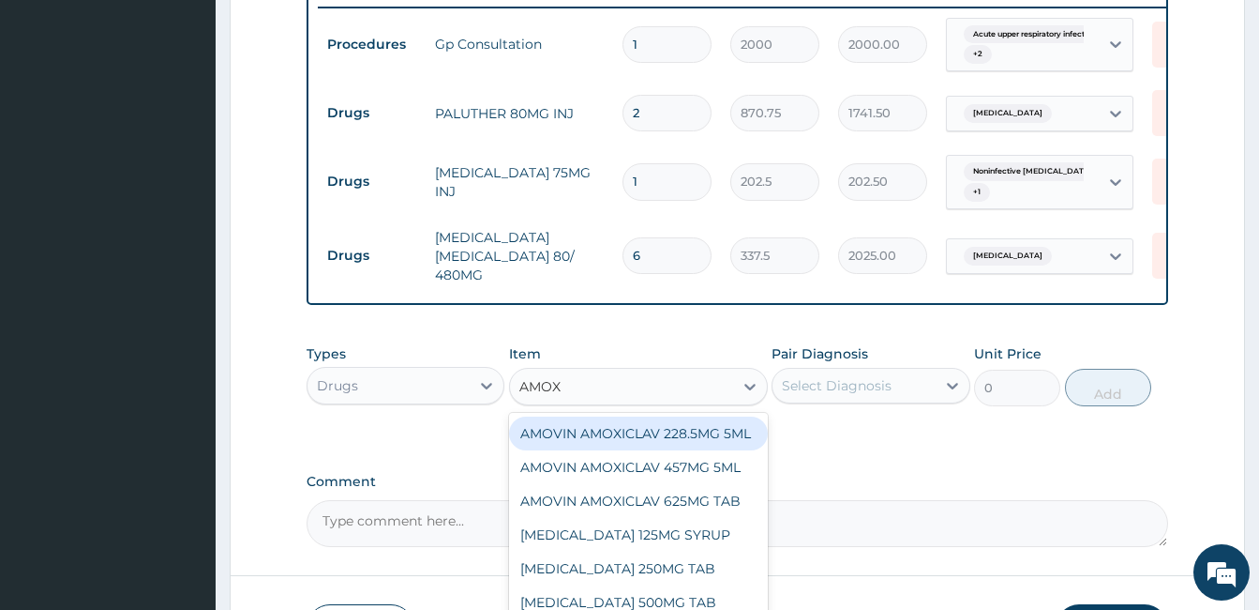
type input "AMOXI"
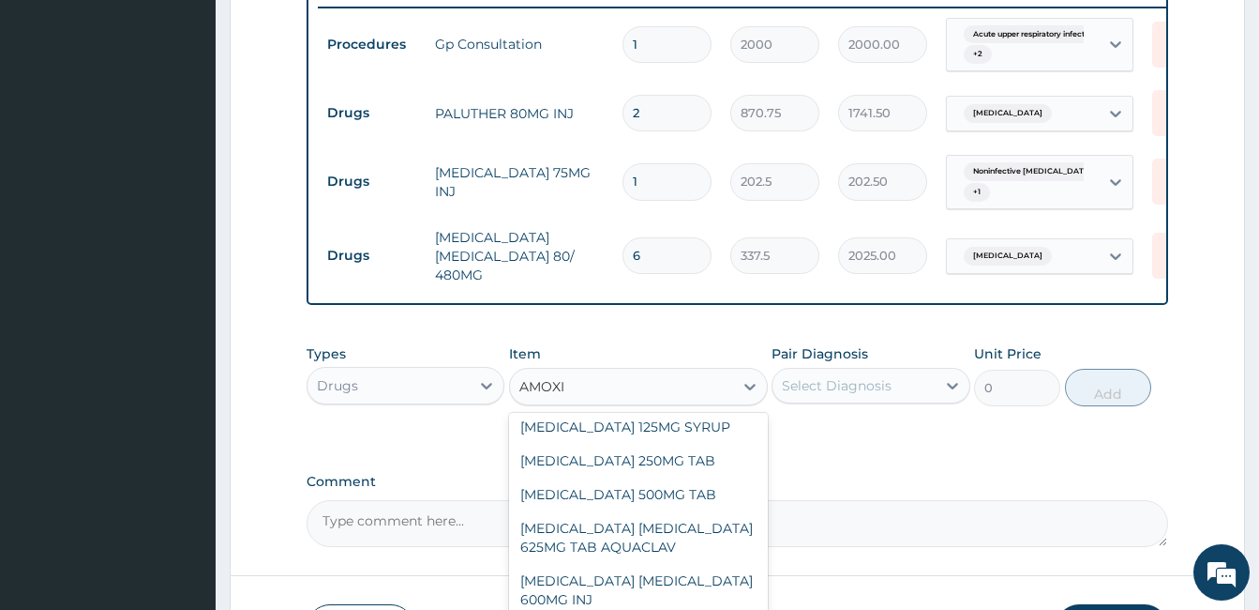
scroll to position [110, 0]
click at [614, 509] on div "AMOXICILLIN 500MG TAB" at bounding box center [638, 492] width 259 height 34
type input "38.65"
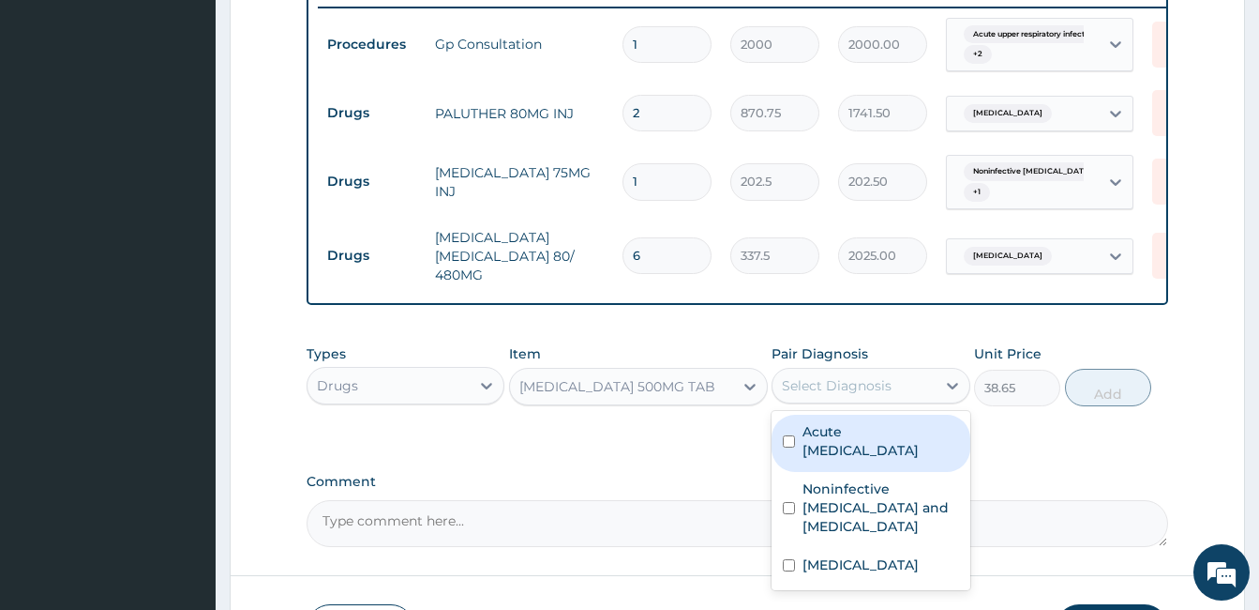
click at [840, 389] on div "Select Diagnosis" at bounding box center [837, 385] width 110 height 19
click at [812, 472] on div "Acute upper respiratory infection" at bounding box center [871, 442] width 198 height 57
checkbox input "true"
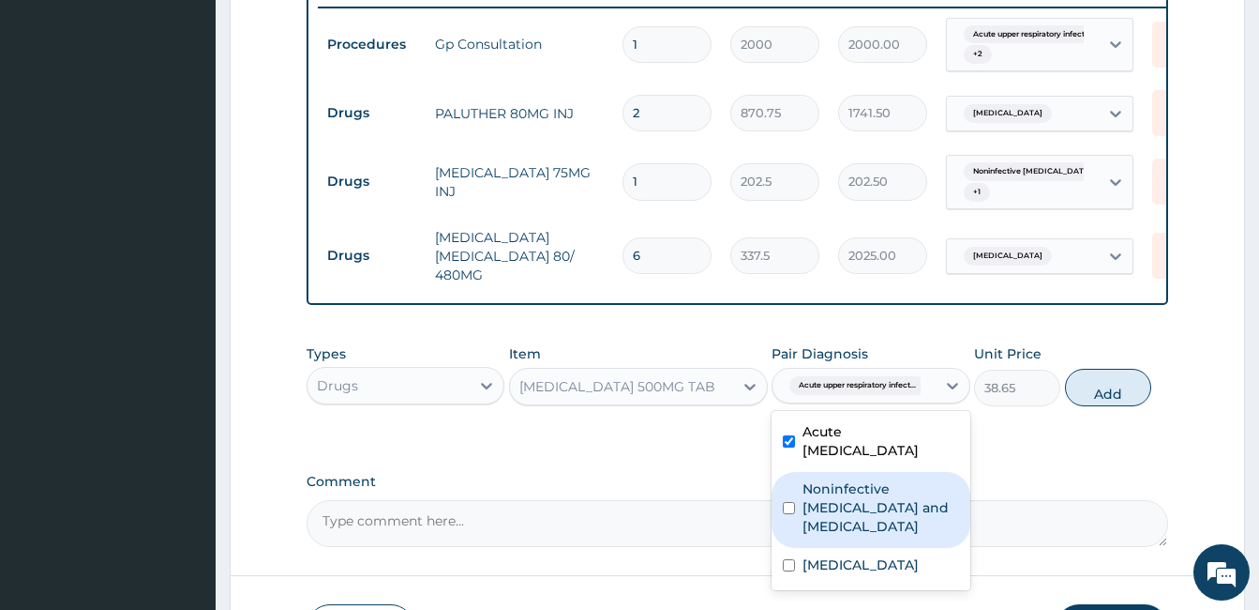
click at [808, 528] on label "Noninfective enteritis and colitis" at bounding box center [881, 507] width 156 height 56
checkbox input "true"
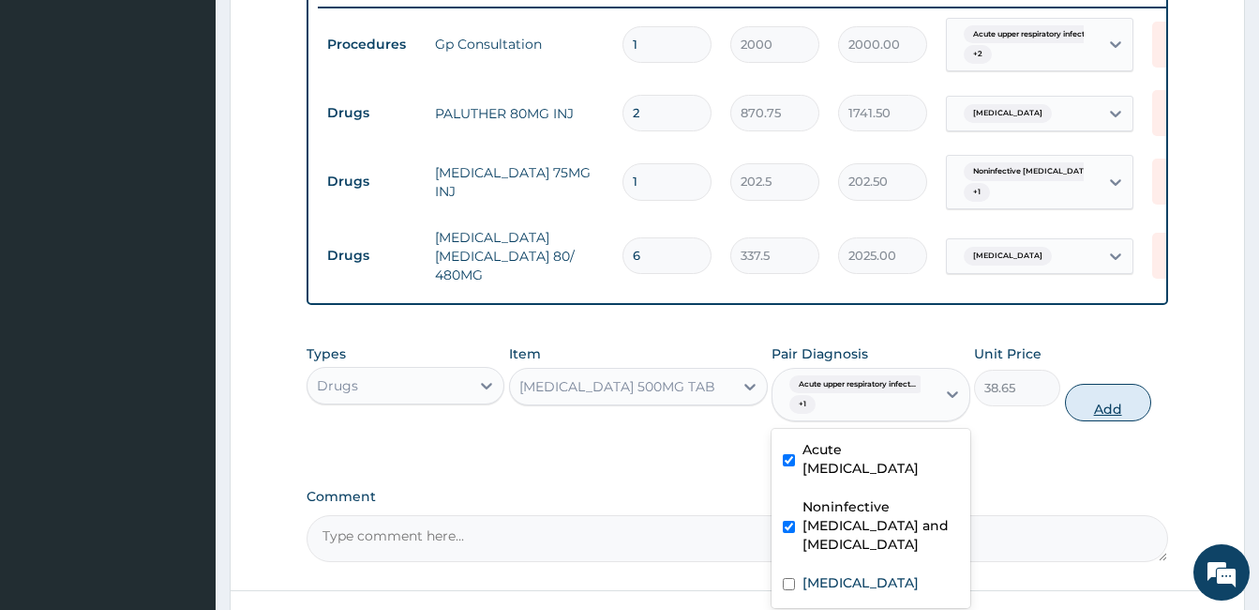
click at [1101, 411] on button "Add" at bounding box center [1108, 403] width 86 height 38
type input "0"
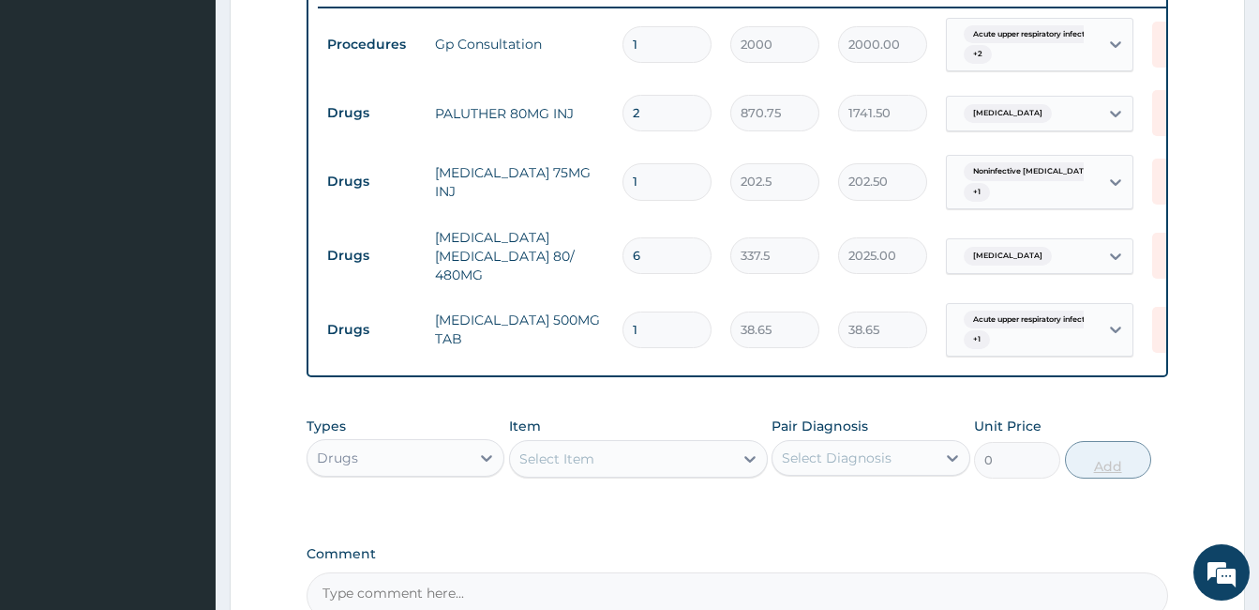
type input "15"
type input "579.75"
type input "15"
click at [698, 471] on div "Select Item" at bounding box center [621, 459] width 223 height 30
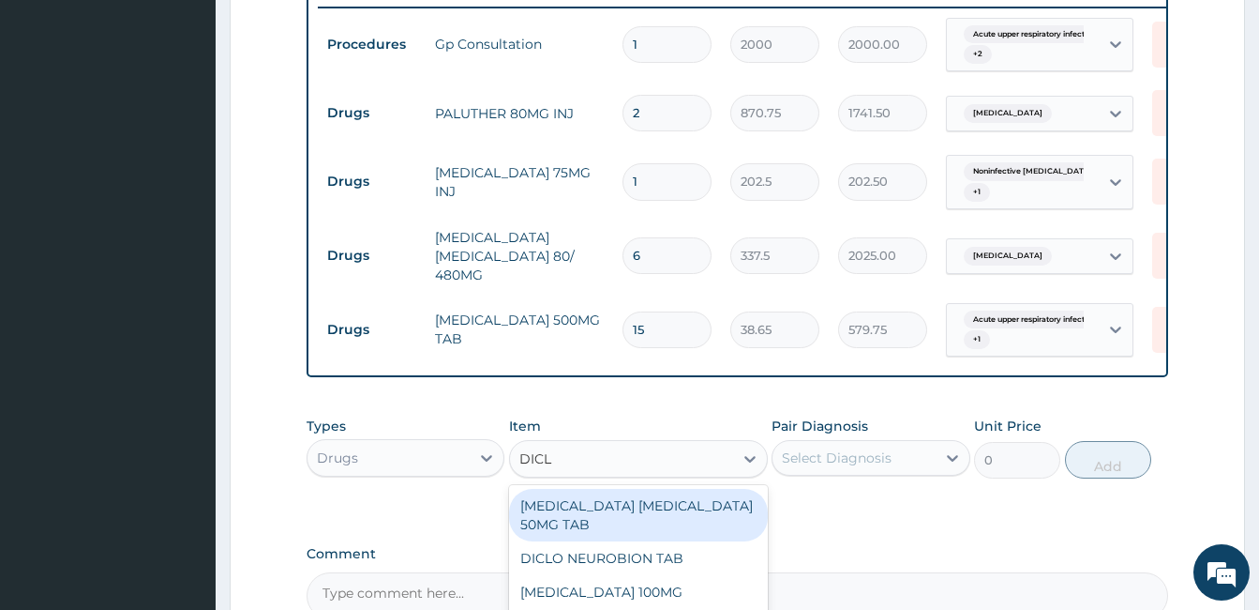
type input "DICLO"
click at [669, 522] on div "CATAFLAM DICLOFENAC 50MG TAB" at bounding box center [638, 515] width 259 height 53
type input "71.55"
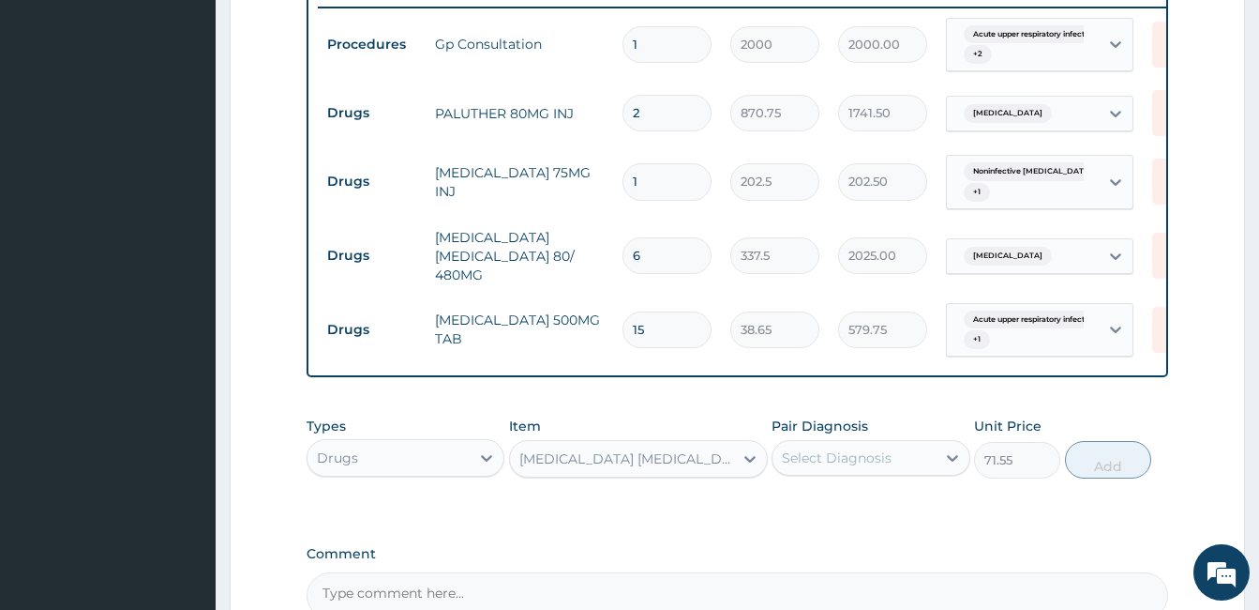
click at [845, 467] on div "Select Diagnosis" at bounding box center [837, 457] width 110 height 19
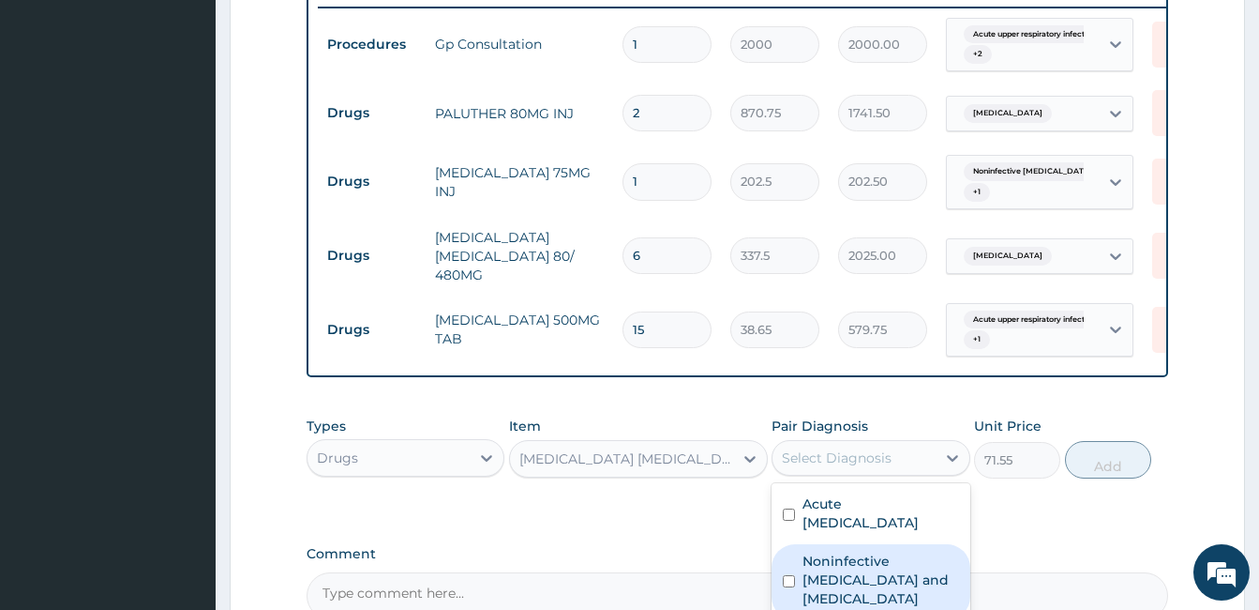
drag, startPoint x: 842, startPoint y: 540, endPoint x: 836, endPoint y: 586, distance: 46.4
click at [836, 586] on div "Acute upper respiratory infection Noninfective enteritis and colitis Malaria" at bounding box center [871, 572] width 198 height 179
click at [836, 586] on label "Noninfective enteritis and colitis" at bounding box center [881, 579] width 156 height 56
checkbox input "true"
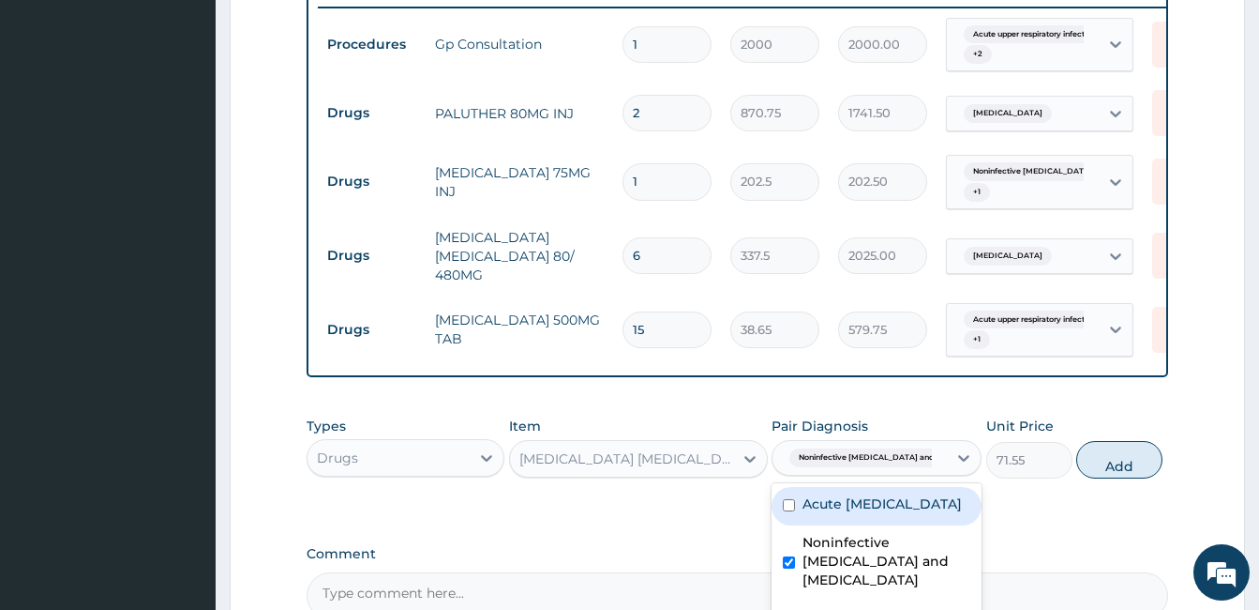
click at [838, 513] on label "Acute upper respiratory infection" at bounding box center [882, 503] width 159 height 19
checkbox input "true"
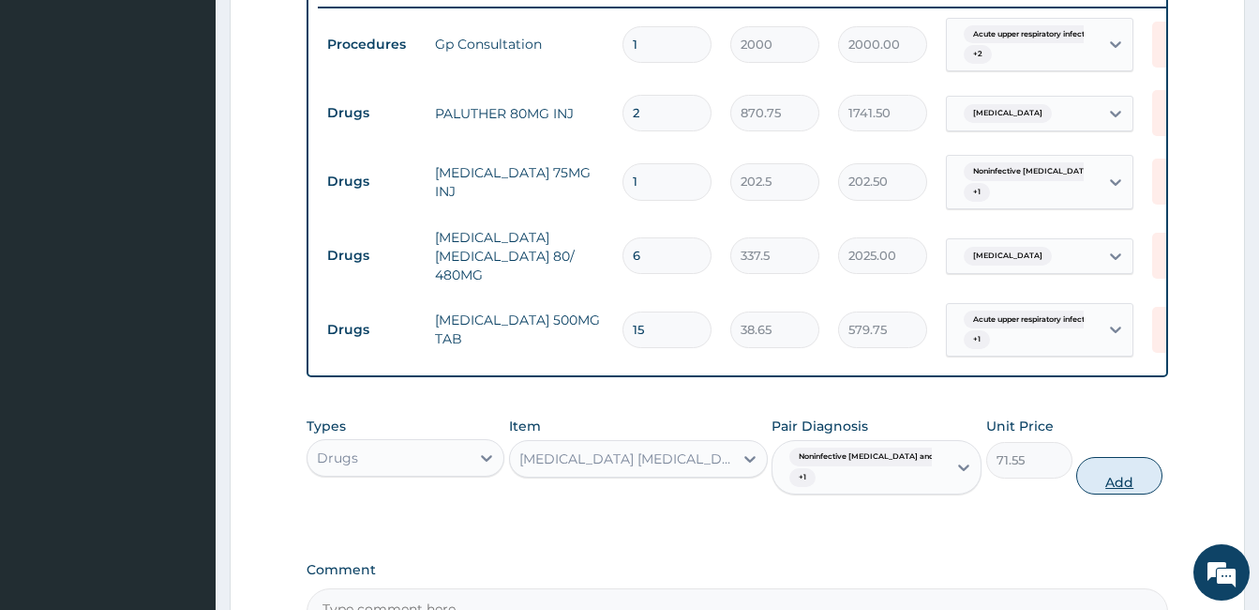
click at [1096, 489] on button "Add" at bounding box center [1119, 476] width 86 height 38
type input "0"
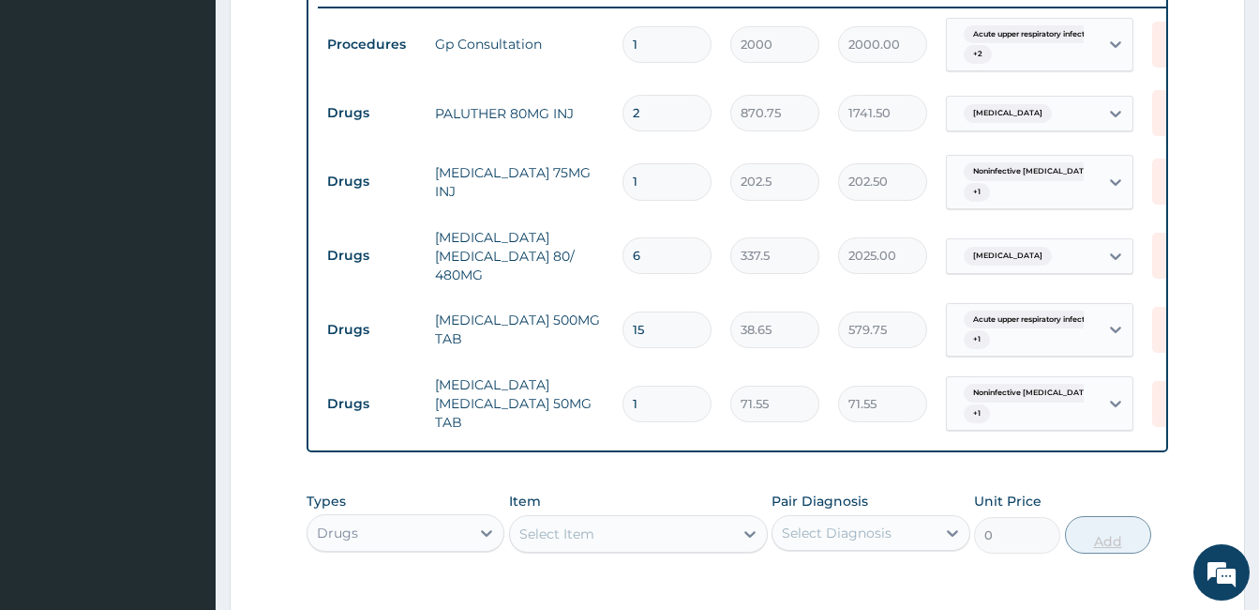
type input "10"
type input "715.50"
type input "10"
click at [649, 549] on div "Select Item" at bounding box center [621, 534] width 223 height 30
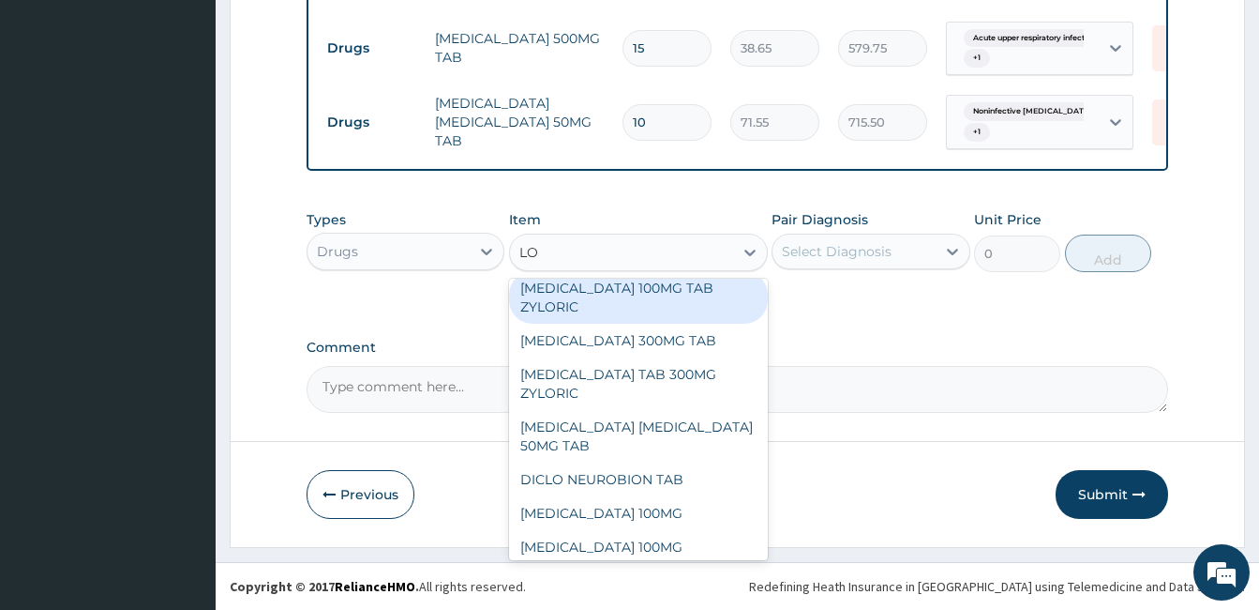
scroll to position [0, 0]
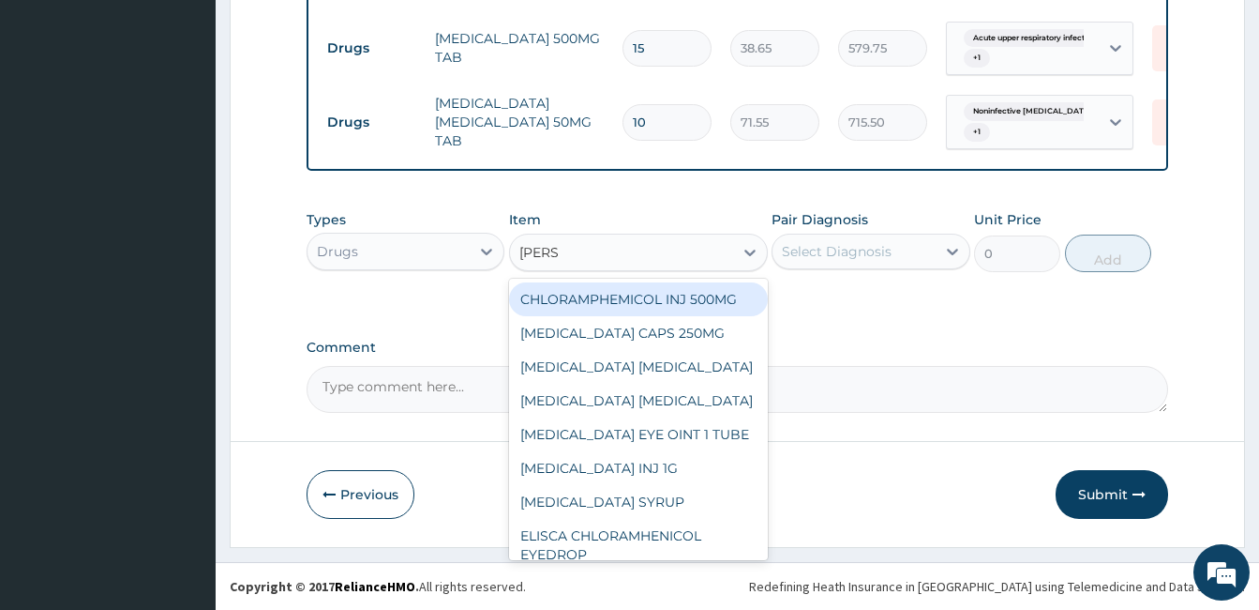
type input "LORAT"
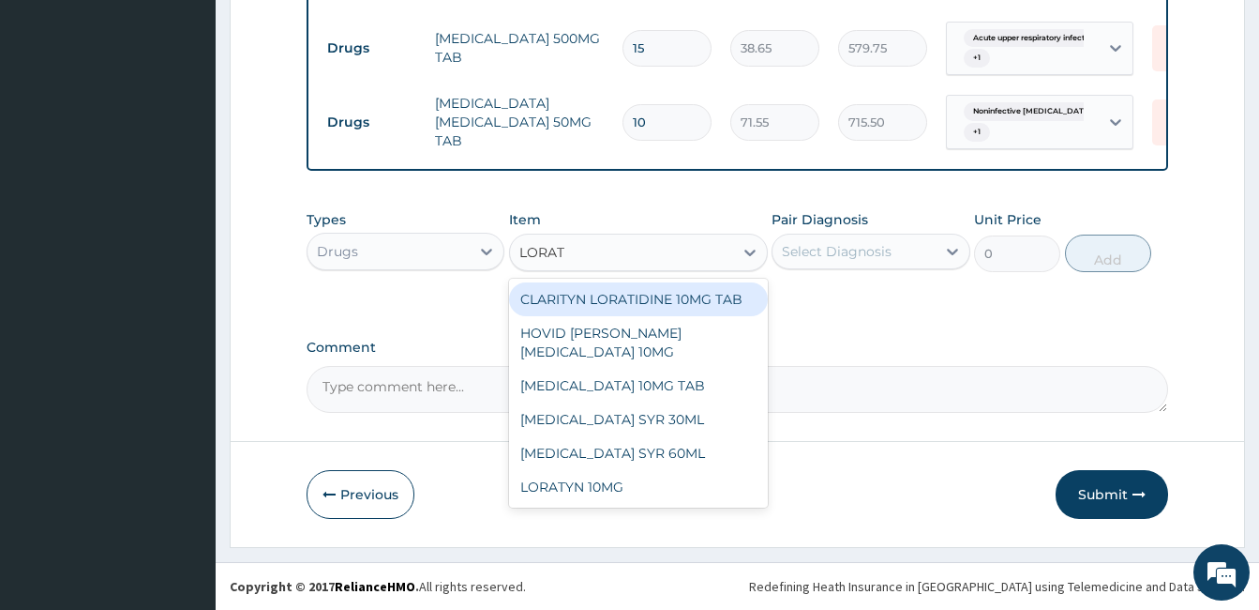
click at [651, 300] on div "CLARITYN LORATIDINE 10MG TAB" at bounding box center [638, 299] width 259 height 34
type input "135"
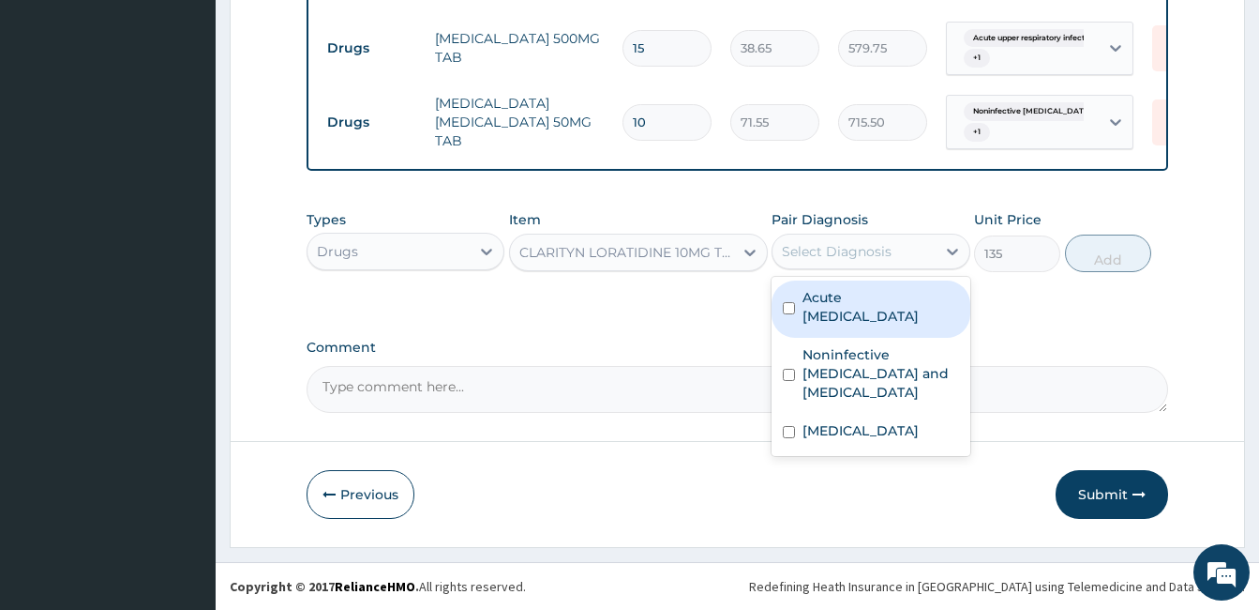
click at [833, 240] on div "Select Diagnosis" at bounding box center [854, 251] width 162 height 30
click at [810, 303] on label "Acute upper respiratory infection" at bounding box center [881, 307] width 156 height 38
checkbox input "true"
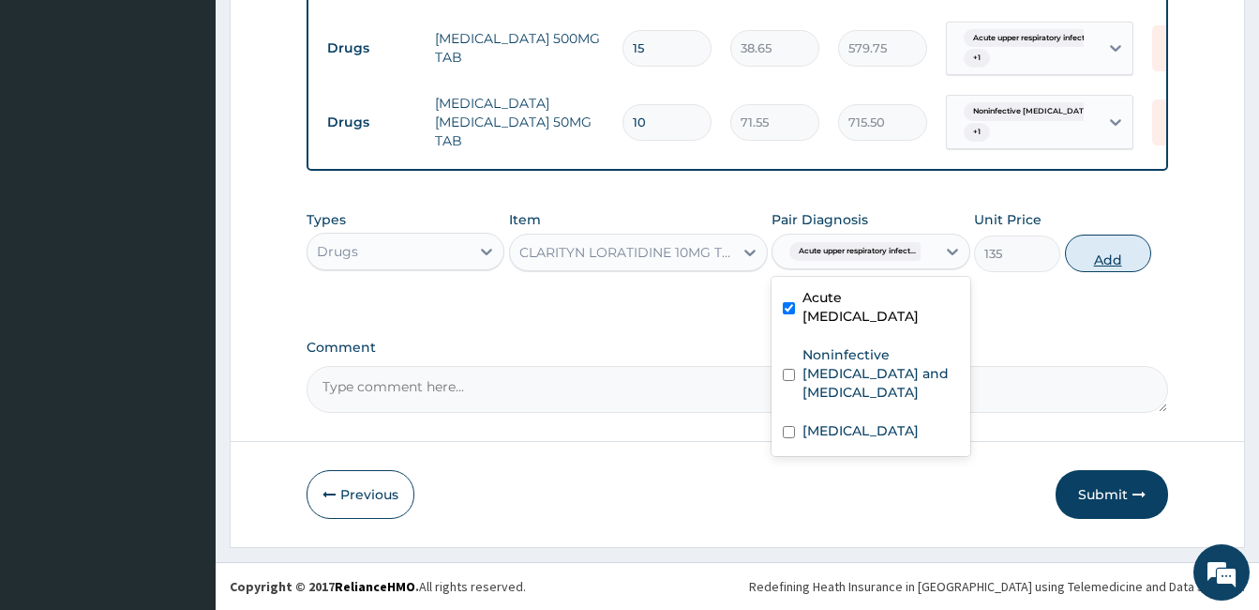
click at [1101, 253] on button "Add" at bounding box center [1108, 253] width 86 height 38
type input "0"
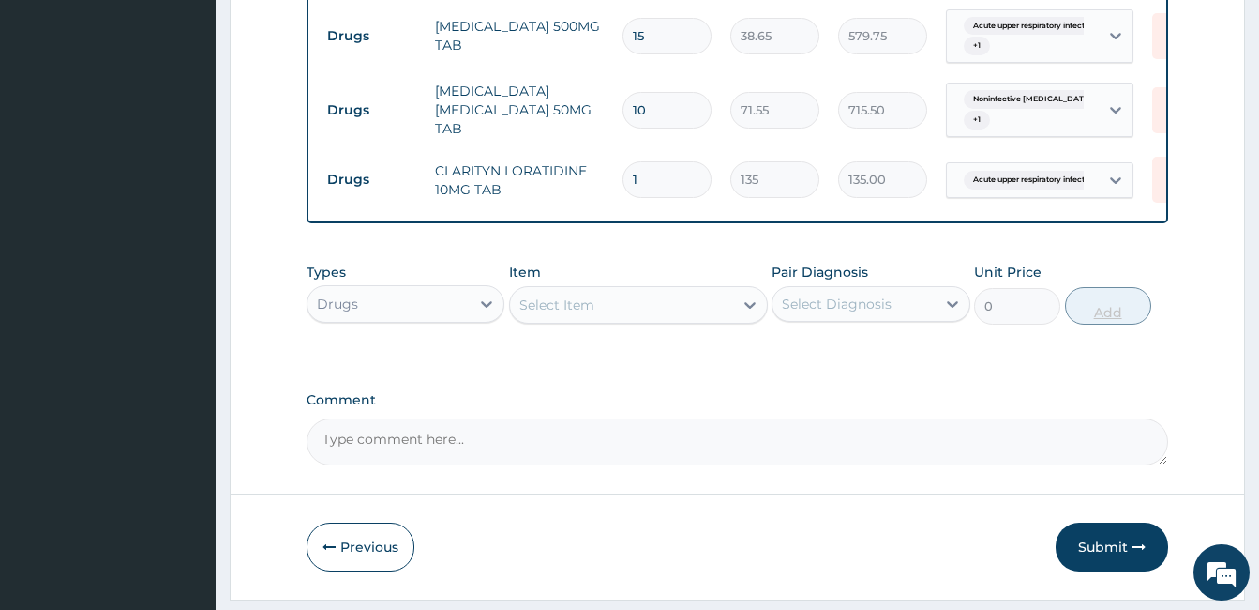
type input "10"
type input "1350.00"
type input "10"
click at [613, 294] on div "Item Select Item" at bounding box center [638, 294] width 259 height 62
click at [615, 310] on div "Select Item" at bounding box center [621, 305] width 223 height 30
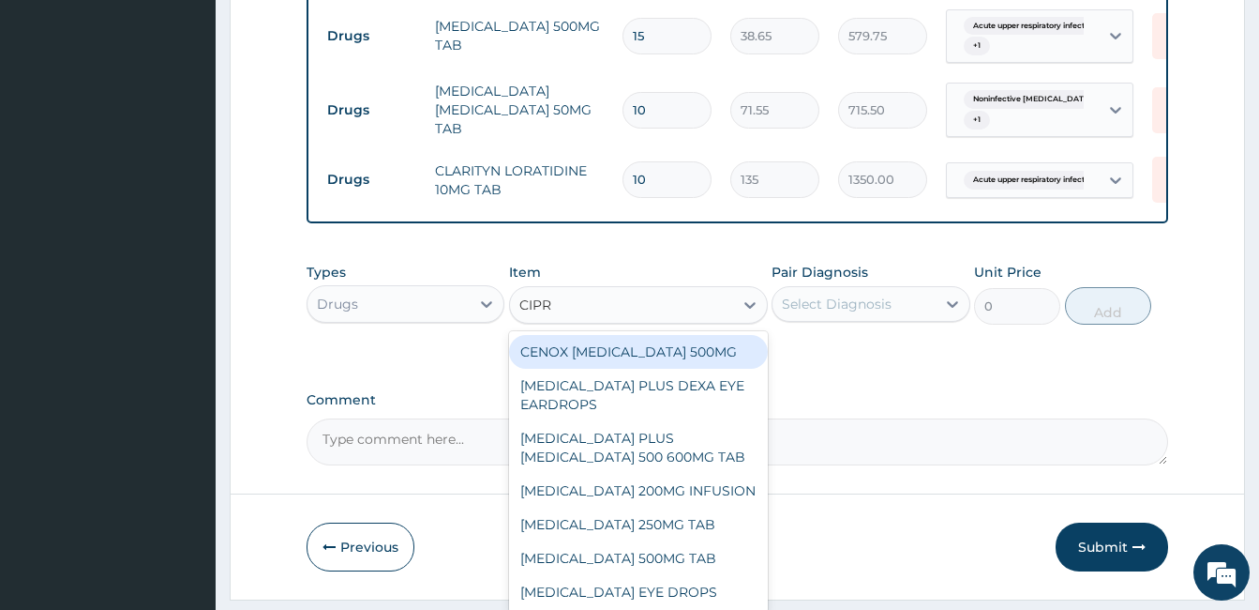
type input "CIPRO"
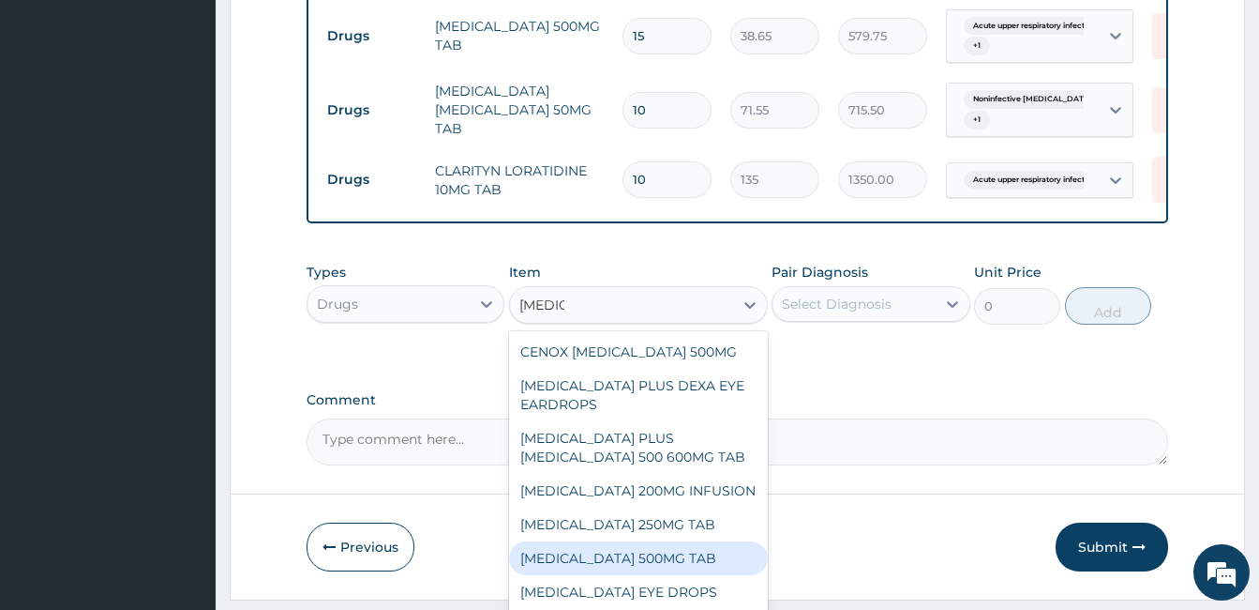
click at [640, 575] on div "CIPROFLOXACIN 500MG TAB" at bounding box center [638, 558] width 259 height 34
type input "1620"
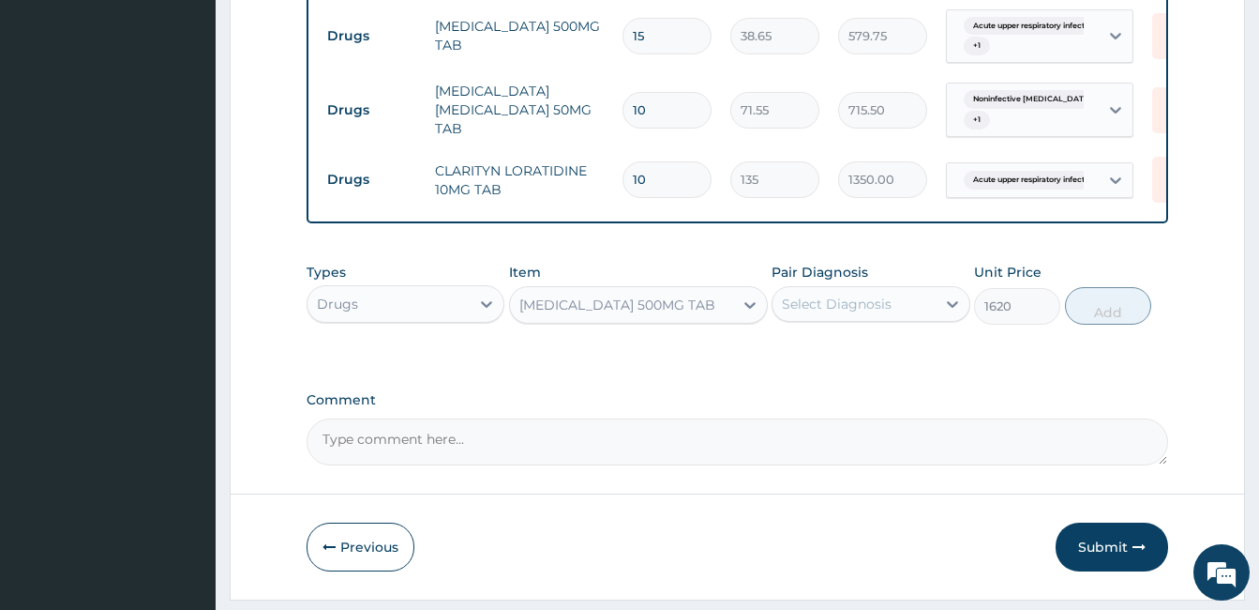
click at [897, 316] on div "Select Diagnosis" at bounding box center [854, 304] width 162 height 30
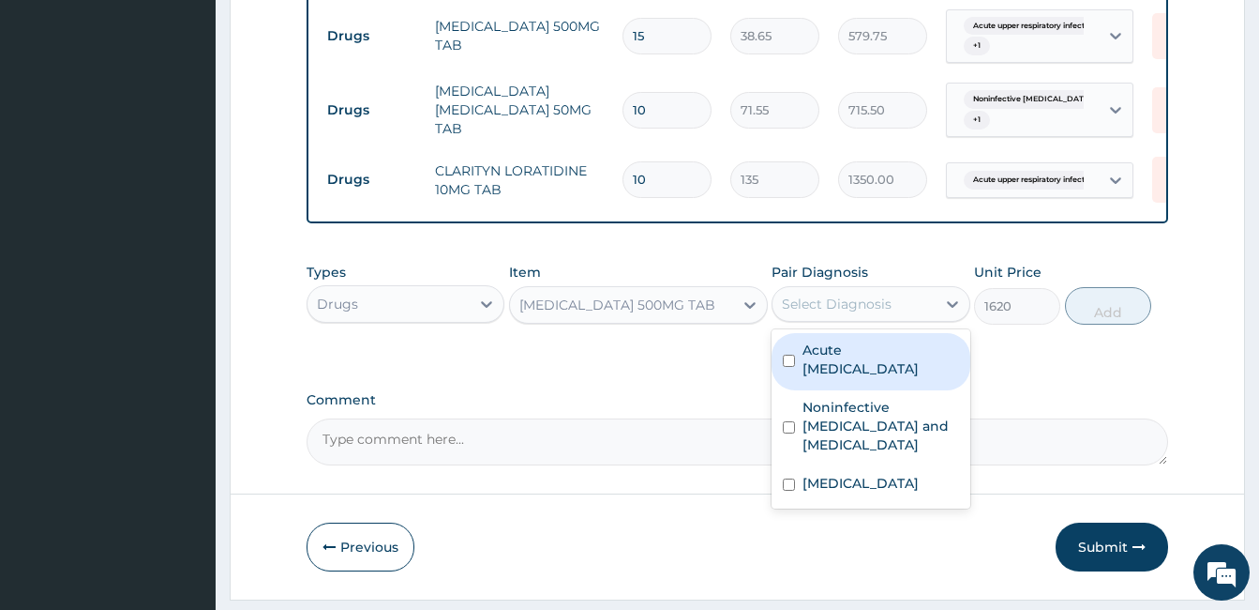
click at [866, 378] on label "Acute upper respiratory infection" at bounding box center [881, 359] width 156 height 38
checkbox input "true"
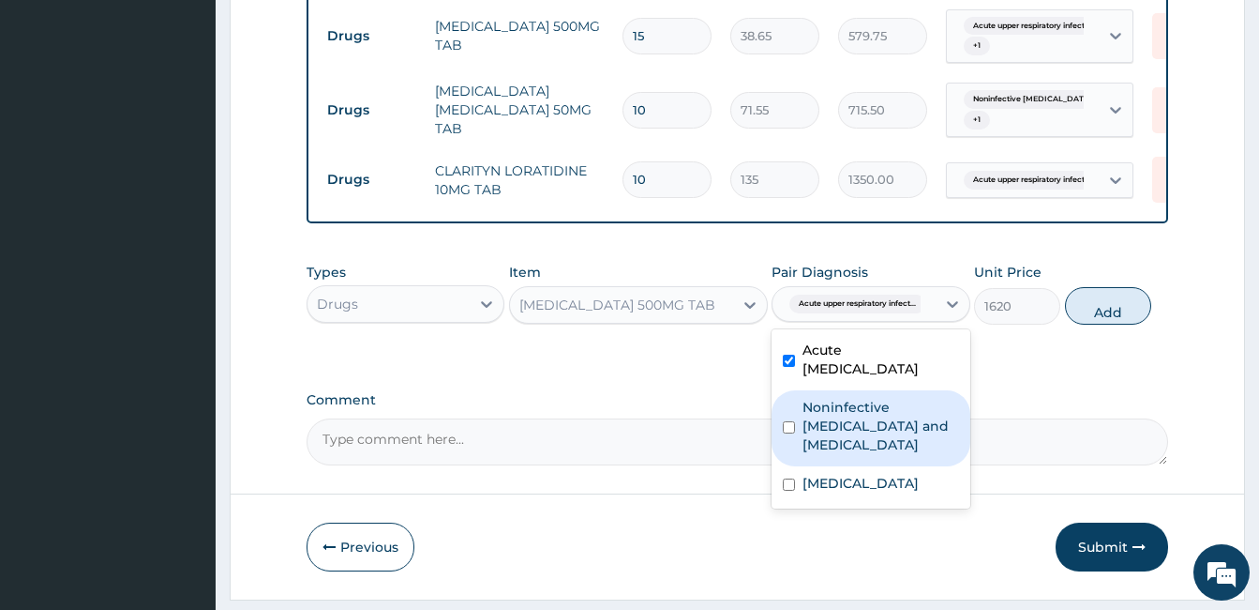
click at [839, 437] on label "Noninfective enteritis and colitis" at bounding box center [881, 426] width 156 height 56
checkbox input "true"
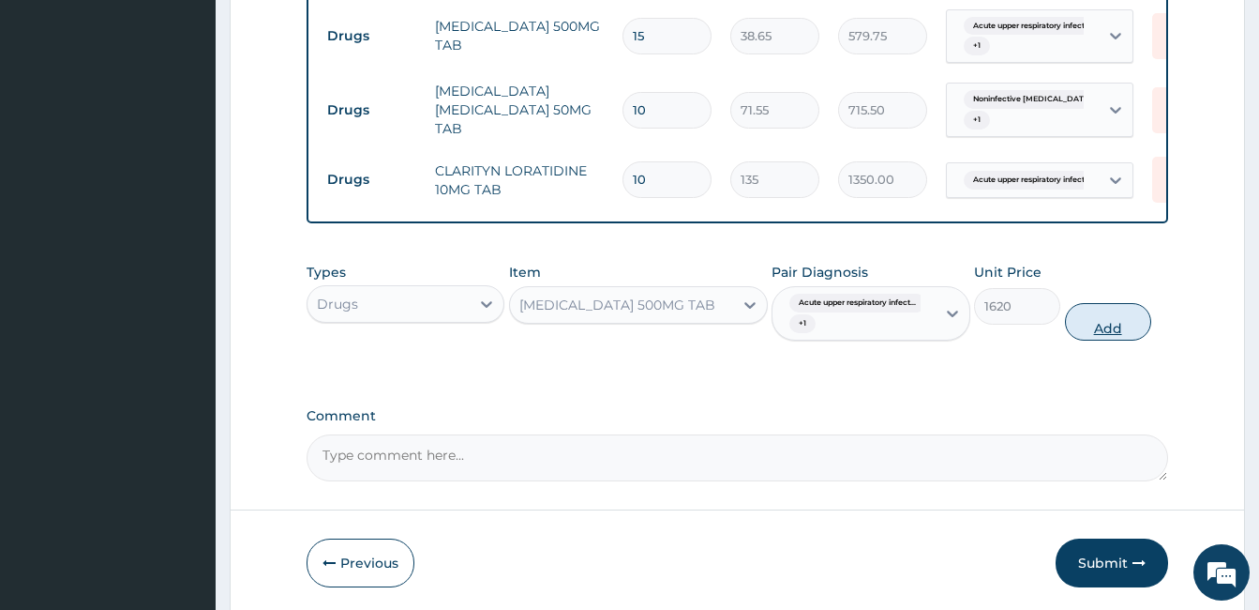
click at [1115, 333] on button "Add" at bounding box center [1108, 322] width 86 height 38
type input "0"
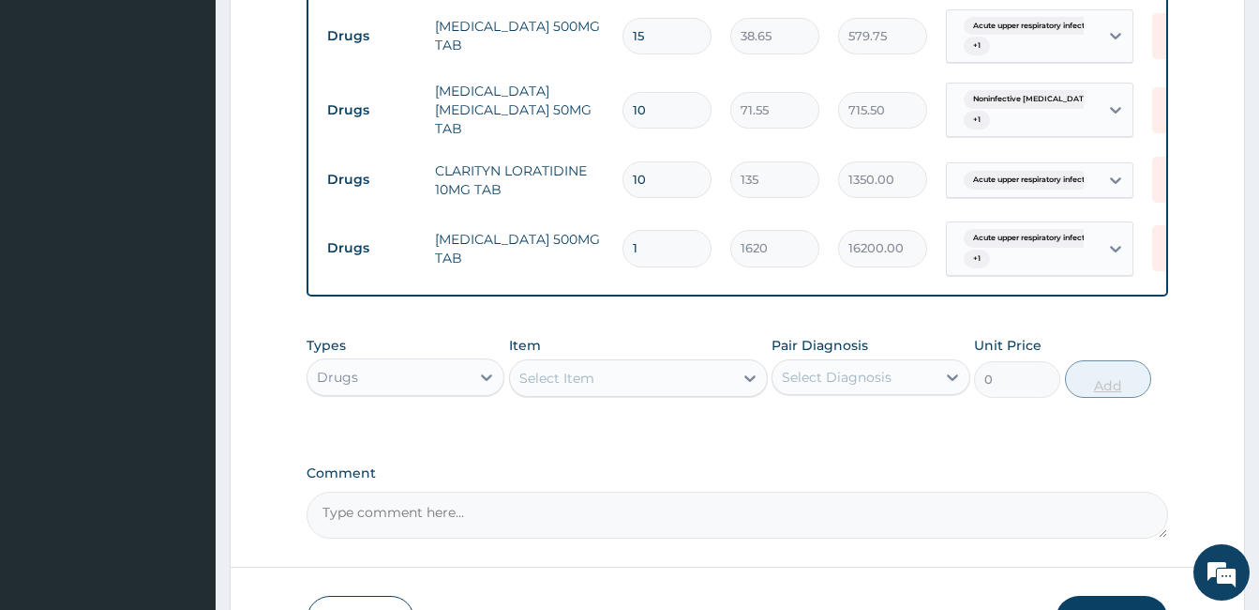
type input "10"
type input "16200.00"
type input "1"
type input "1620.00"
click at [703, 392] on div "Select Item" at bounding box center [621, 378] width 223 height 30
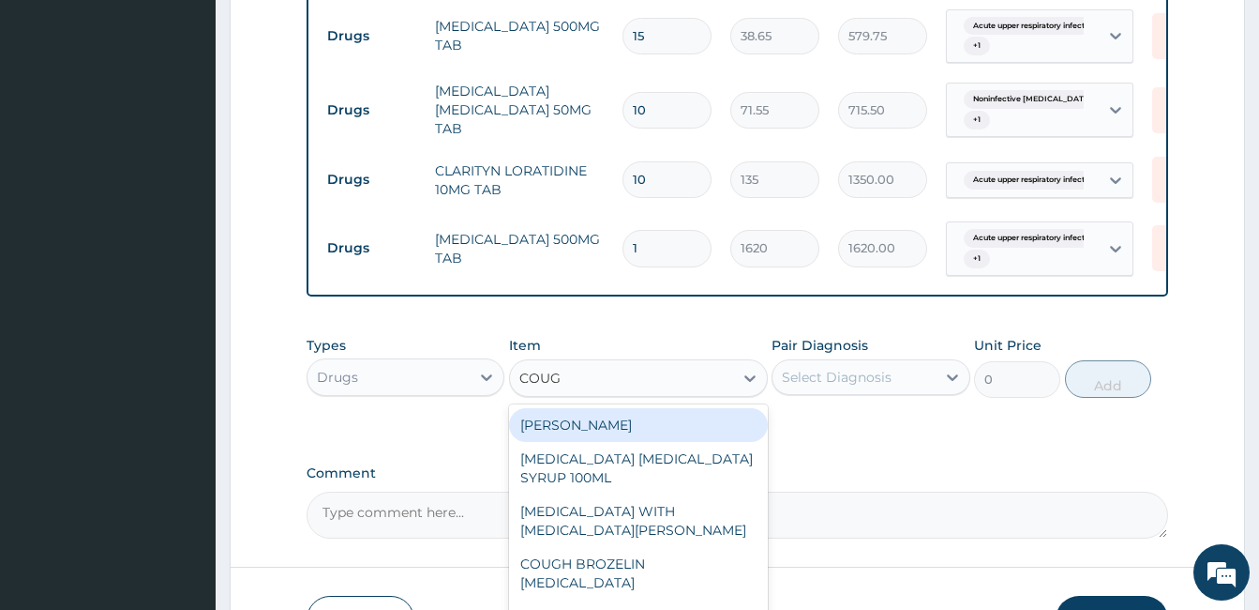
type input "COUGH"
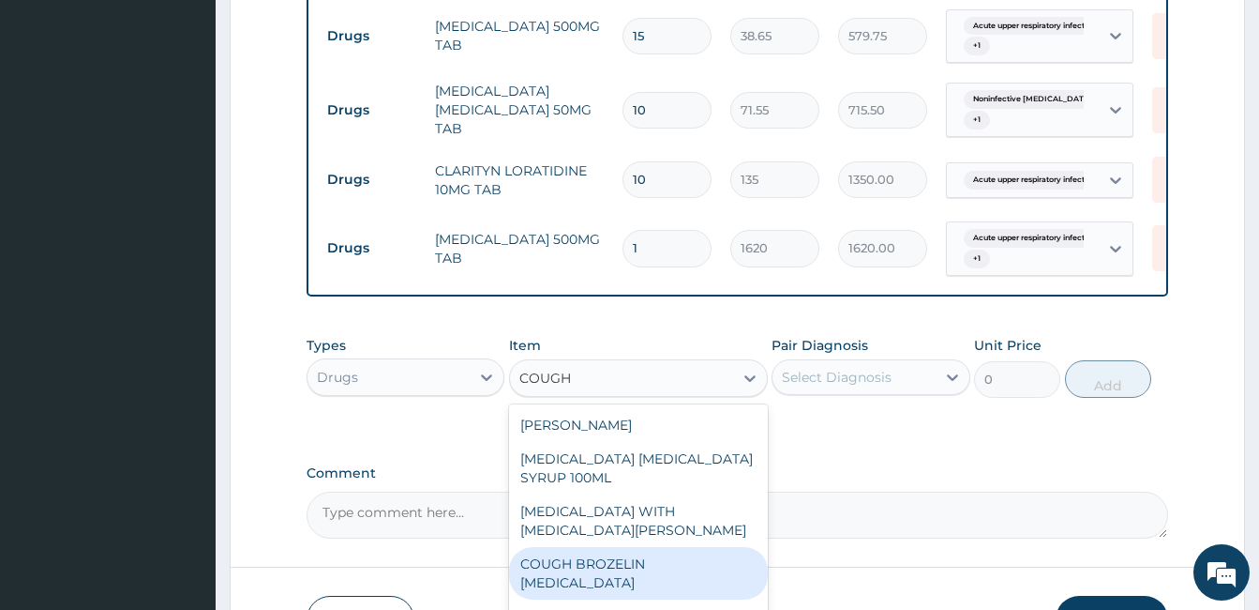
click at [613, 574] on div "COUGH BROZELIN EXPECTORANT" at bounding box center [638, 573] width 259 height 53
type input "1350"
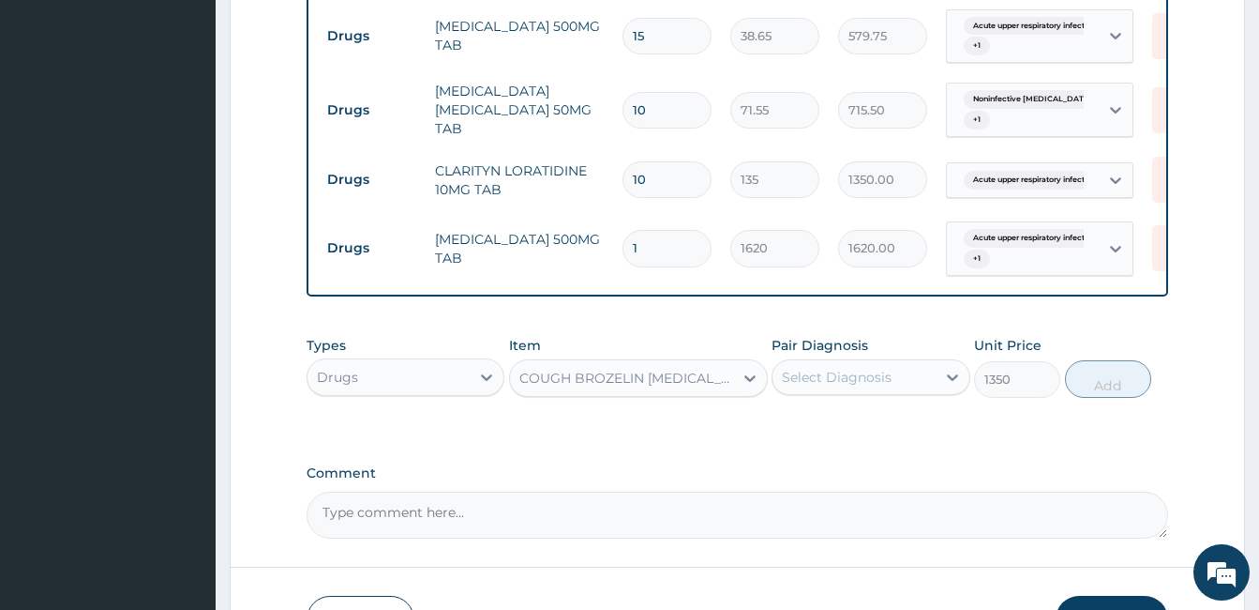
click at [865, 378] on div "Select Diagnosis" at bounding box center [854, 377] width 162 height 30
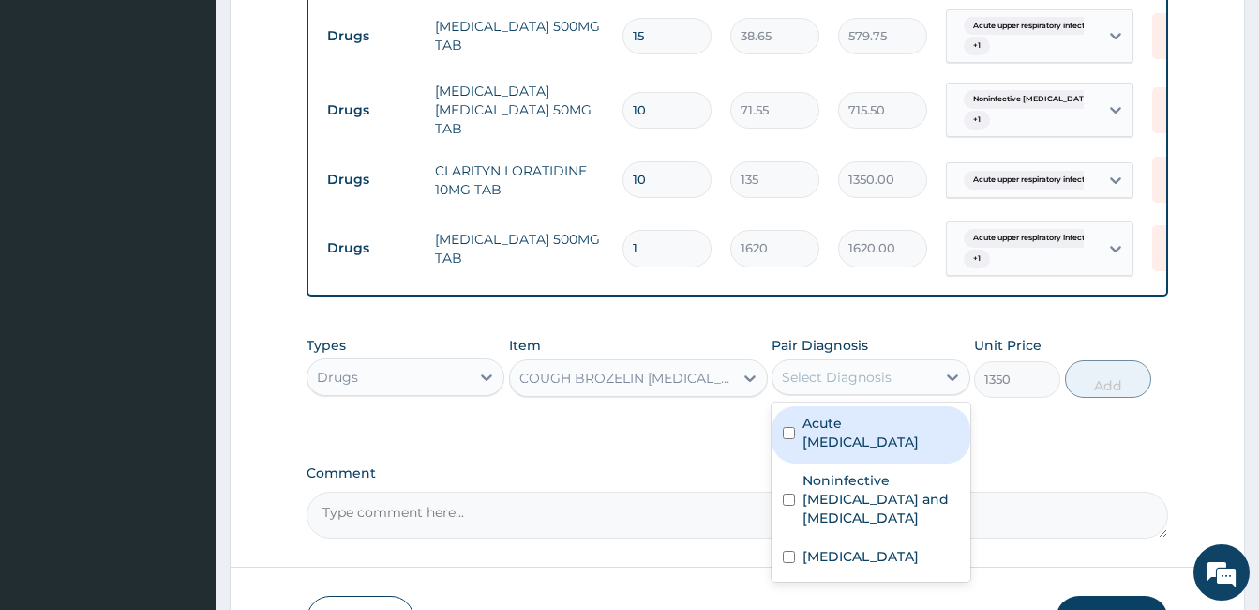
click at [841, 442] on label "Acute upper respiratory infection" at bounding box center [881, 433] width 156 height 38
checkbox input "true"
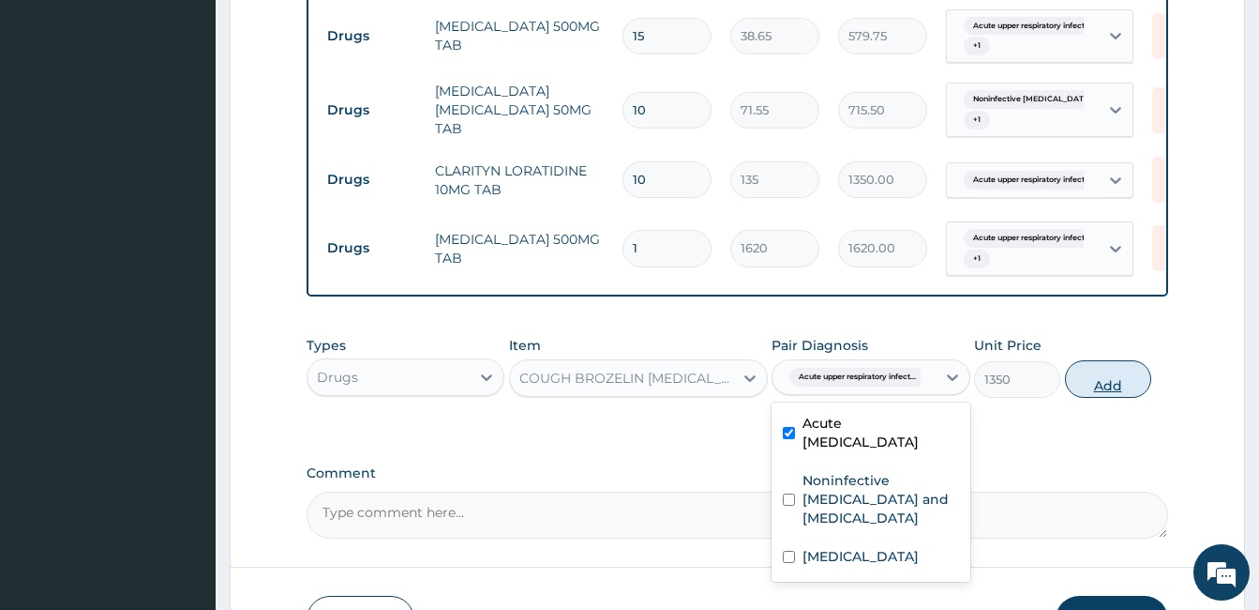
click at [1095, 377] on button "Add" at bounding box center [1108, 379] width 86 height 38
type input "0"
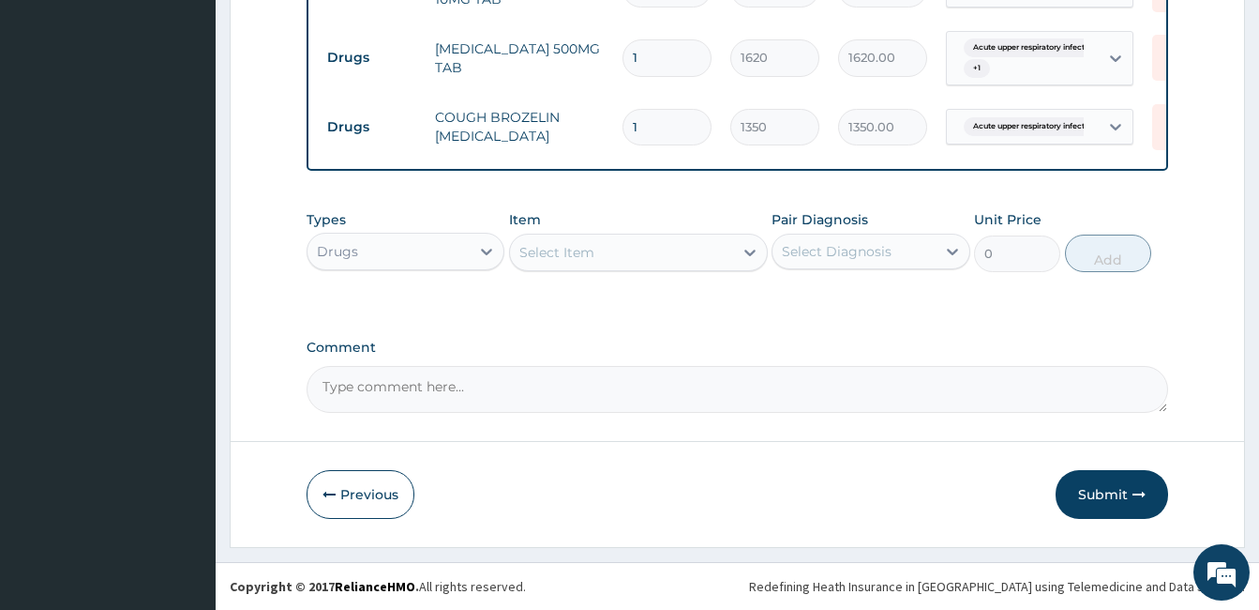
scroll to position [1235, 0]
click at [1119, 482] on button "Submit" at bounding box center [1112, 494] width 113 height 49
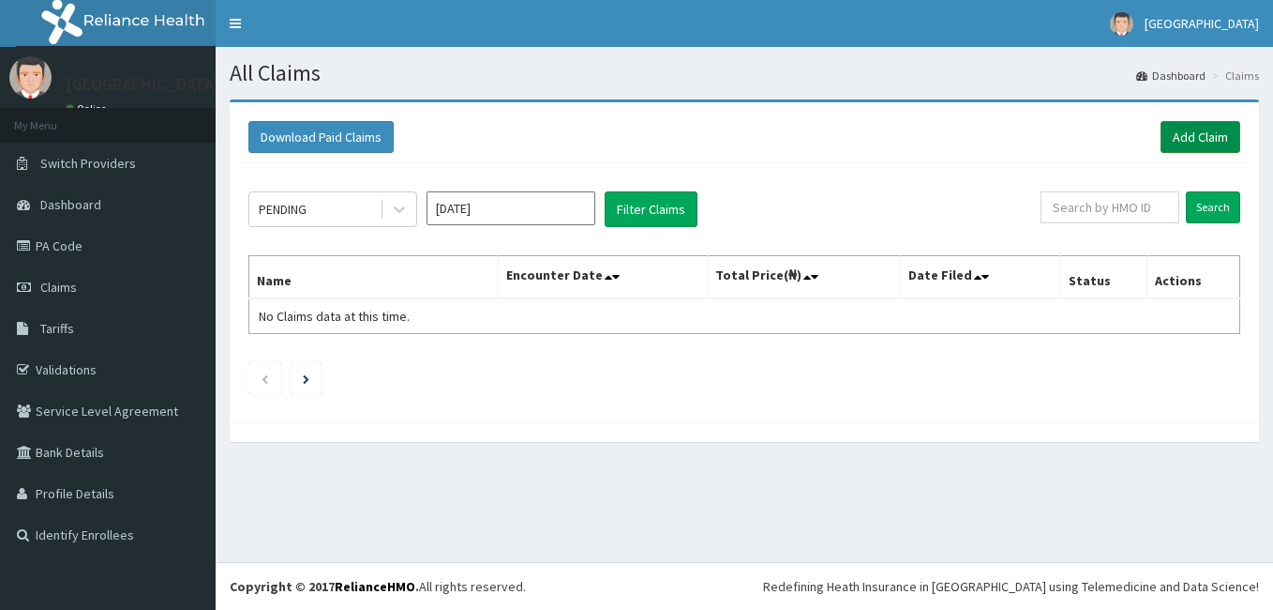
click at [1204, 128] on link "Add Claim" at bounding box center [1201, 137] width 80 height 32
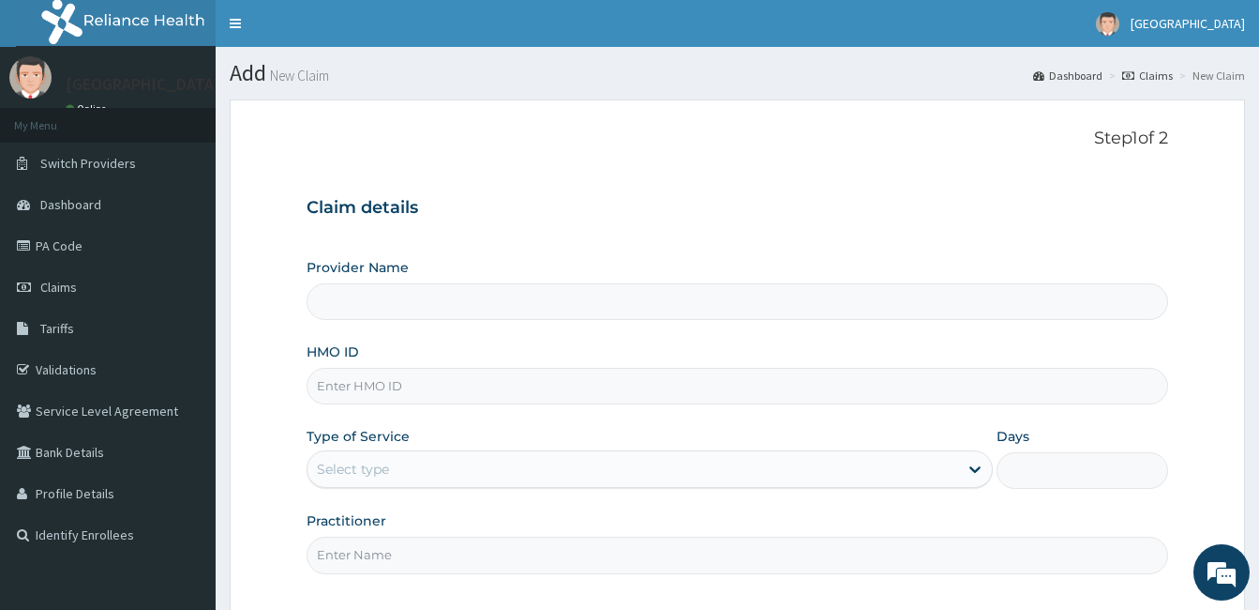
type input "El- Bethel Medical centre- Ogun"
click at [515, 395] on input "HMO ID" at bounding box center [738, 386] width 862 height 37
type input "GTC/10336/A"
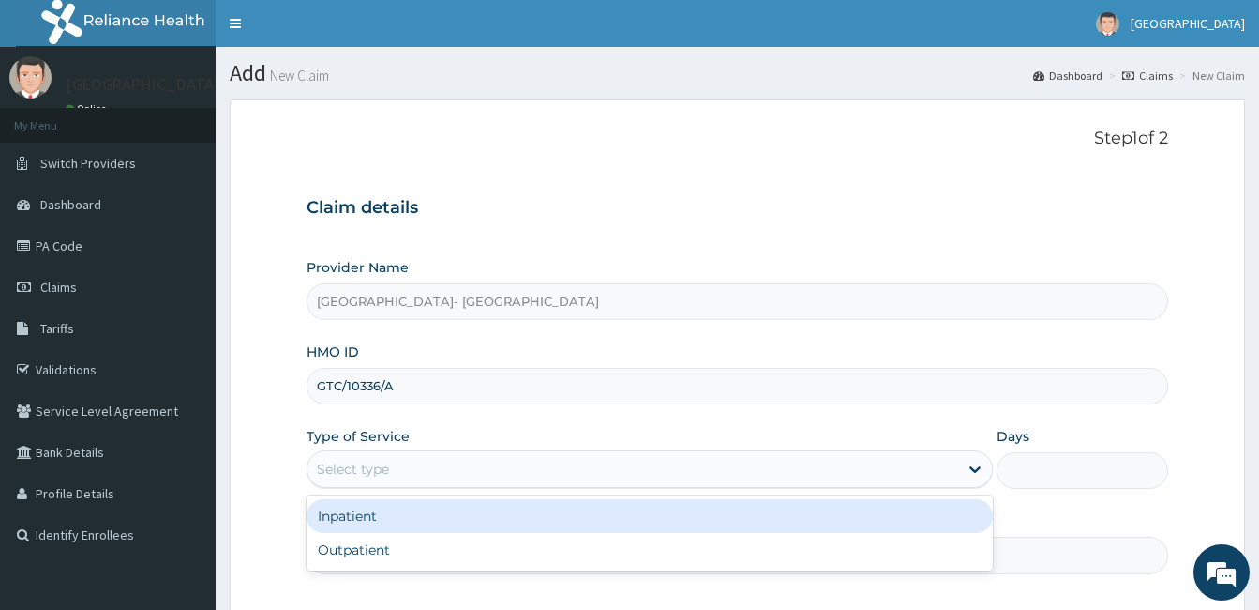
click at [507, 475] on div "Select type" at bounding box center [633, 469] width 651 height 30
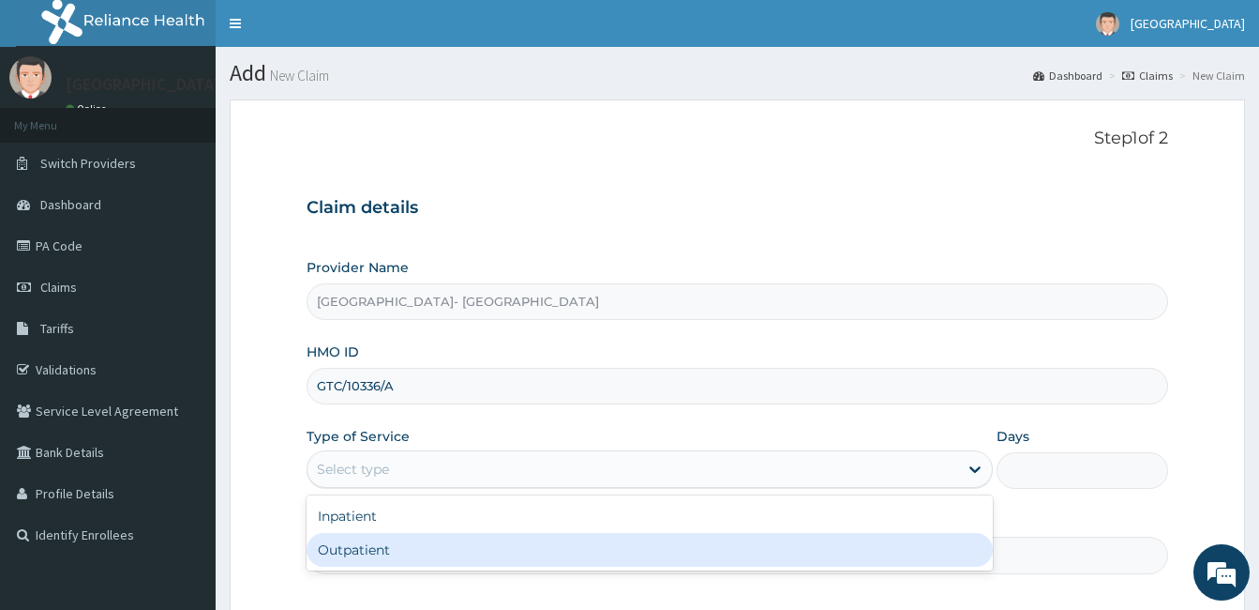
click at [493, 551] on div "Outpatient" at bounding box center [650, 550] width 686 height 34
type input "1"
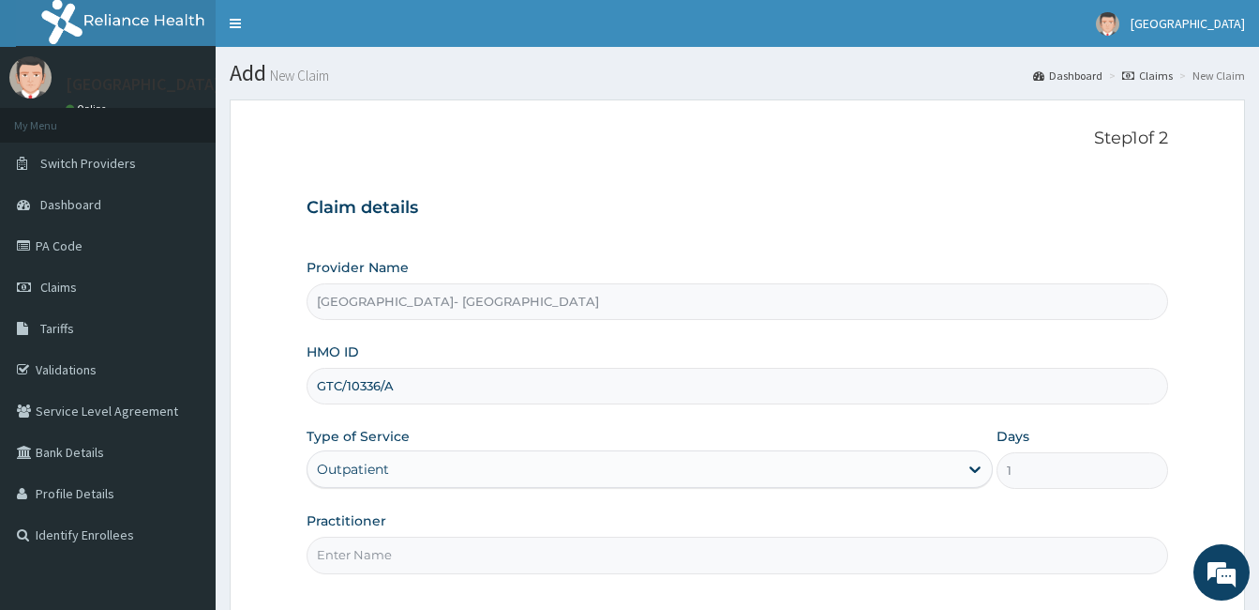
click at [473, 573] on input "Practitioner" at bounding box center [738, 554] width 862 height 37
type input "GENERAL PRACTICE"
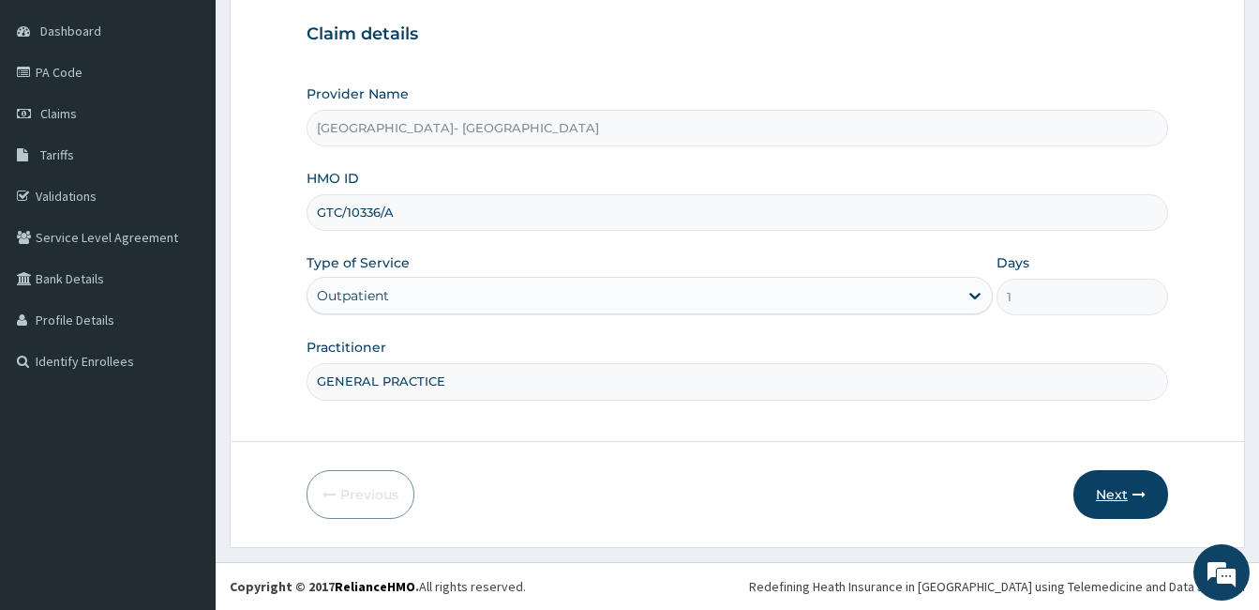
click at [1112, 483] on button "Next" at bounding box center [1121, 494] width 95 height 49
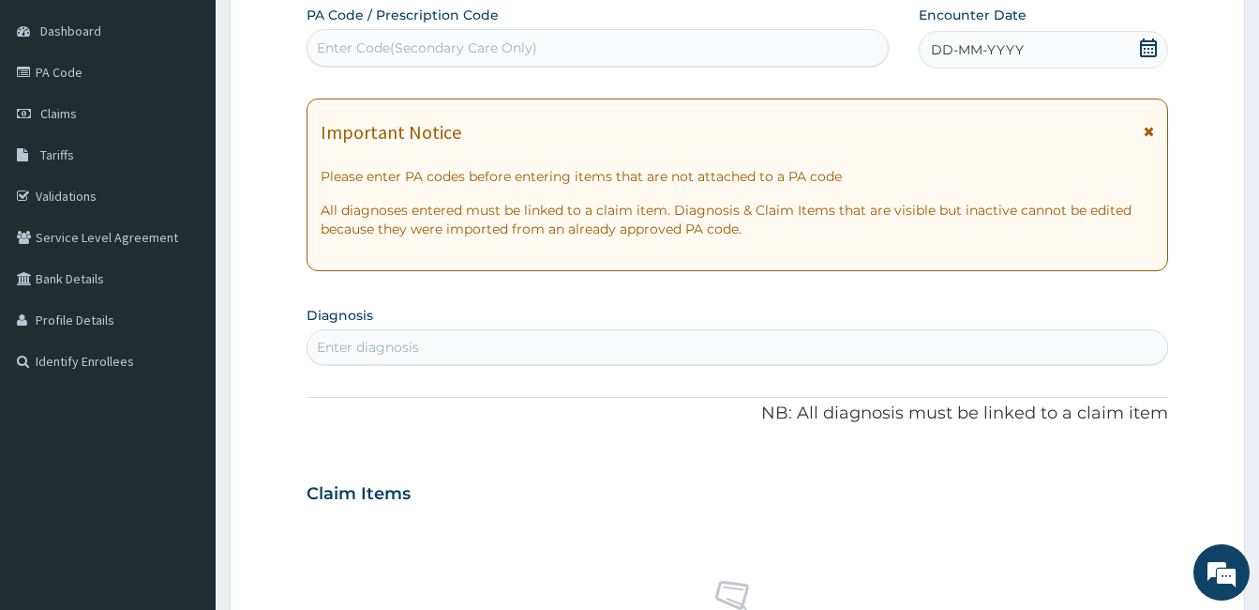
click at [1148, 49] on icon at bounding box center [1148, 47] width 17 height 19
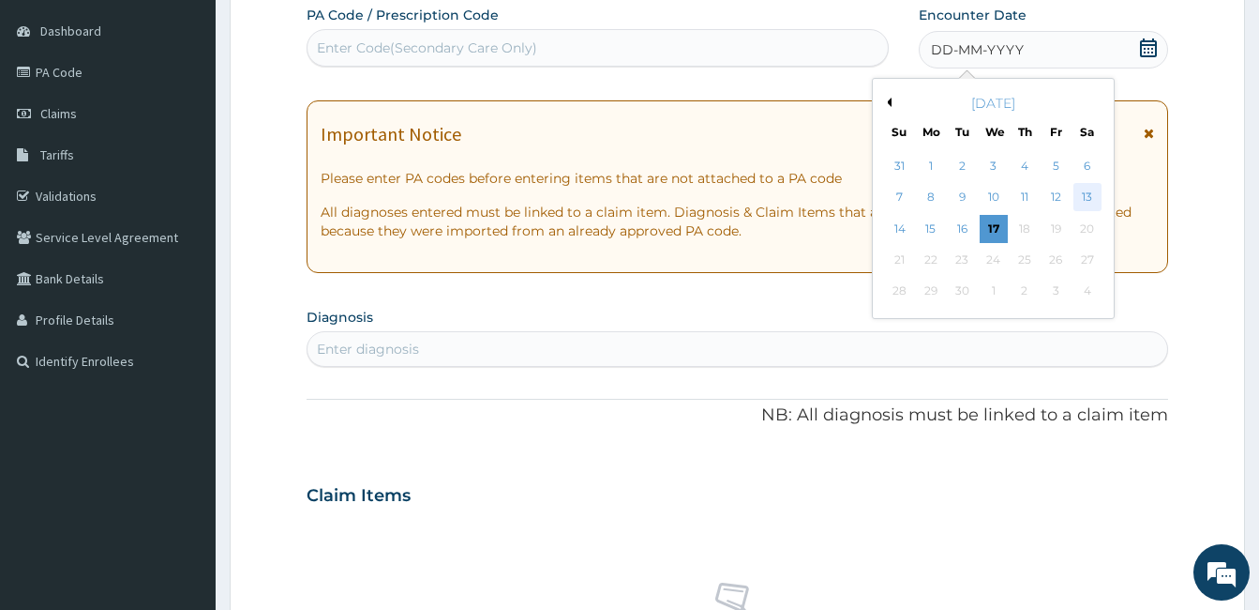
click at [1081, 194] on div "13" at bounding box center [1087, 198] width 28 height 28
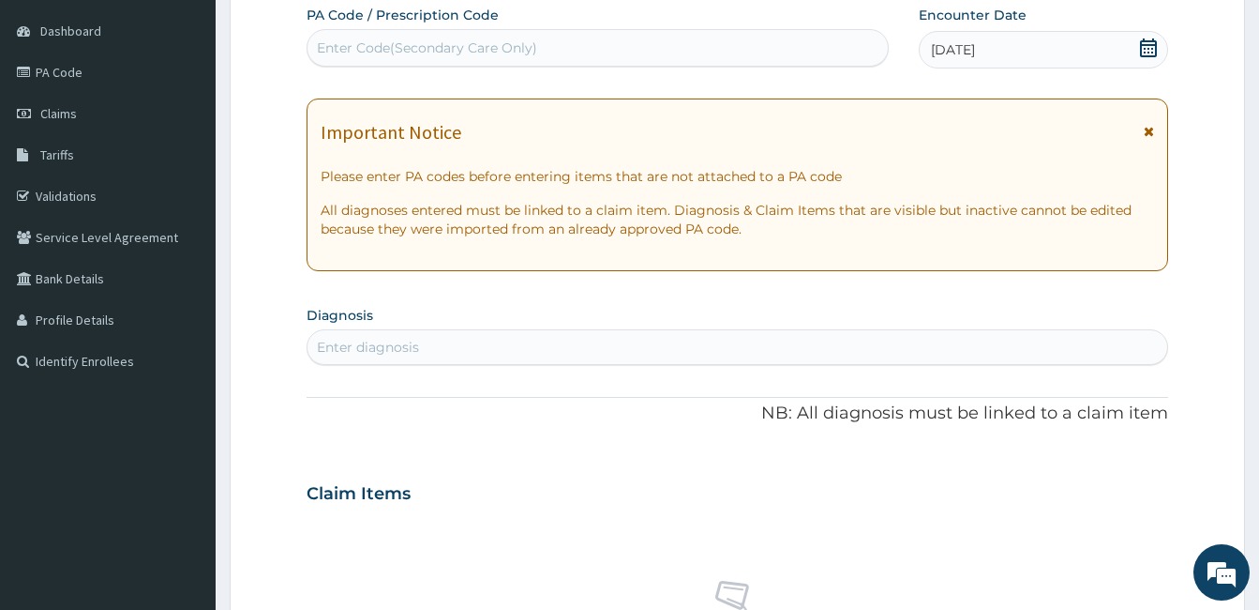
click at [384, 343] on div "Enter diagnosis" at bounding box center [368, 347] width 102 height 19
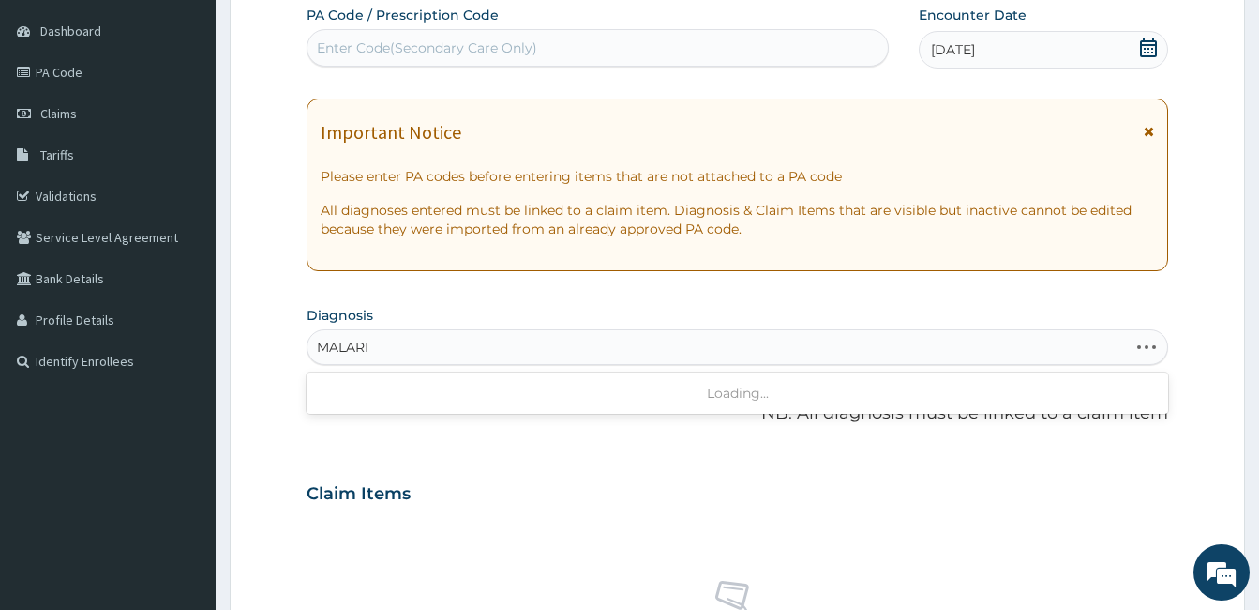
type input "MALARIA"
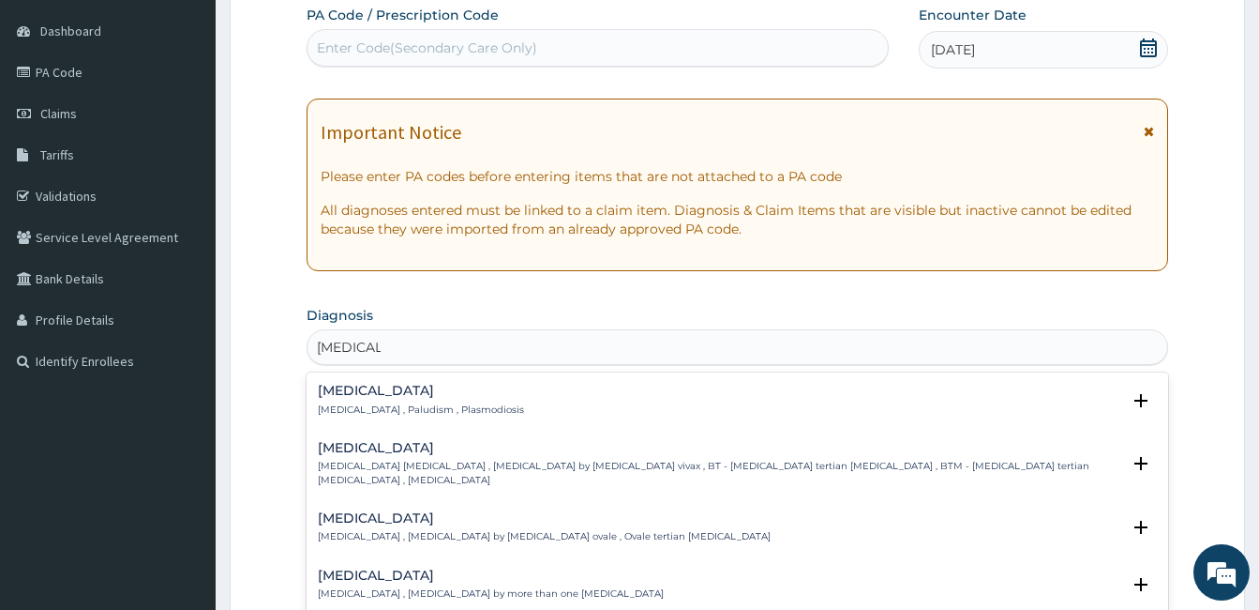
click at [382, 383] on div "Malaria Malaria , Paludism , Plasmodiosis Select Status Query Query covers susp…" at bounding box center [738, 404] width 862 height 57
click at [377, 403] on p "Malaria , Paludism , Plasmodiosis" at bounding box center [421, 409] width 206 height 13
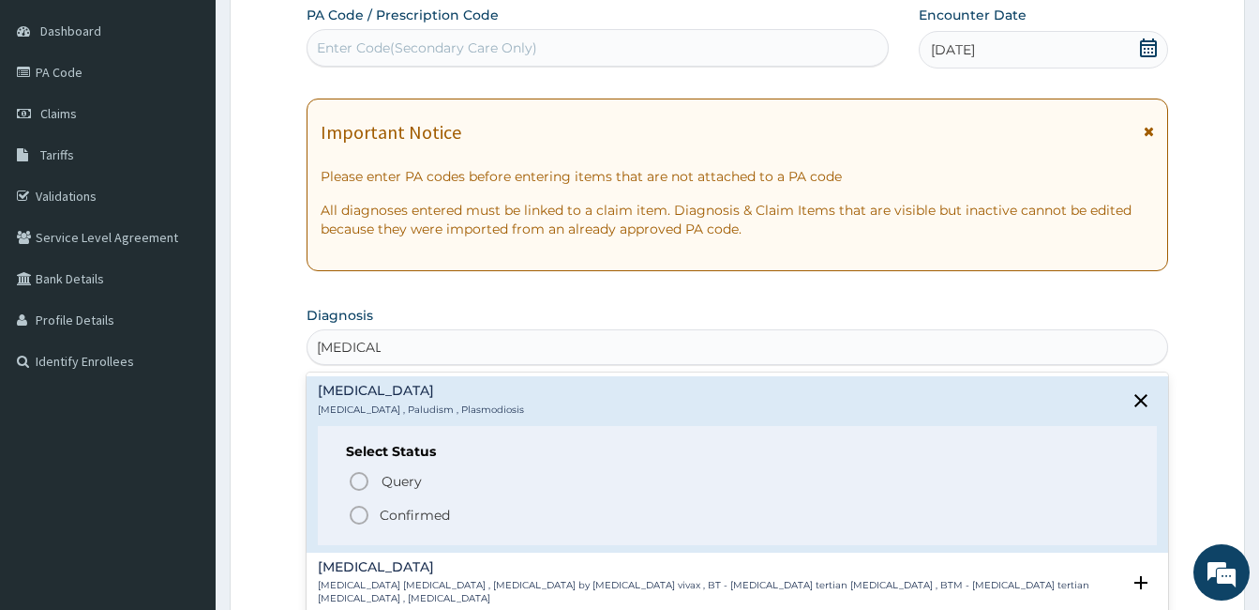
click at [377, 403] on p "Malaria , Paludism , Plasmodiosis" at bounding box center [421, 409] width 206 height 13
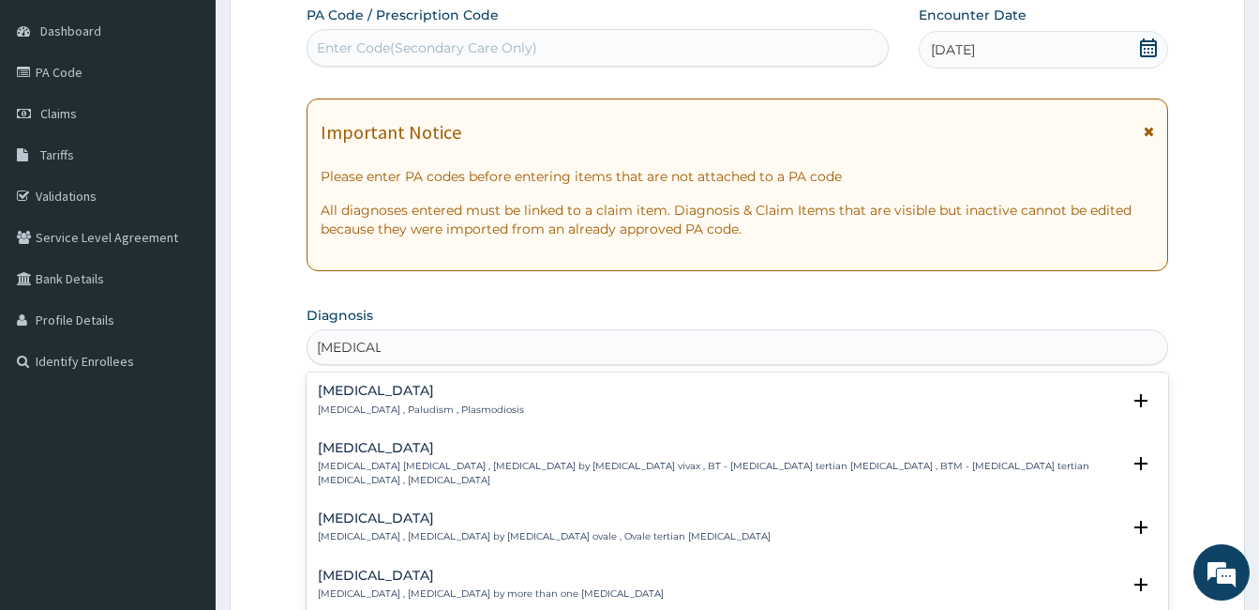
click at [377, 403] on p "Malaria , Paludism , Plasmodiosis" at bounding box center [421, 409] width 206 height 13
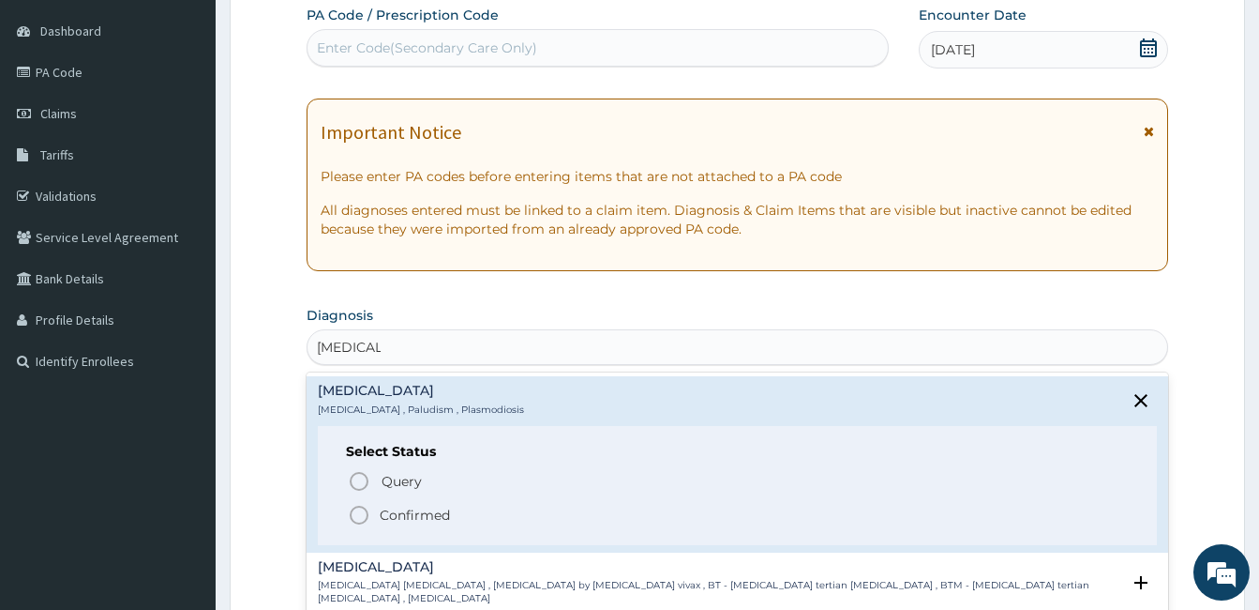
click at [362, 511] on icon "status option filled" at bounding box center [359, 515] width 23 height 23
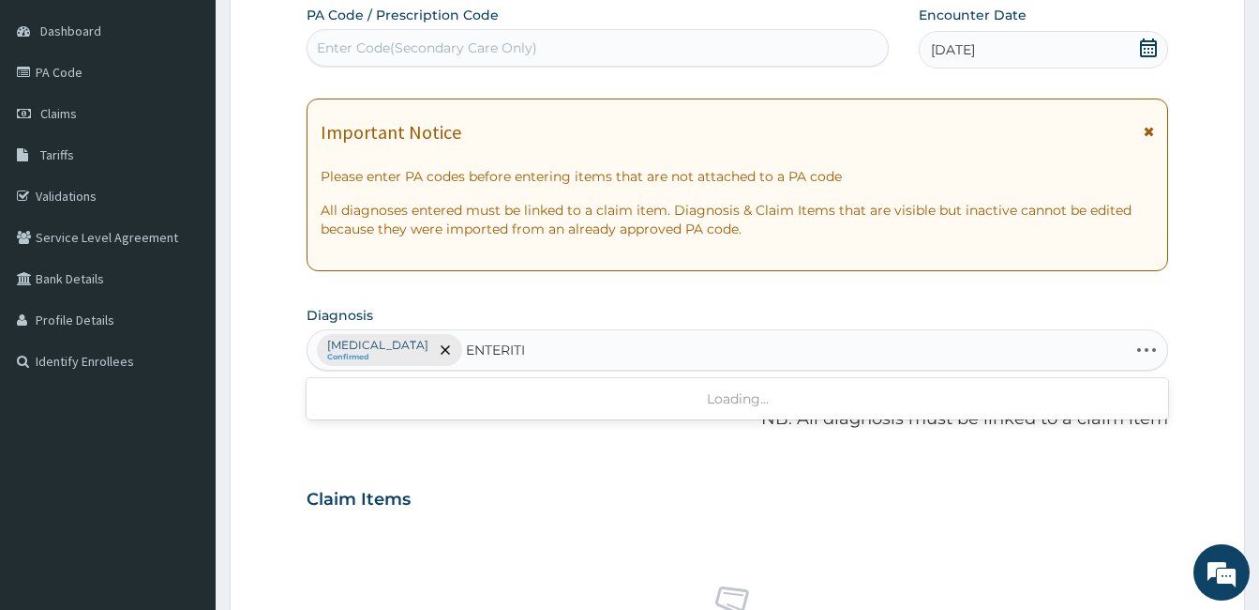
type input "ENTERITIS"
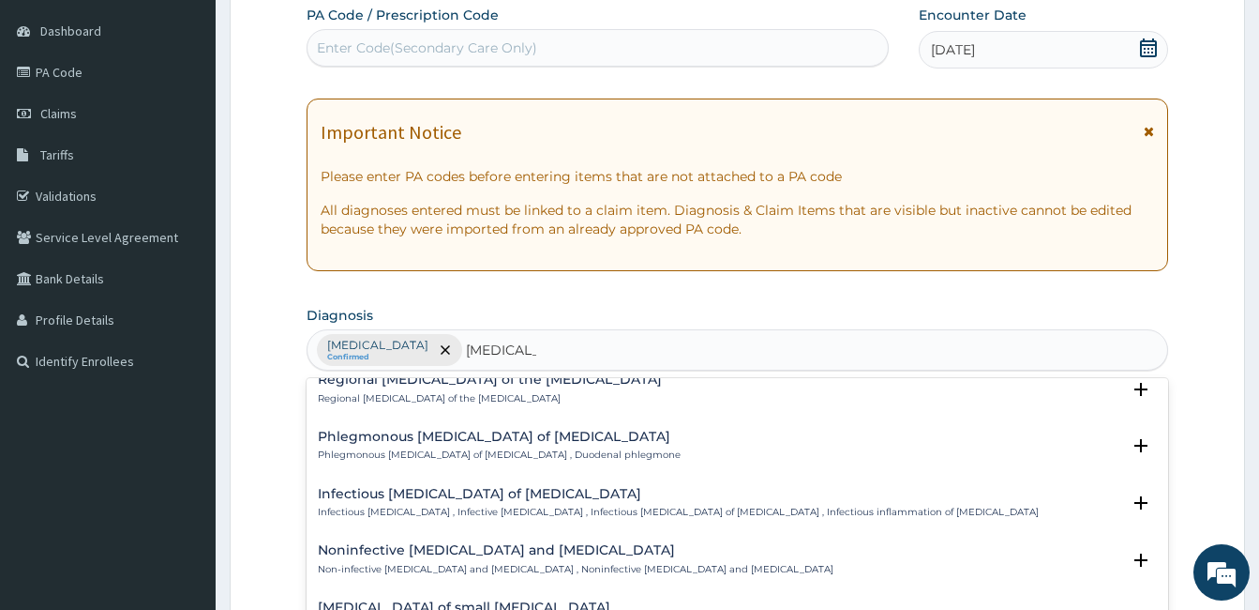
scroll to position [1788, 0]
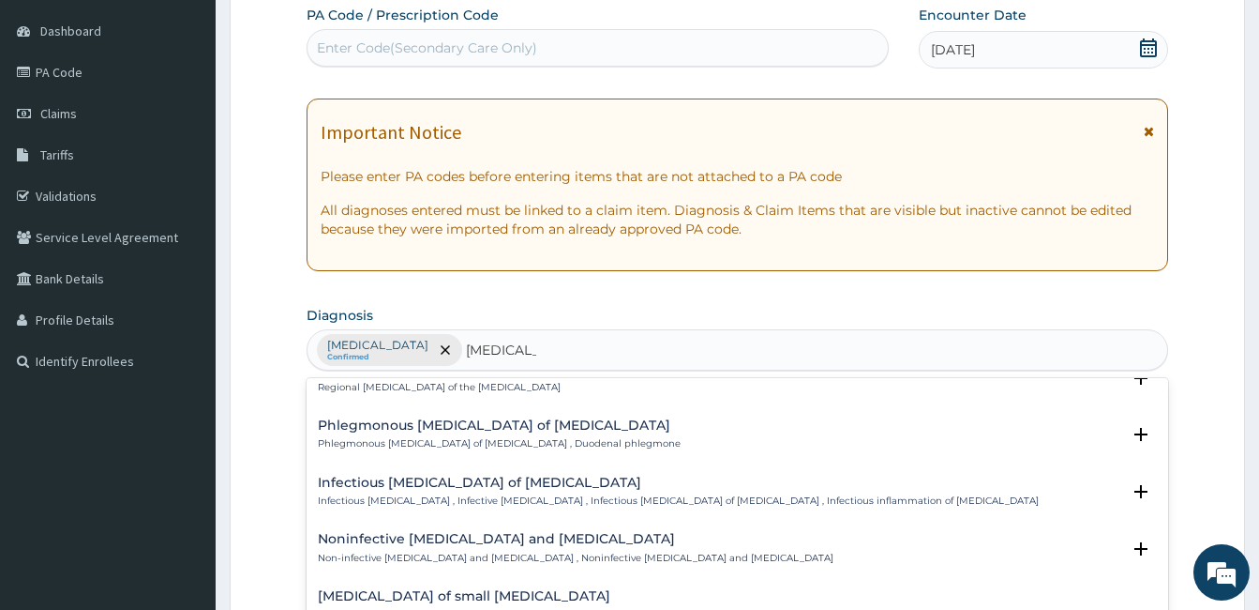
click at [744, 532] on div "Noninfective enteritis and colitis Non-infective enteritis and colitis , Noninf…" at bounding box center [737, 548] width 839 height 33
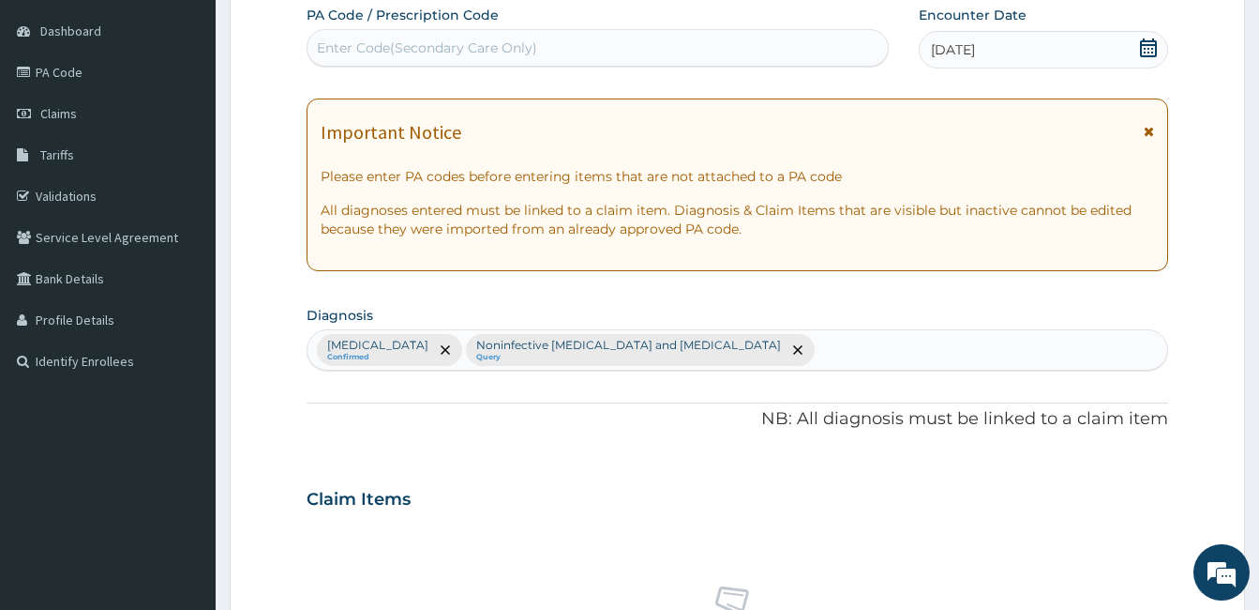
scroll to position [706, 0]
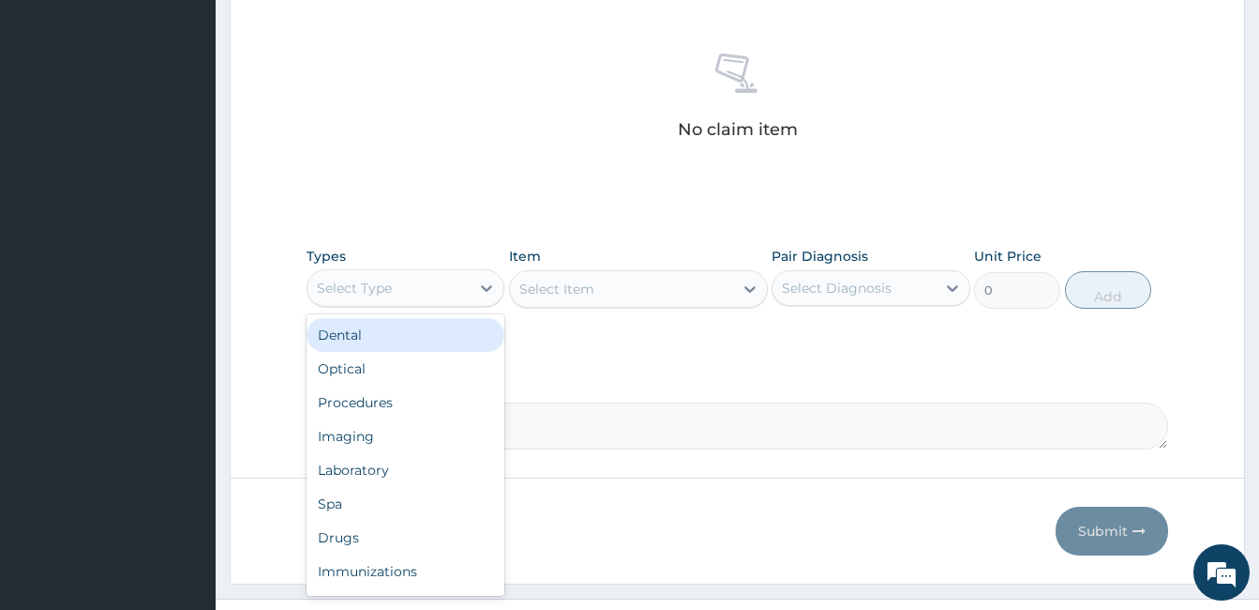
click at [372, 286] on div "Select Type" at bounding box center [354, 288] width 75 height 19
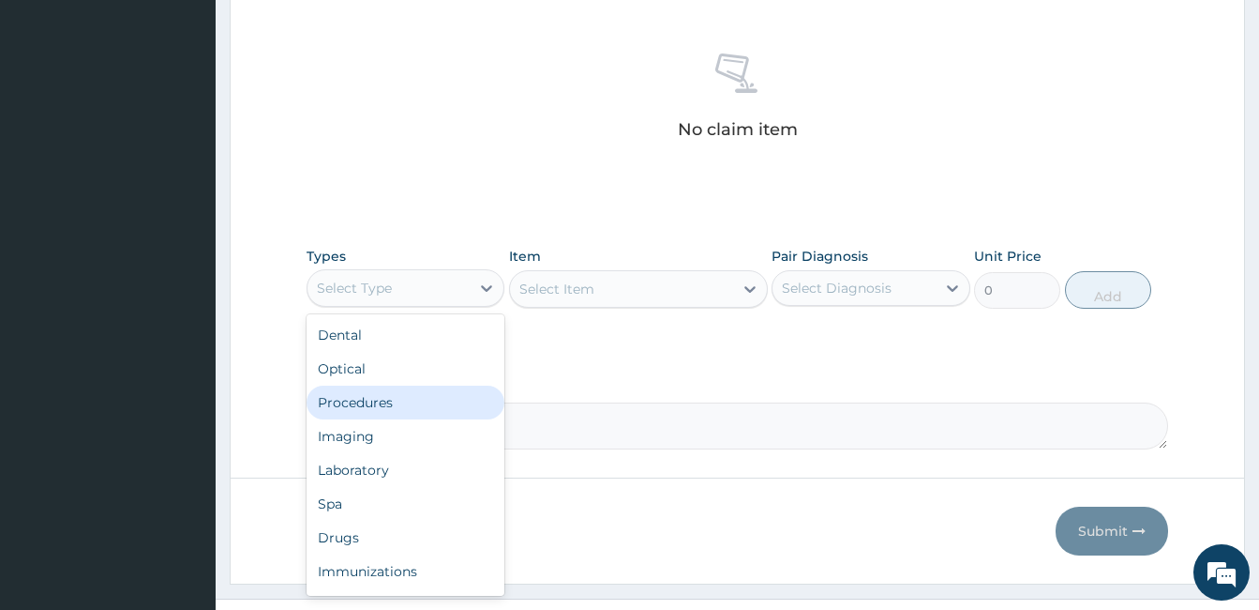
click at [351, 411] on div "Procedures" at bounding box center [406, 402] width 198 height 34
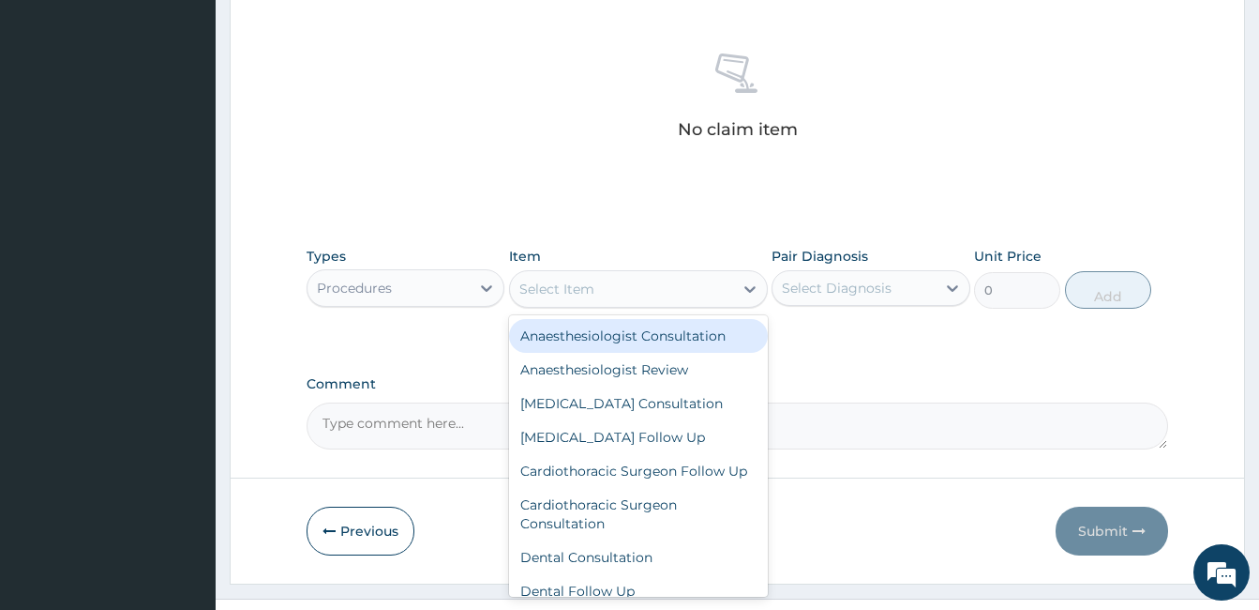
click at [601, 282] on div "Select Item" at bounding box center [621, 289] width 223 height 30
type input "GP"
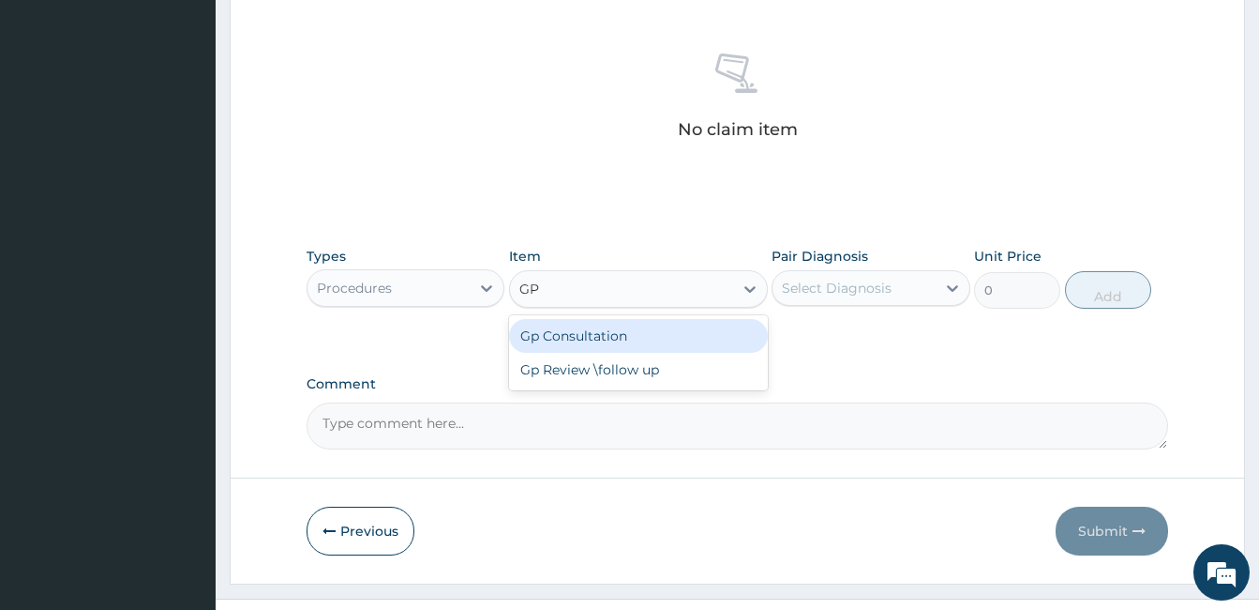
click at [587, 328] on div "Gp Consultation" at bounding box center [638, 336] width 259 height 34
type input "2000"
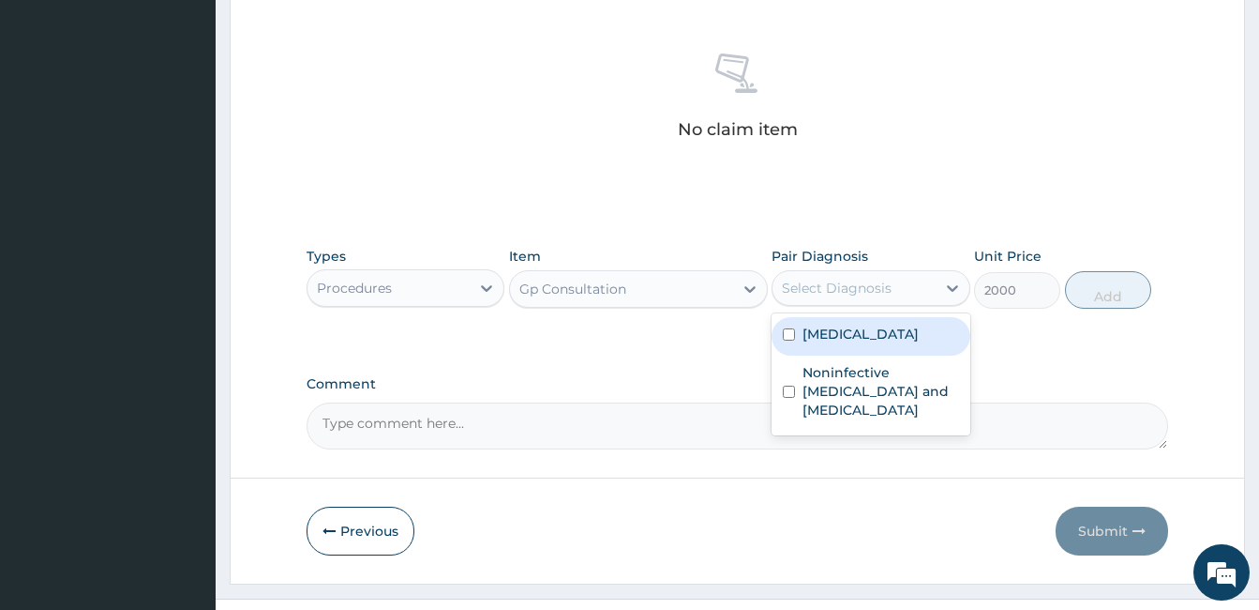
click at [843, 279] on div "Select Diagnosis" at bounding box center [837, 288] width 110 height 19
click at [809, 330] on label "Malaria" at bounding box center [861, 333] width 116 height 19
checkbox input "true"
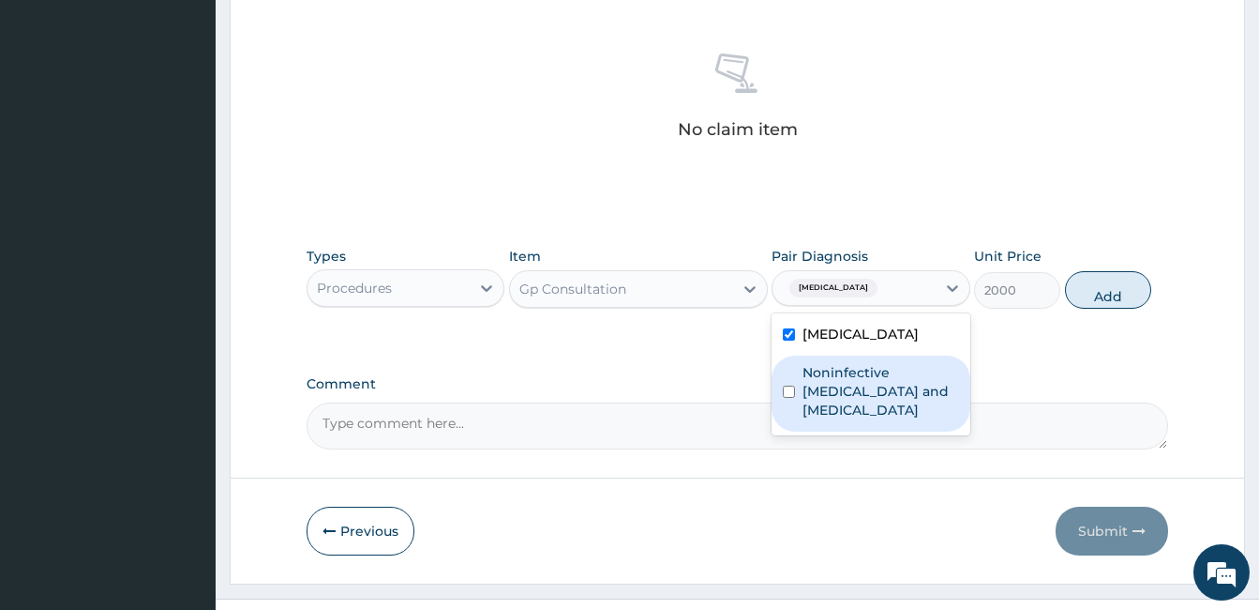
click at [797, 382] on div "Noninfective enteritis and colitis" at bounding box center [871, 393] width 198 height 76
checkbox input "true"
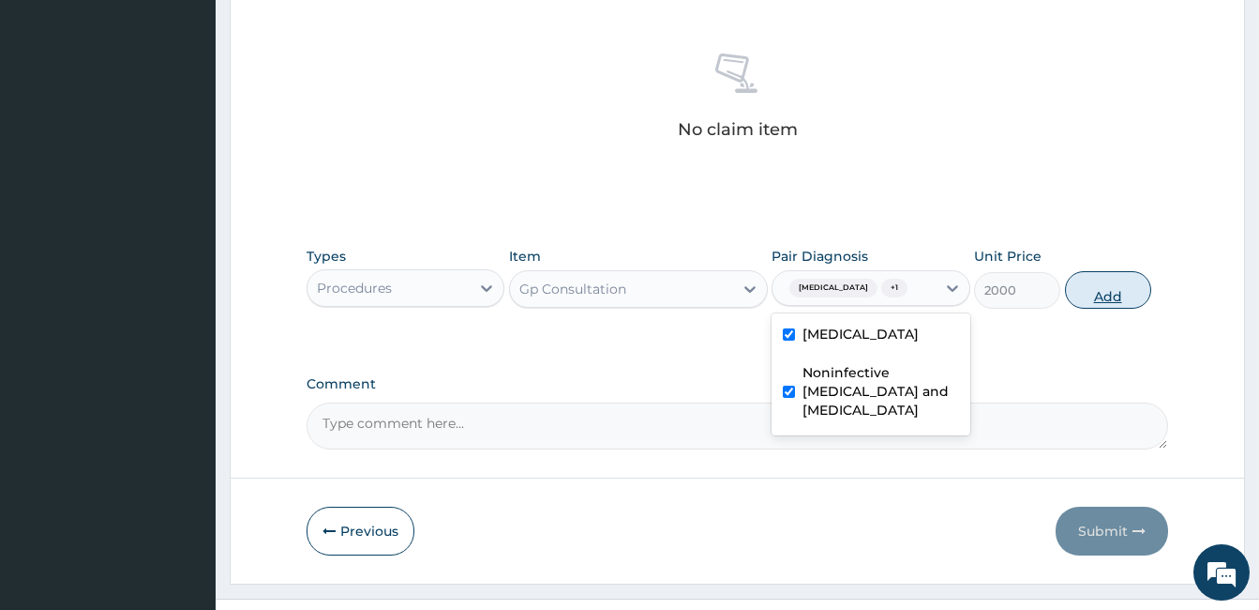
click at [1116, 291] on button "Add" at bounding box center [1108, 290] width 86 height 38
type input "0"
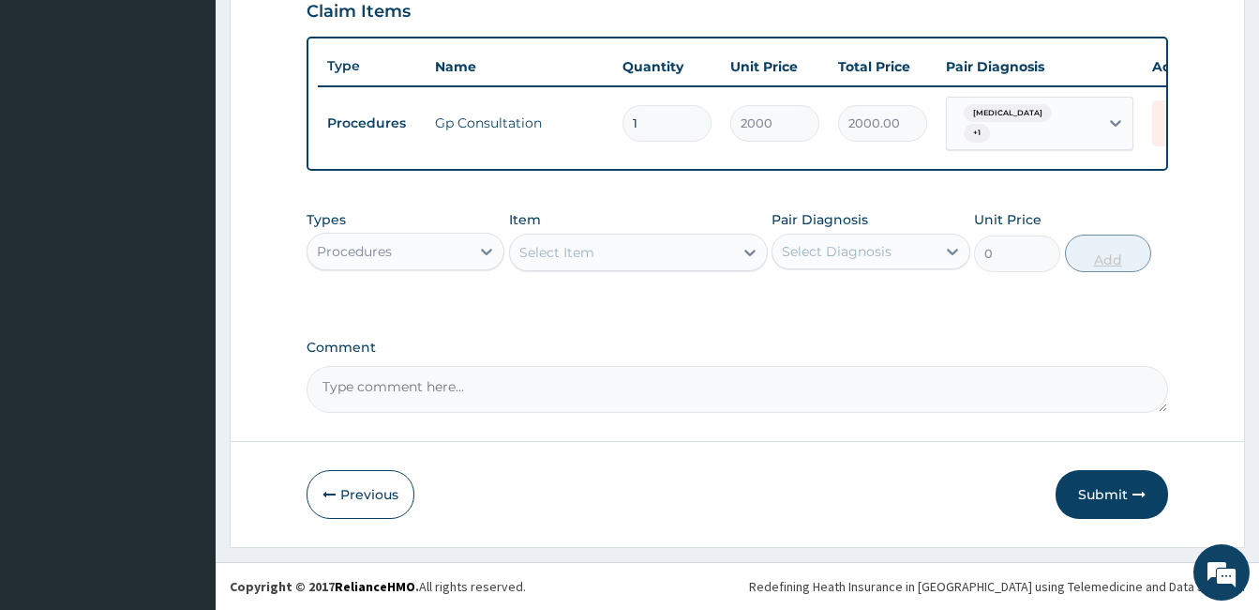
scroll to position [668, 0]
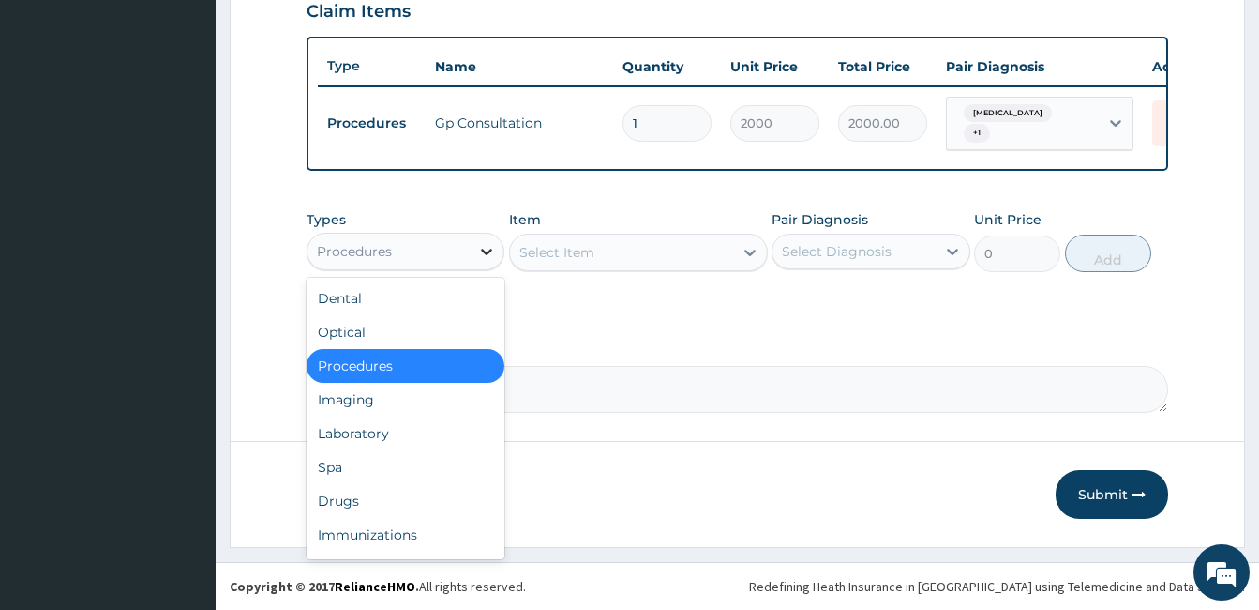
click at [474, 234] on div at bounding box center [487, 251] width 34 height 34
click at [333, 500] on div "Drugs" at bounding box center [406, 501] width 198 height 34
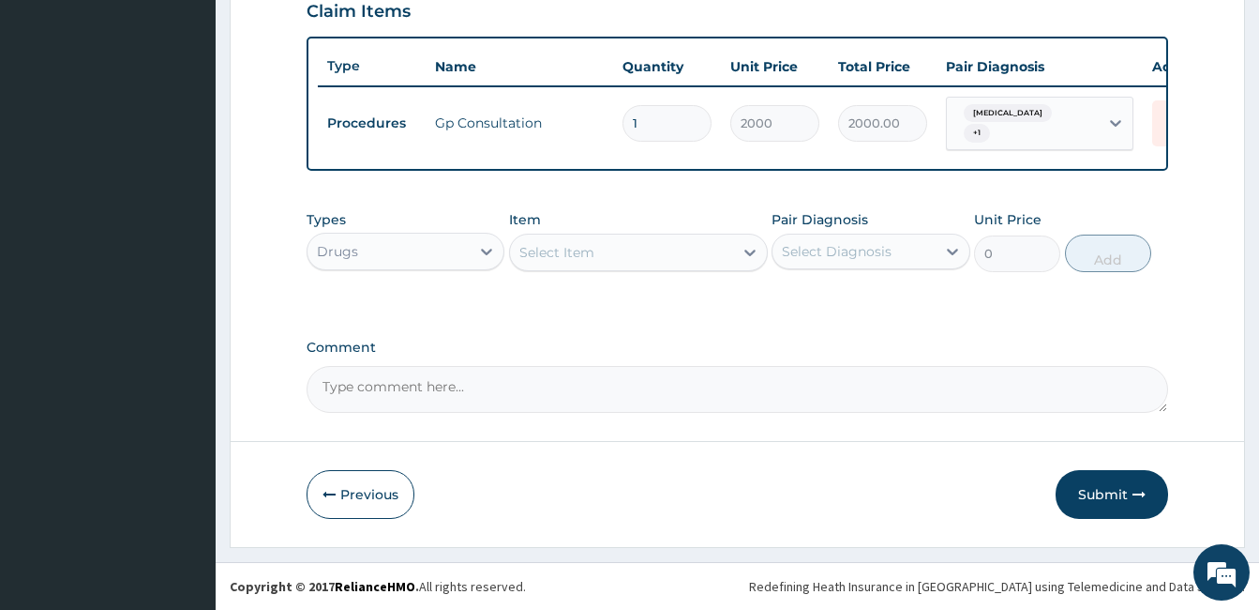
click at [678, 247] on div "Select Item" at bounding box center [621, 252] width 223 height 30
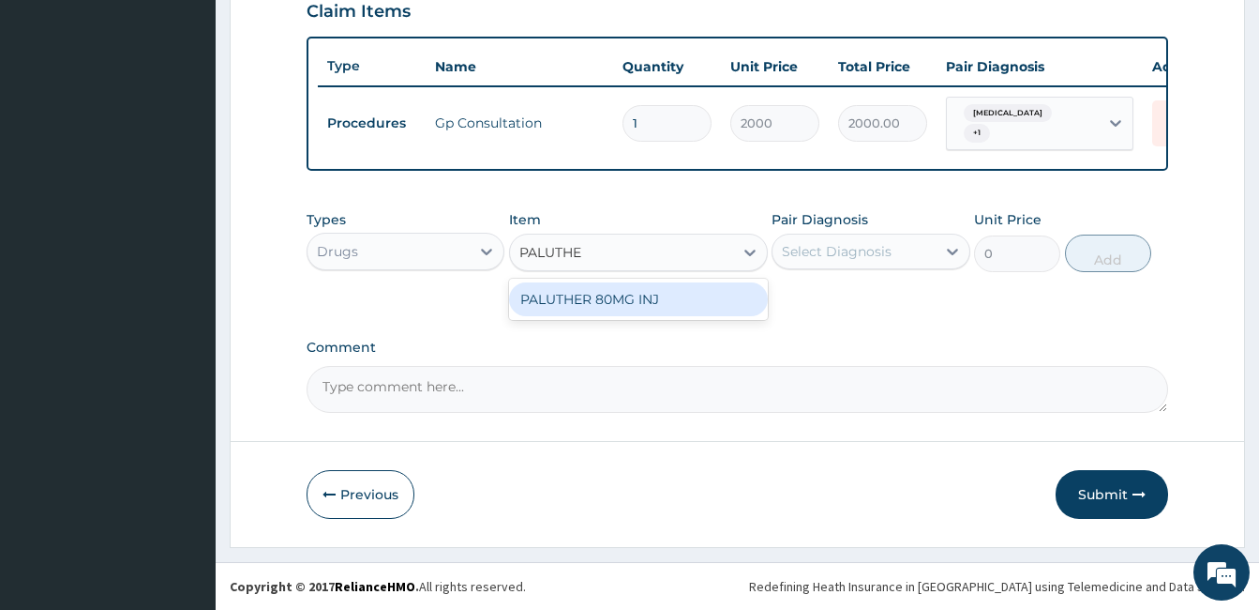
type input "PALUTHER"
click at [678, 298] on div "PALUTHER 80MG INJ" at bounding box center [638, 299] width 259 height 34
type input "870.75"
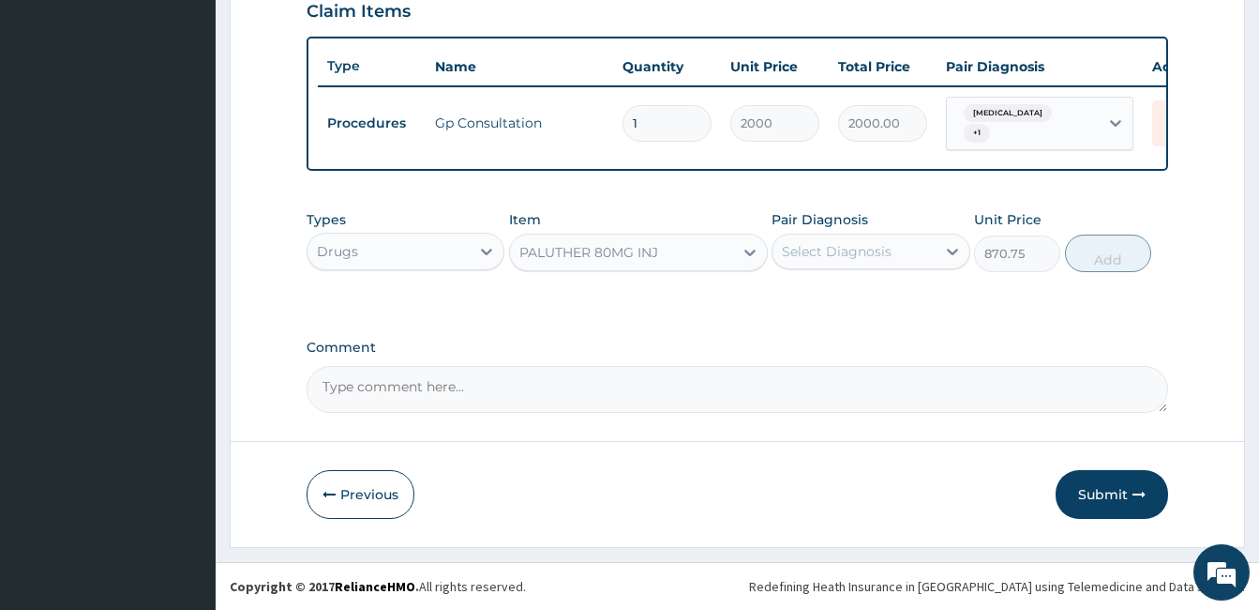
click at [890, 237] on div "Select Diagnosis" at bounding box center [854, 251] width 162 height 30
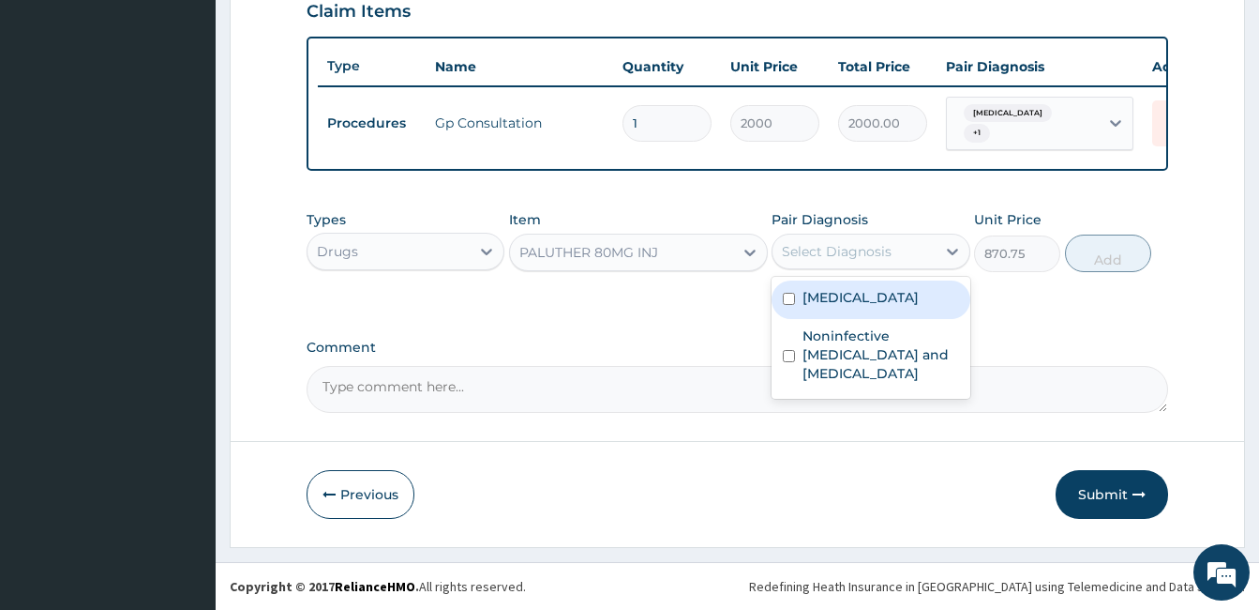
click at [824, 298] on label "Malaria" at bounding box center [861, 297] width 116 height 19
checkbox input "true"
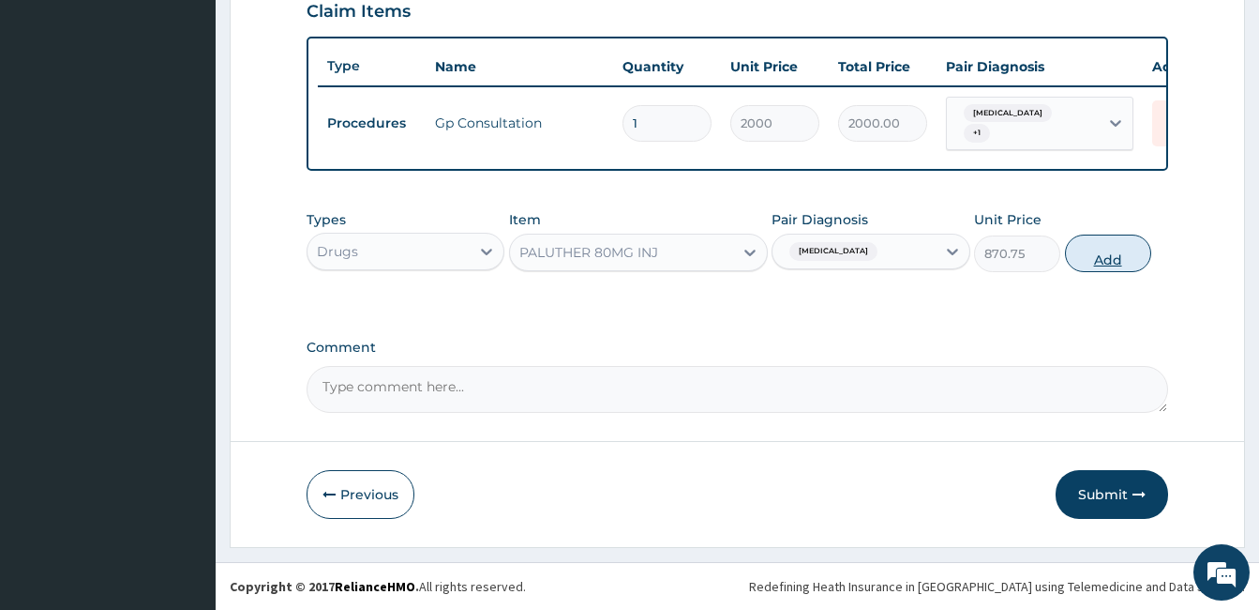
click at [1107, 248] on button "Add" at bounding box center [1108, 253] width 86 height 38
type input "0"
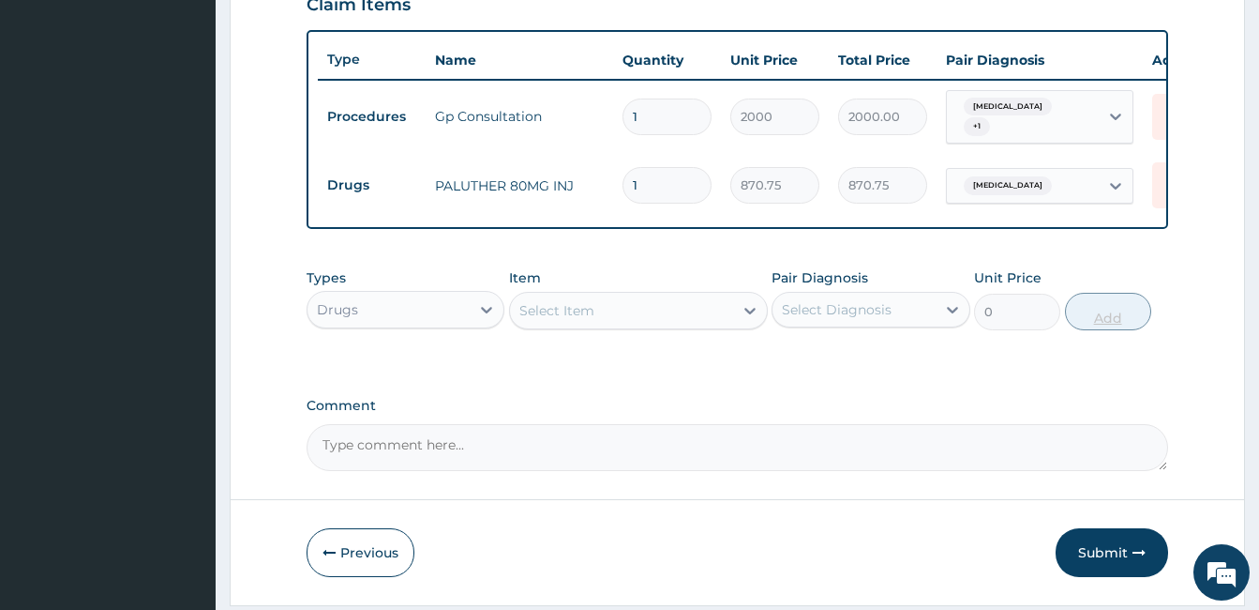
type input "0.00"
type input "2"
type input "1741.50"
type input "2"
click at [652, 310] on div "Select Item" at bounding box center [621, 310] width 223 height 30
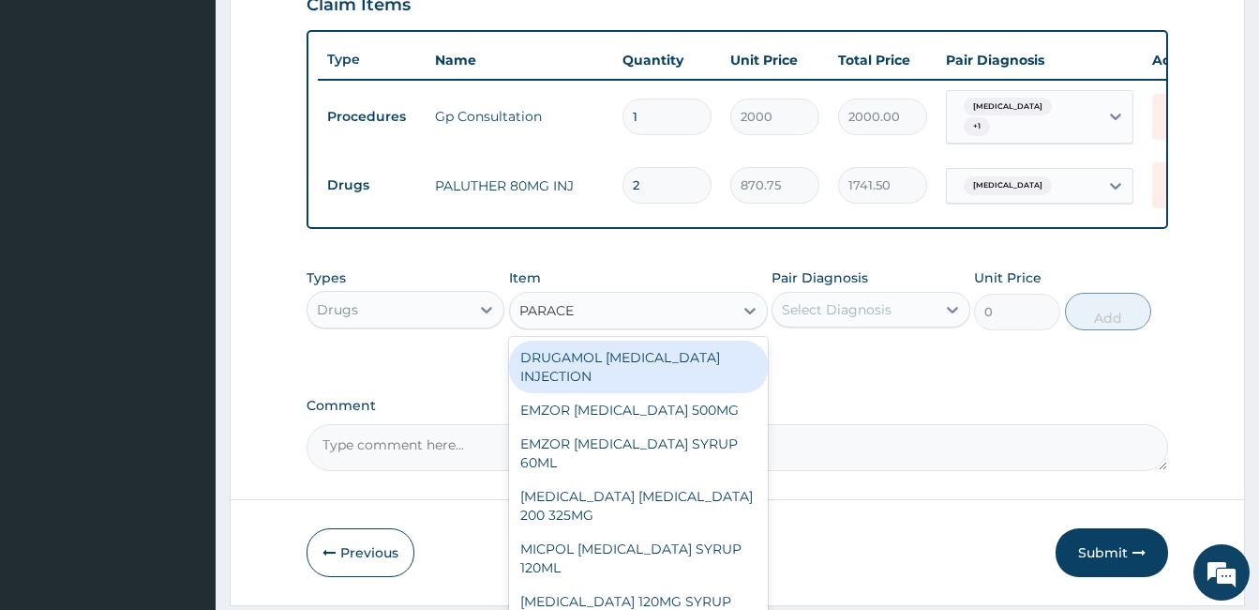
type input "PARACET"
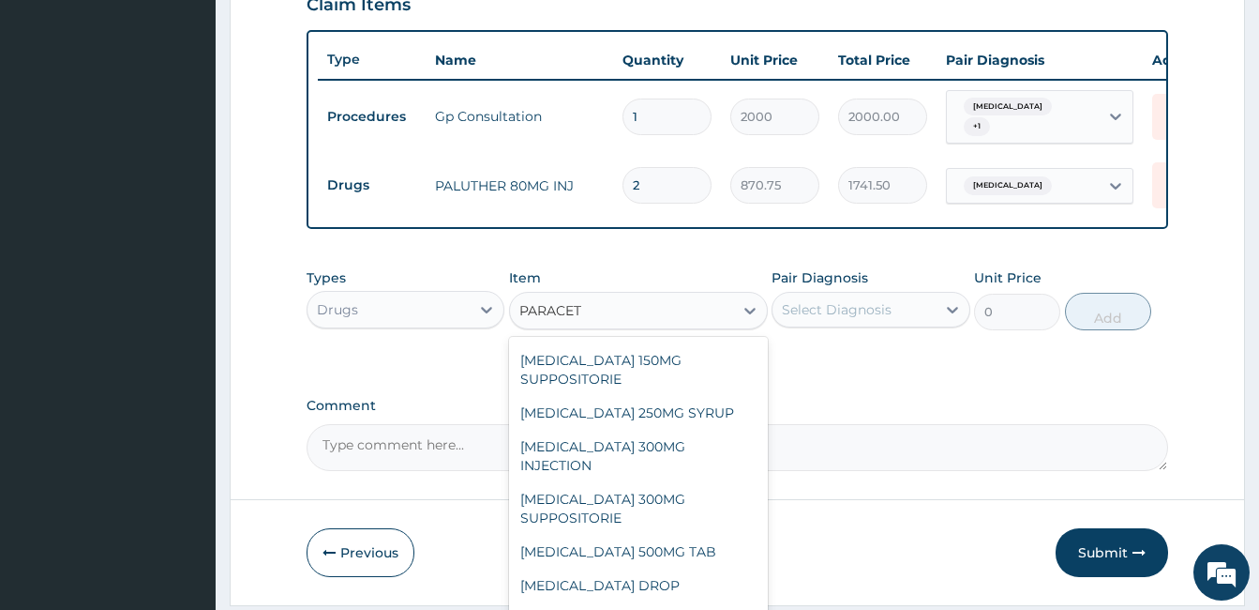
scroll to position [278, 0]
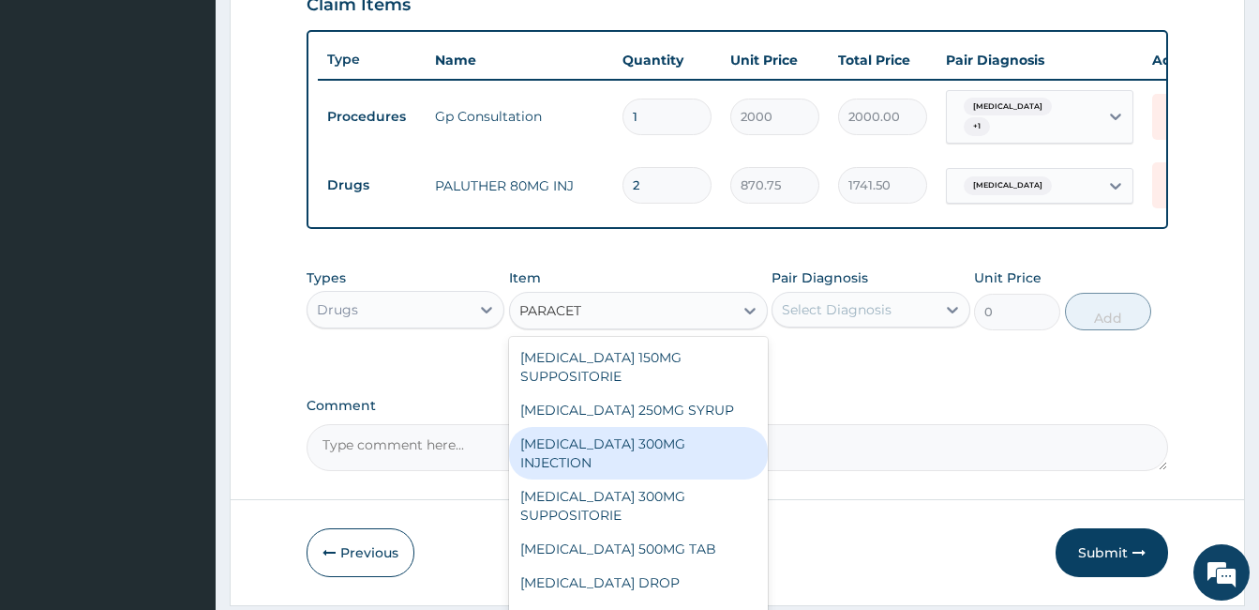
click at [674, 436] on div "PARACETAMOL 300MG INJECTION" at bounding box center [638, 453] width 259 height 53
type input "215"
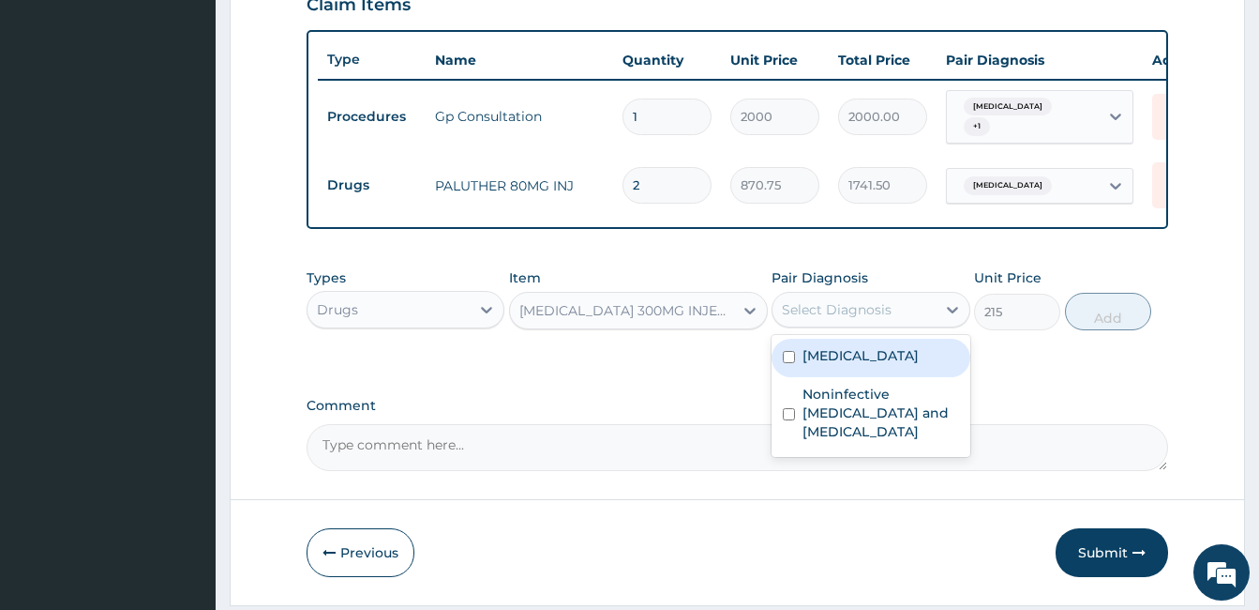
click at [908, 320] on div "Select Diagnosis" at bounding box center [854, 309] width 162 height 30
click at [877, 363] on div "Malaria" at bounding box center [871, 358] width 198 height 38
checkbox input "true"
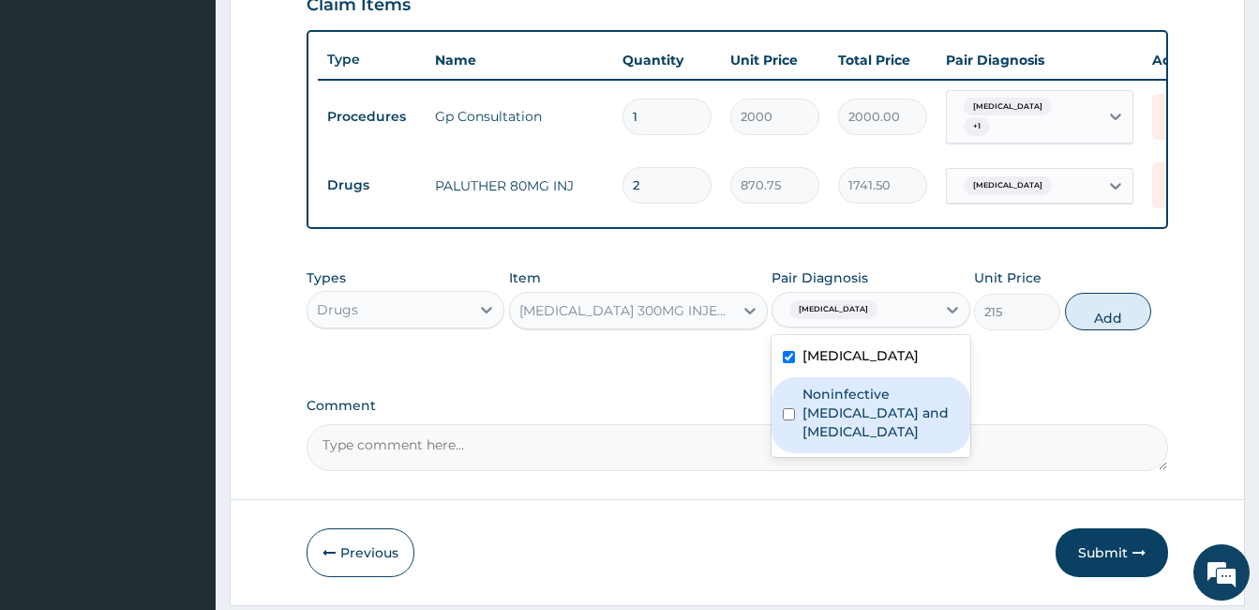
click at [868, 406] on label "Noninfective enteritis and colitis" at bounding box center [881, 412] width 156 height 56
checkbox input "true"
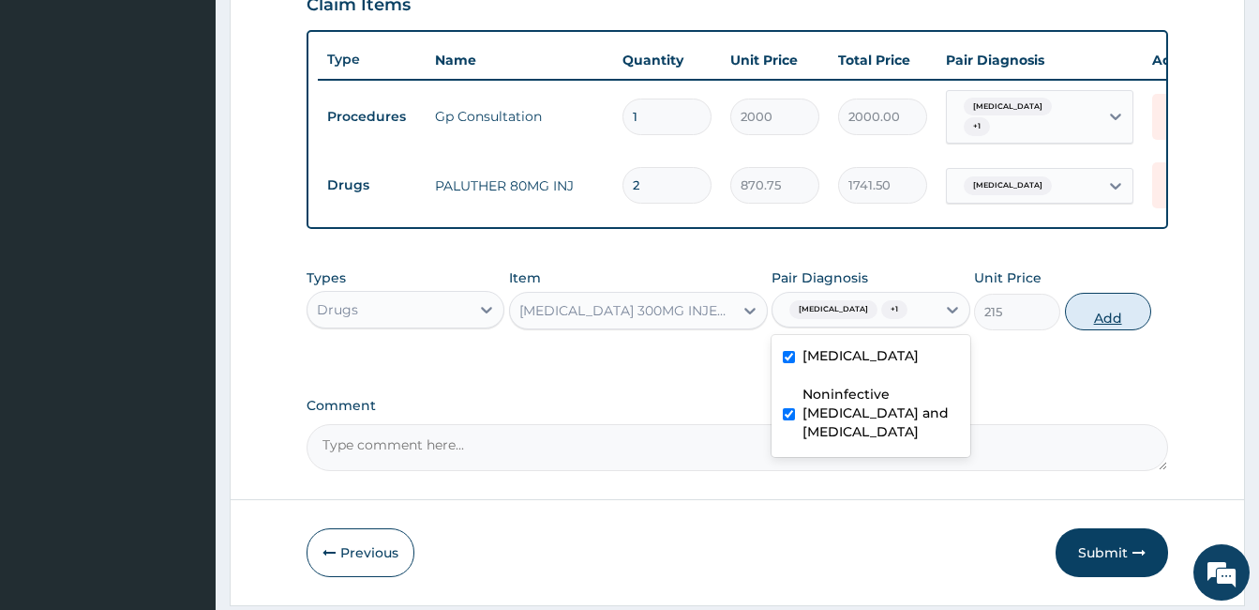
click at [1115, 310] on button "Add" at bounding box center [1108, 312] width 86 height 38
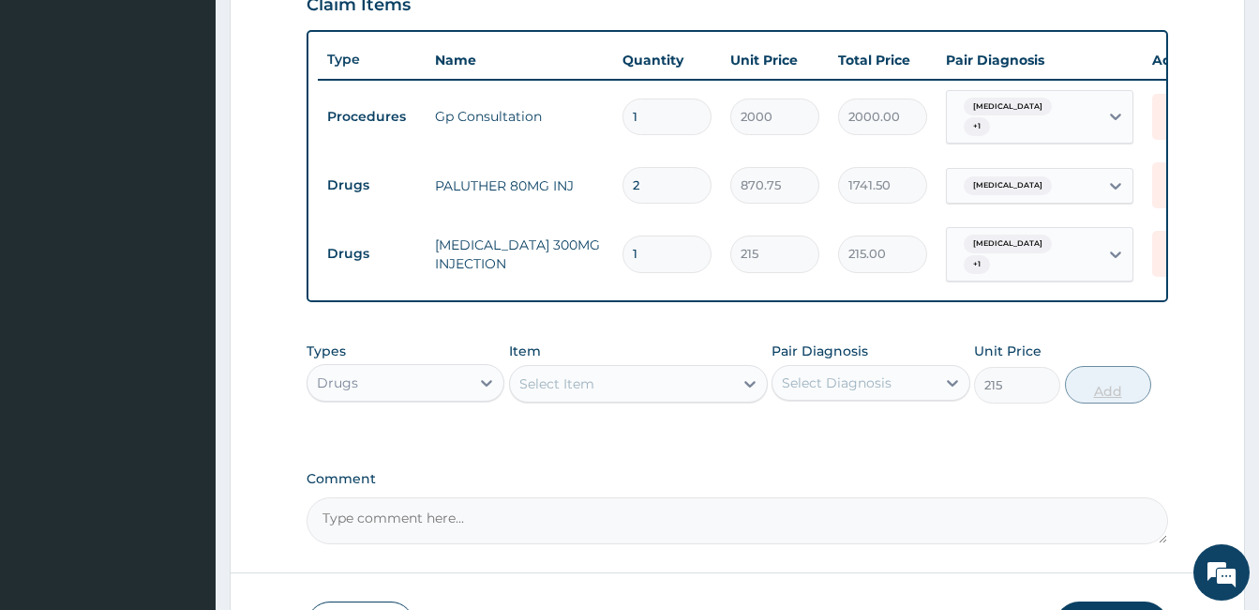
type input "0"
type input "0.00"
type input "2"
type input "430.00"
type input "2"
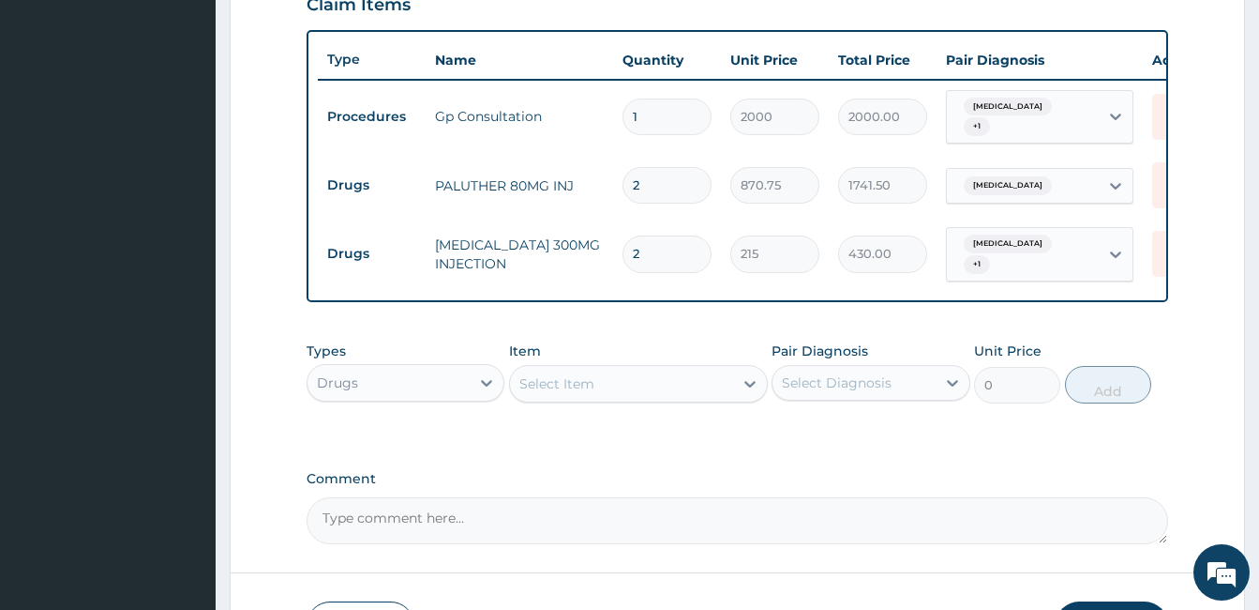
click at [589, 369] on div "Select Item" at bounding box center [621, 384] width 223 height 30
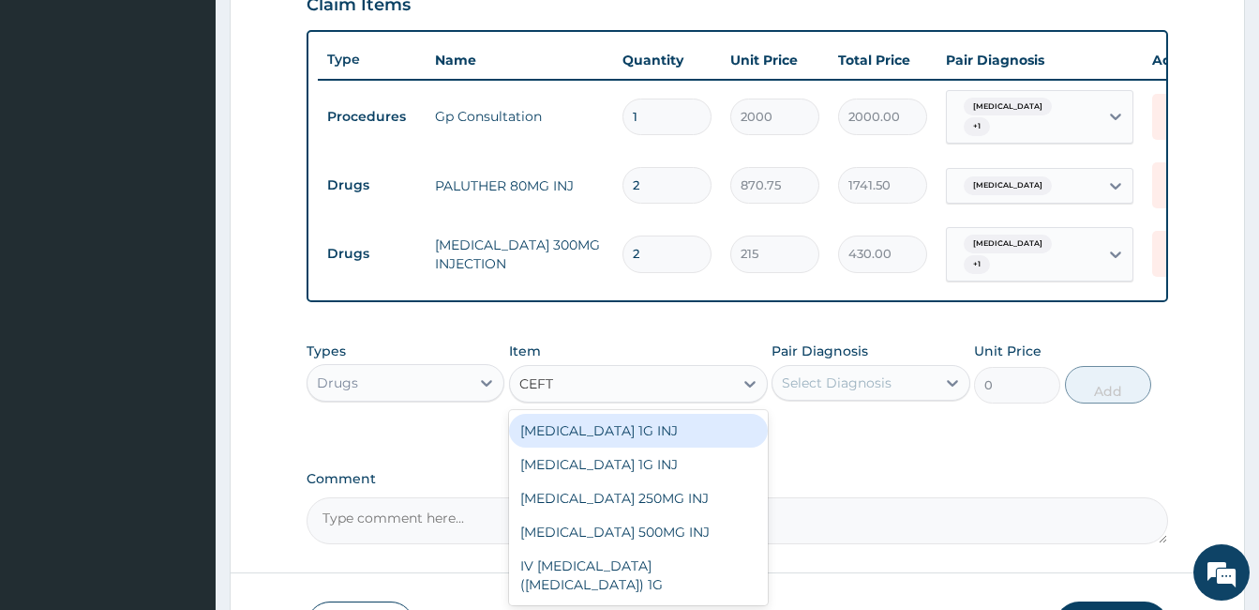
type input "CEFTR"
click at [574, 425] on div "CEFTRIAXONE 1G INJ" at bounding box center [638, 431] width 259 height 34
type input "1350"
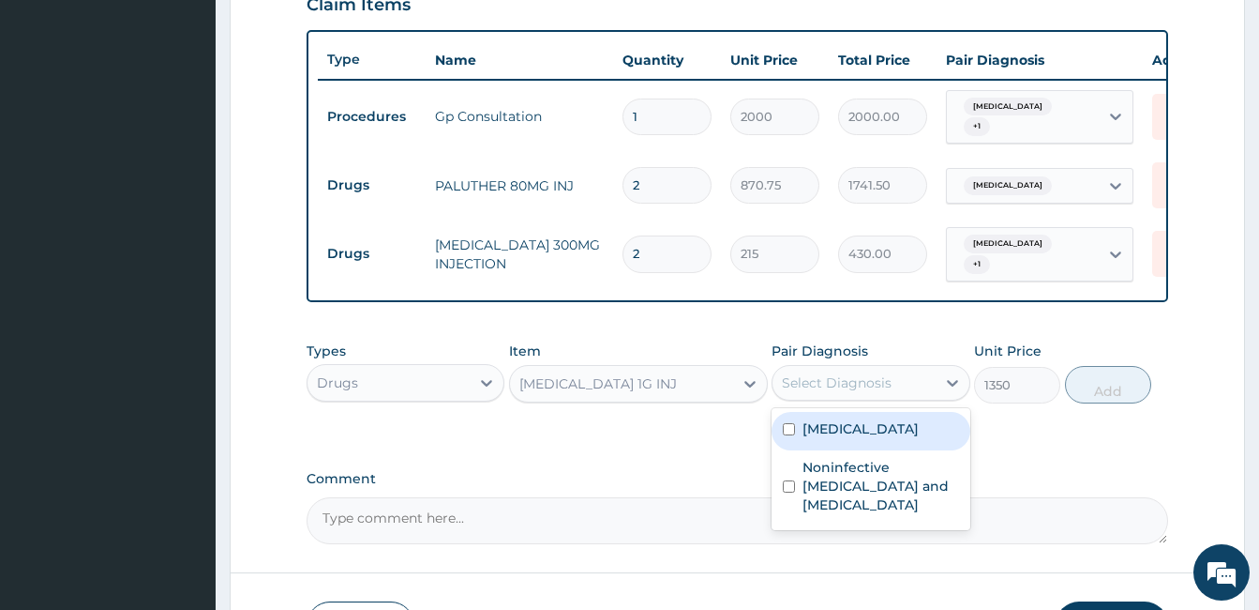
click at [873, 379] on div "Select Diagnosis" at bounding box center [837, 382] width 110 height 19
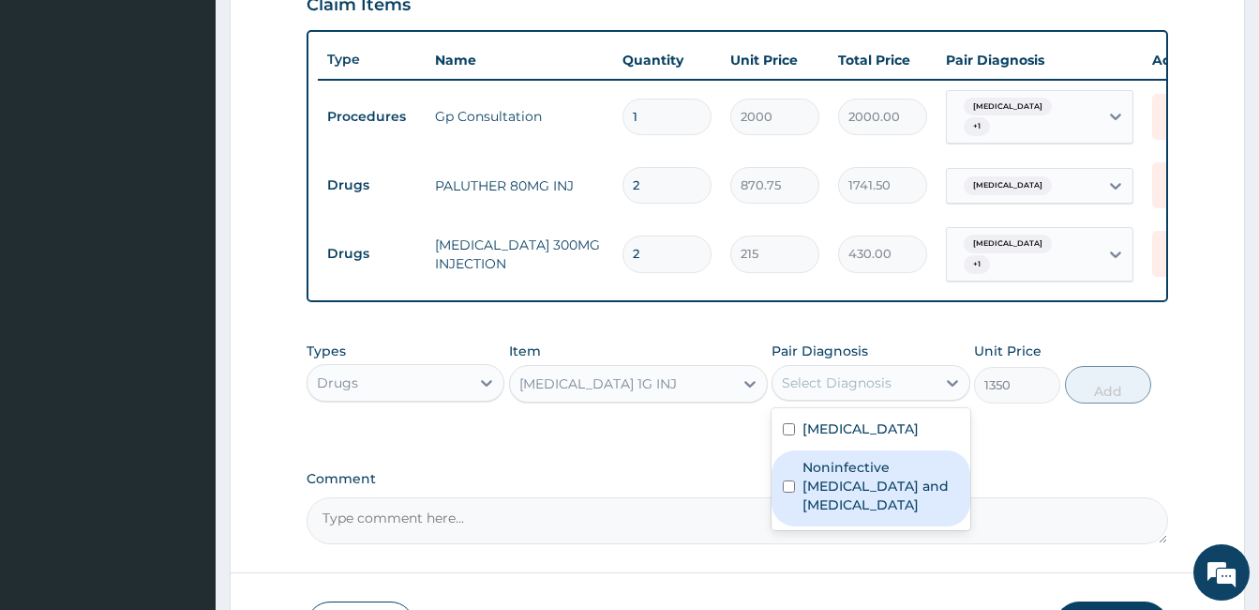
click at [822, 473] on label "Noninfective enteritis and colitis" at bounding box center [881, 486] width 156 height 56
checkbox input "true"
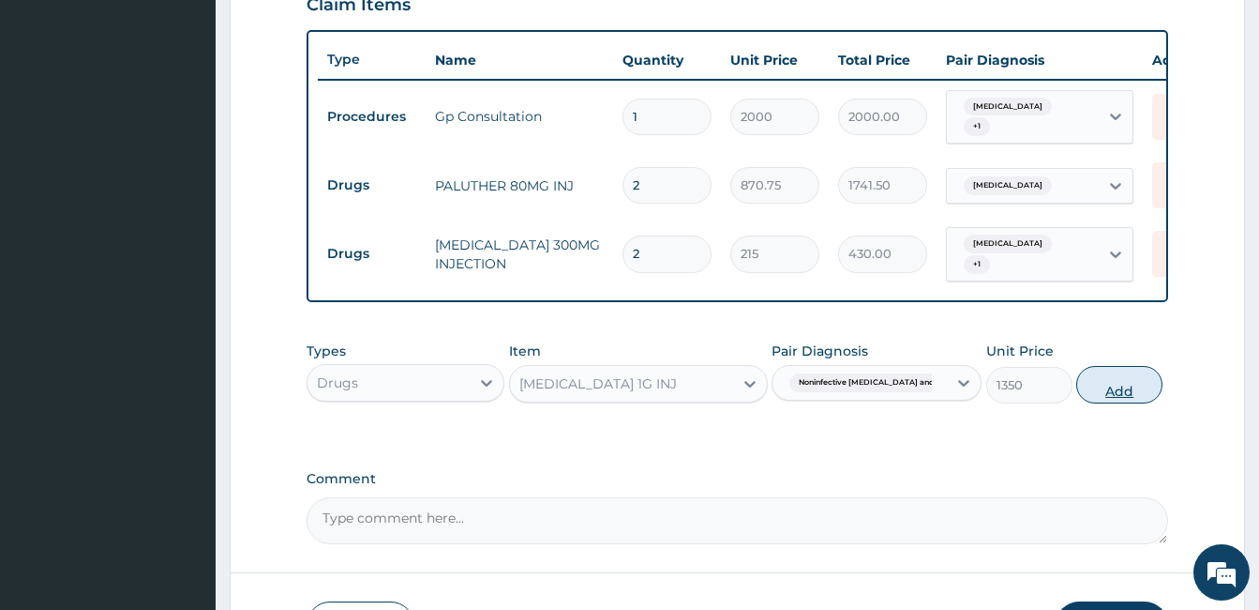
click at [1114, 383] on button "Add" at bounding box center [1119, 385] width 86 height 38
type input "0"
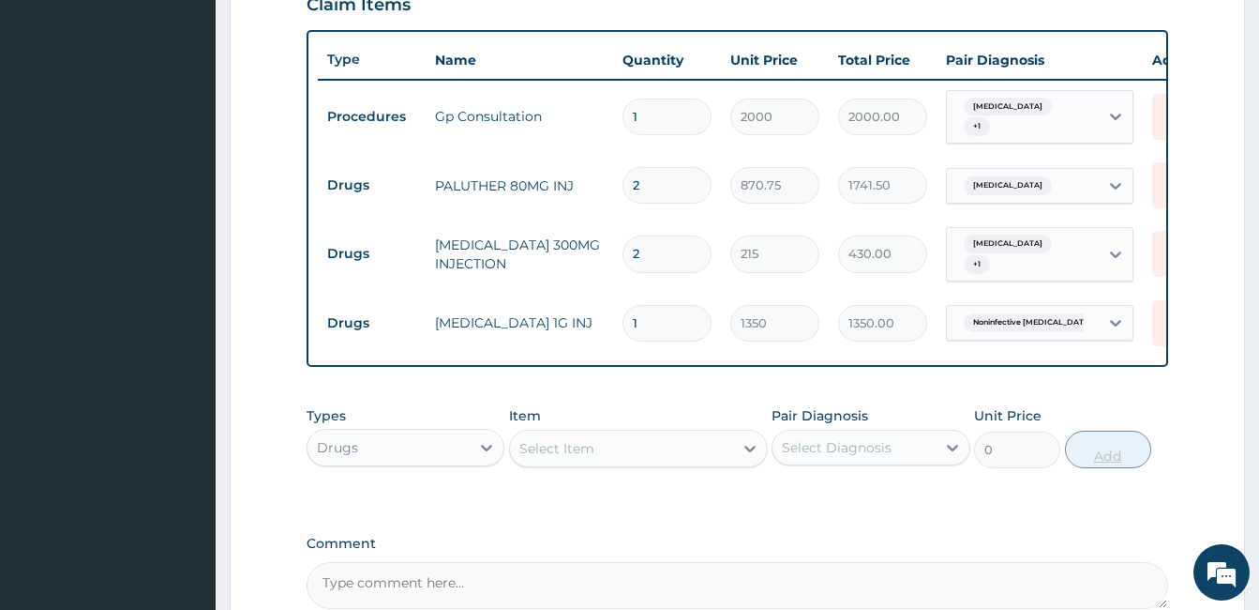
type input "0.00"
type input "2"
type input "2700.00"
type input "2"
click at [591, 433] on div "Select Item" at bounding box center [621, 448] width 223 height 30
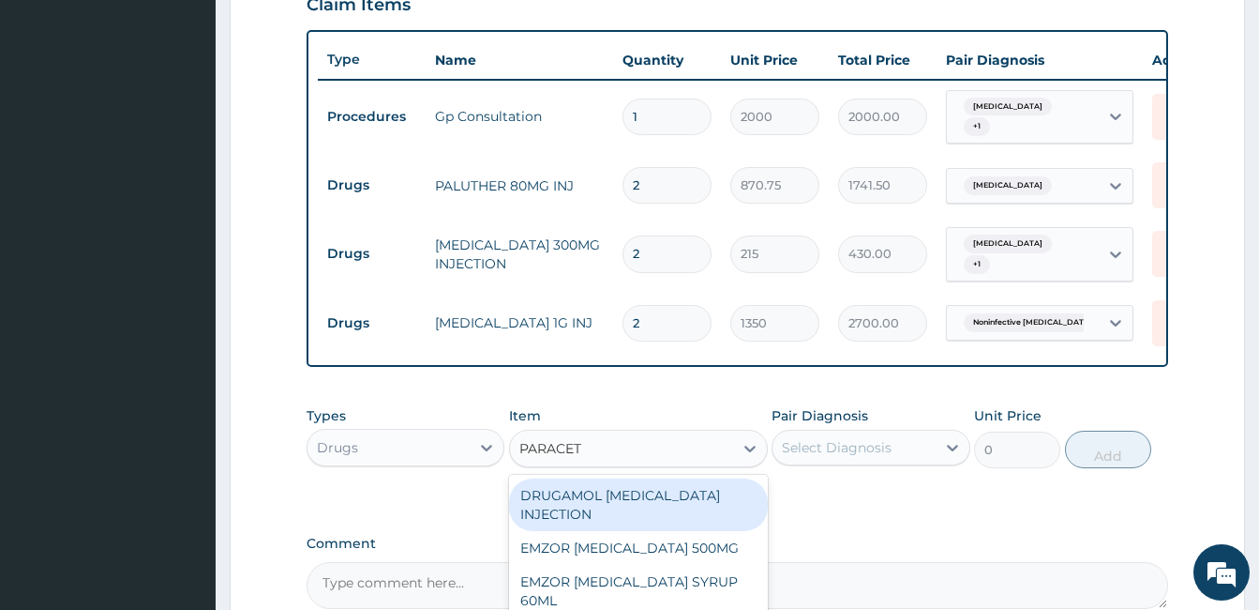
type input "PARACETA"
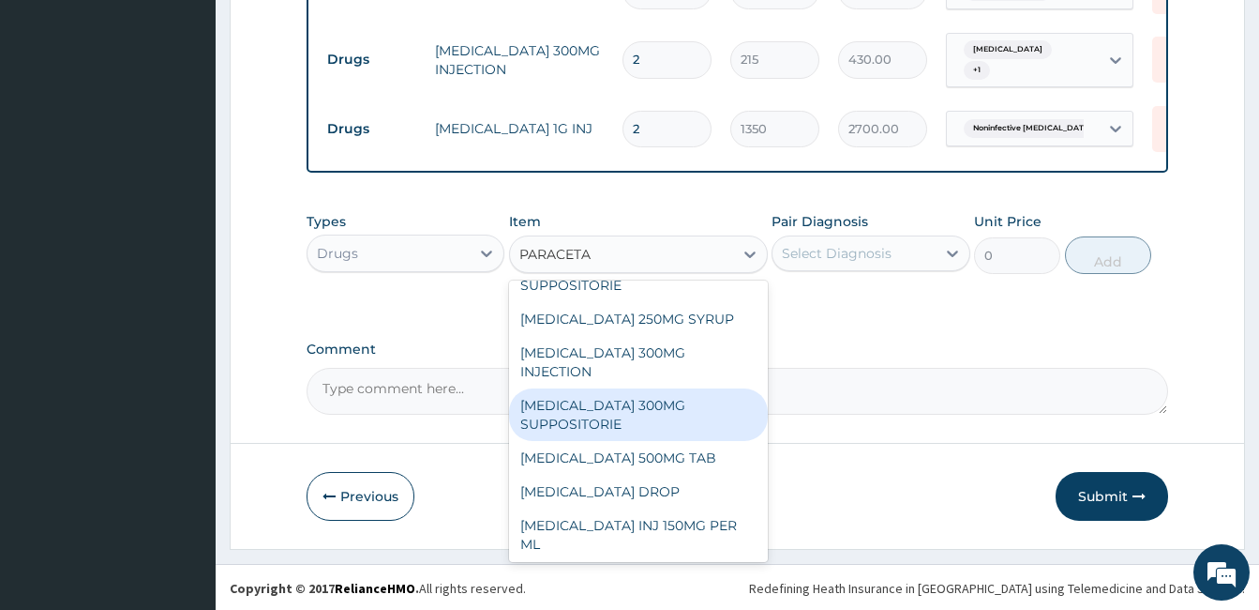
scroll to position [315, 0]
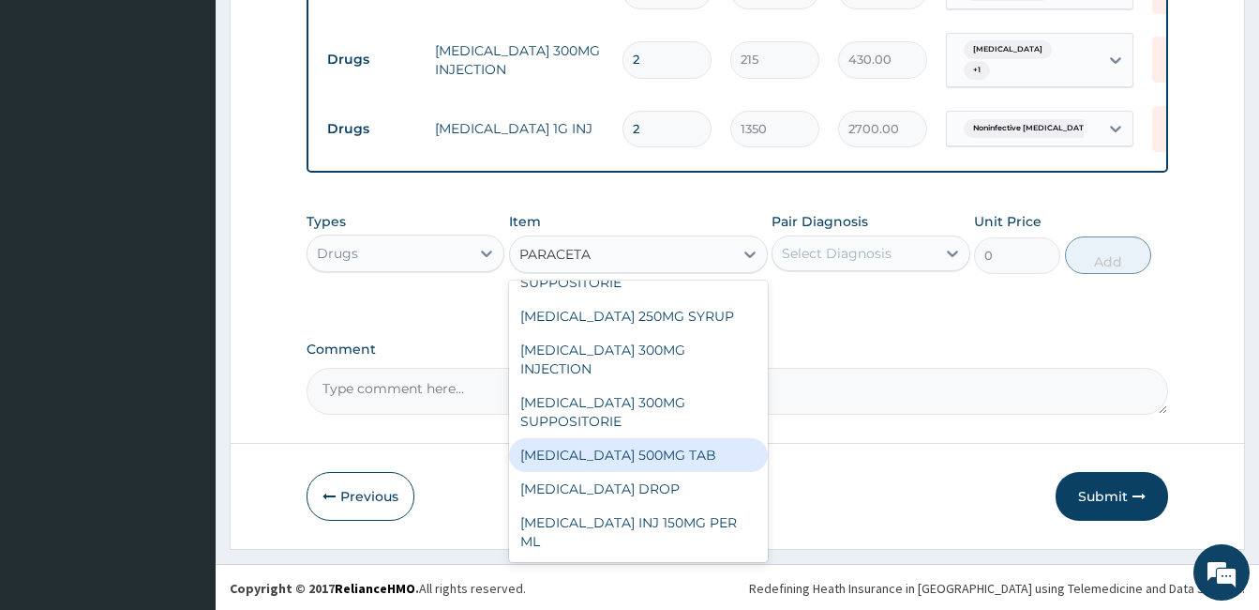
click at [700, 465] on div "PARACETAMOL 500MG TAB" at bounding box center [638, 455] width 259 height 34
type input "6.75"
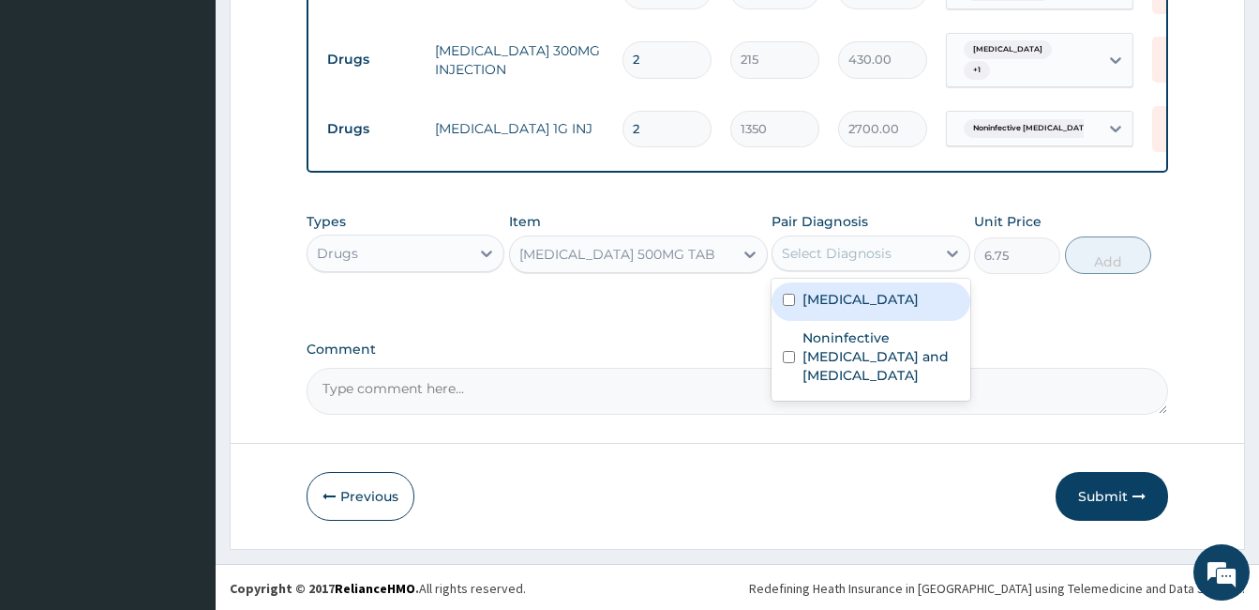
click at [880, 244] on div "Select Diagnosis" at bounding box center [837, 253] width 110 height 19
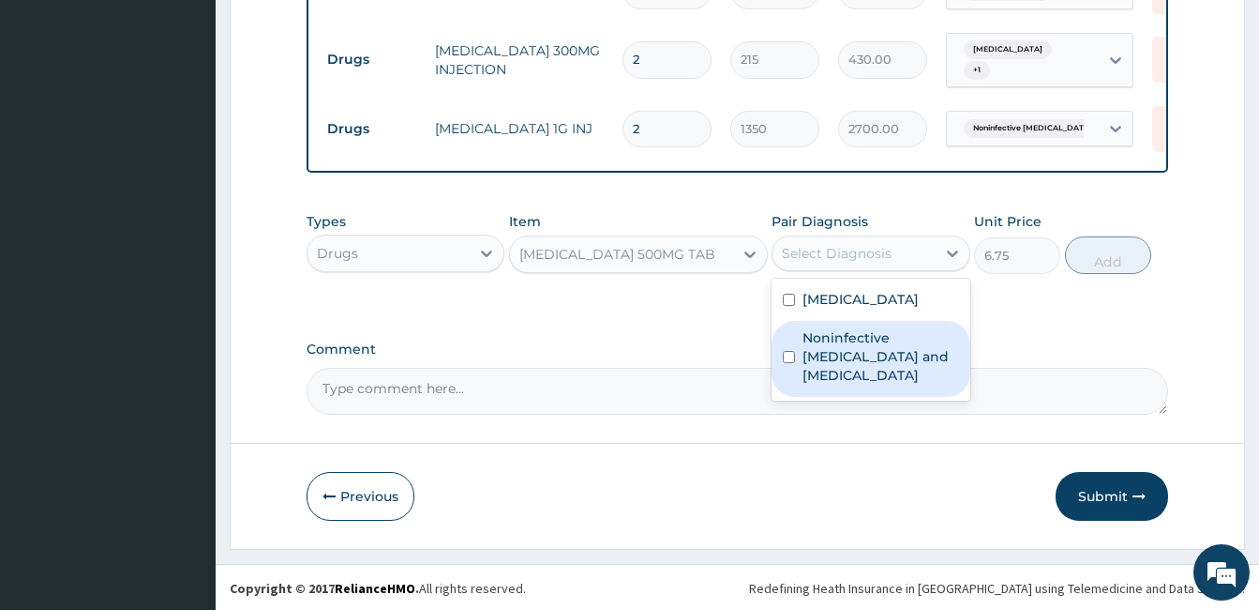
click at [837, 355] on label "Noninfective enteritis and colitis" at bounding box center [881, 356] width 156 height 56
checkbox input "true"
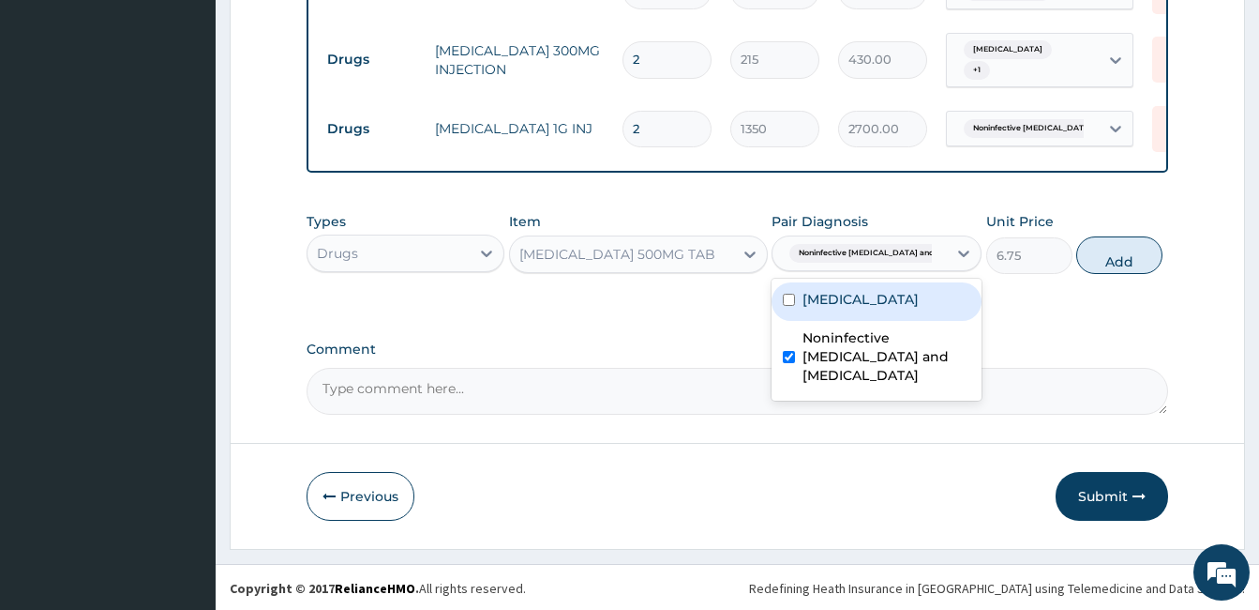
click at [831, 300] on label "Malaria" at bounding box center [861, 299] width 116 height 19
checkbox input "true"
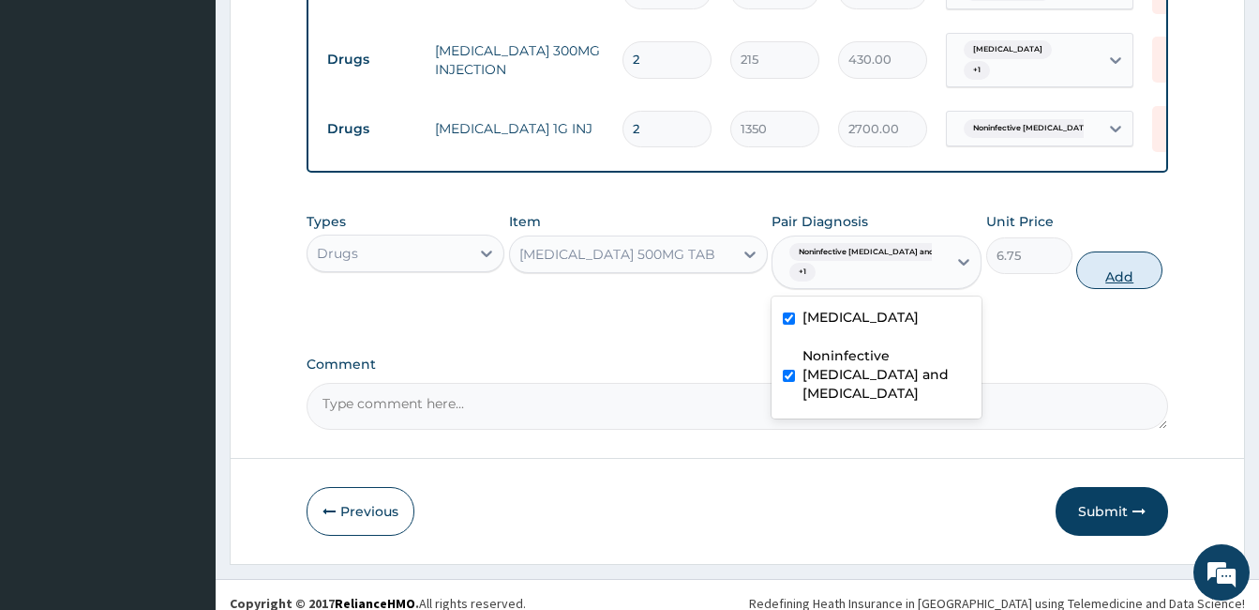
click at [1101, 274] on button "Add" at bounding box center [1119, 270] width 86 height 38
type input "0"
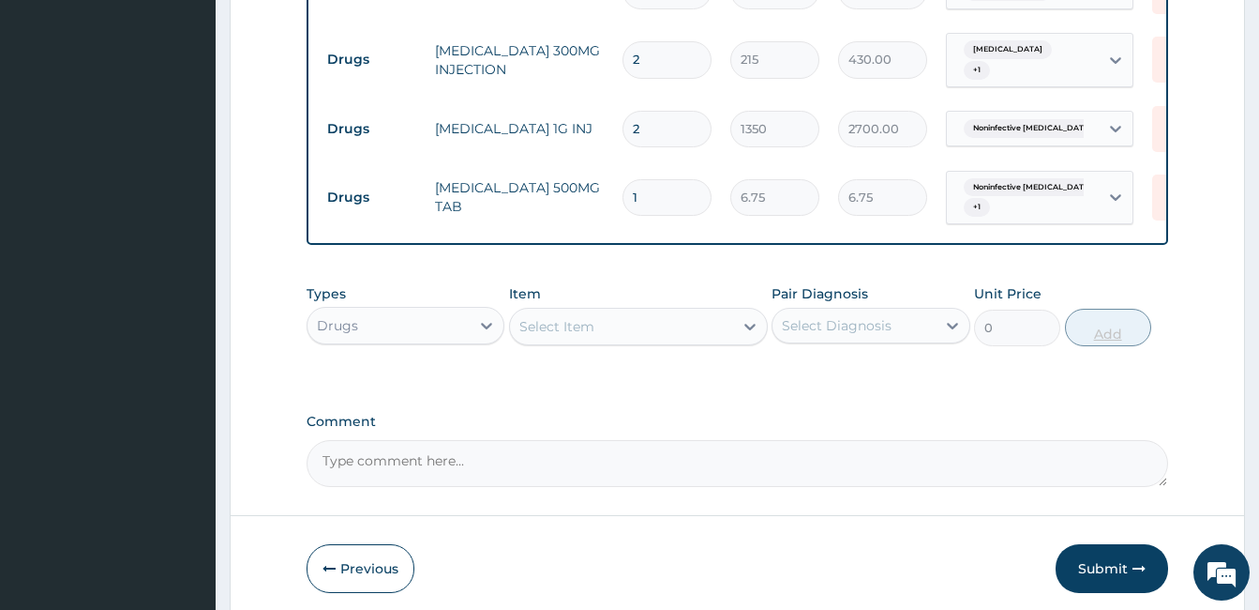
type input "18"
type input "121.50"
type input "18"
click at [697, 314] on div "Select Item" at bounding box center [621, 326] width 223 height 30
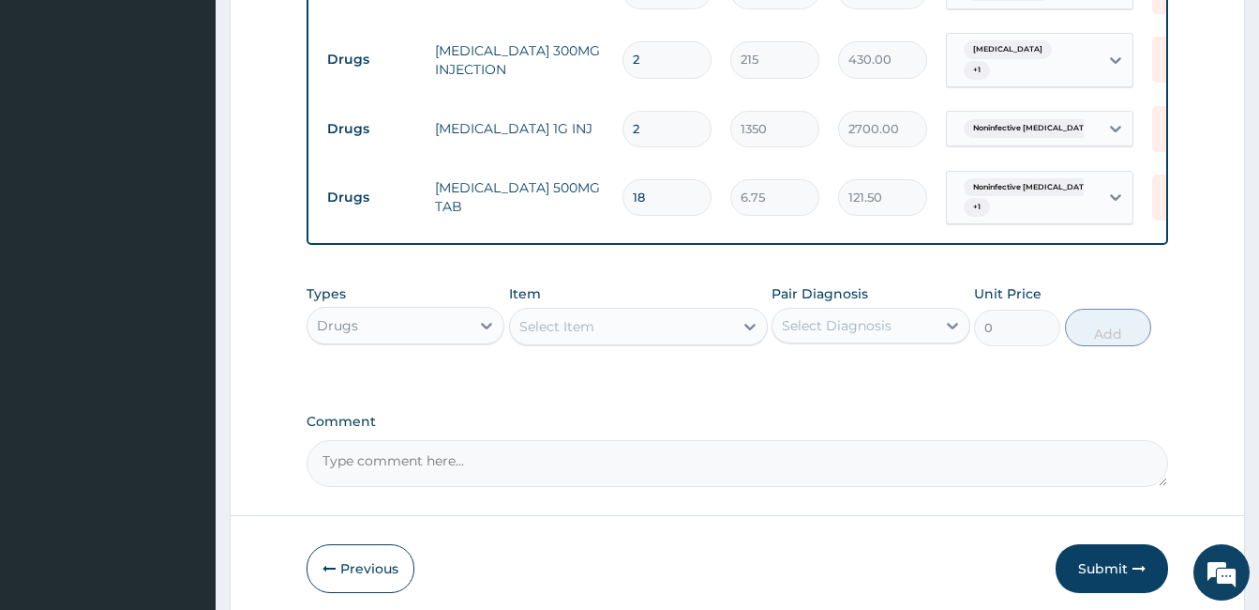
click at [697, 314] on div "Select Item" at bounding box center [621, 326] width 223 height 30
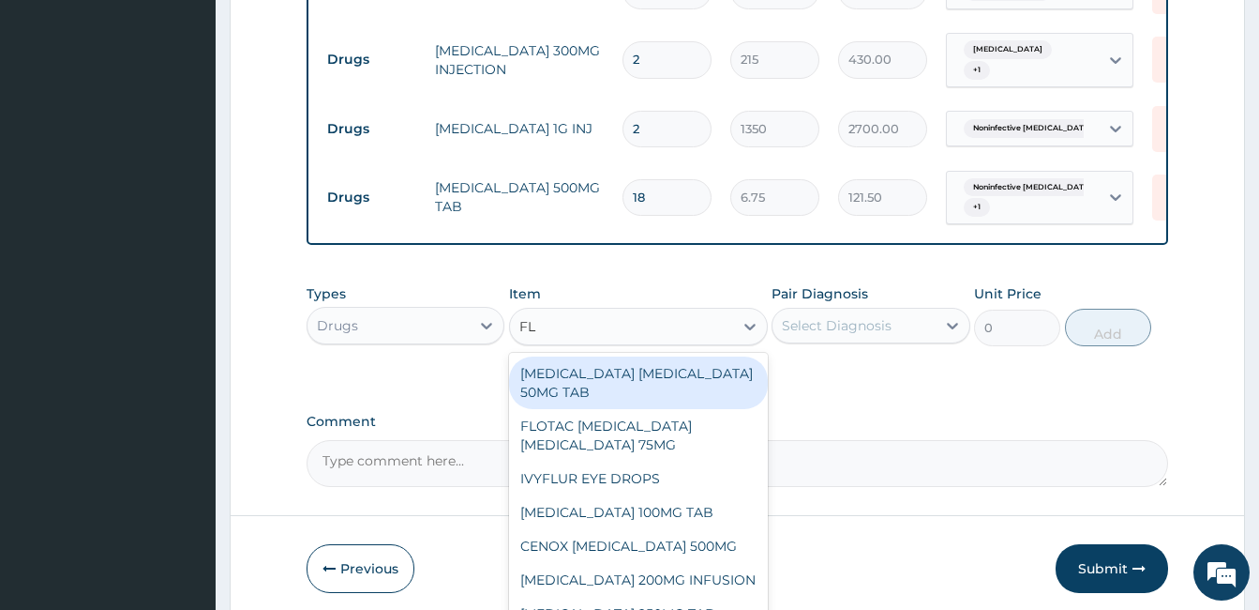
type input "FLA"
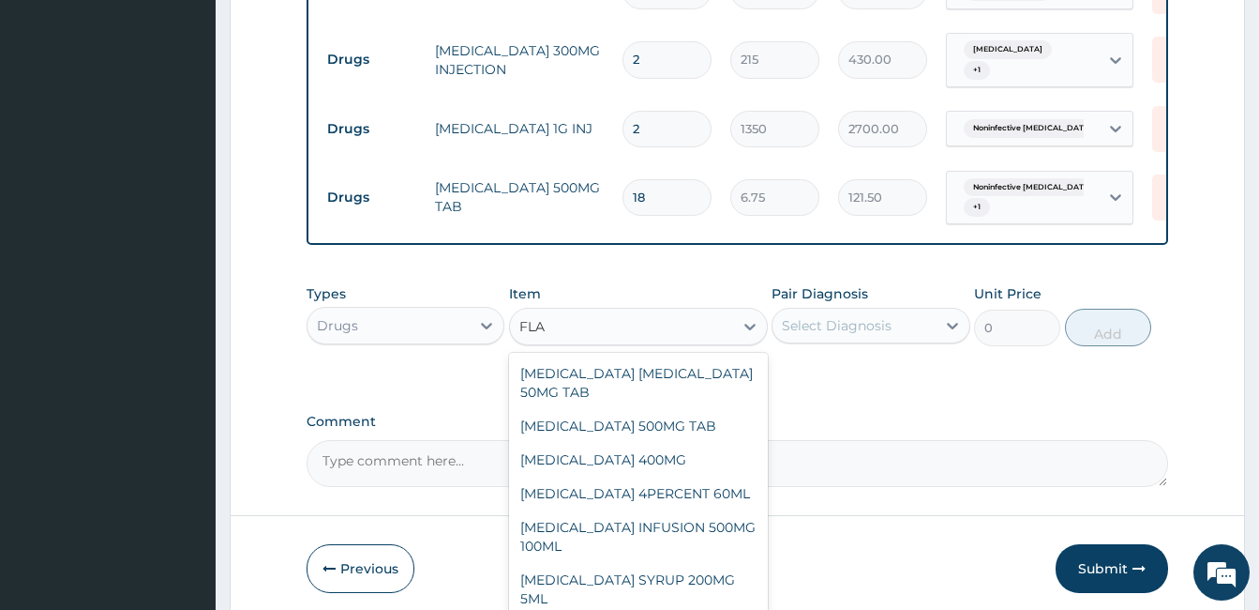
type input "40.5"
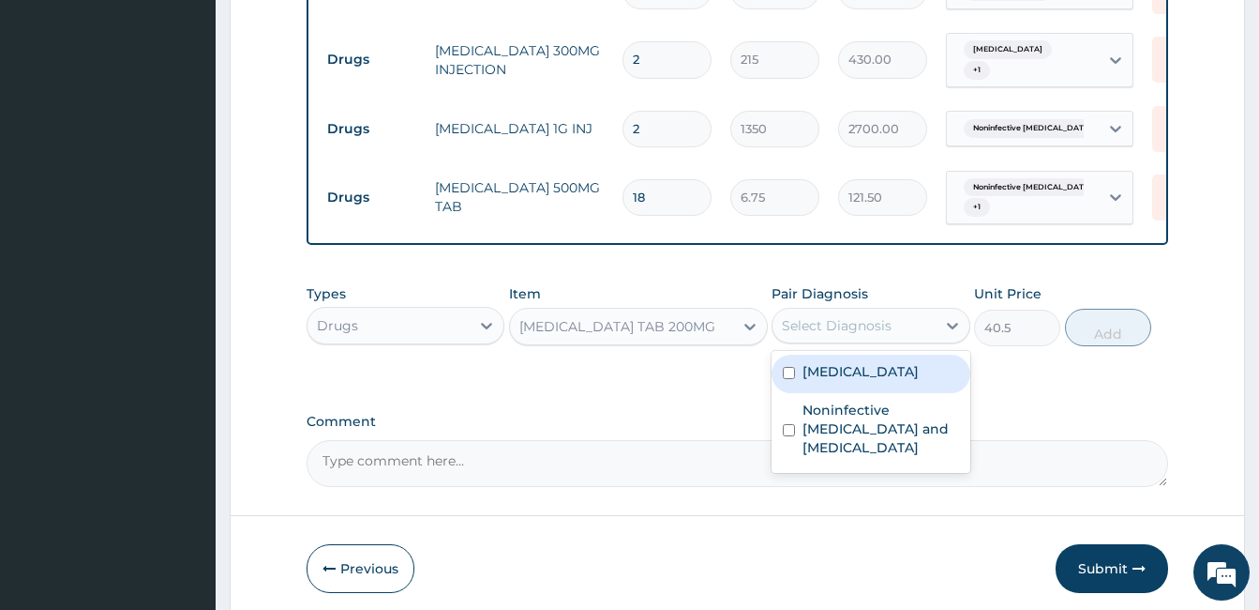
click at [870, 323] on div "Select Diagnosis" at bounding box center [837, 325] width 110 height 19
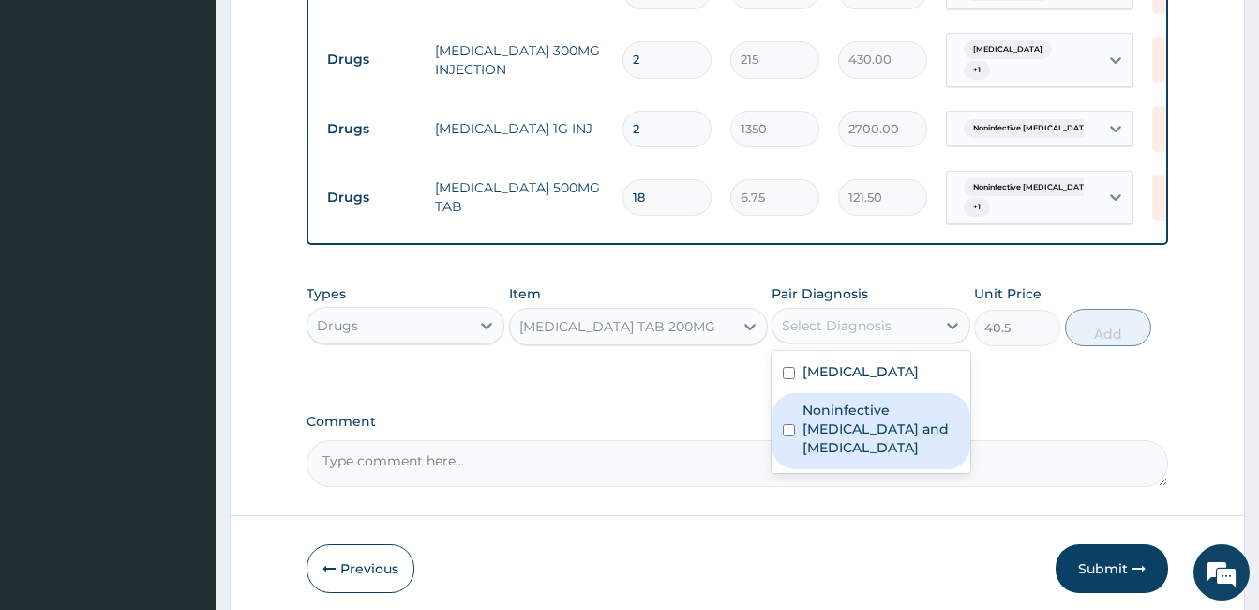
click at [851, 406] on label "Noninfective enteritis and colitis" at bounding box center [881, 428] width 156 height 56
checkbox input "true"
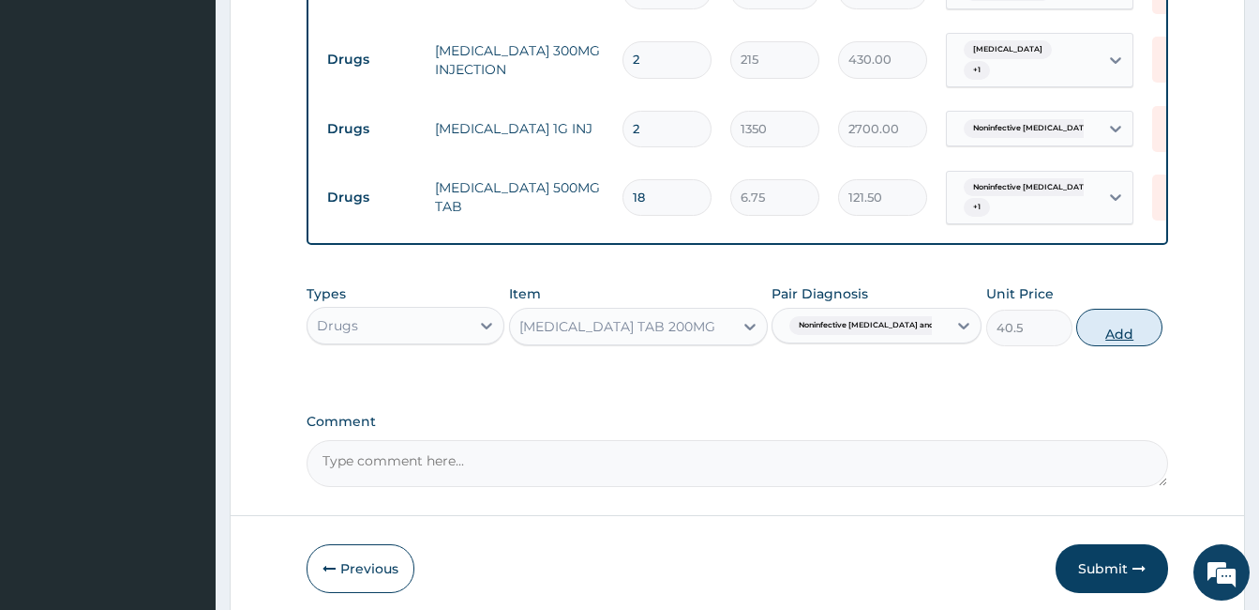
click at [1099, 330] on button "Add" at bounding box center [1119, 328] width 86 height 38
type input "0"
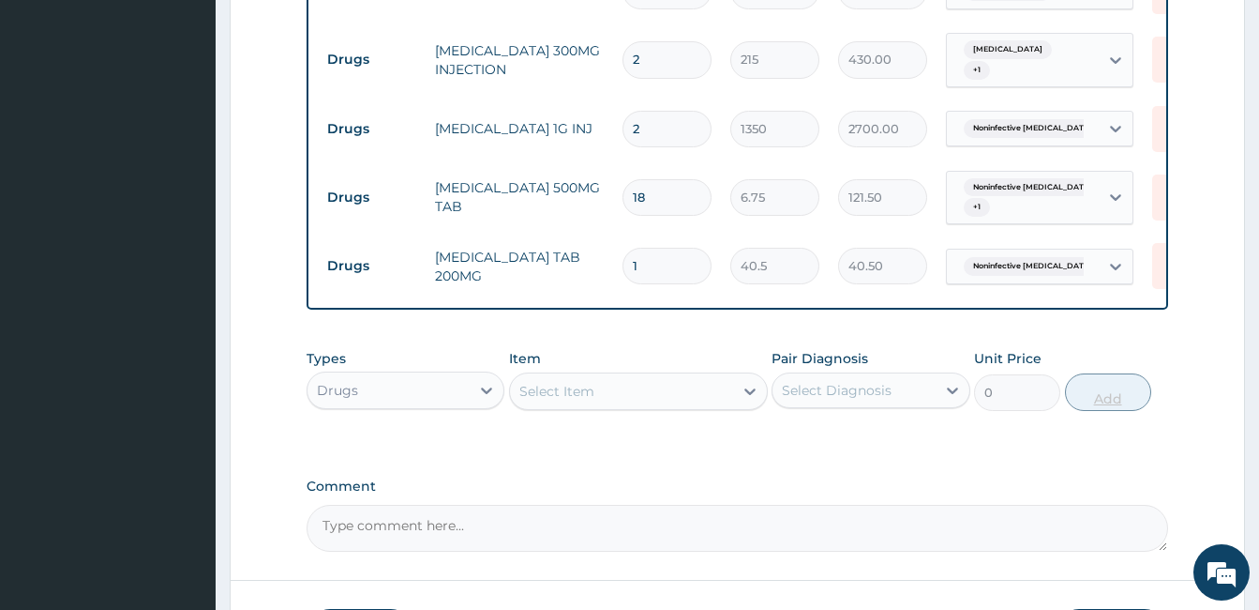
type input "0.00"
type input "3"
type input "121.50"
type input "30"
type input "1215.00"
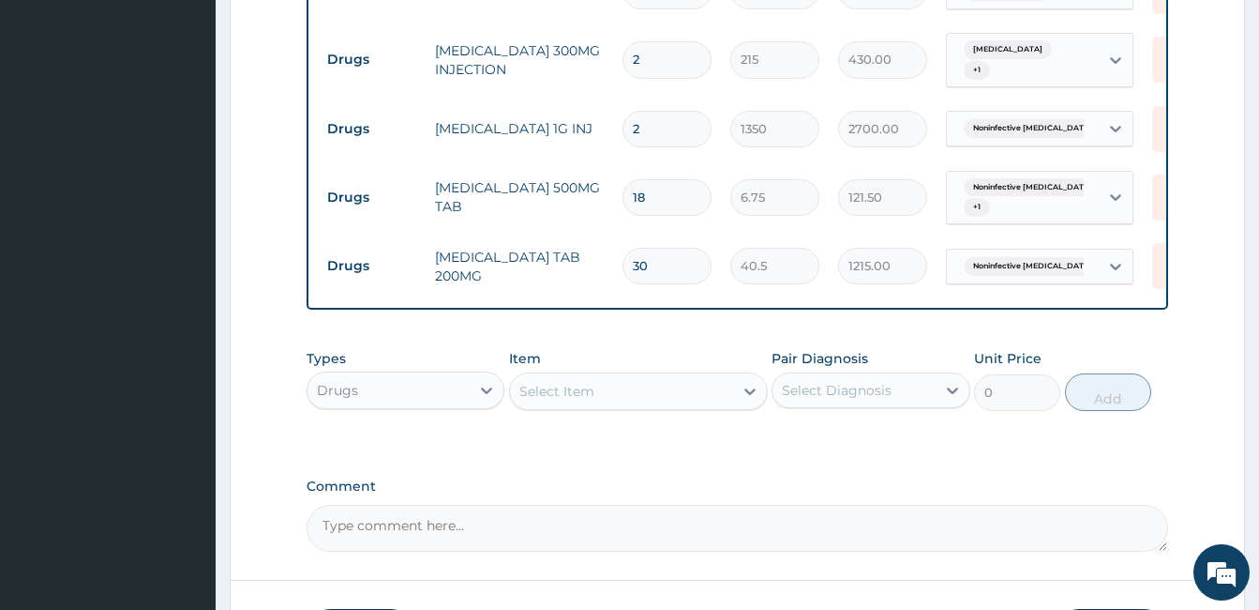
type input "30"
click at [654, 399] on div "Select Item" at bounding box center [621, 391] width 223 height 30
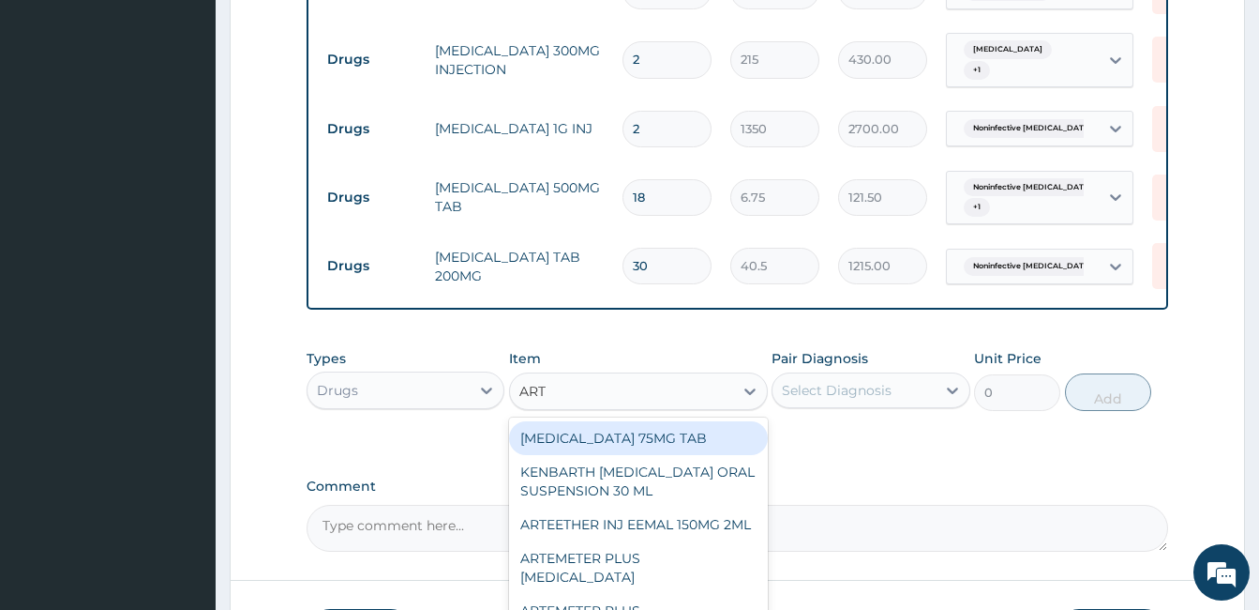
type input "ARTE"
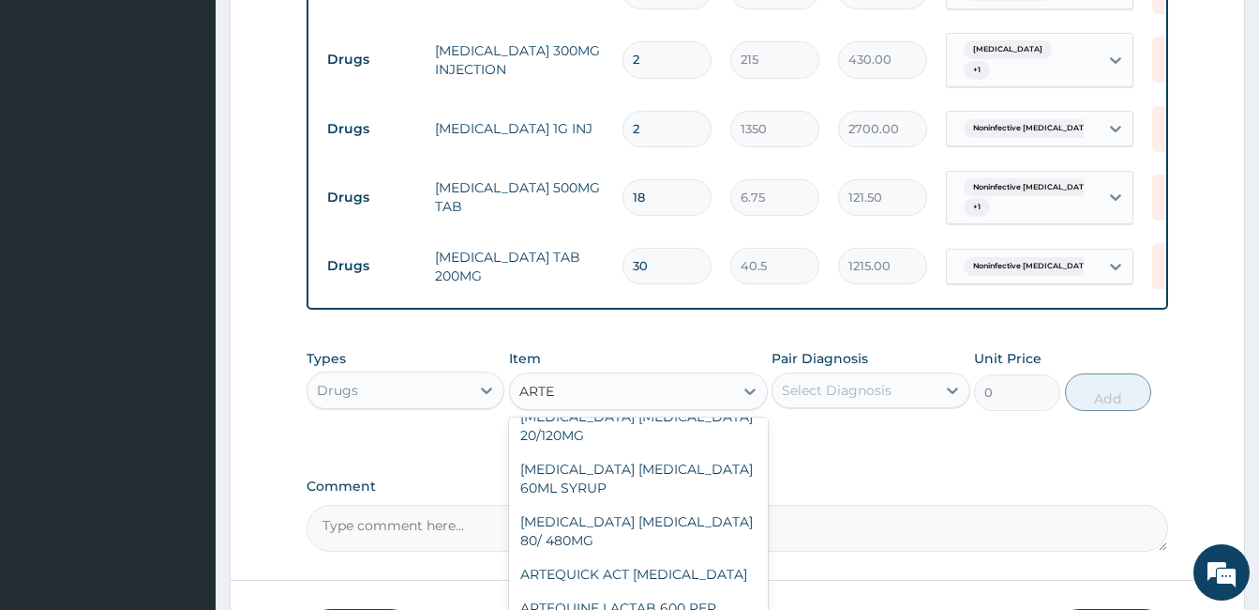
scroll to position [284, 0]
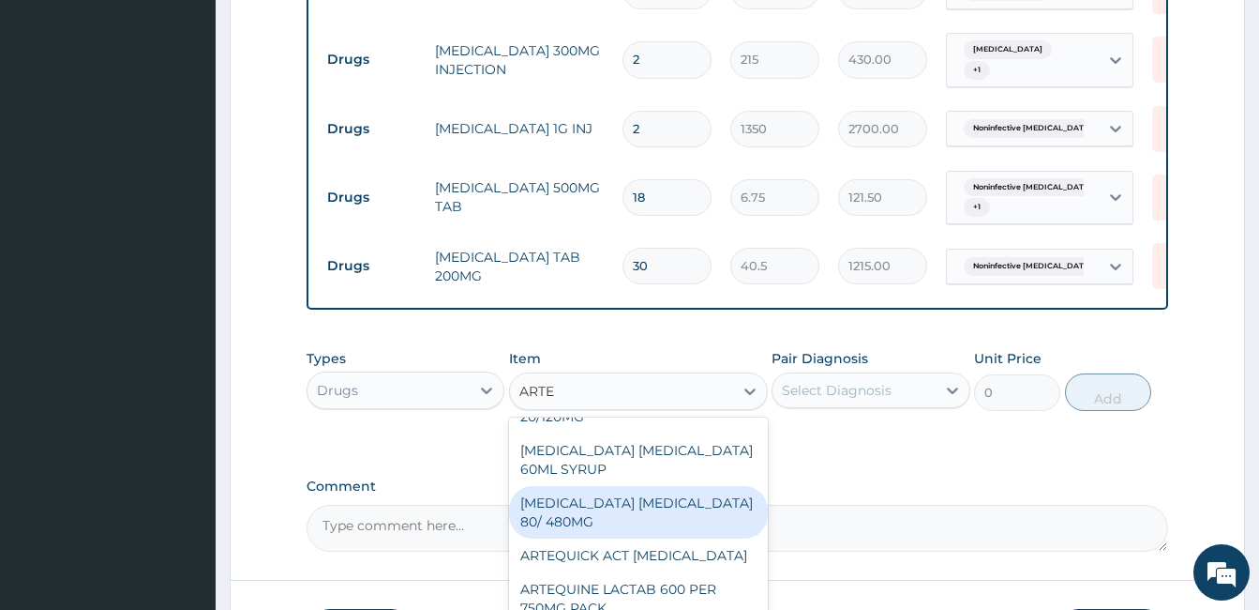
click at [597, 520] on div "ARTEMETHER LUMEFANTRINE 80/ 480MG" at bounding box center [638, 512] width 259 height 53
type input "337.5"
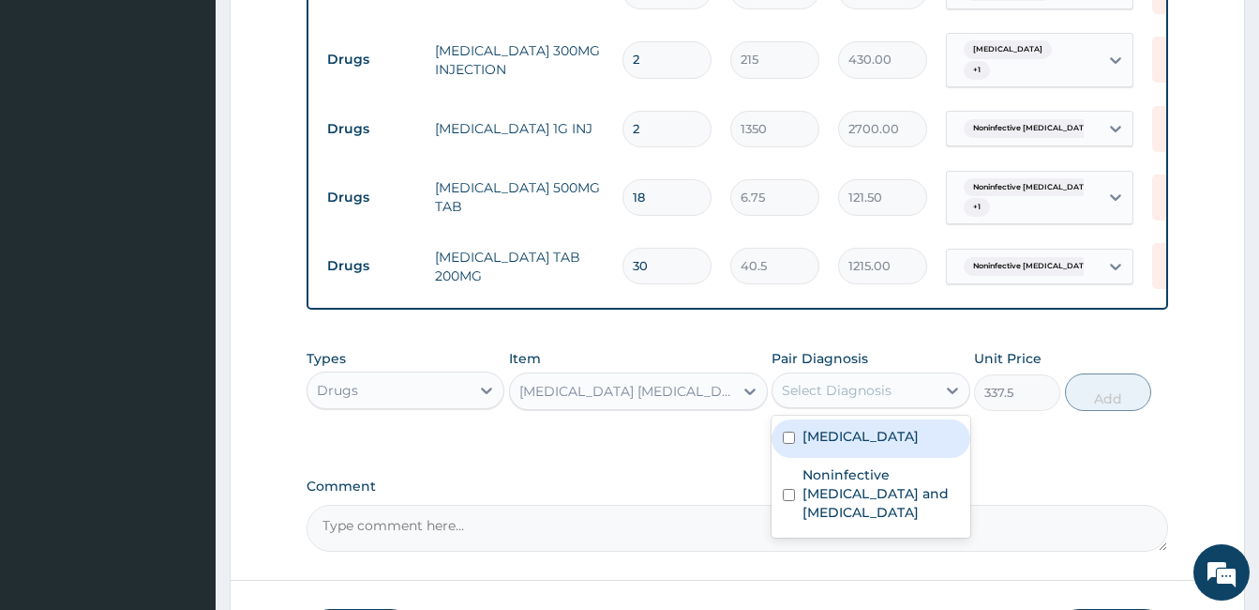
click at [834, 377] on div "Select Diagnosis" at bounding box center [854, 390] width 162 height 30
click at [818, 435] on label "Malaria" at bounding box center [861, 436] width 116 height 19
checkbox input "true"
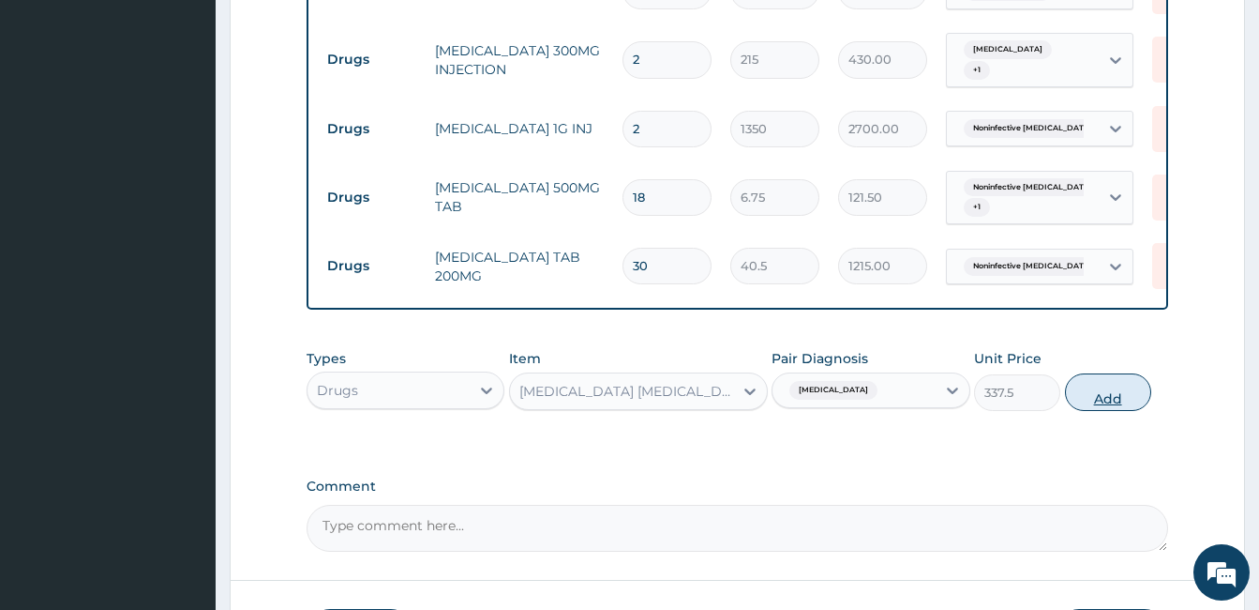
click at [1105, 391] on button "Add" at bounding box center [1108, 392] width 86 height 38
type input "0"
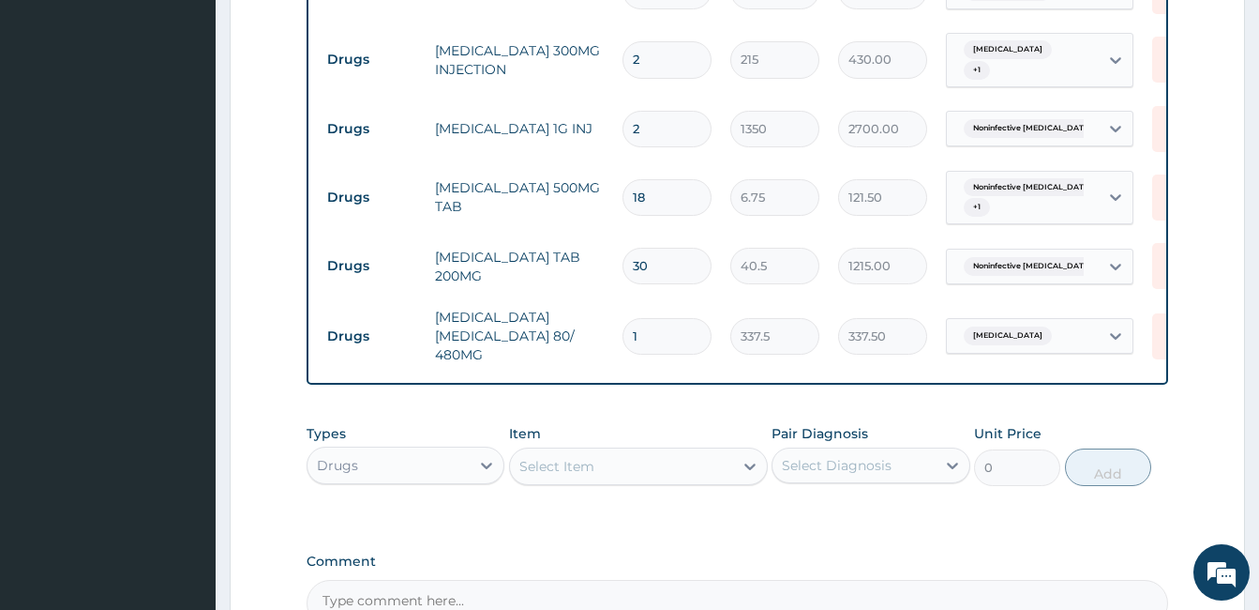
type input "0.00"
type input "6"
type input "2025.00"
type input "6"
click at [584, 462] on div "Select Item" at bounding box center [556, 466] width 75 height 19
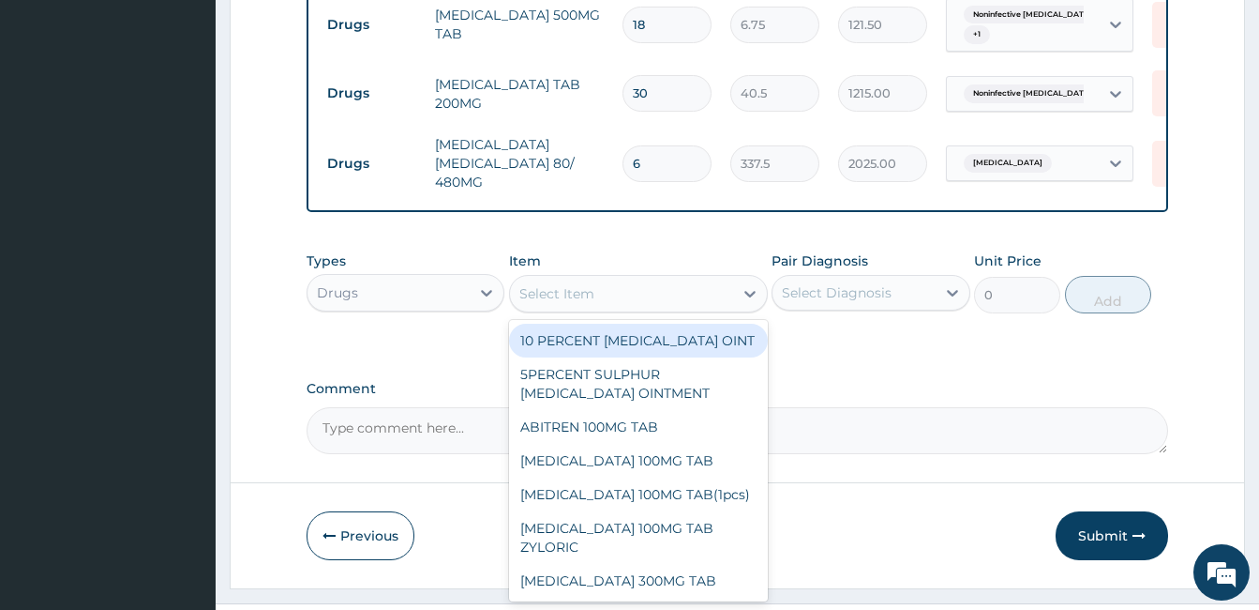
scroll to position [1074, 0]
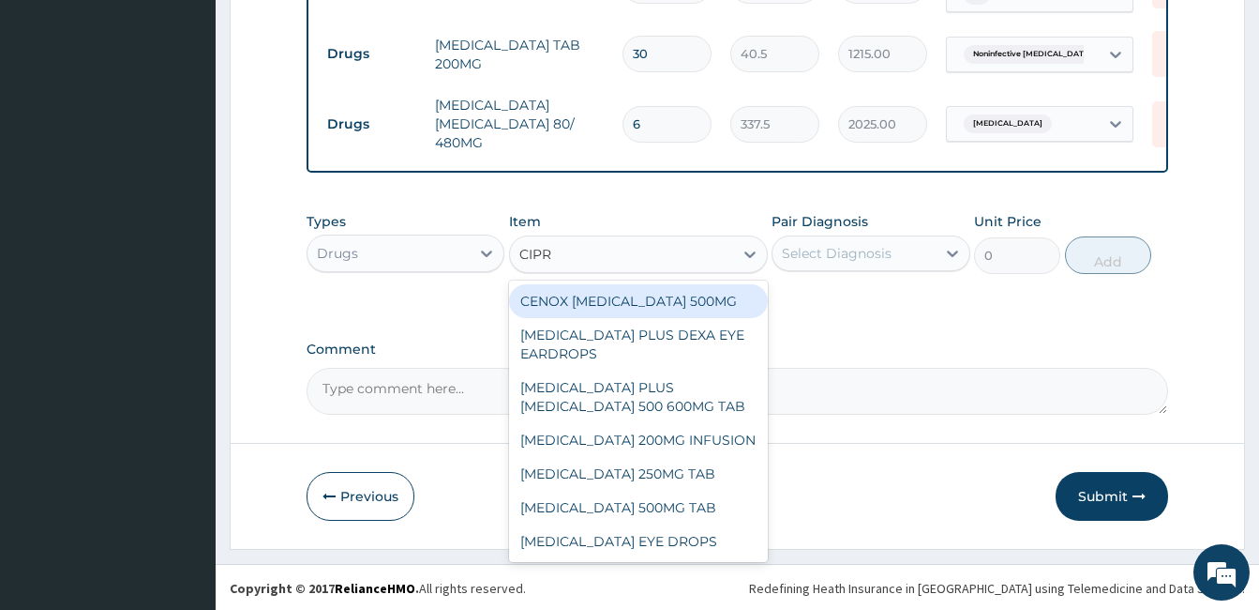
type input "CIPRO"
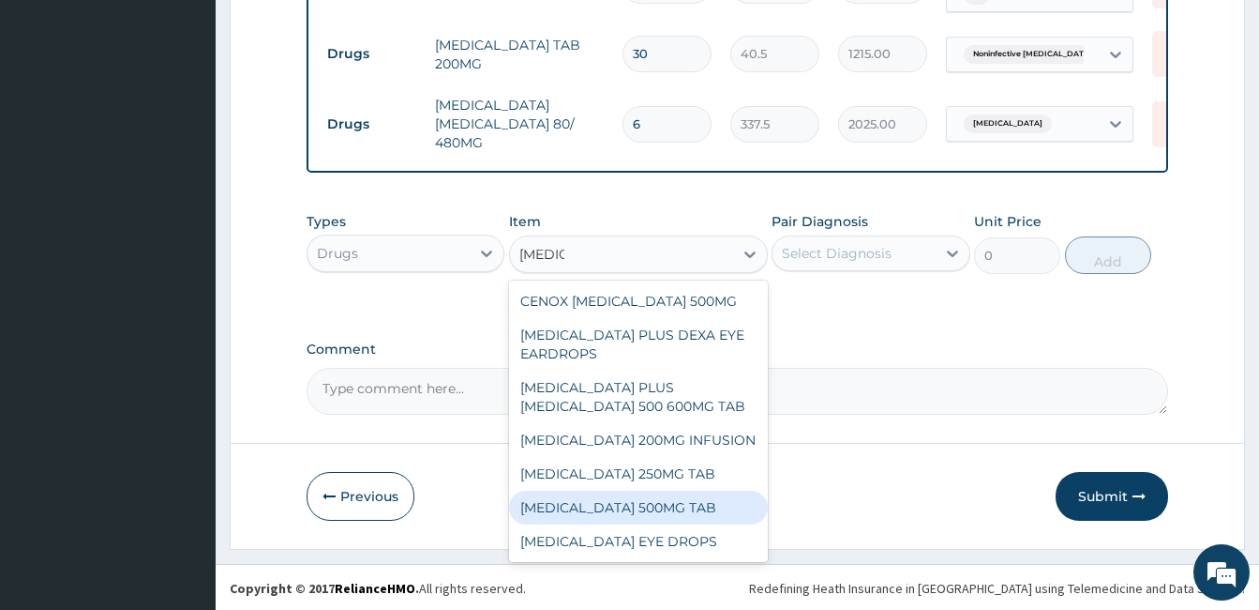
click at [594, 524] on div "CIPROFLOXACIN 500MG TAB" at bounding box center [638, 507] width 259 height 34
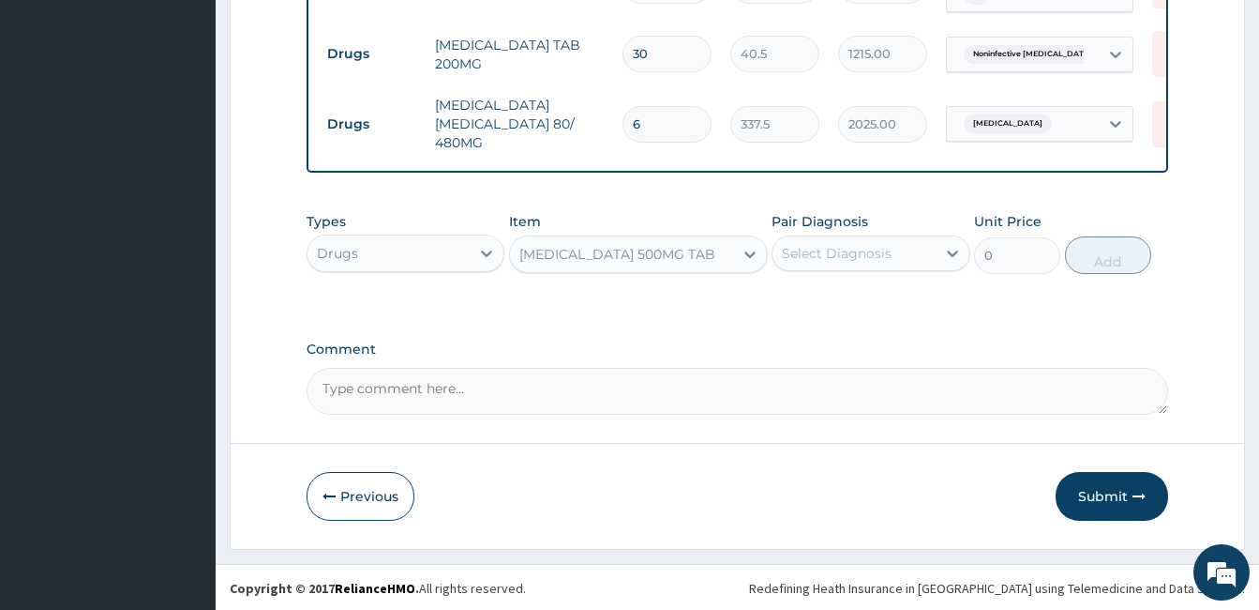
type input "1620"
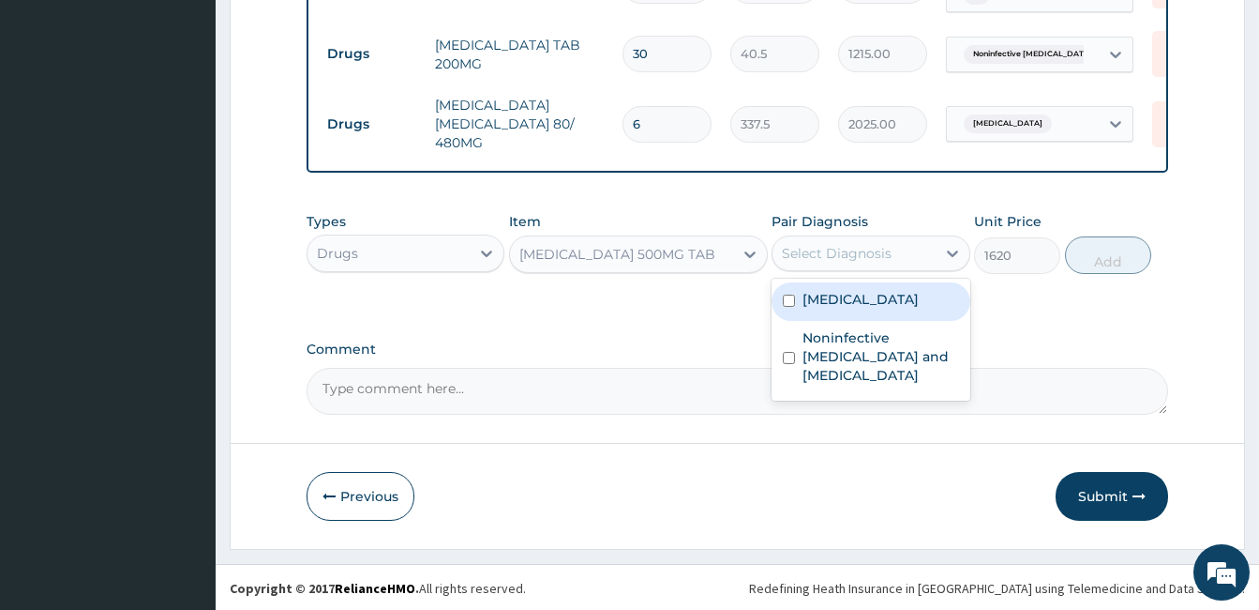
click at [869, 256] on div "Select Diagnosis" at bounding box center [837, 253] width 110 height 19
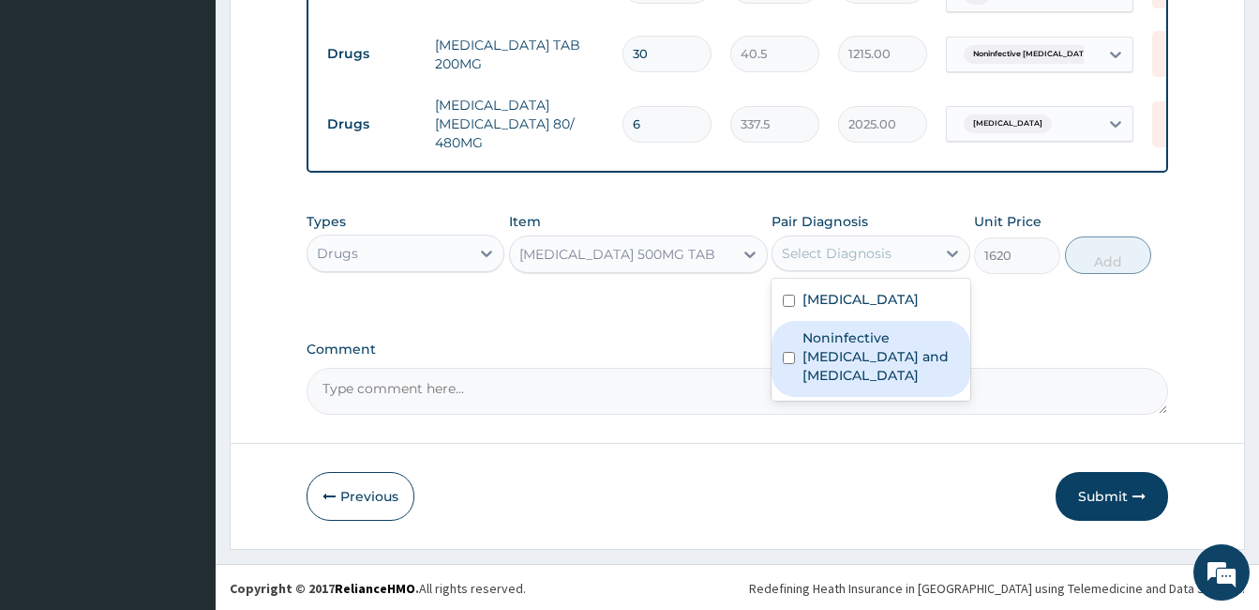
click at [858, 328] on label "Noninfective enteritis and colitis" at bounding box center [881, 356] width 156 height 56
checkbox input "true"
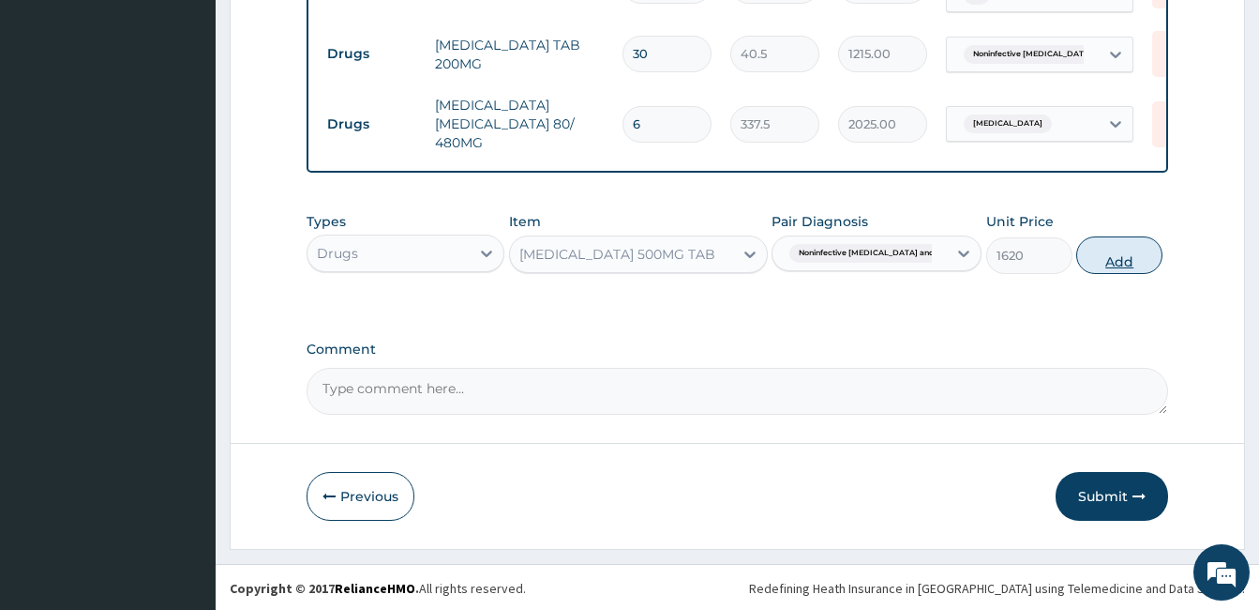
click at [1089, 257] on button "Add" at bounding box center [1119, 255] width 86 height 38
type input "0"
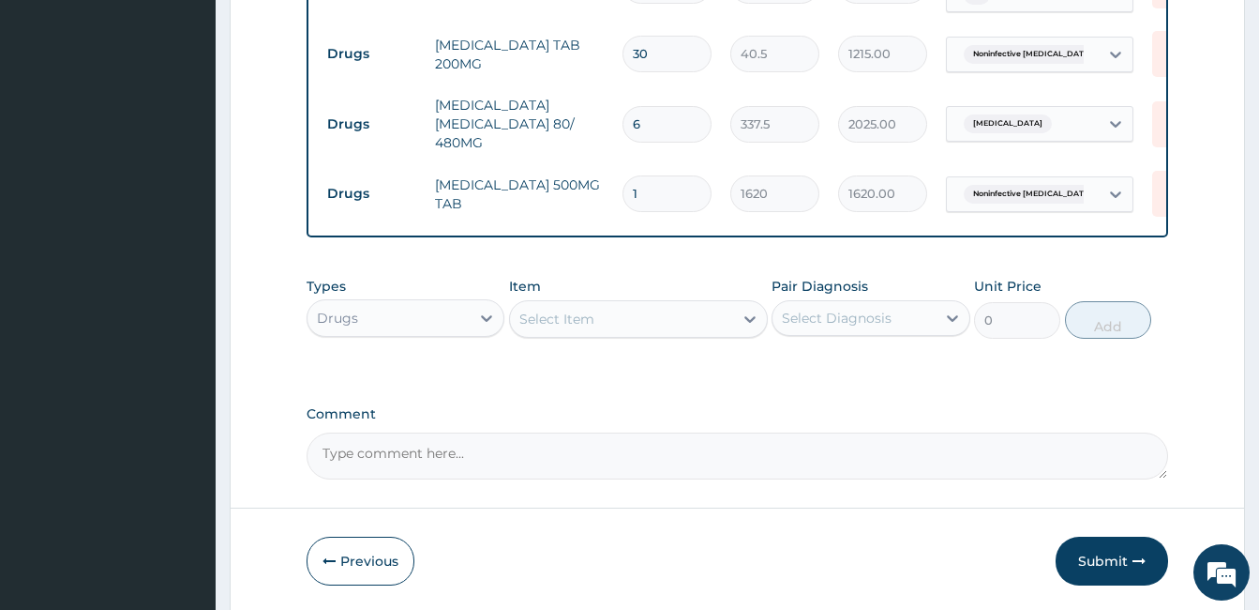
click at [694, 324] on div "Select Item" at bounding box center [621, 319] width 223 height 30
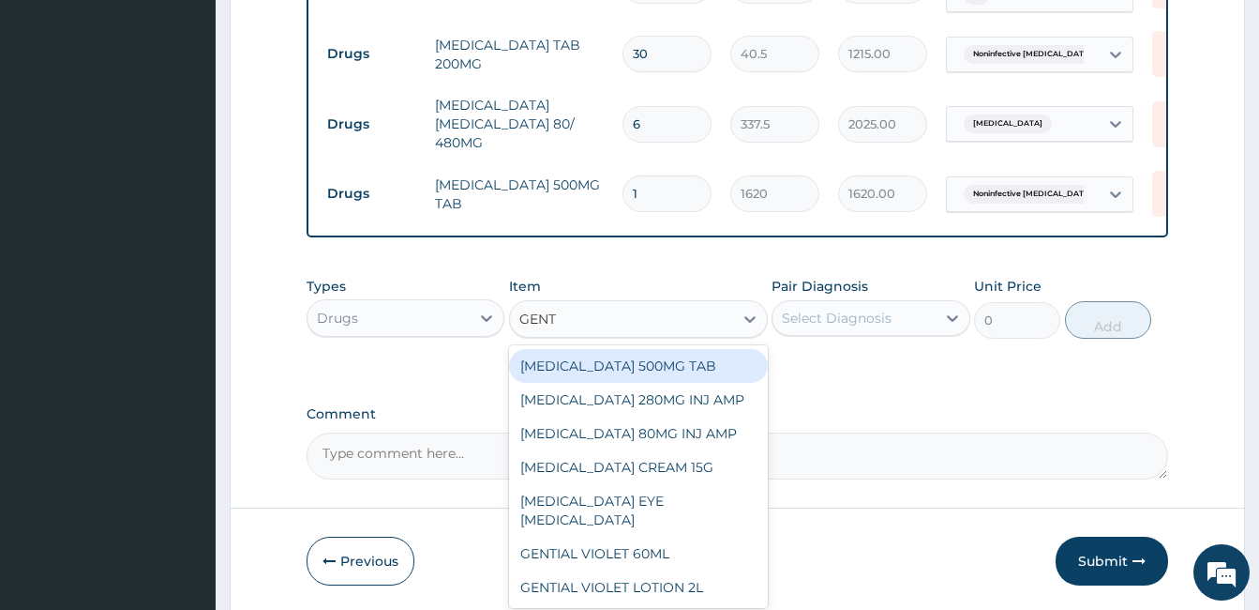
type input "GENTA"
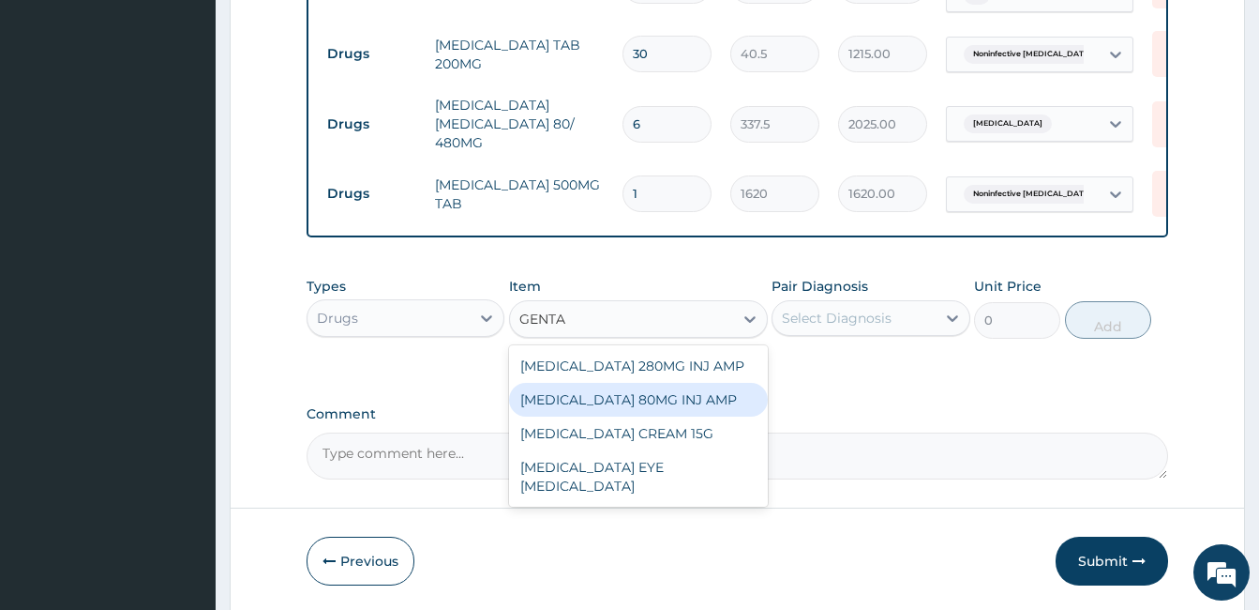
click at [641, 403] on div "GENTAMICIN 80MG INJ AMP" at bounding box center [638, 400] width 259 height 34
type input "135"
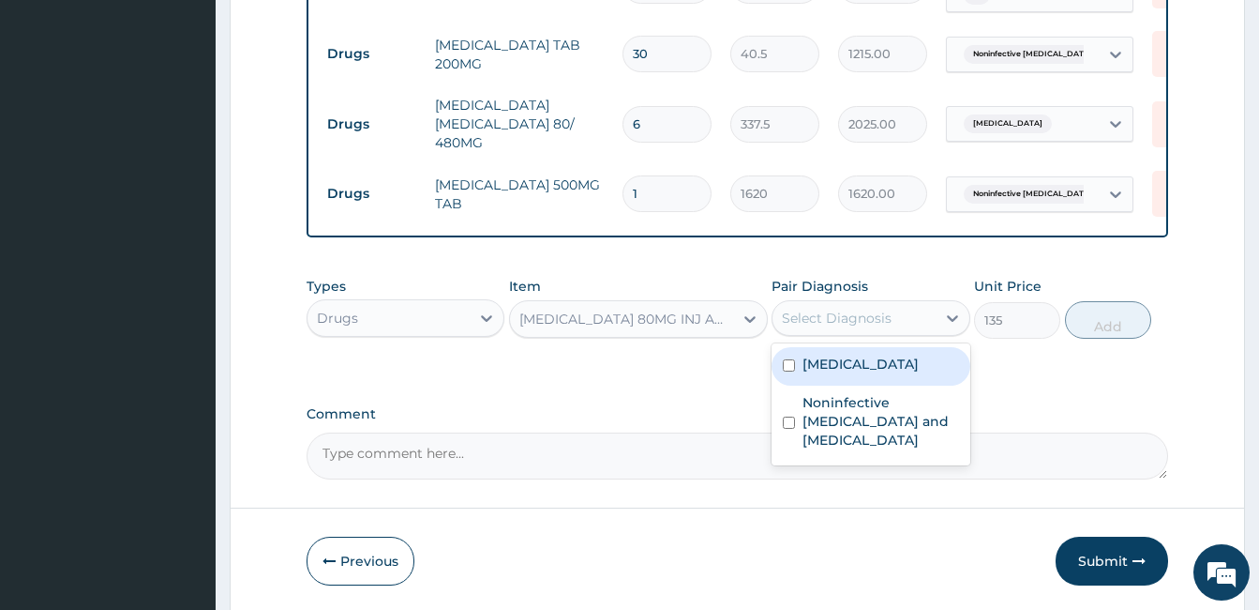
click at [821, 303] on div "Select Diagnosis" at bounding box center [854, 318] width 162 height 30
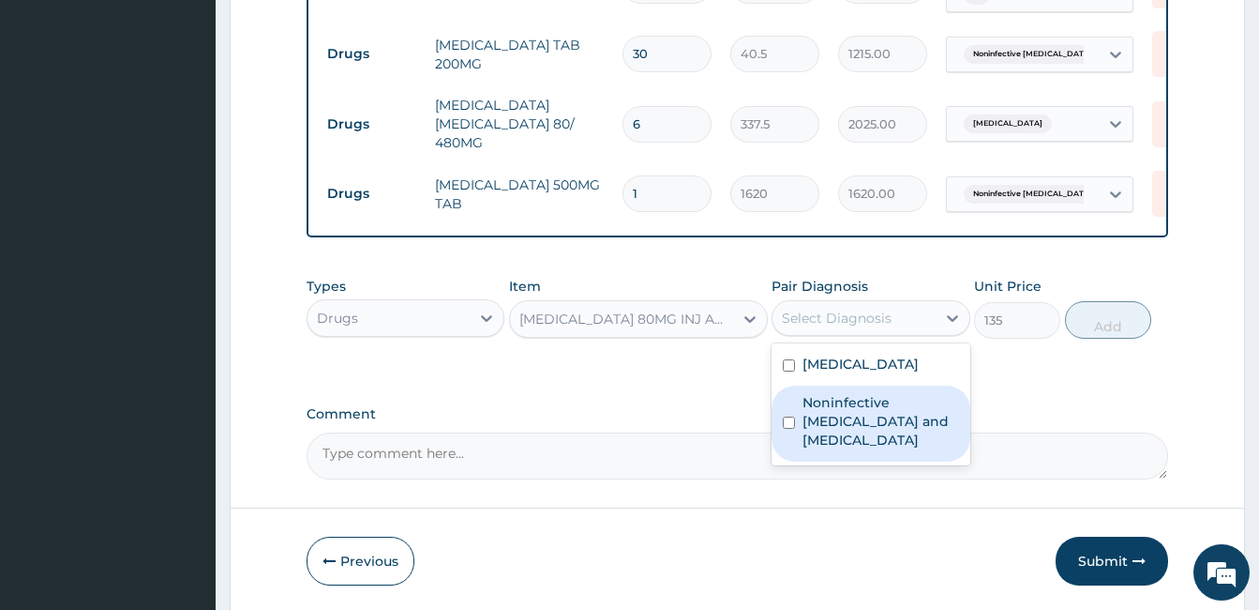
click at [816, 405] on label "Noninfective enteritis and colitis" at bounding box center [881, 421] width 156 height 56
checkbox input "true"
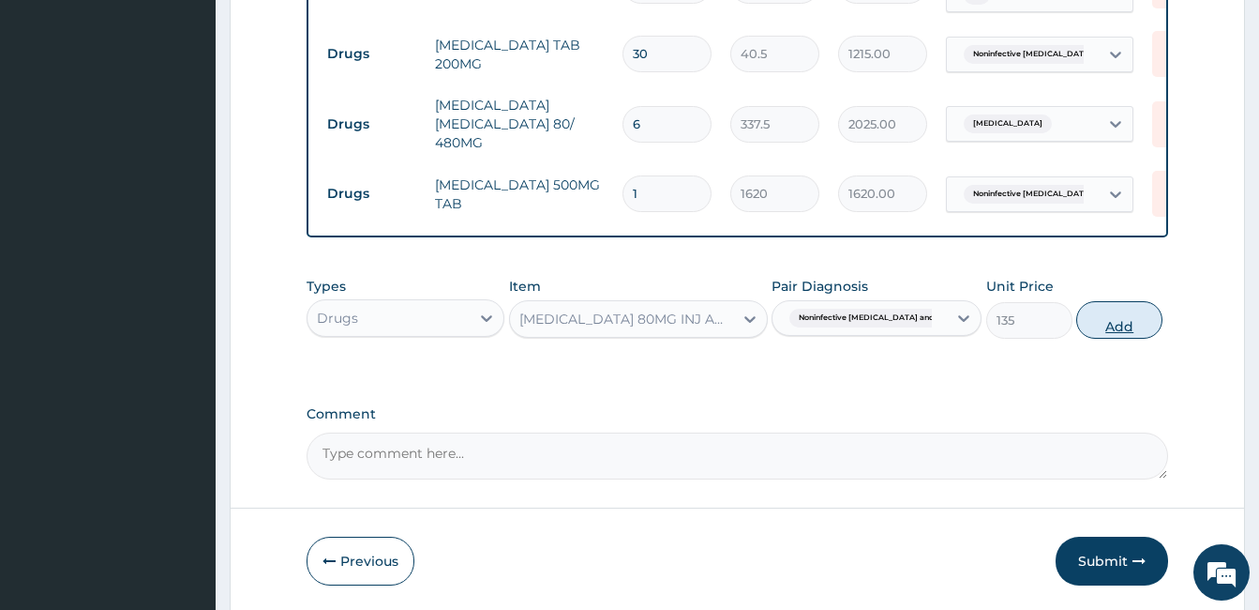
click at [1107, 308] on button "Add" at bounding box center [1119, 320] width 86 height 38
type input "0"
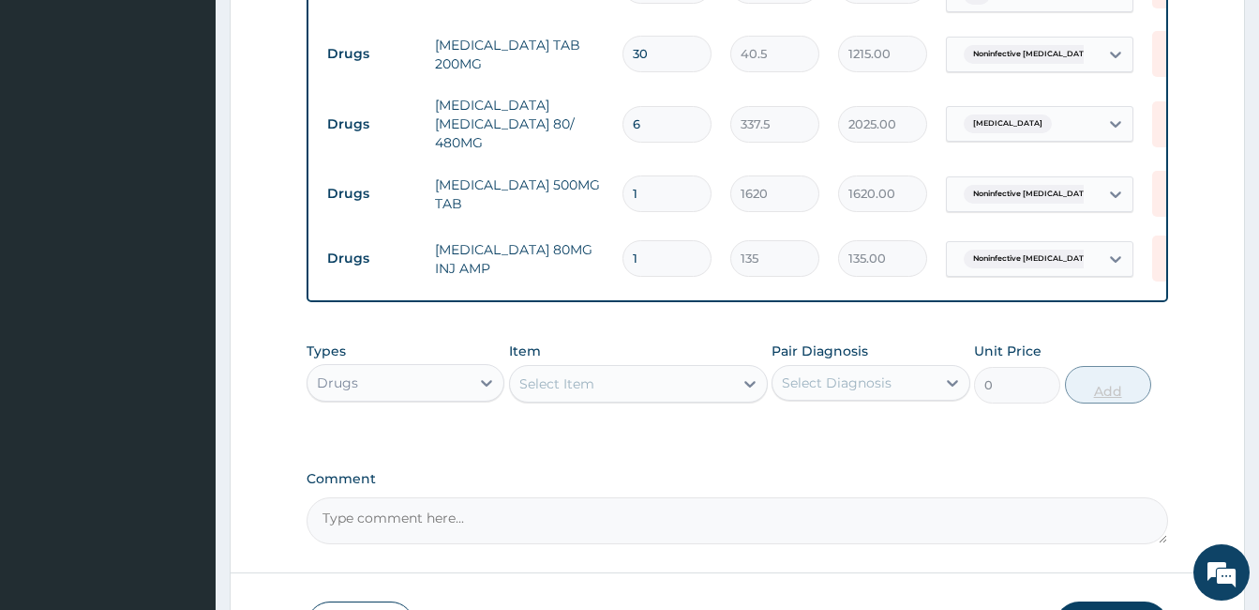
type input "0.00"
type input "2"
type input "270.00"
type input "2"
click at [644, 388] on div "Select Item" at bounding box center [621, 384] width 223 height 30
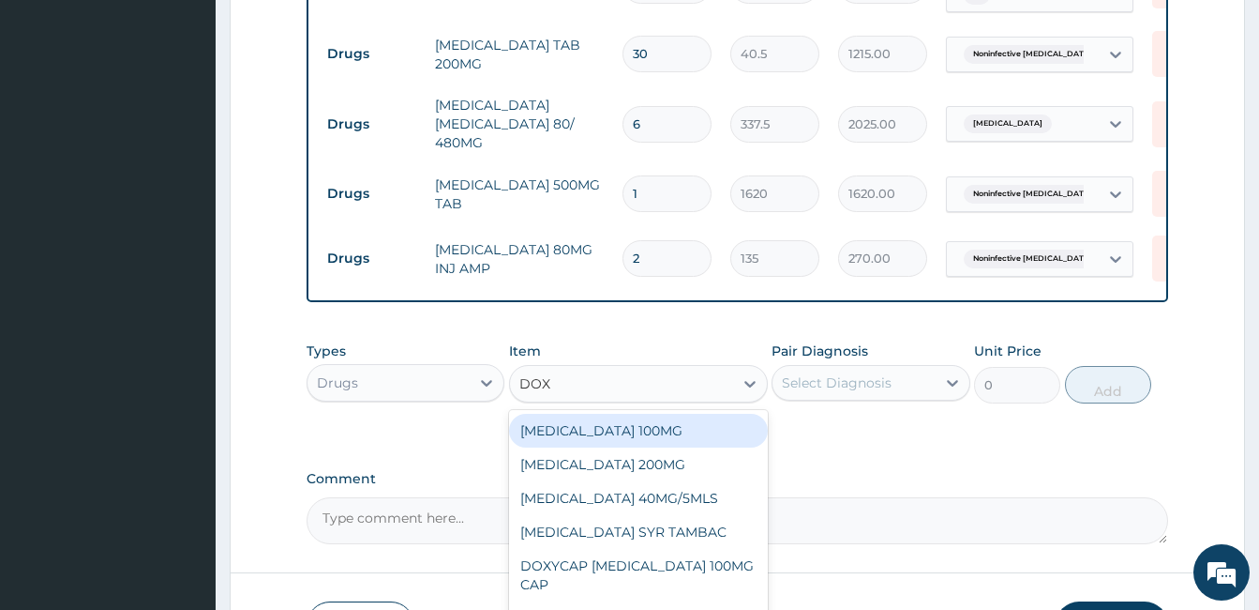
type input "DOXY"
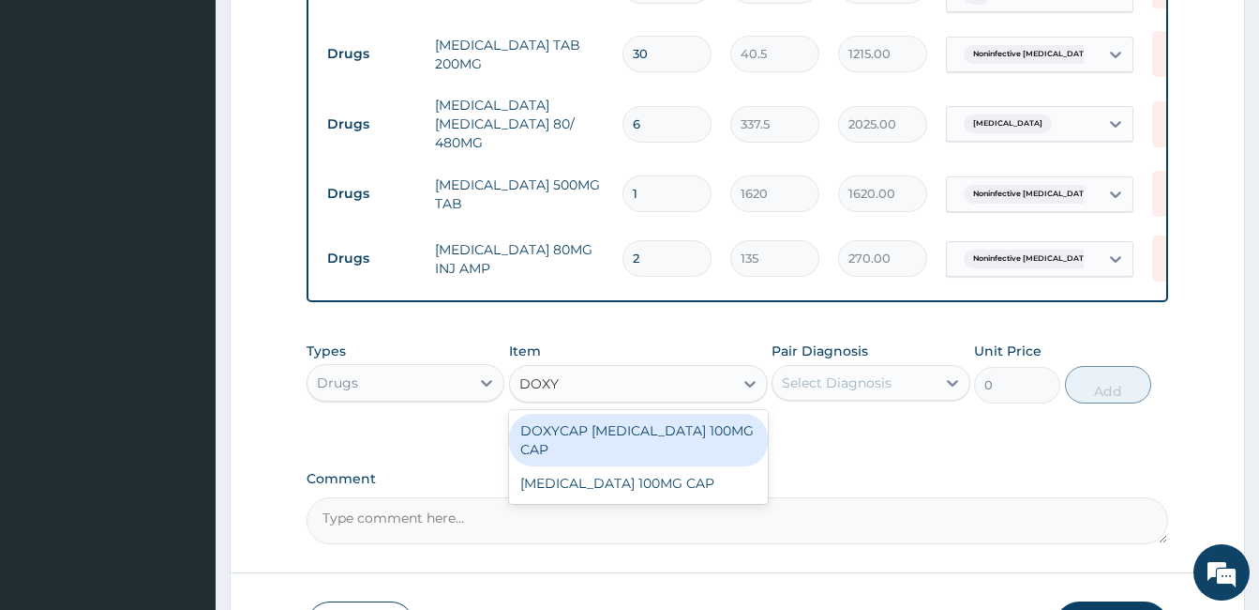
click at [636, 420] on div "DOXYCAP DOXYCYCLINE 100MG CAP" at bounding box center [638, 440] width 259 height 53
type input "135"
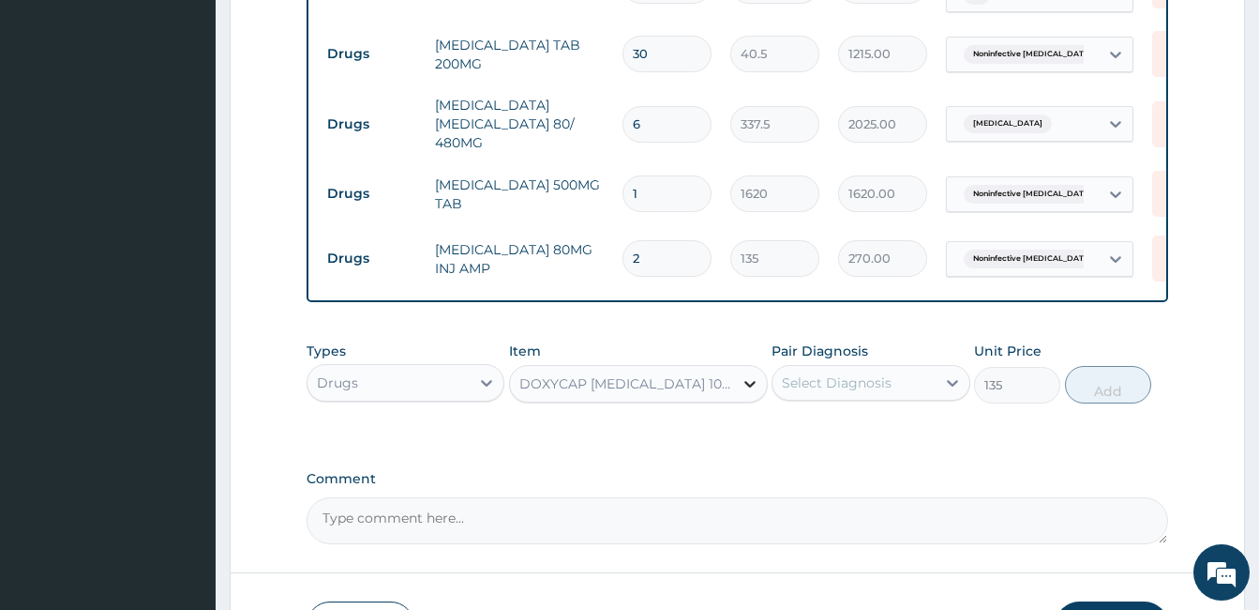
click at [743, 378] on icon at bounding box center [750, 383] width 19 height 19
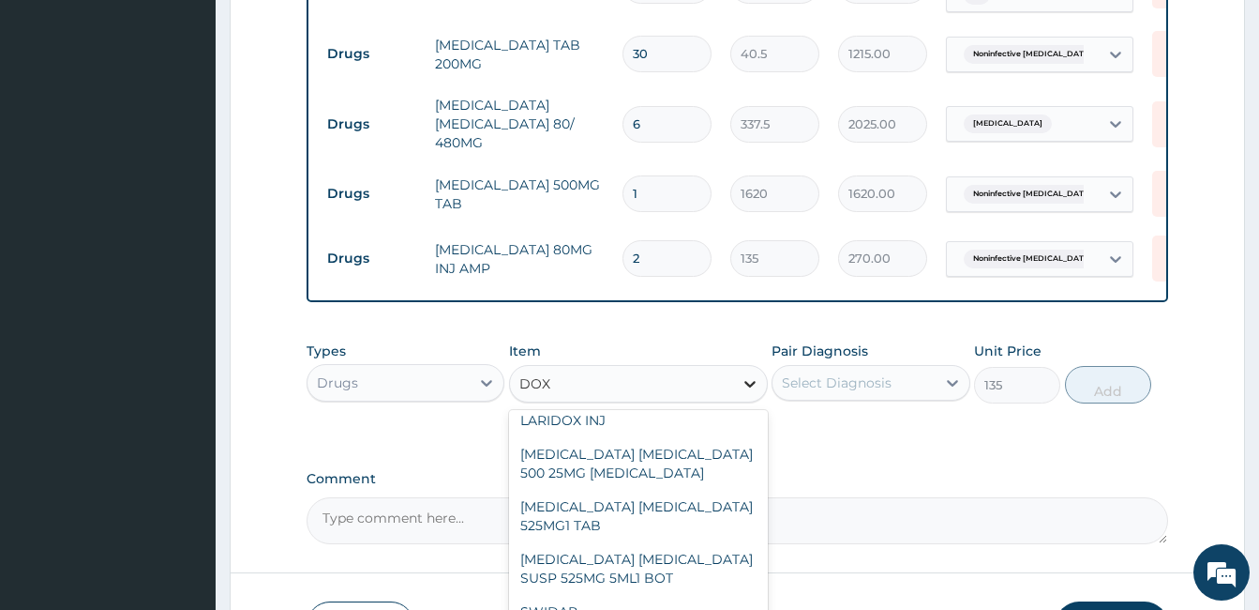
scroll to position [0, 0]
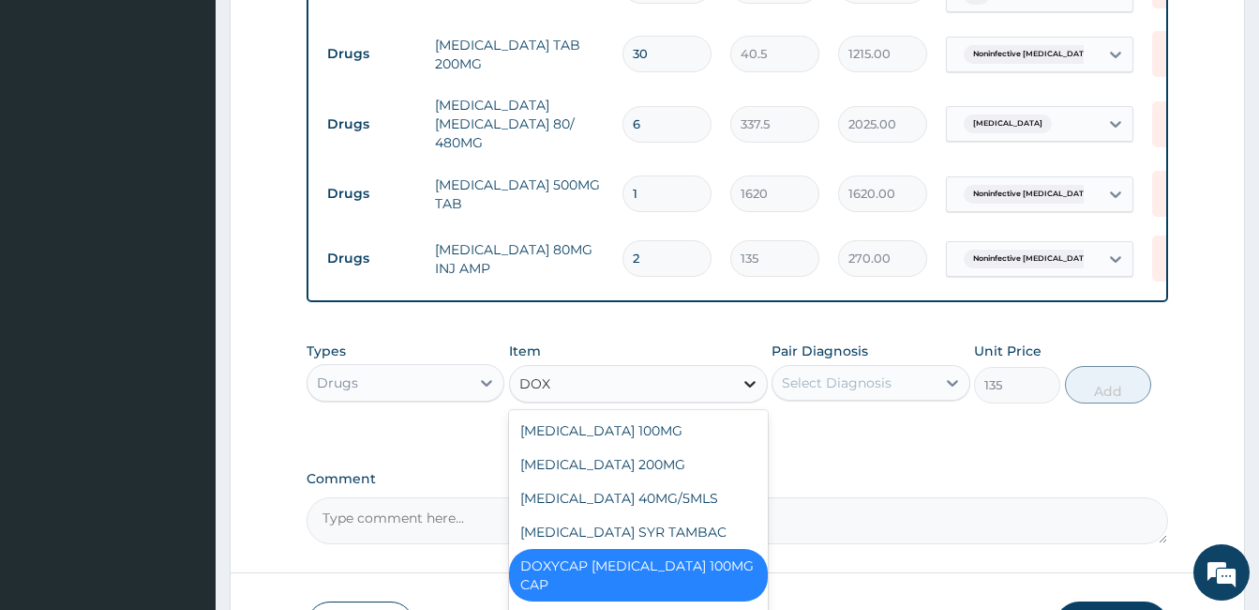
type input "DOXY"
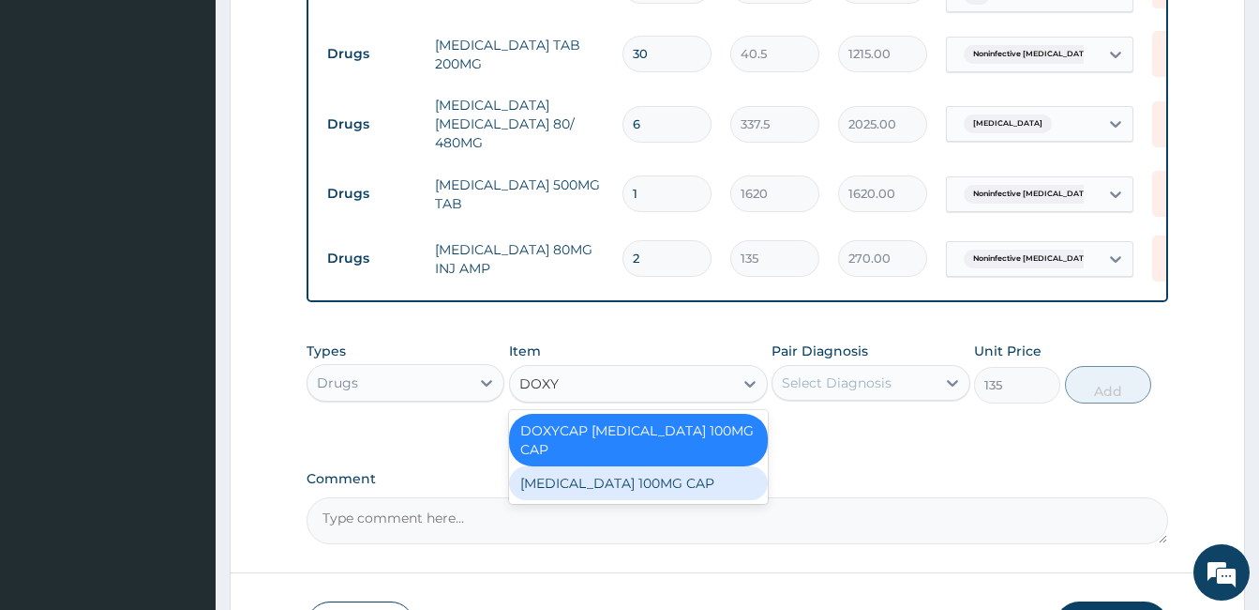
click at [681, 475] on div "DOXYCYCLINE 100MG CAP" at bounding box center [638, 483] width 259 height 34
type input "67.5"
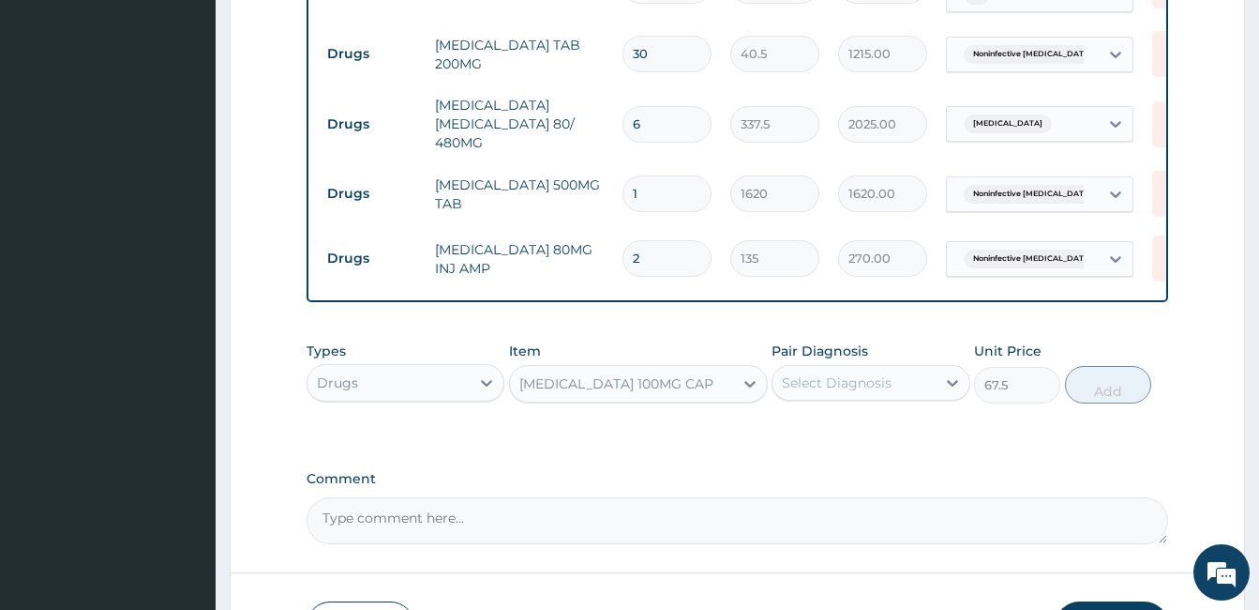
click at [656, 374] on div "DOXYCYCLINE 100MG CAP" at bounding box center [616, 383] width 194 height 19
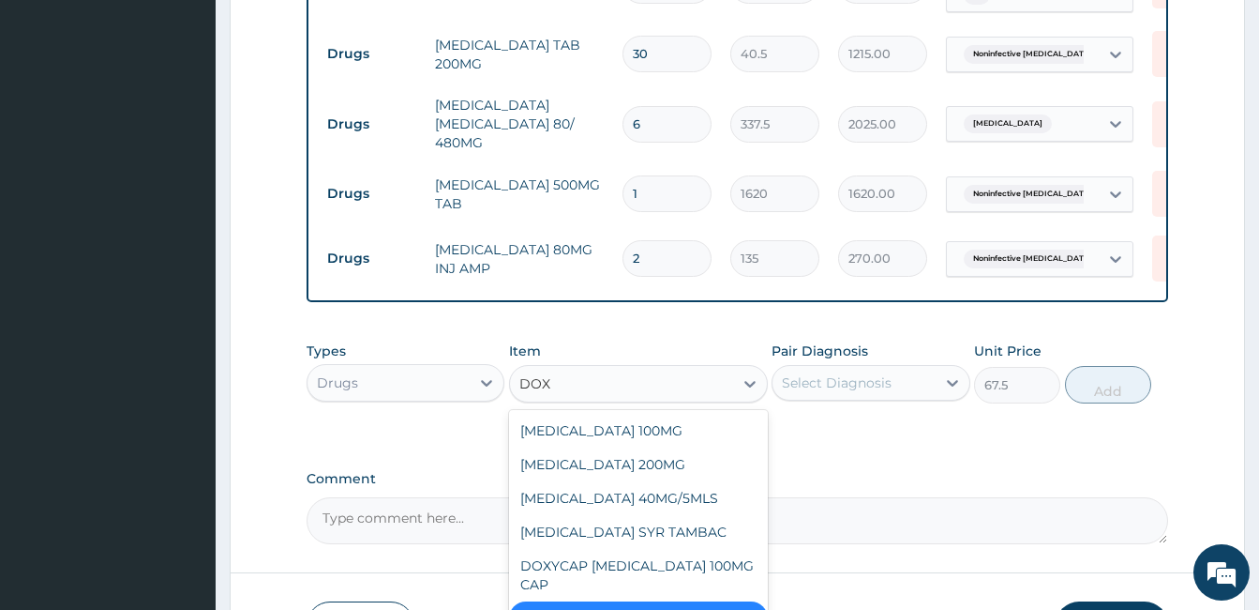
type input "DOXY"
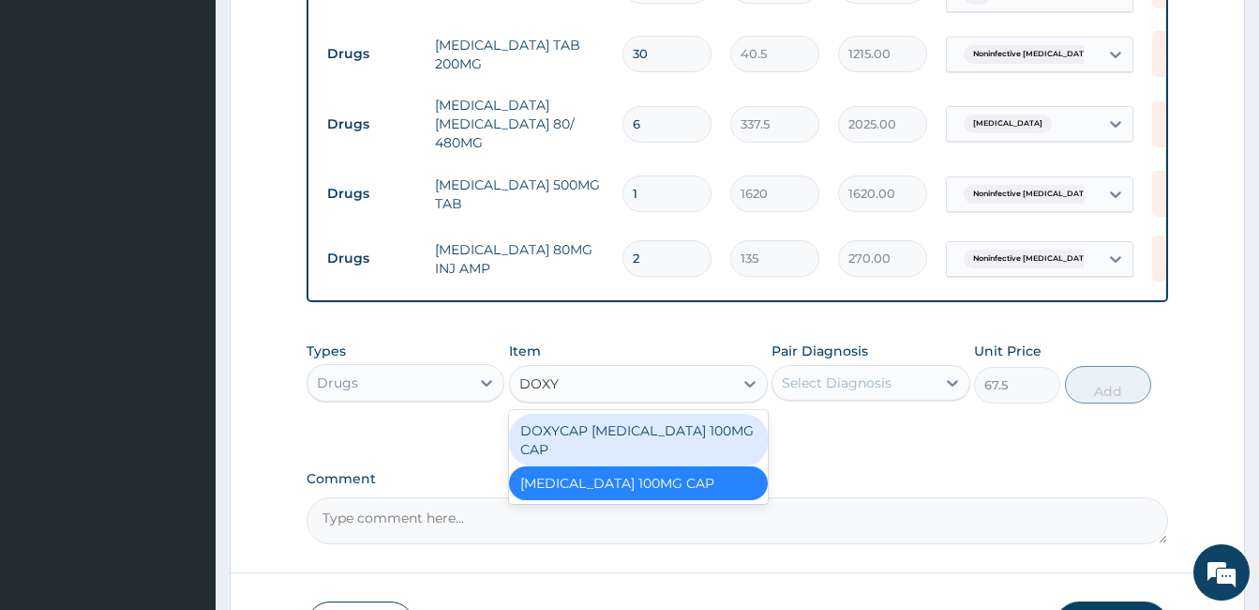
click at [614, 429] on div "DOXYCAP DOXYCYCLINE 100MG CAP" at bounding box center [638, 440] width 259 height 53
type input "135"
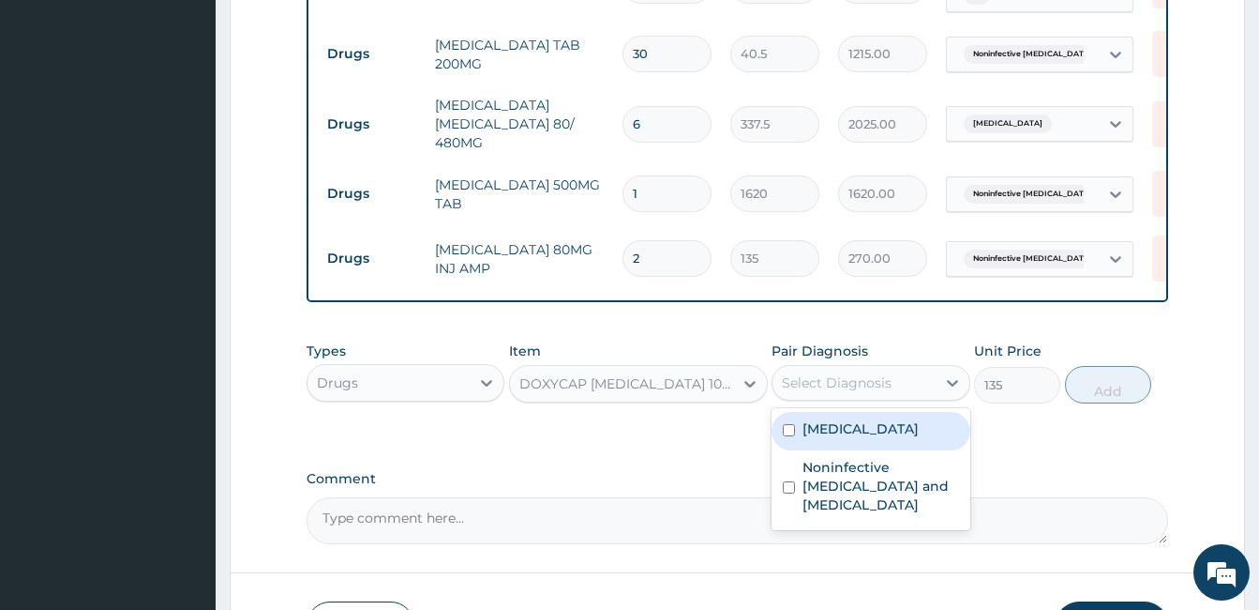
click at [905, 375] on div "Select Diagnosis" at bounding box center [854, 383] width 162 height 30
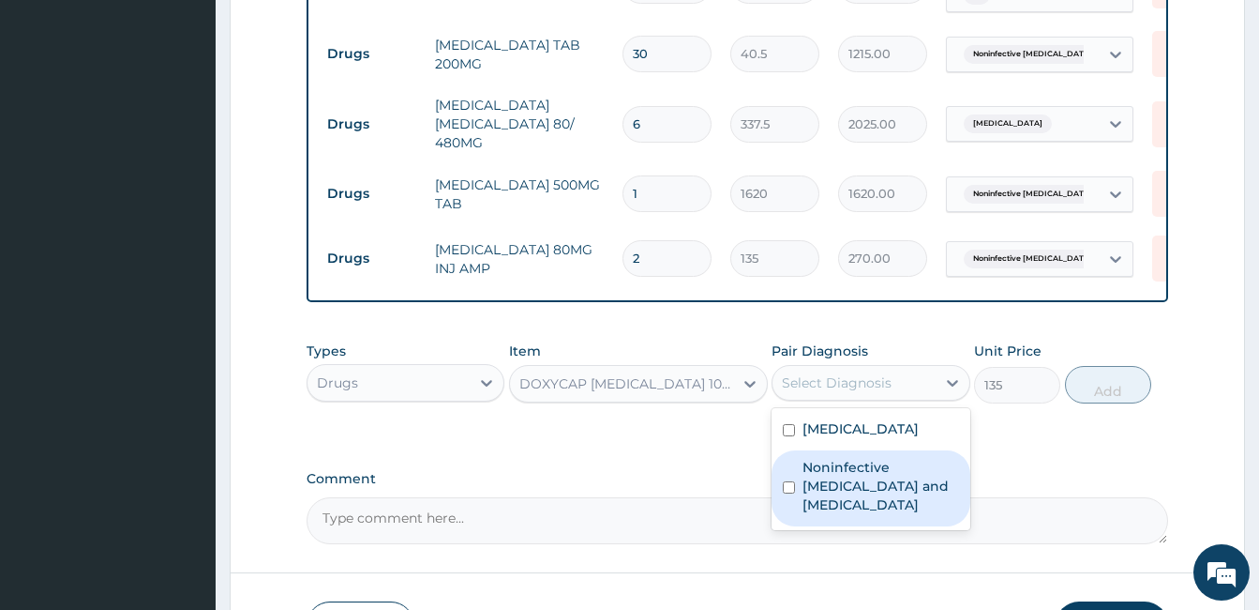
click at [851, 463] on label "Noninfective enteritis and colitis" at bounding box center [881, 486] width 156 height 56
checkbox input "true"
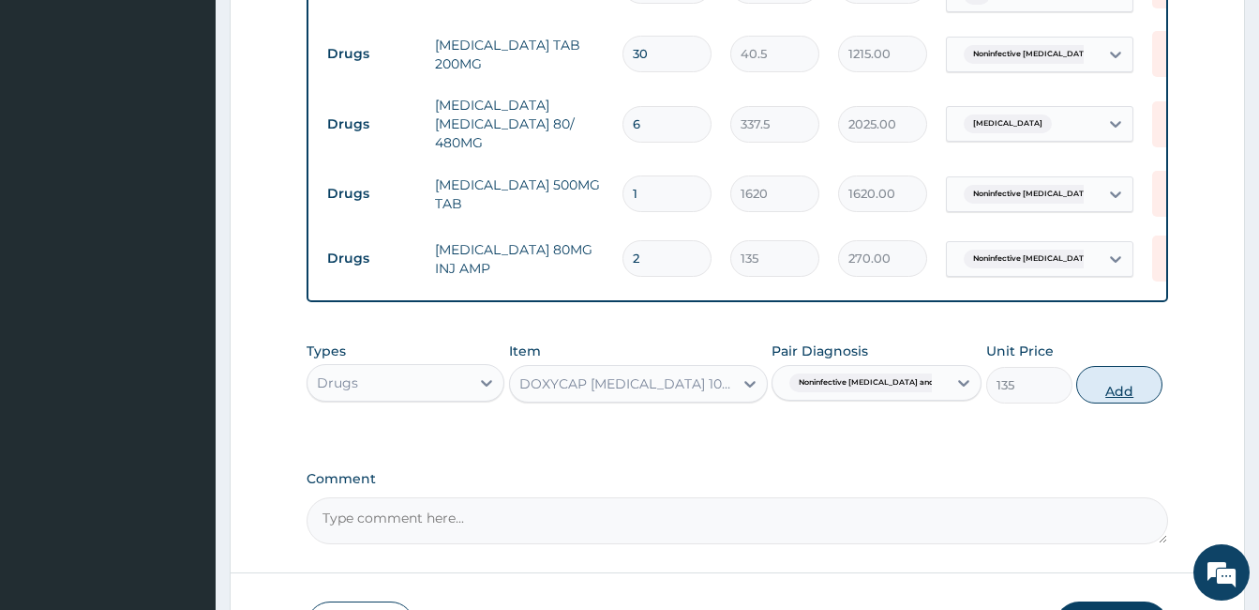
click at [1083, 388] on button "Add" at bounding box center [1119, 385] width 86 height 38
type input "0"
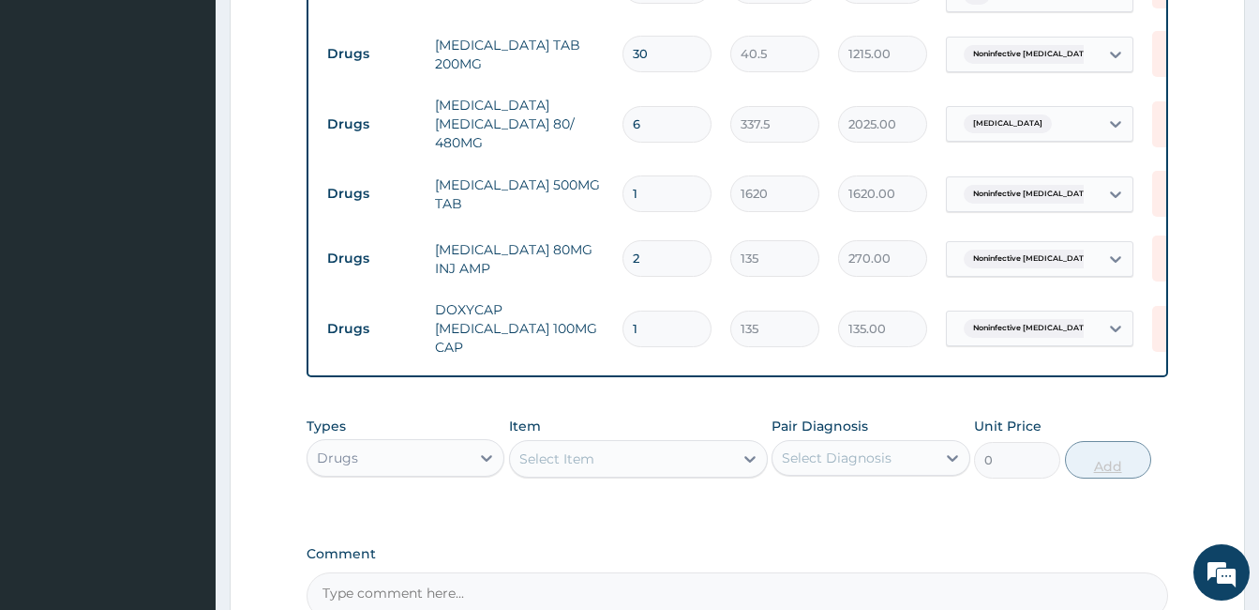
type input "14"
type input "1890.00"
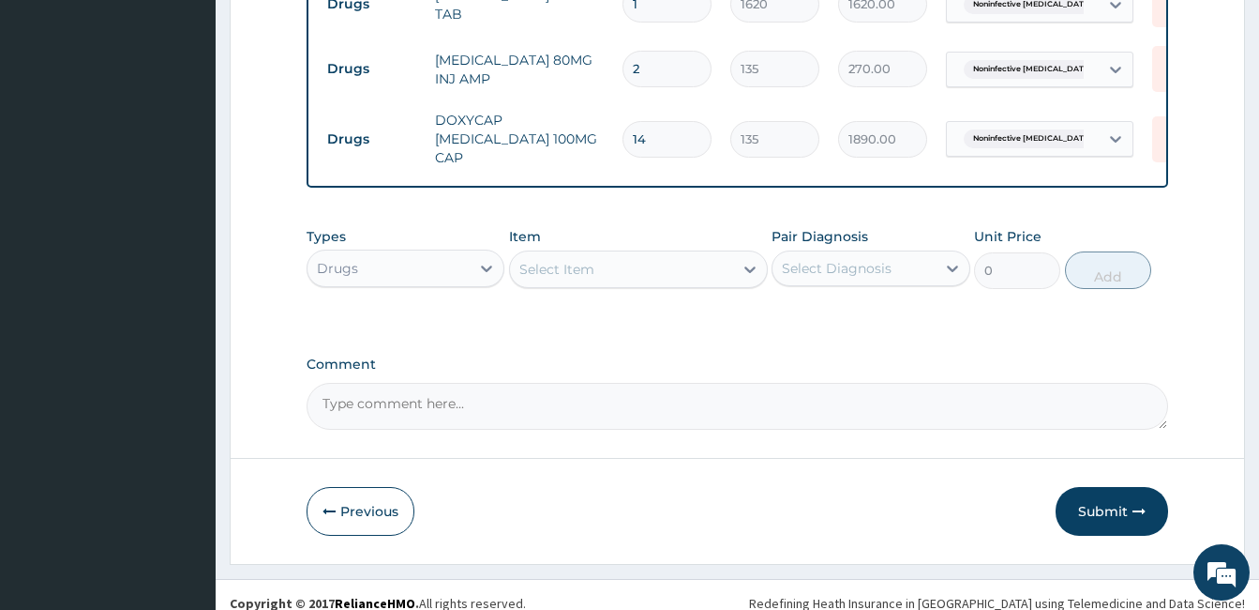
scroll to position [1268, 0]
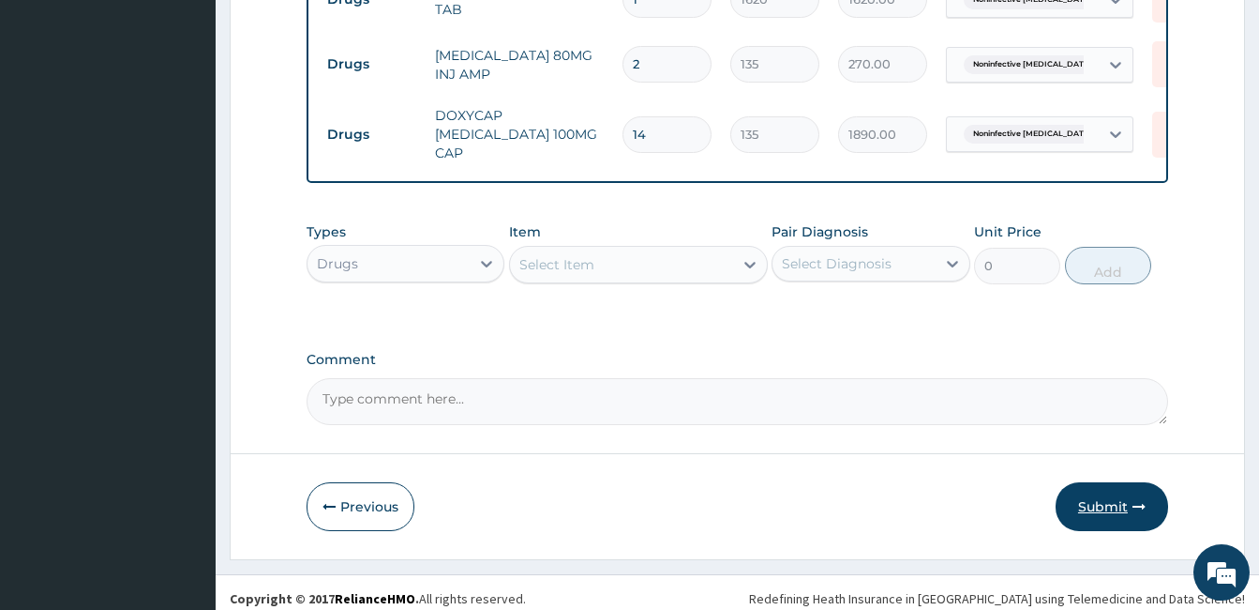
type input "14"
click at [1114, 482] on button "Submit" at bounding box center [1112, 506] width 113 height 49
